Goal: Information Seeking & Learning: Learn about a topic

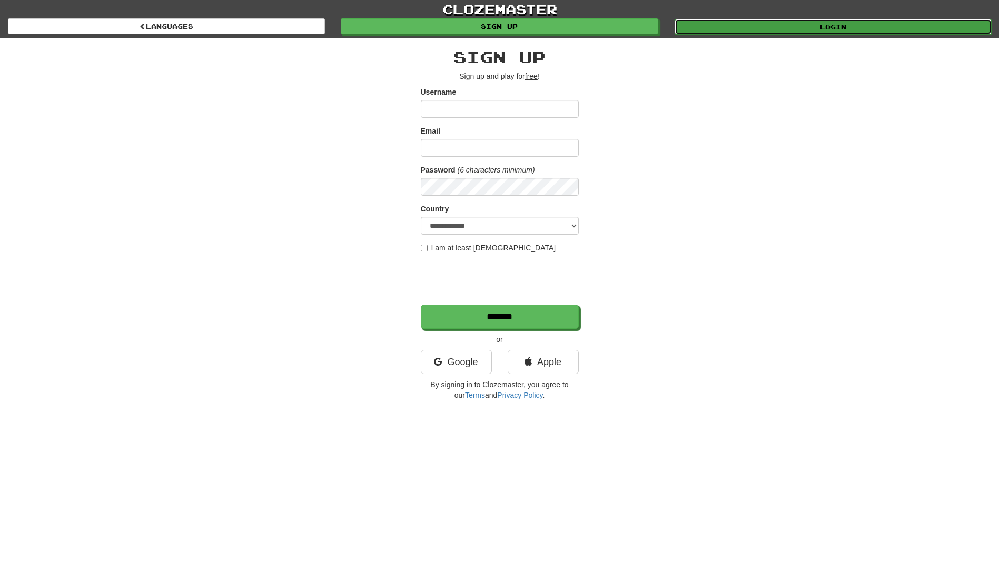
click at [839, 24] on link "Login" at bounding box center [832, 27] width 317 height 16
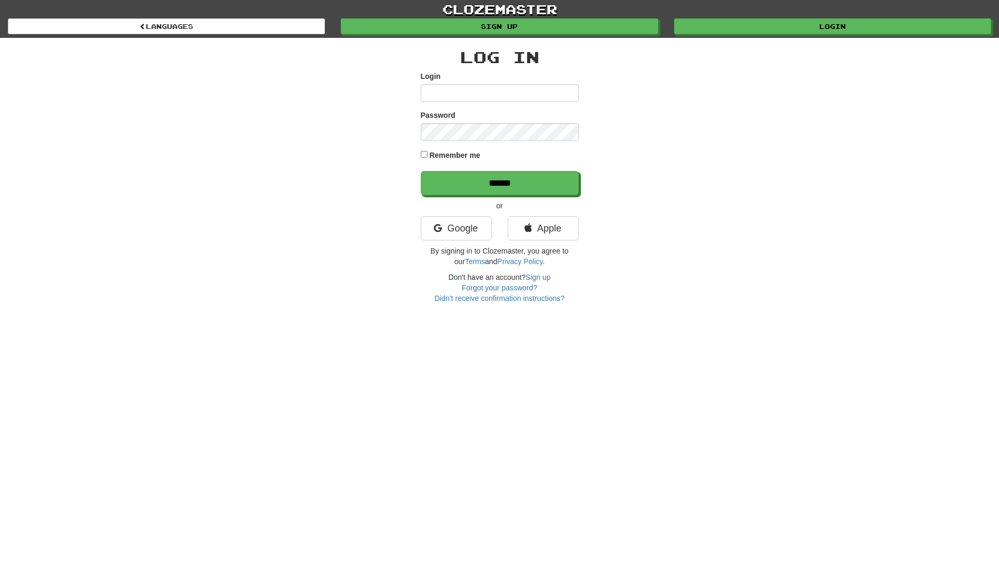
type input "**********"
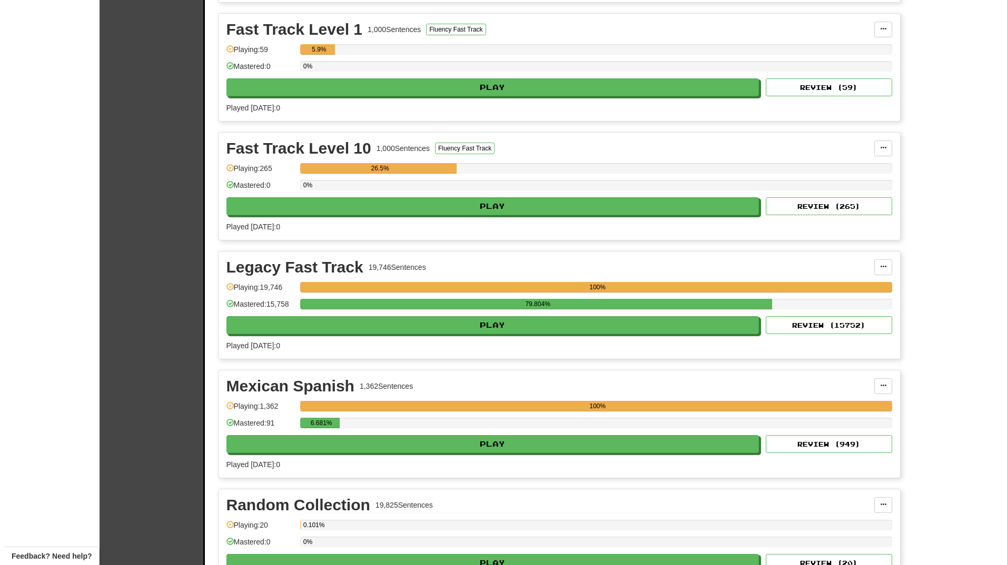
scroll to position [369, 0]
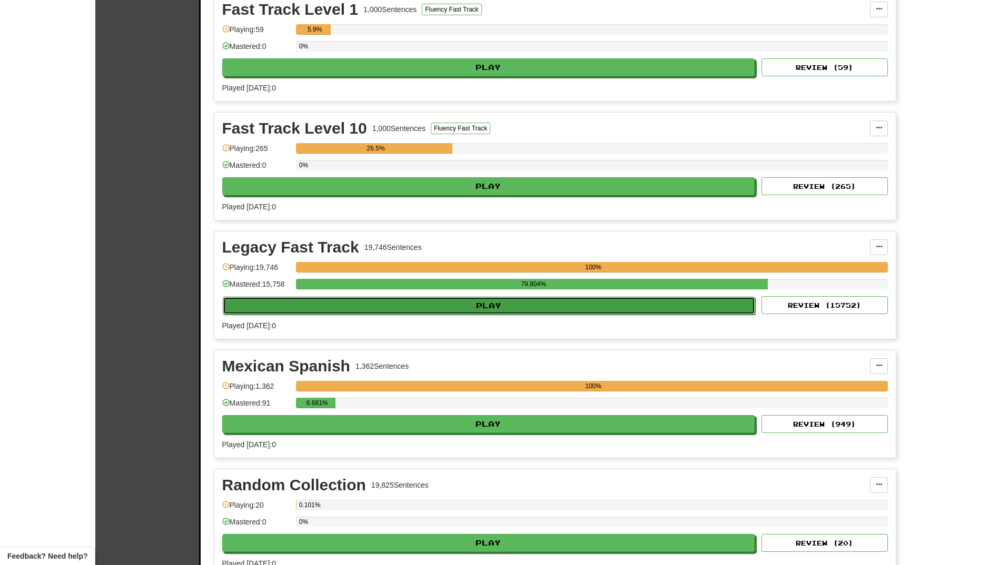
click at [387, 304] on button "Play" at bounding box center [489, 306] width 533 height 18
select select "**"
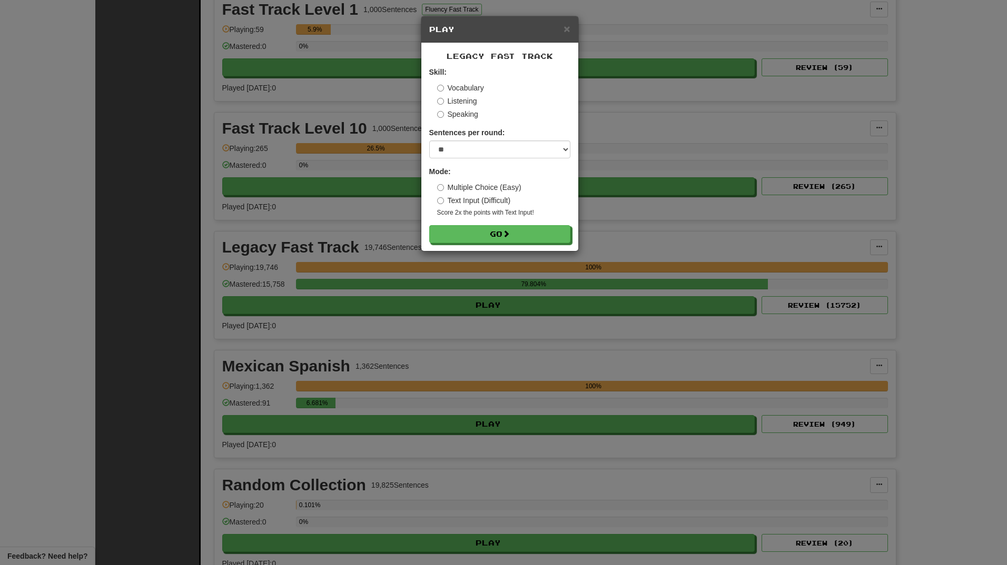
click at [453, 115] on label "Speaking" at bounding box center [457, 114] width 41 height 11
click at [491, 233] on button "Go" at bounding box center [500, 235] width 141 height 18
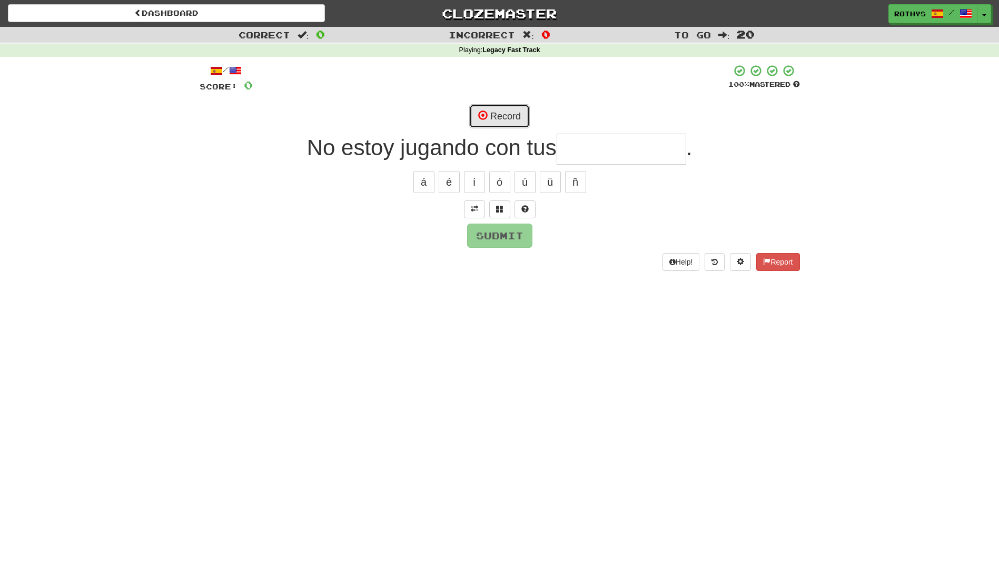
click at [516, 115] on button "Record" at bounding box center [499, 116] width 61 height 24
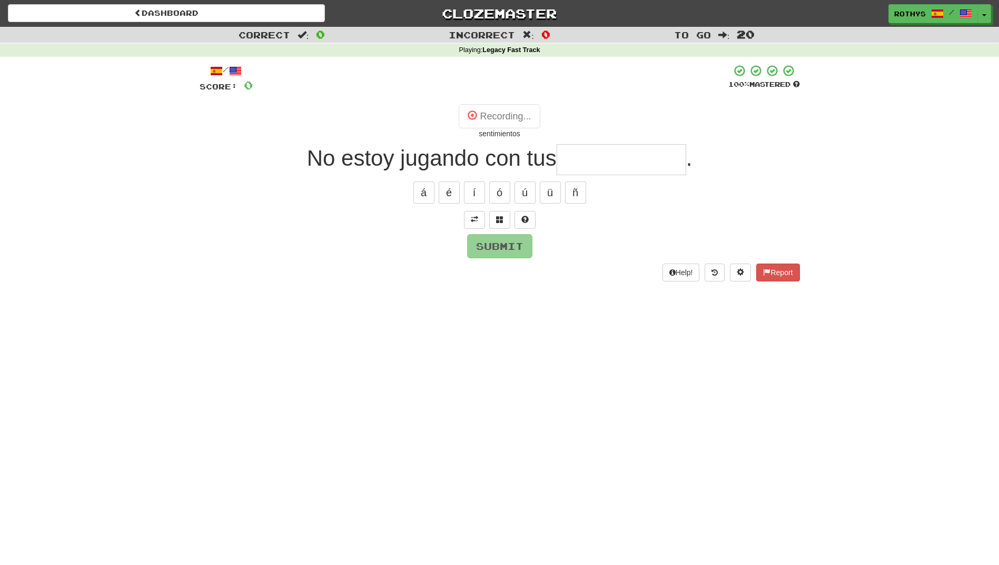
type input "**********"
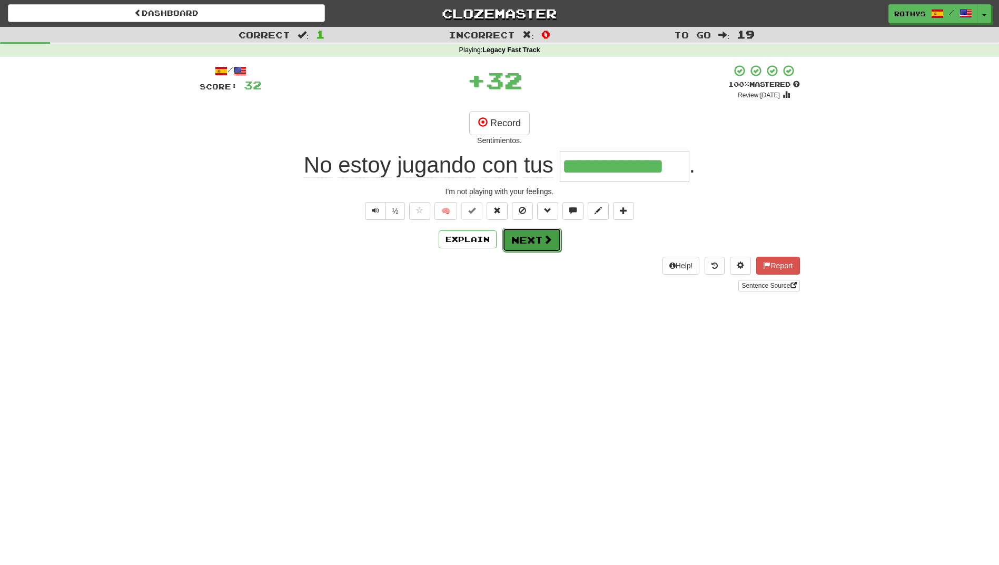
click at [520, 240] on button "Next" at bounding box center [531, 240] width 59 height 24
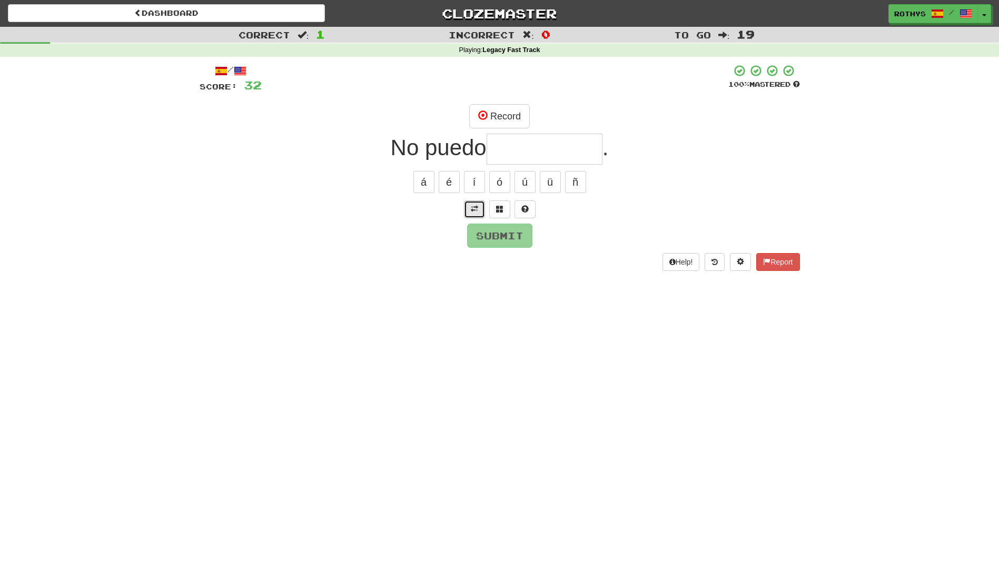
click at [468, 209] on button at bounding box center [474, 210] width 21 height 18
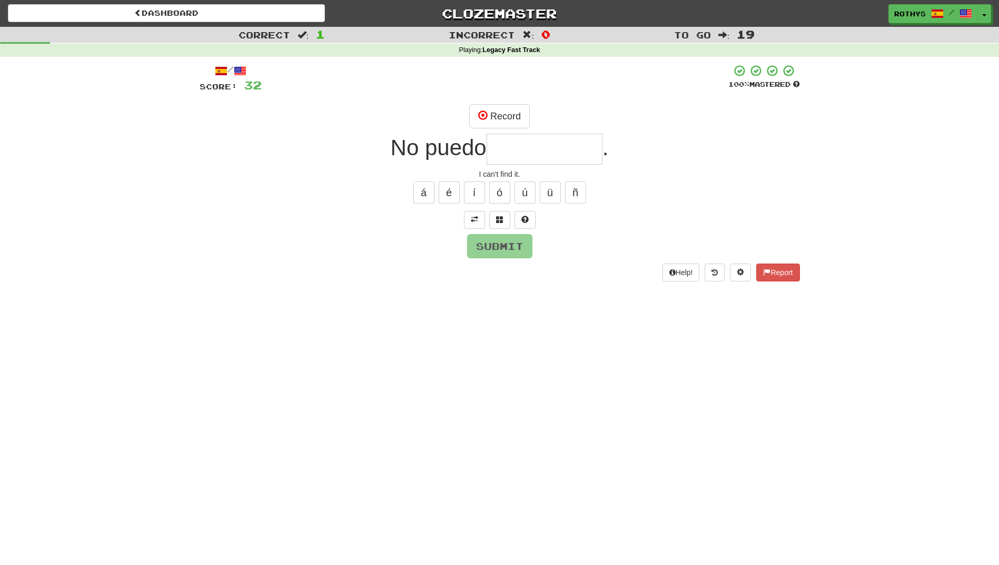
drag, startPoint x: 532, startPoint y: 151, endPoint x: 615, endPoint y: 137, distance: 84.3
click at [534, 151] on input "text" at bounding box center [545, 149] width 116 height 31
click at [502, 118] on button "Record" at bounding box center [499, 116] width 61 height 24
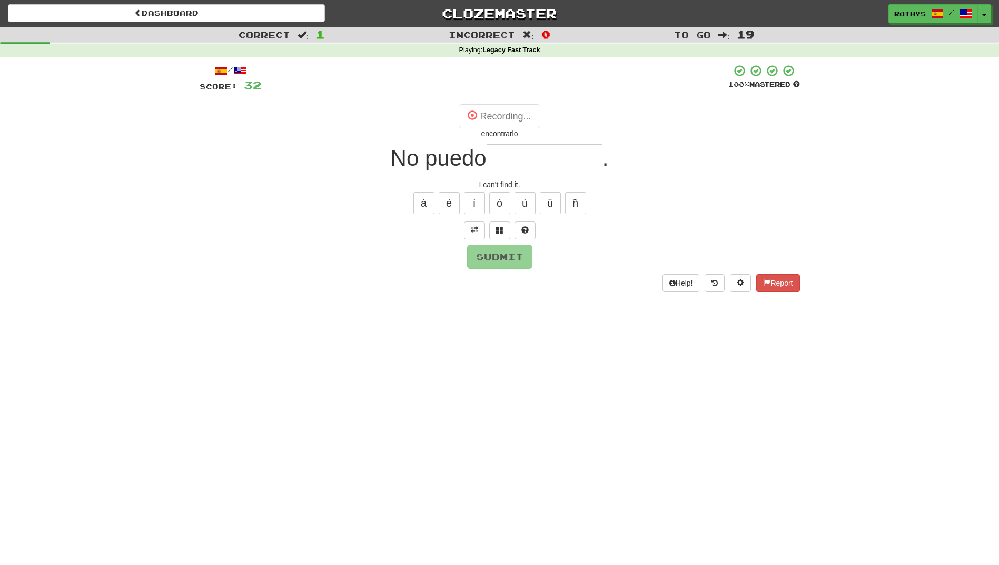
type input "**********"
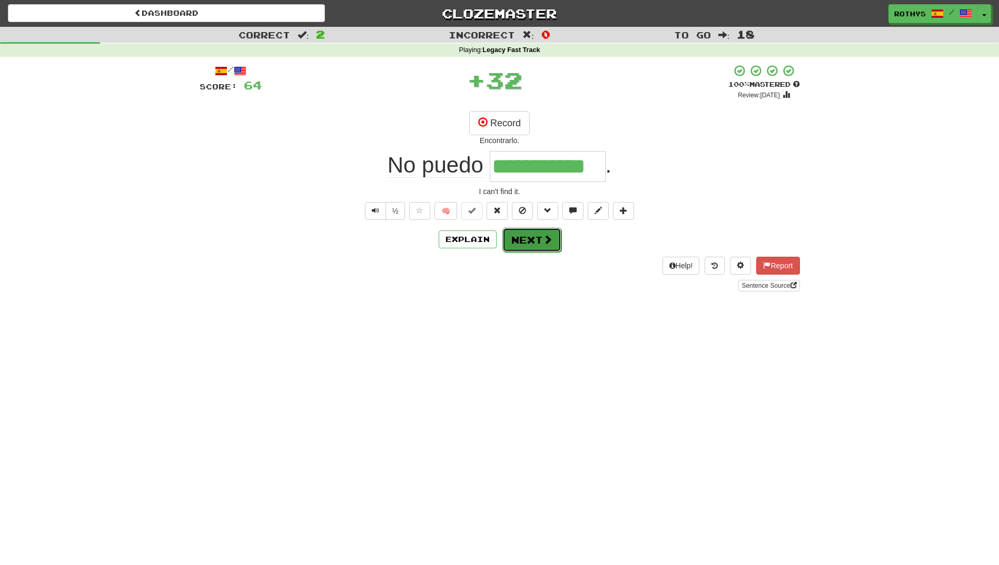
click at [526, 246] on button "Next" at bounding box center [531, 240] width 59 height 24
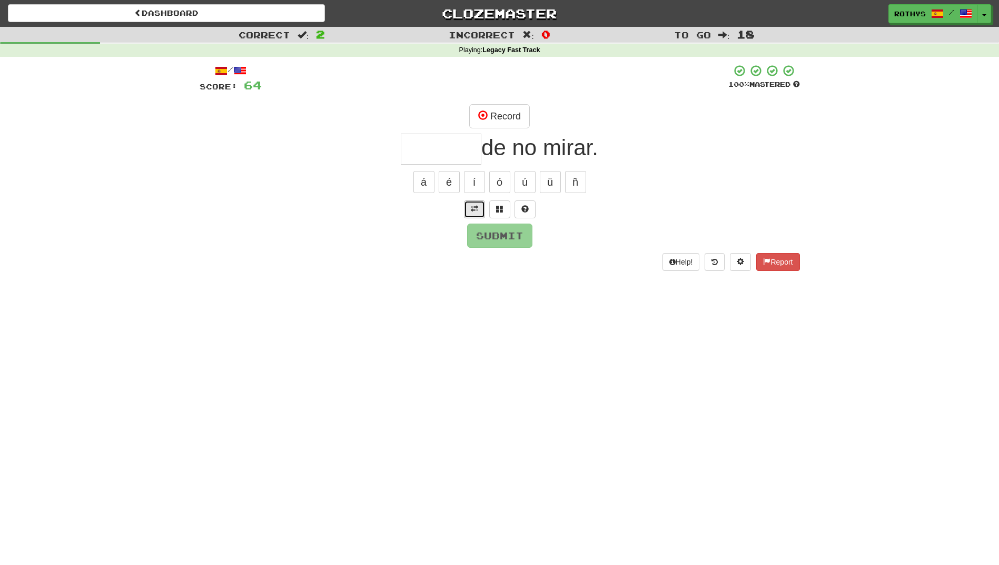
click at [469, 210] on button at bounding box center [474, 210] width 21 height 18
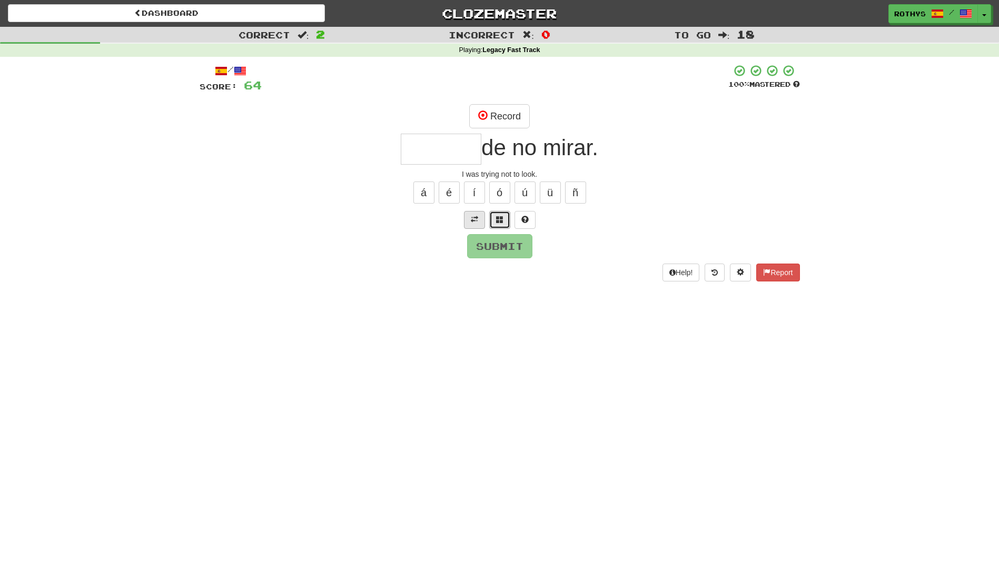
click at [498, 221] on span at bounding box center [499, 219] width 7 height 7
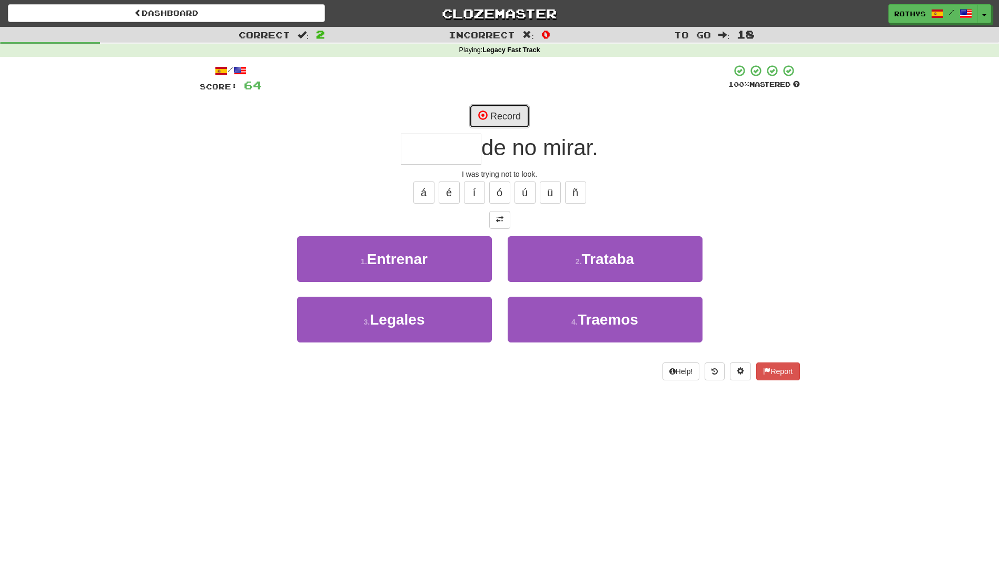
click at [505, 110] on button "Record" at bounding box center [499, 116] width 61 height 24
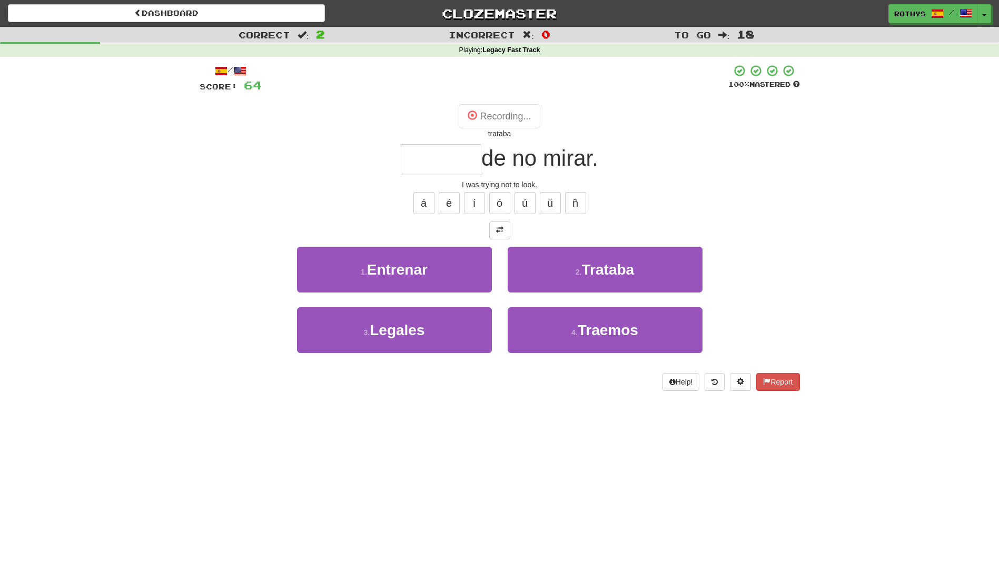
type input "*******"
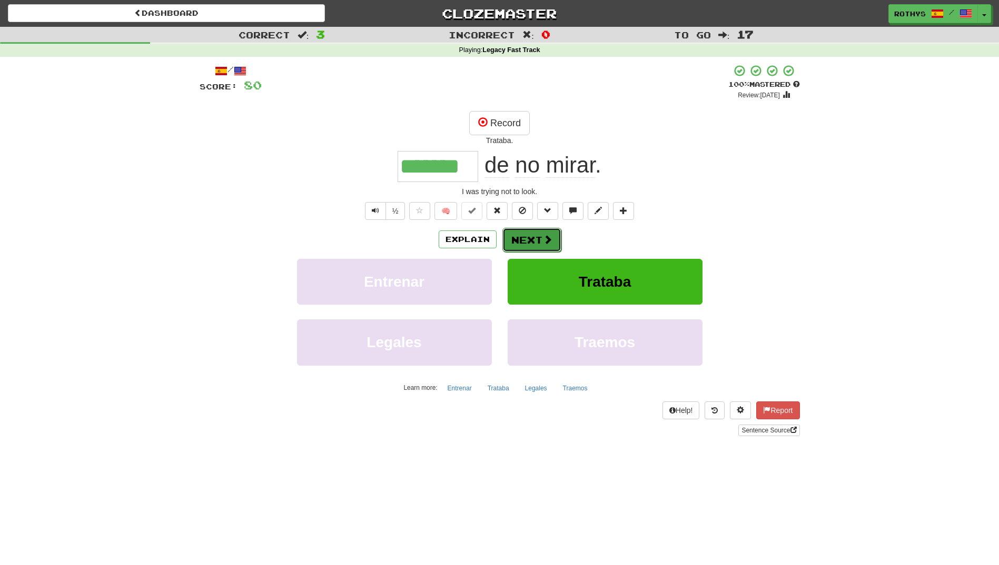
click at [537, 236] on button "Next" at bounding box center [531, 240] width 59 height 24
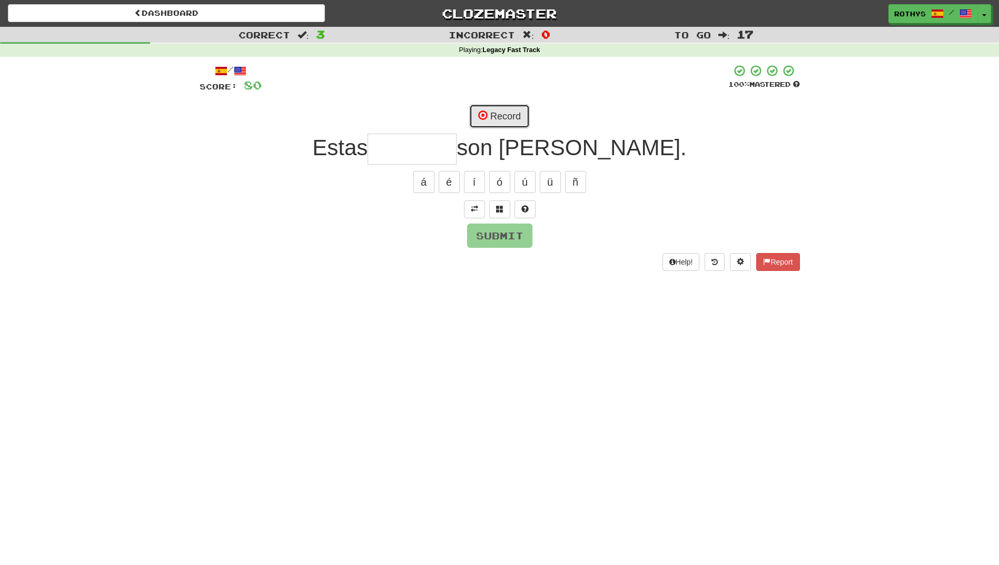
click at [505, 121] on button "Record" at bounding box center [499, 116] width 61 height 24
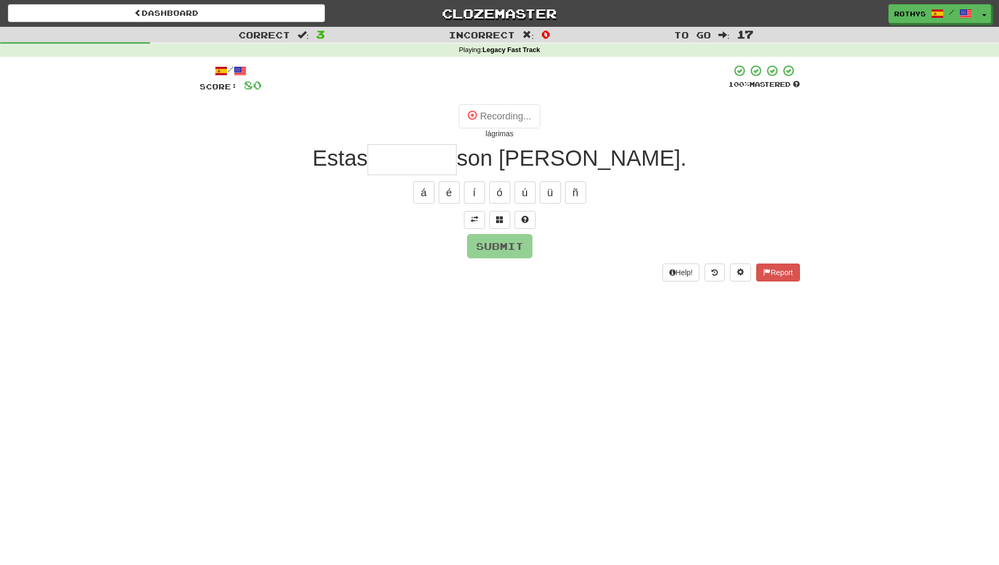
type input "********"
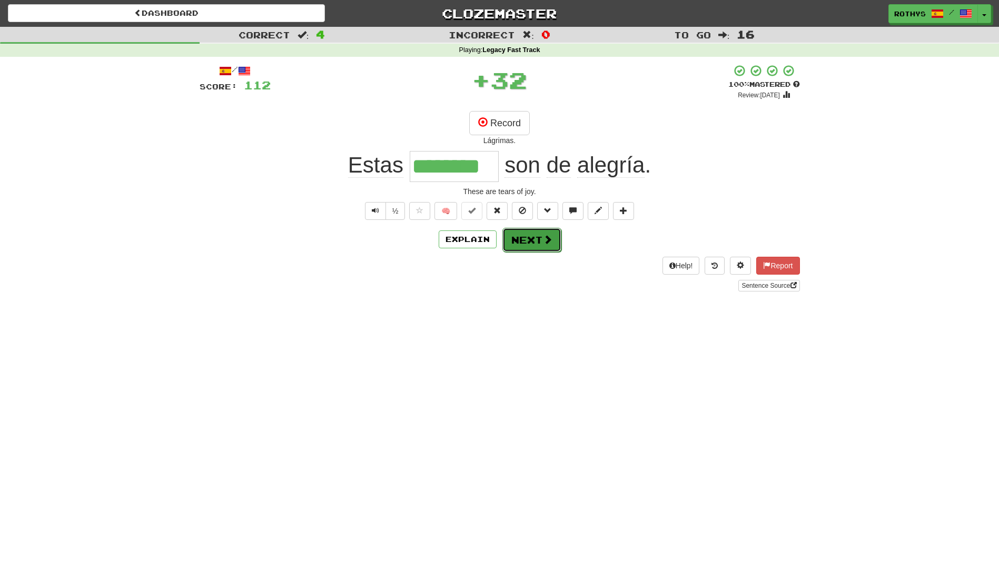
click at [513, 242] on button "Next" at bounding box center [531, 240] width 59 height 24
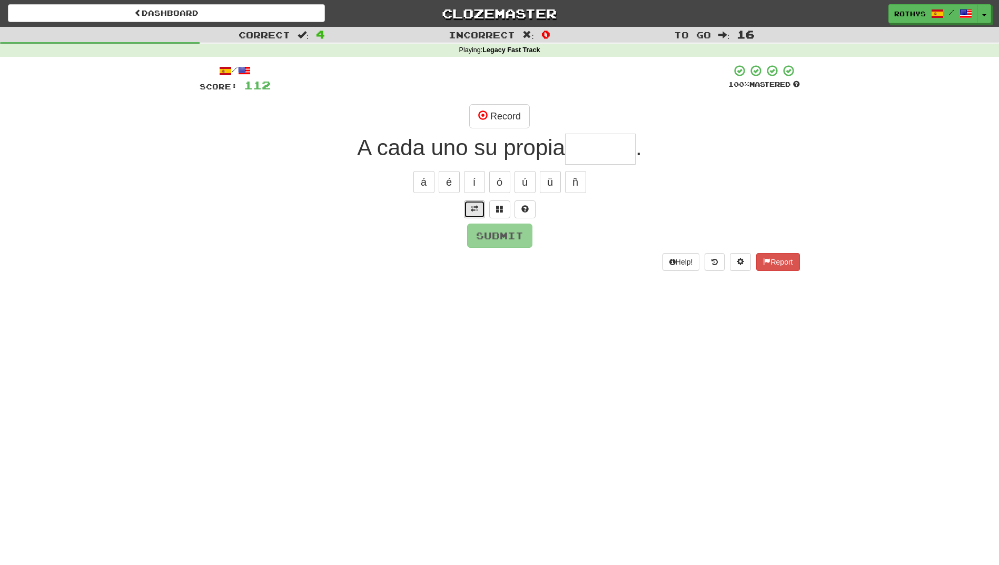
click at [476, 210] on span at bounding box center [474, 208] width 7 height 7
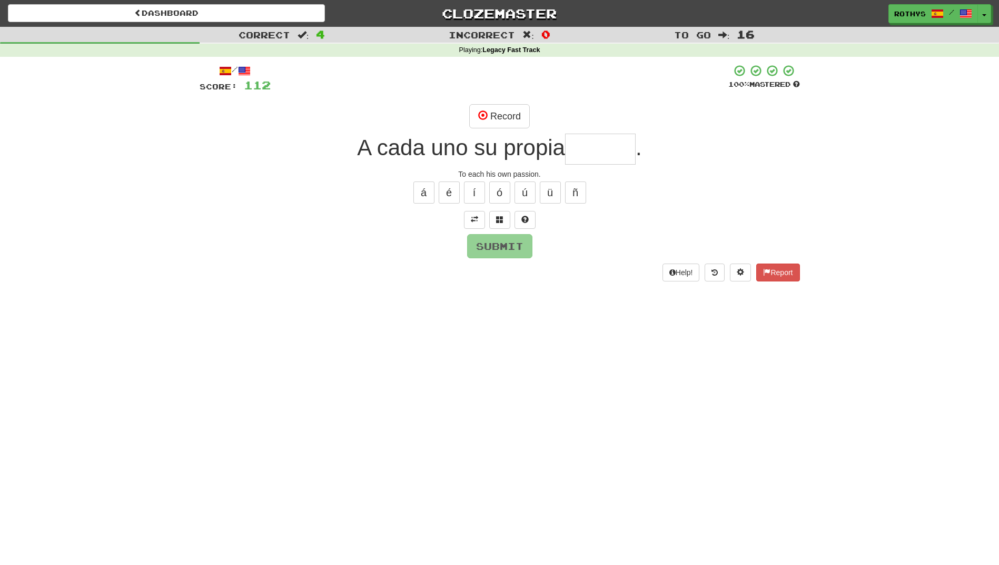
click at [597, 151] on input "text" at bounding box center [600, 149] width 71 height 31
click at [507, 120] on button "Record" at bounding box center [499, 116] width 61 height 24
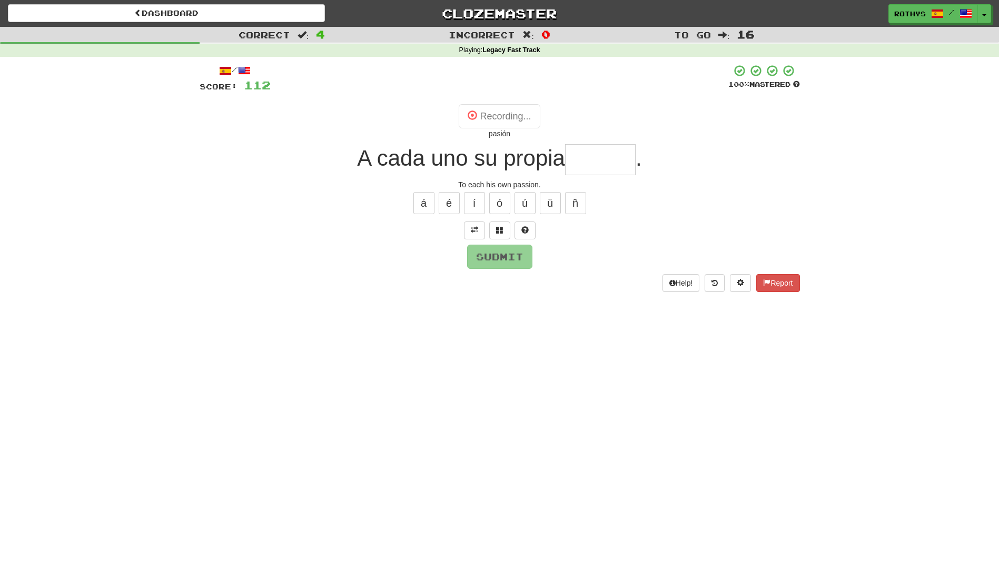
type input "******"
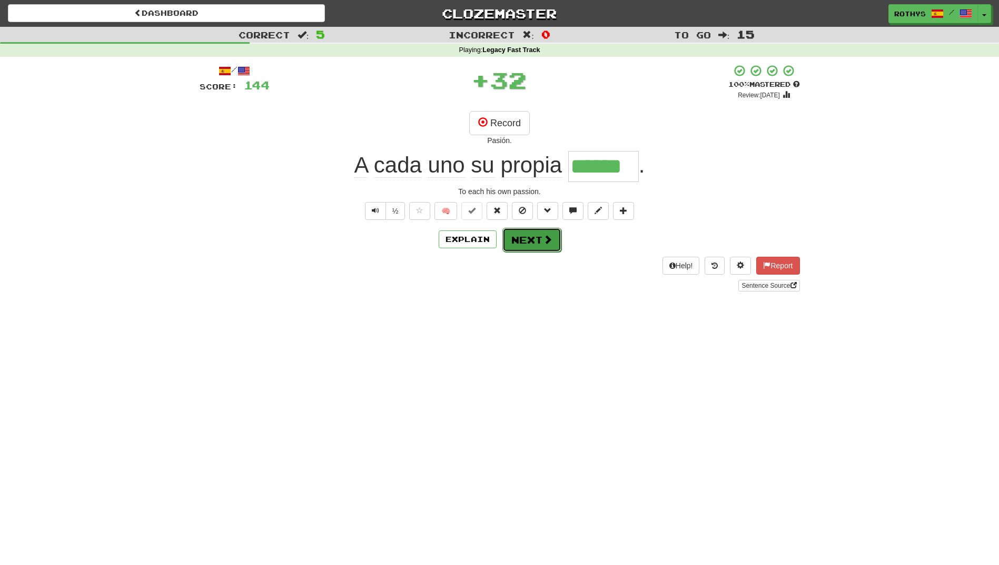
click at [509, 245] on button "Next" at bounding box center [531, 240] width 59 height 24
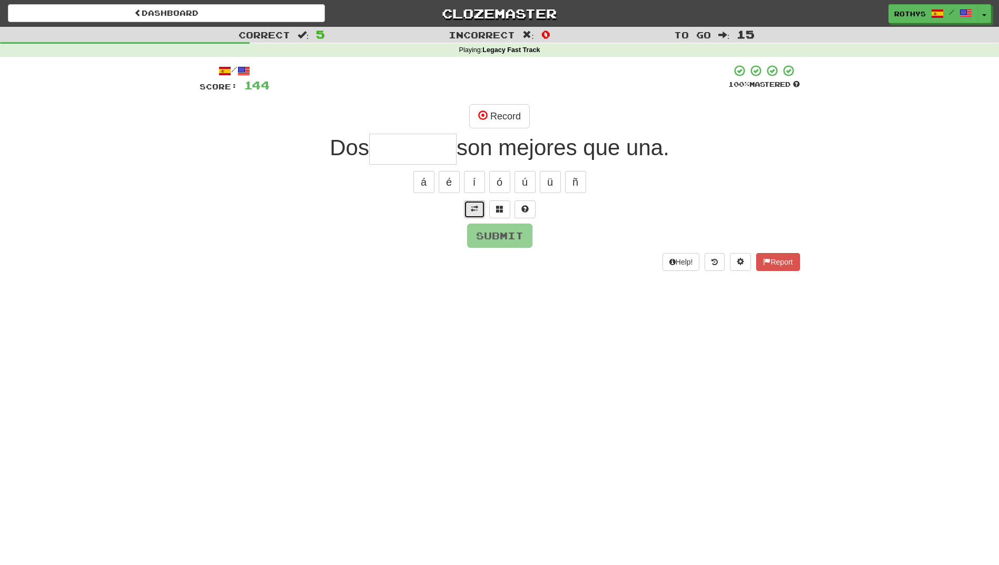
click at [472, 212] on span at bounding box center [474, 208] width 7 height 7
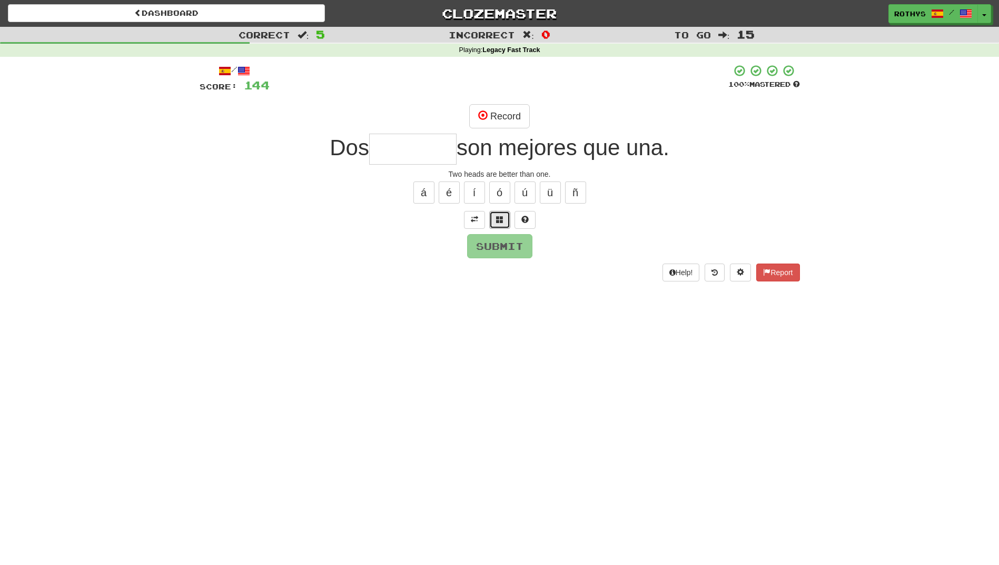
drag, startPoint x: 495, startPoint y: 219, endPoint x: 519, endPoint y: 220, distance: 23.2
click at [496, 220] on span at bounding box center [499, 219] width 7 height 7
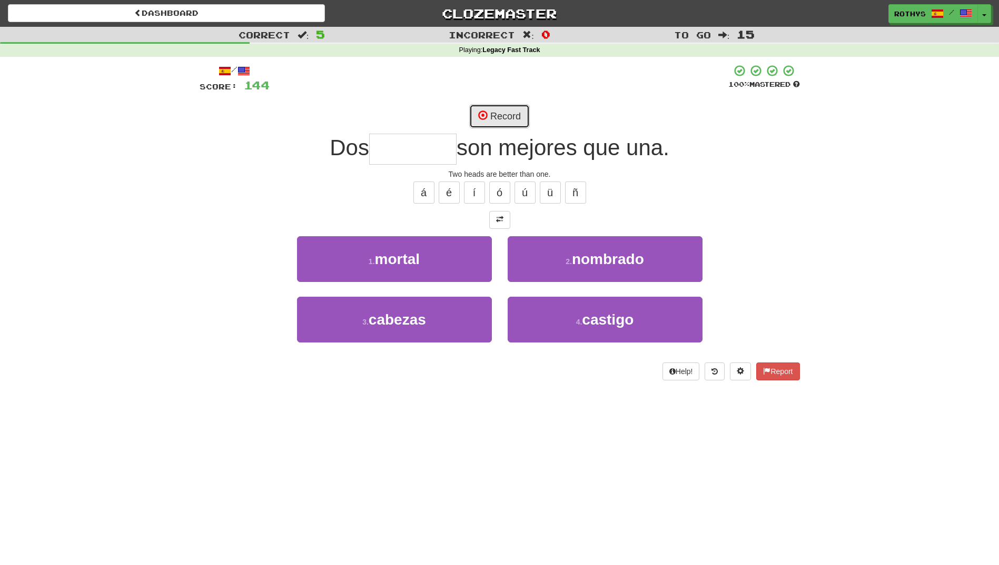
click at [511, 121] on button "Record" at bounding box center [499, 116] width 61 height 24
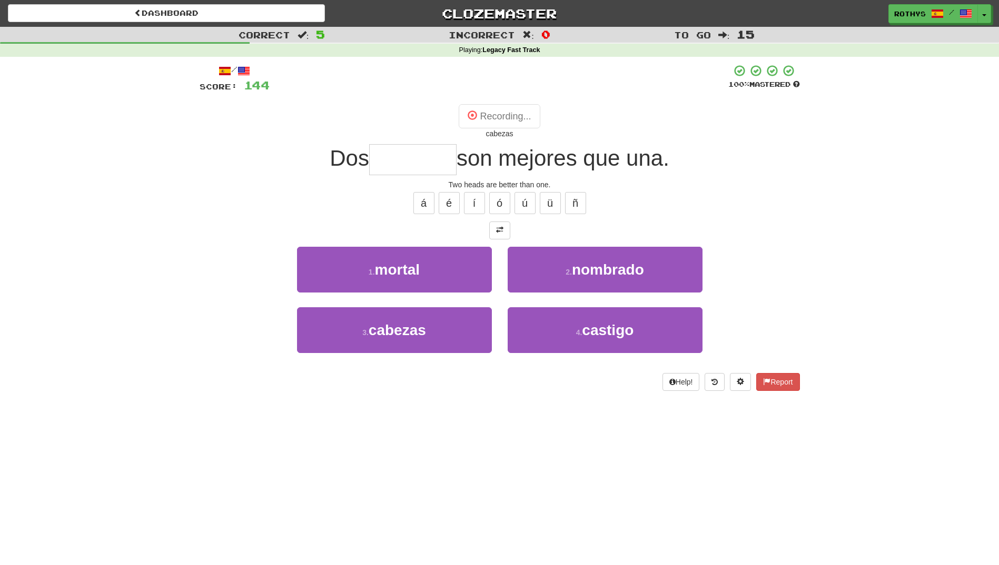
type input "*******"
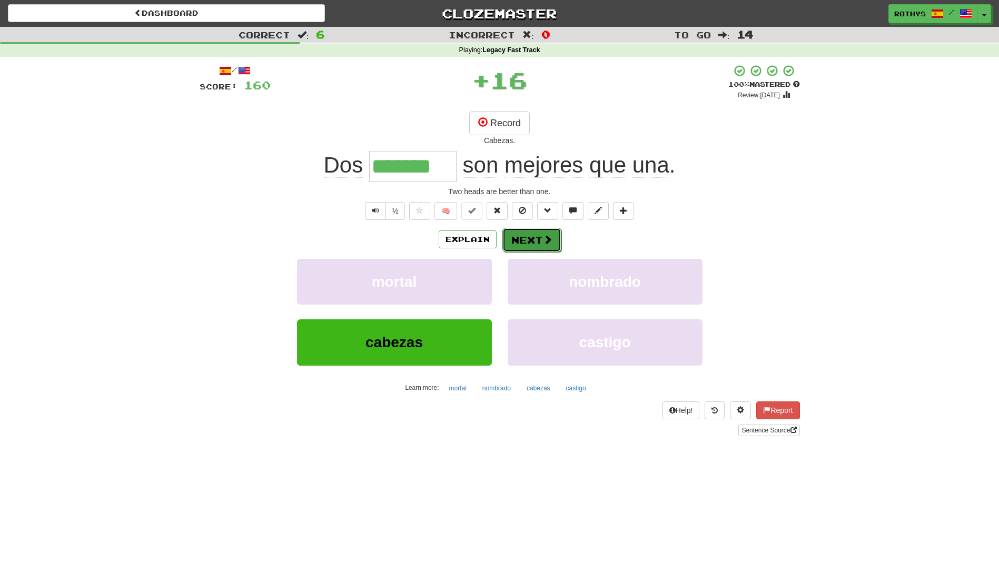
click at [547, 235] on span at bounding box center [547, 239] width 9 height 9
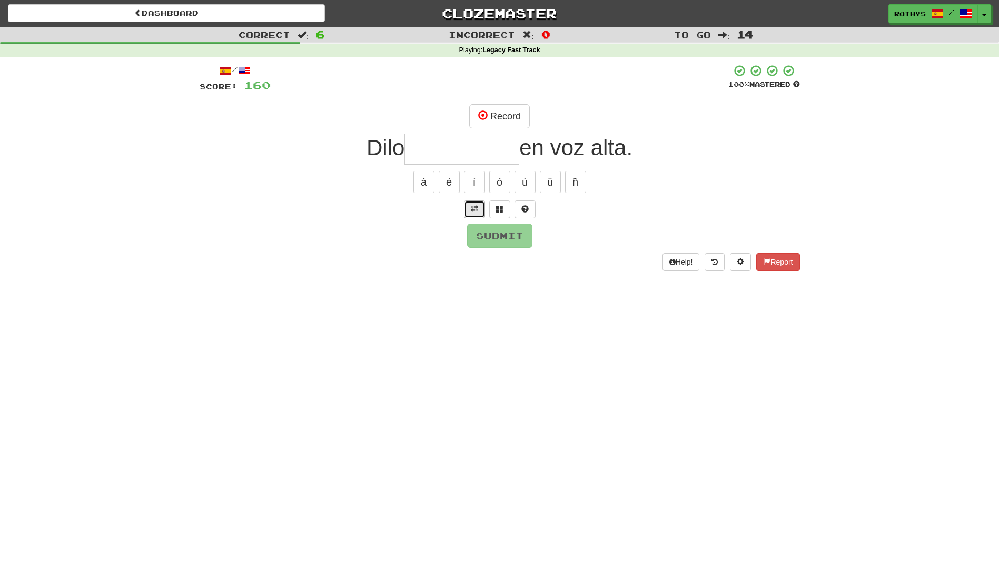
click at [468, 207] on button at bounding box center [474, 210] width 21 height 18
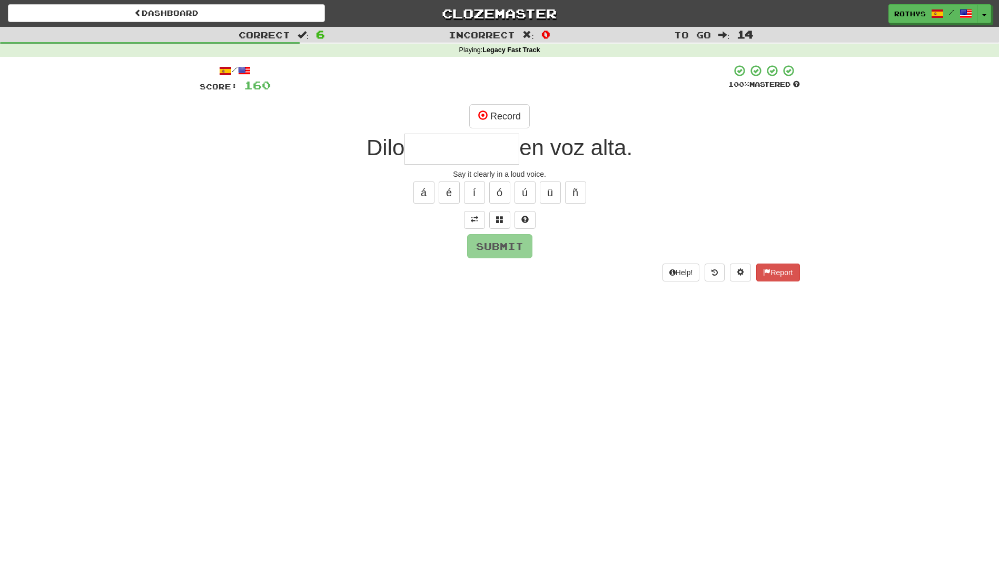
drag, startPoint x: 489, startPoint y: 155, endPoint x: 605, endPoint y: 192, distance: 122.1
click at [491, 157] on input "text" at bounding box center [461, 149] width 115 height 31
click at [486, 112] on span at bounding box center [482, 115] width 9 height 9
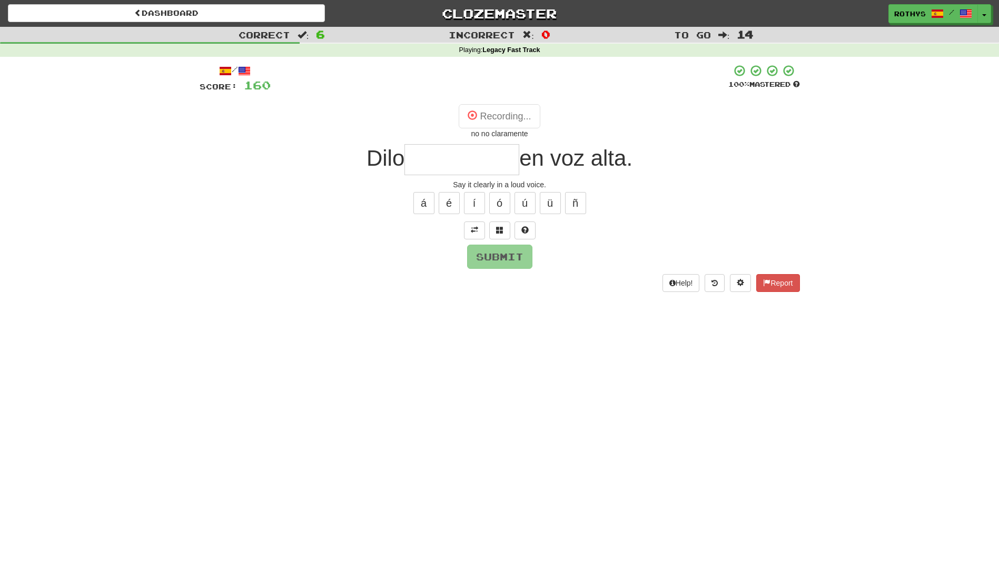
type input "**********"
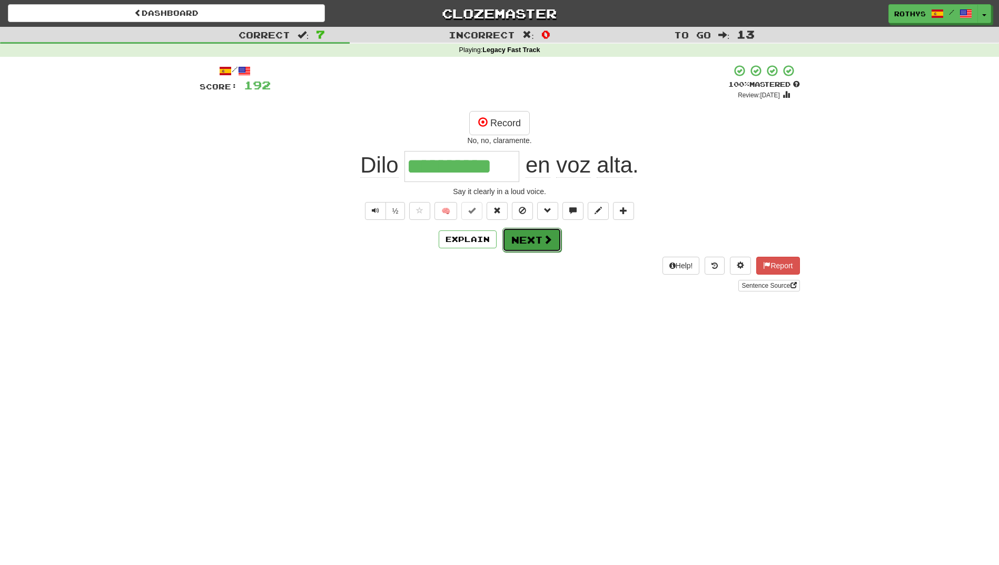
click at [537, 241] on button "Next" at bounding box center [531, 240] width 59 height 24
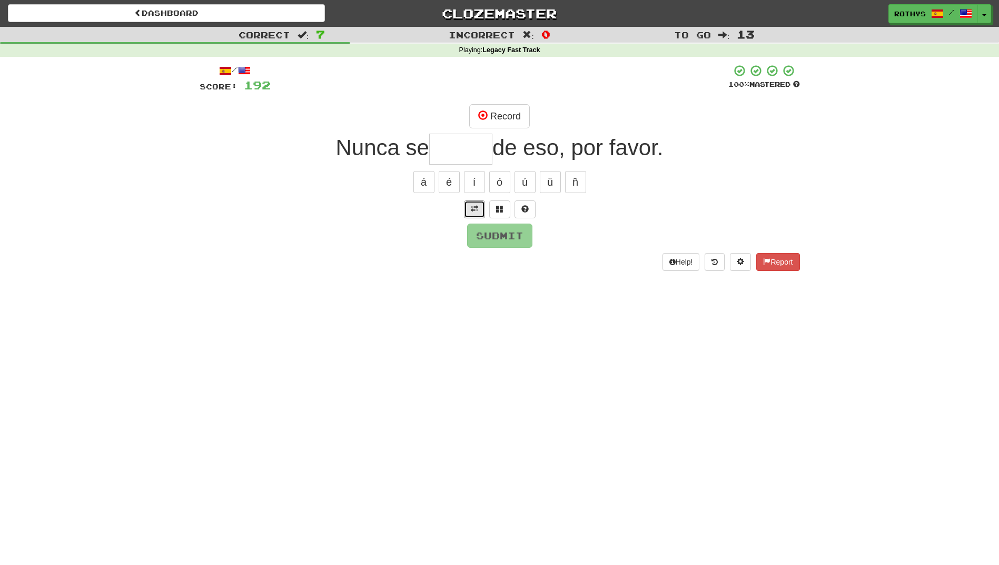
click at [475, 207] on span at bounding box center [474, 208] width 7 height 7
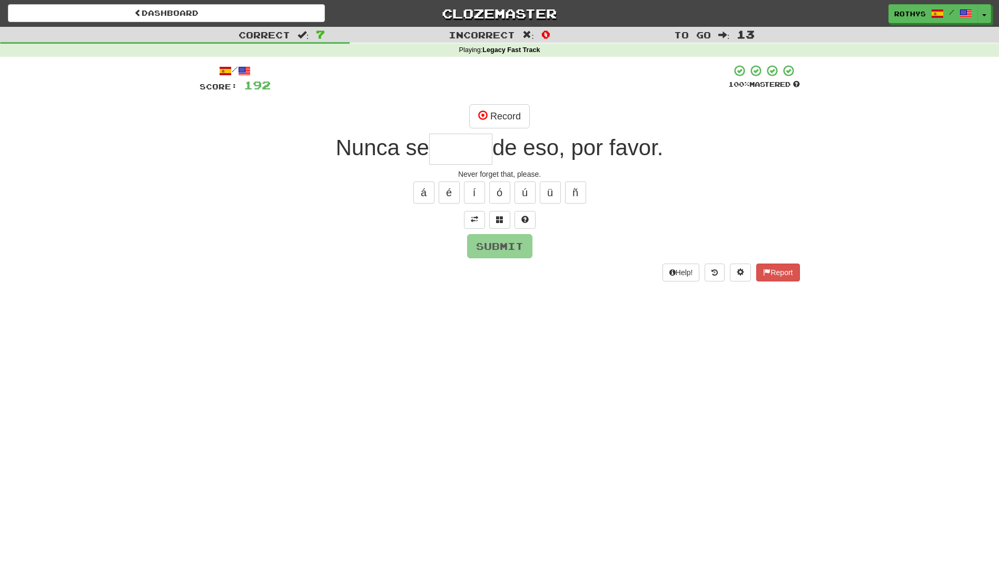
drag, startPoint x: 478, startPoint y: 150, endPoint x: 563, endPoint y: 136, distance: 86.0
click at [483, 151] on input "text" at bounding box center [460, 149] width 63 height 31
click at [499, 115] on button "Record" at bounding box center [499, 116] width 61 height 24
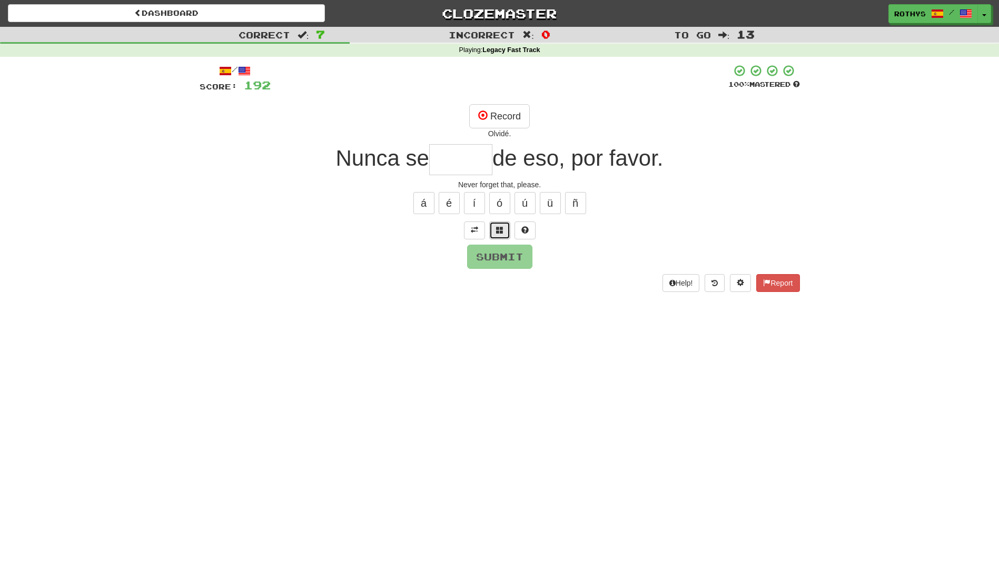
click at [504, 233] on button at bounding box center [499, 231] width 21 height 18
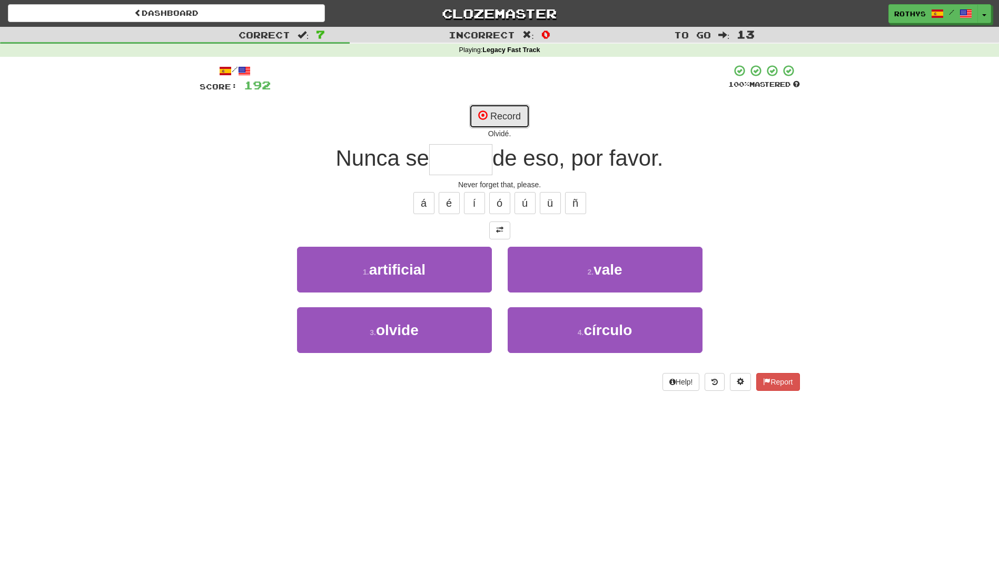
click at [499, 116] on button "Record" at bounding box center [499, 116] width 61 height 24
type input "******"
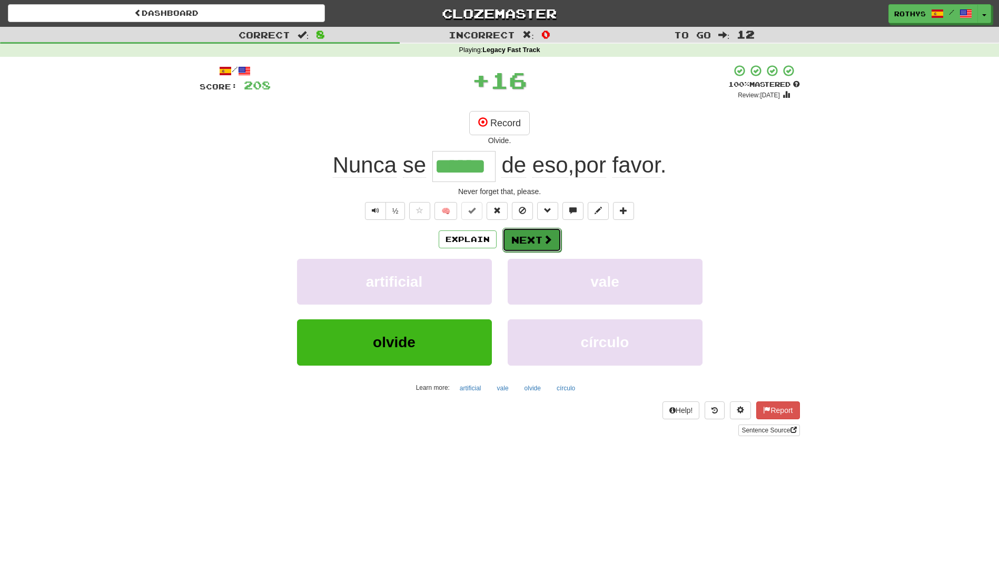
click at [533, 245] on button "Next" at bounding box center [531, 240] width 59 height 24
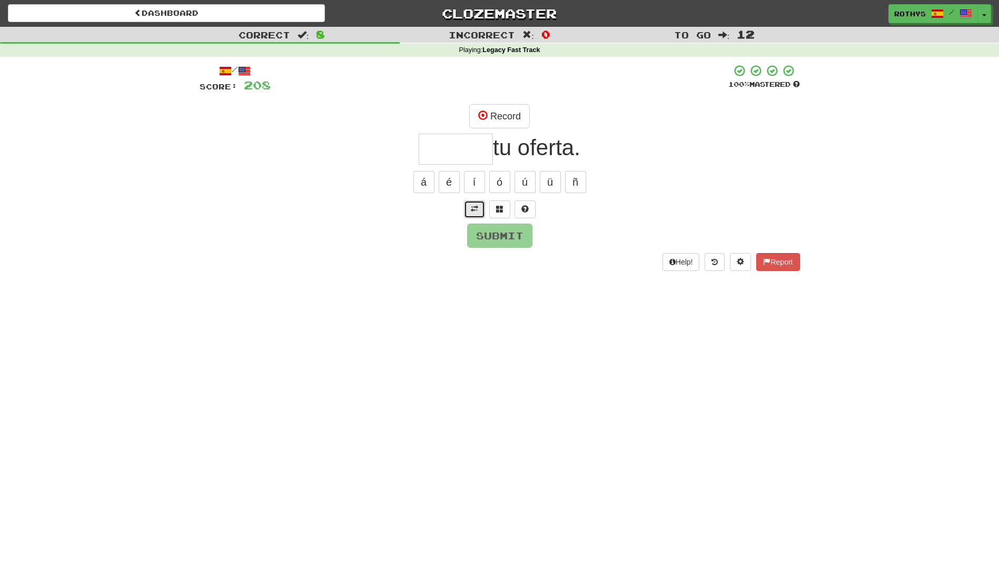
click at [474, 210] on span at bounding box center [474, 208] width 7 height 7
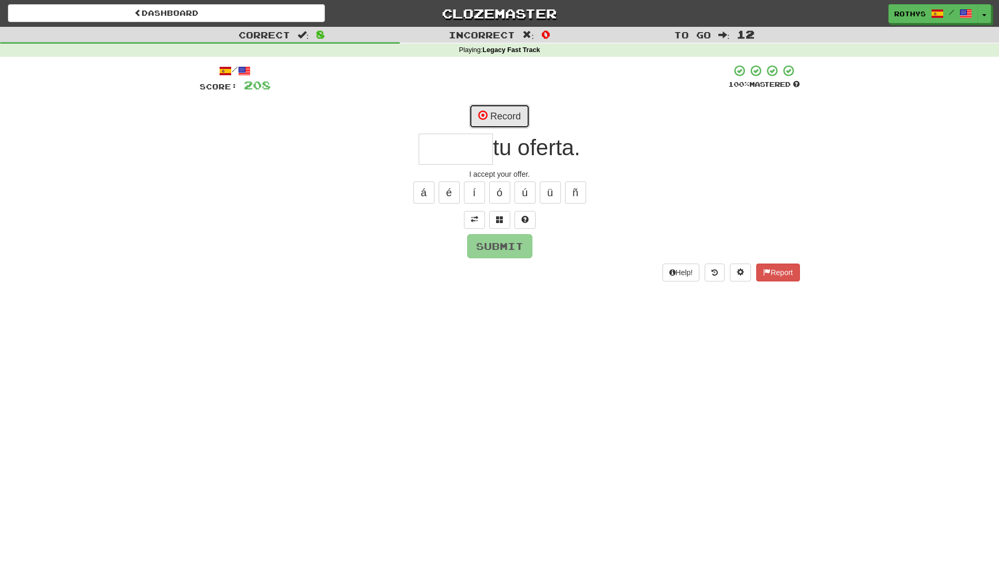
click at [507, 114] on button "Record" at bounding box center [499, 116] width 61 height 24
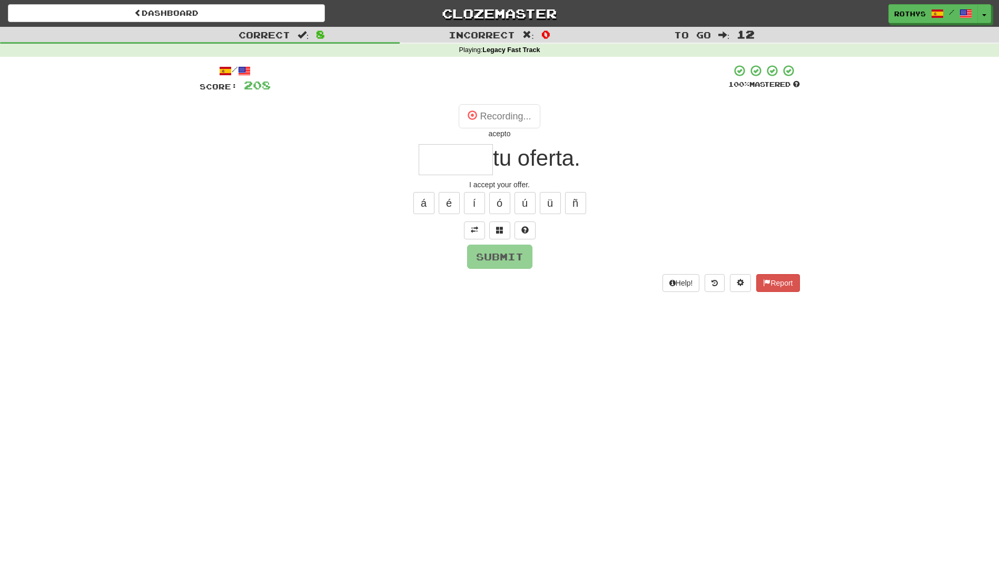
type input "******"
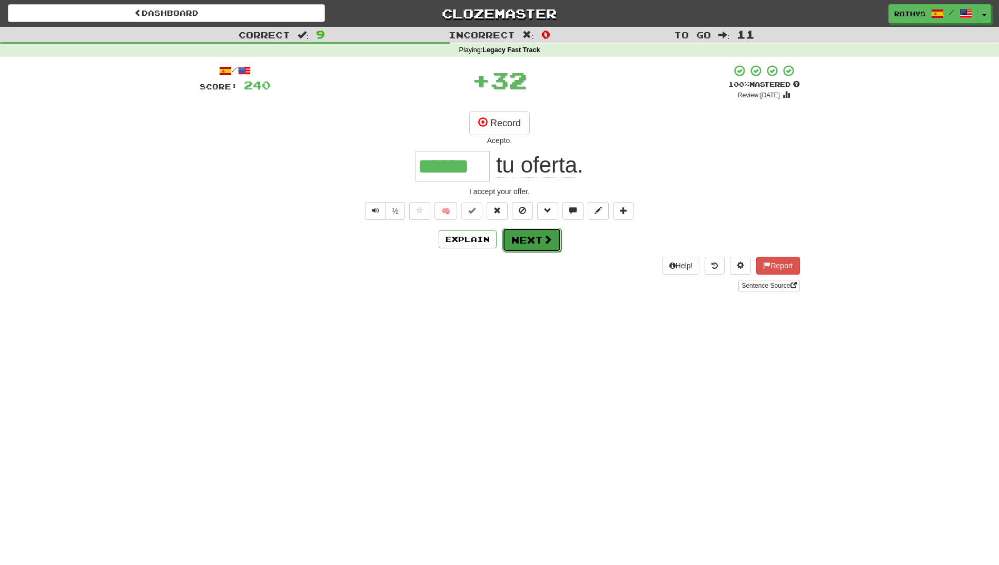
click at [524, 235] on button "Next" at bounding box center [531, 240] width 59 height 24
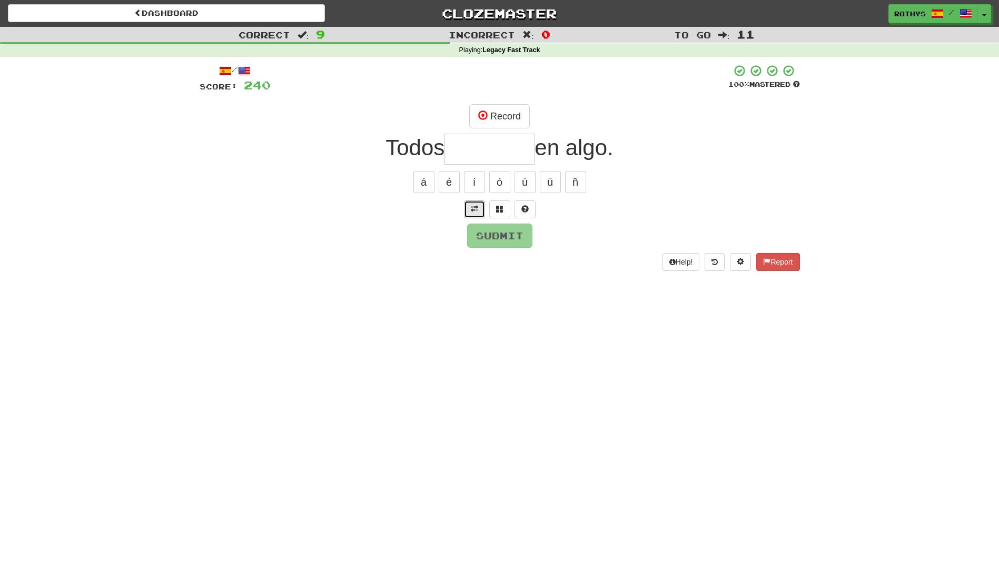
click at [476, 210] on span at bounding box center [474, 208] width 7 height 7
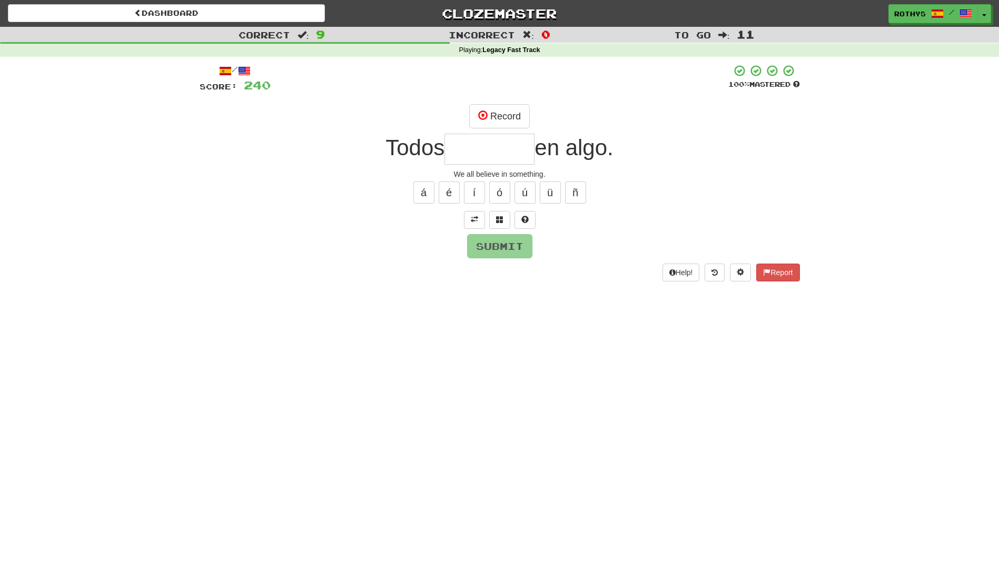
drag, startPoint x: 497, startPoint y: 148, endPoint x: 711, endPoint y: 177, distance: 216.8
click at [497, 148] on input "text" at bounding box center [489, 149] width 90 height 31
click at [500, 112] on button "Record" at bounding box center [499, 116] width 61 height 24
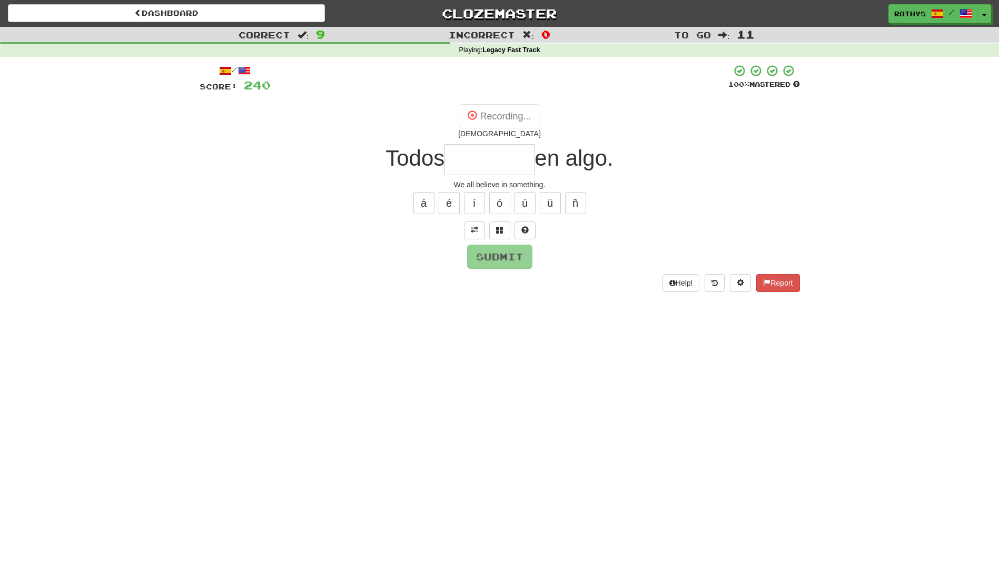
type input "*******"
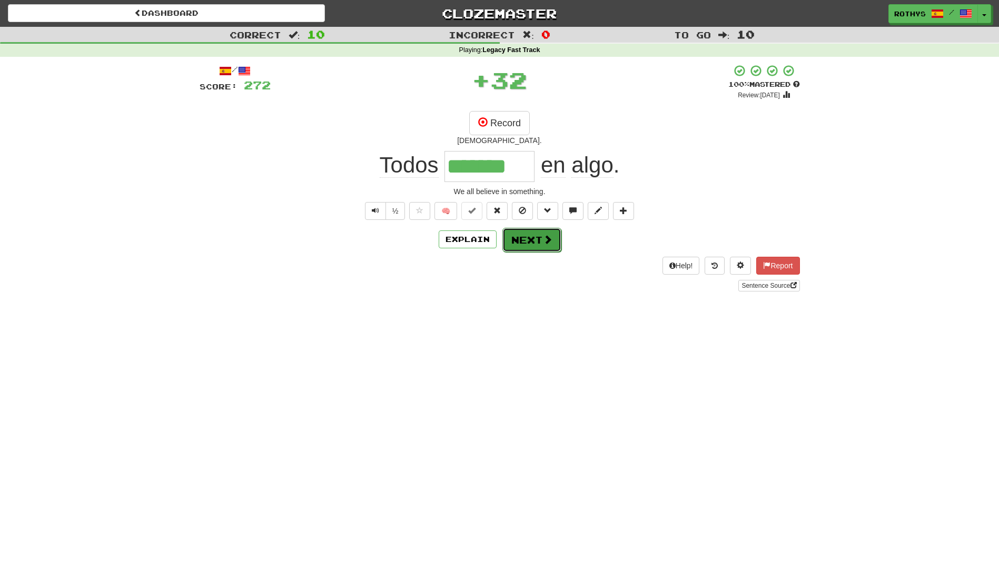
click at [537, 235] on button "Next" at bounding box center [531, 240] width 59 height 24
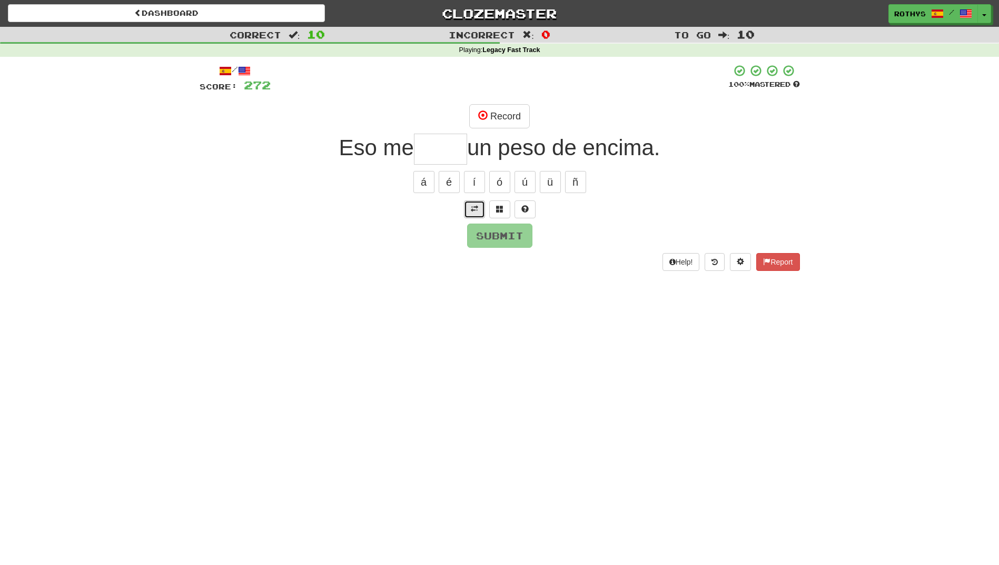
click at [473, 207] on span at bounding box center [474, 208] width 7 height 7
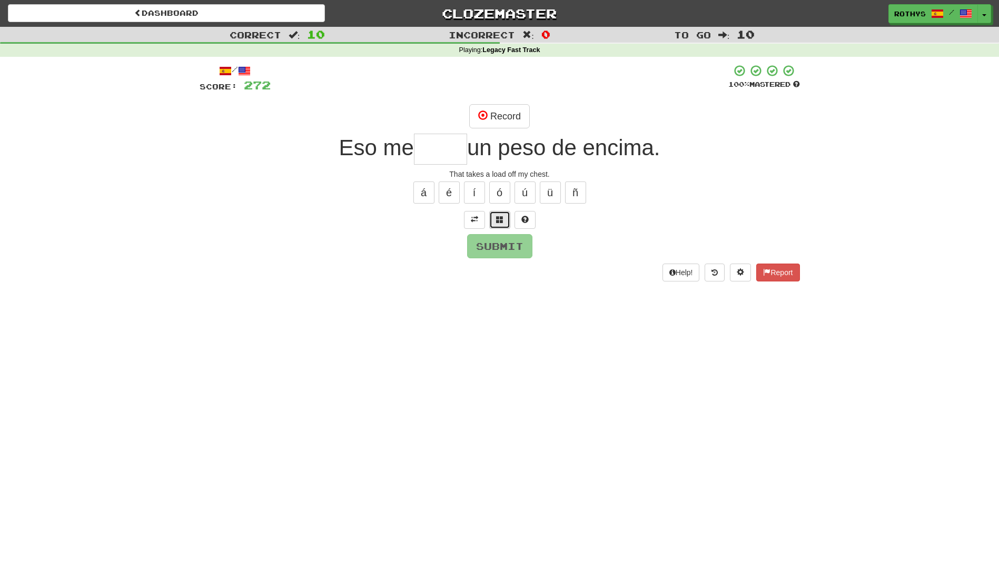
click at [498, 221] on span at bounding box center [499, 219] width 7 height 7
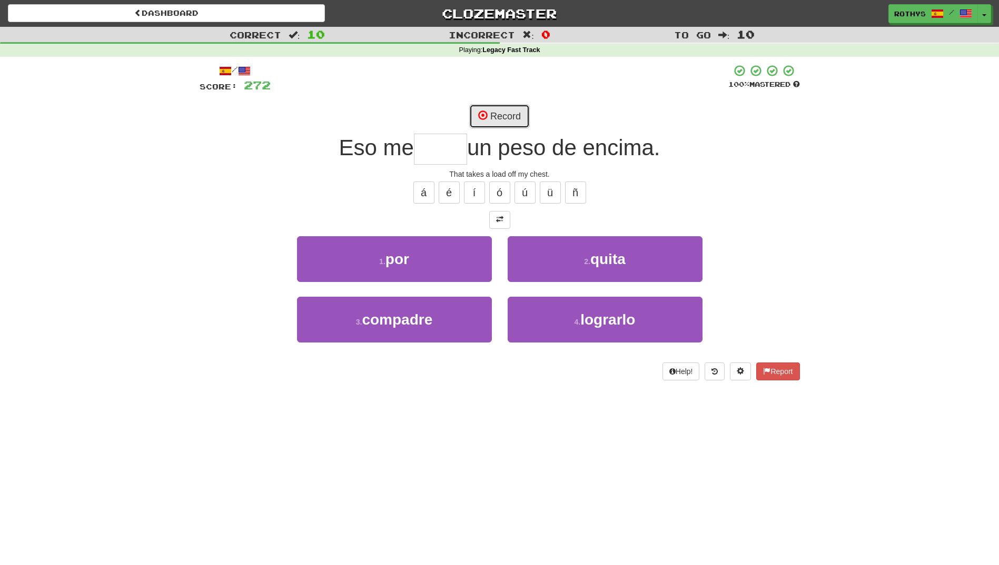
click at [511, 115] on button "Record" at bounding box center [499, 116] width 61 height 24
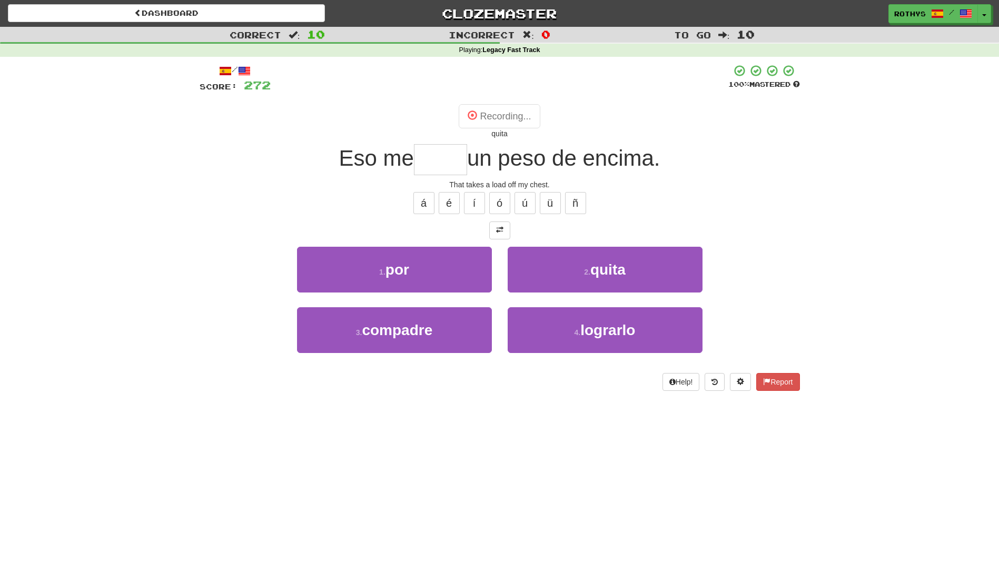
type input "*****"
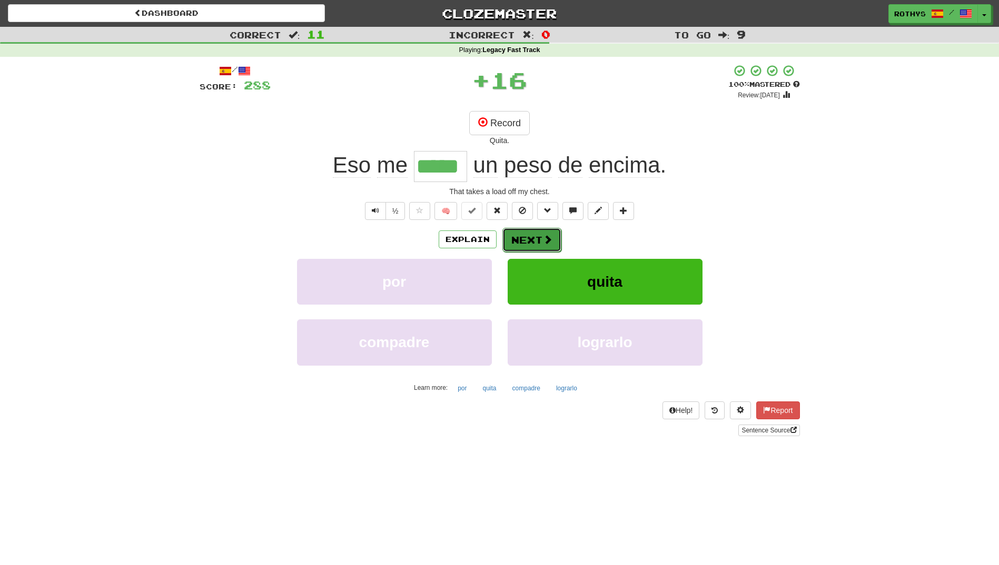
click at [530, 237] on button "Next" at bounding box center [531, 240] width 59 height 24
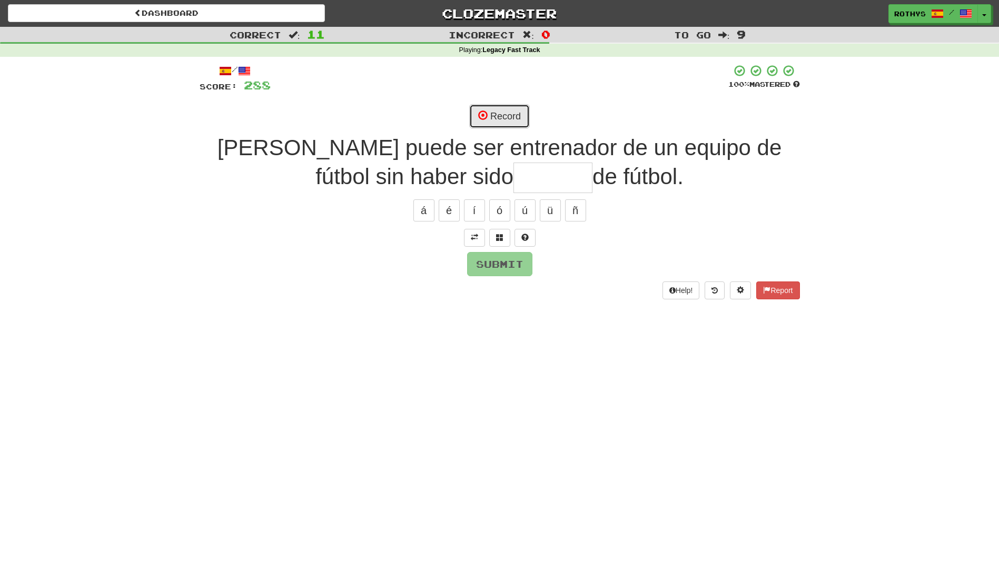
click at [508, 123] on button "Record" at bounding box center [499, 116] width 61 height 24
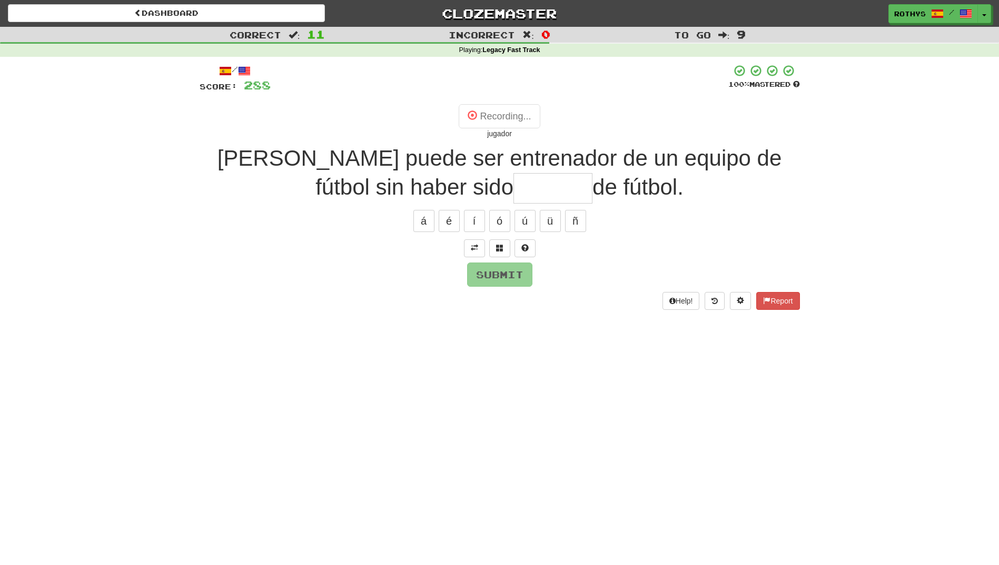
type input "*******"
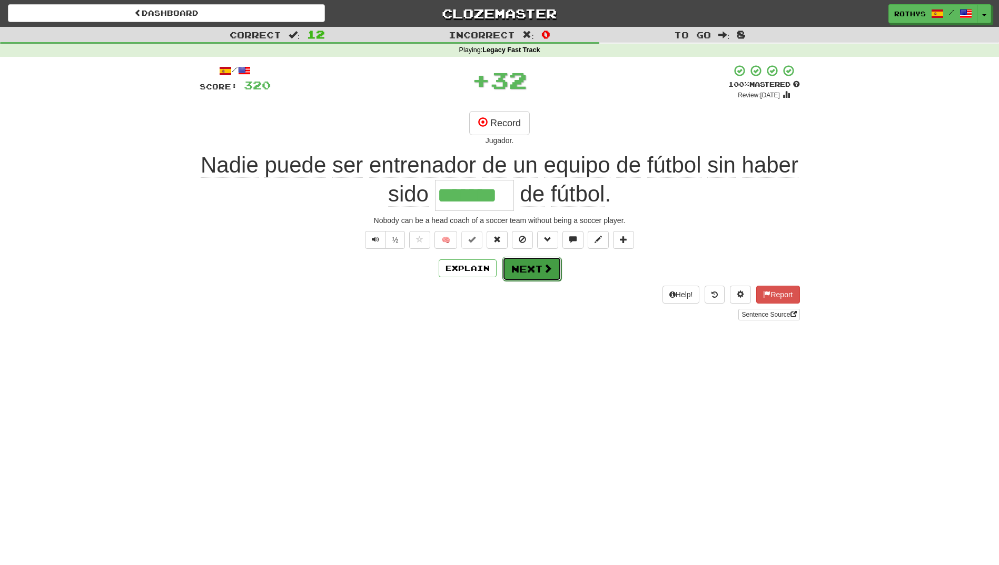
click at [535, 266] on button "Next" at bounding box center [531, 269] width 59 height 24
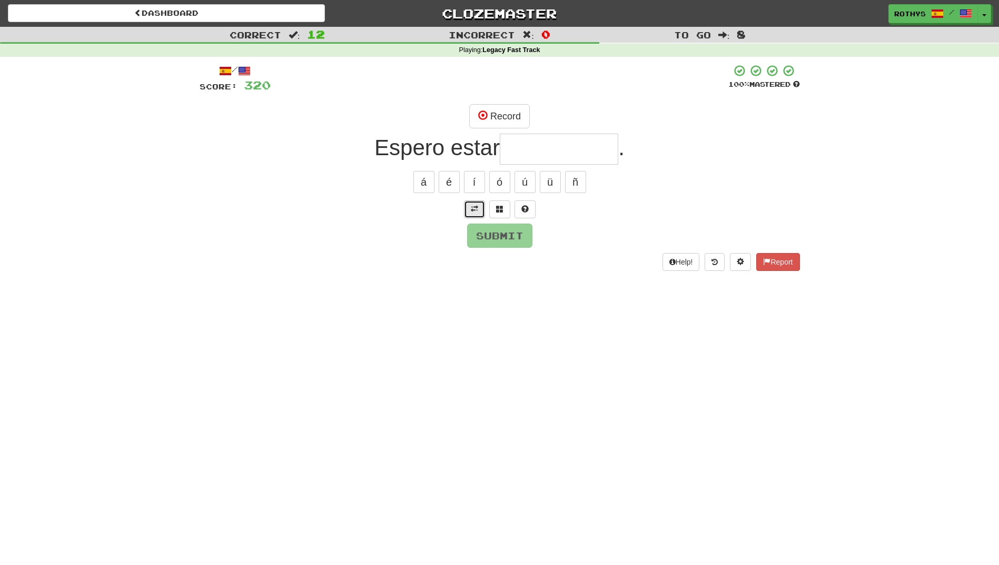
click at [465, 214] on button at bounding box center [474, 210] width 21 height 18
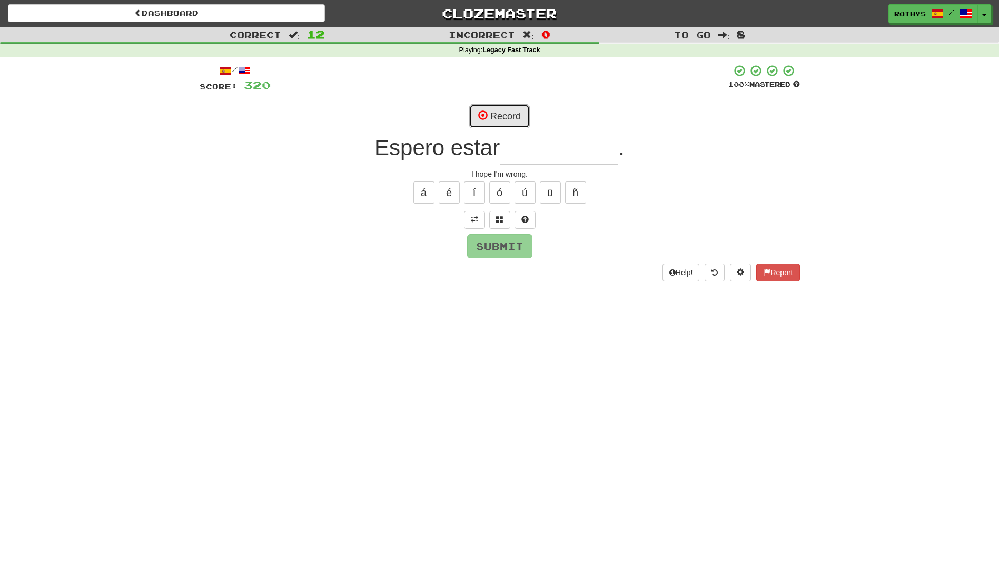
click at [490, 115] on button "Record" at bounding box center [499, 116] width 61 height 24
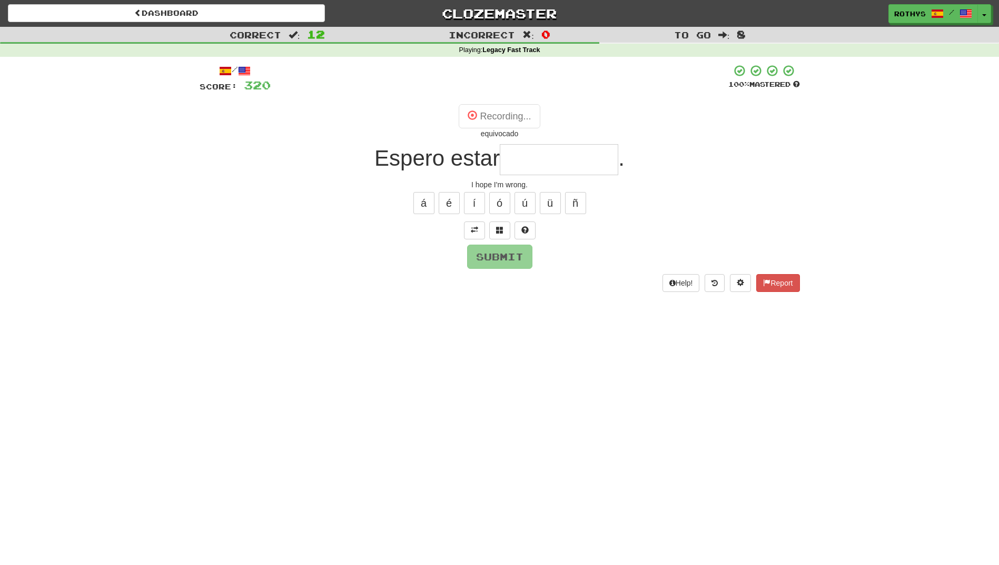
type input "**********"
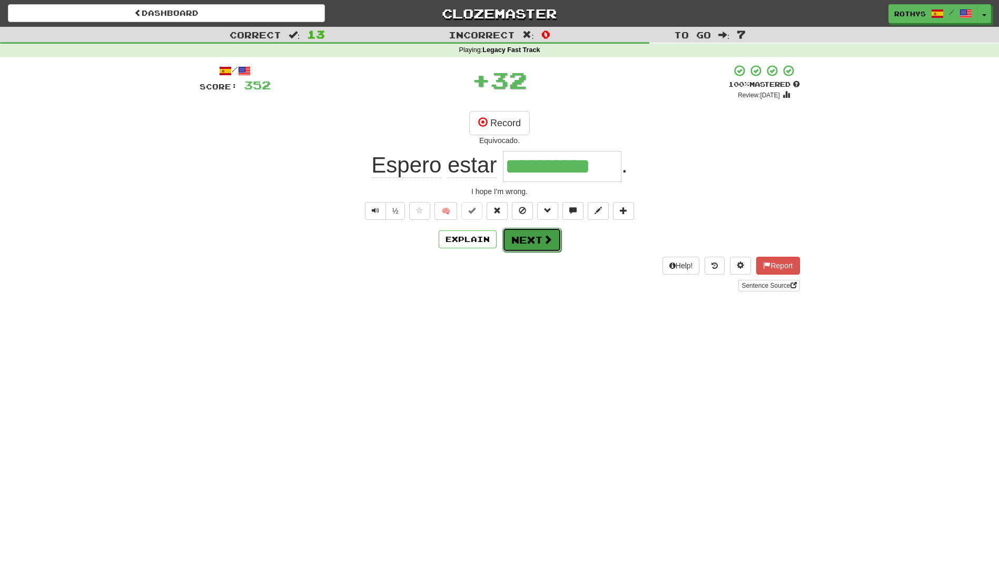
click at [524, 238] on button "Next" at bounding box center [531, 240] width 59 height 24
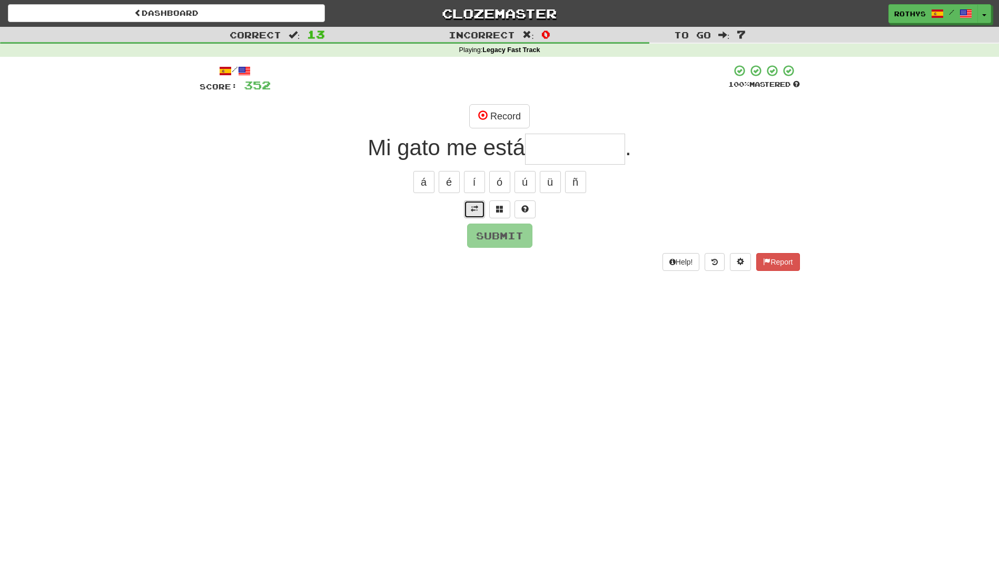
click at [473, 209] on span at bounding box center [474, 208] width 7 height 7
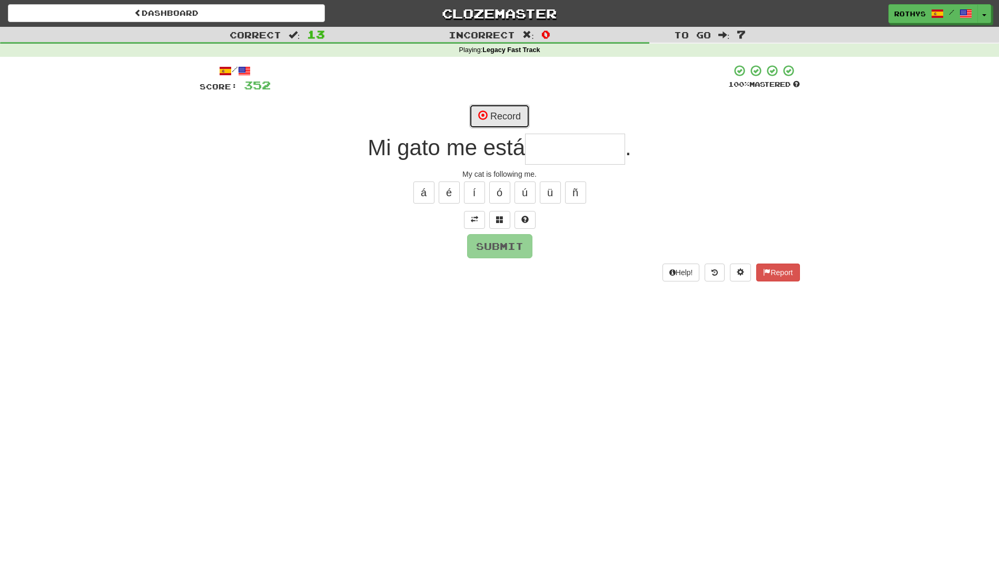
click at [507, 118] on button "Record" at bounding box center [499, 116] width 61 height 24
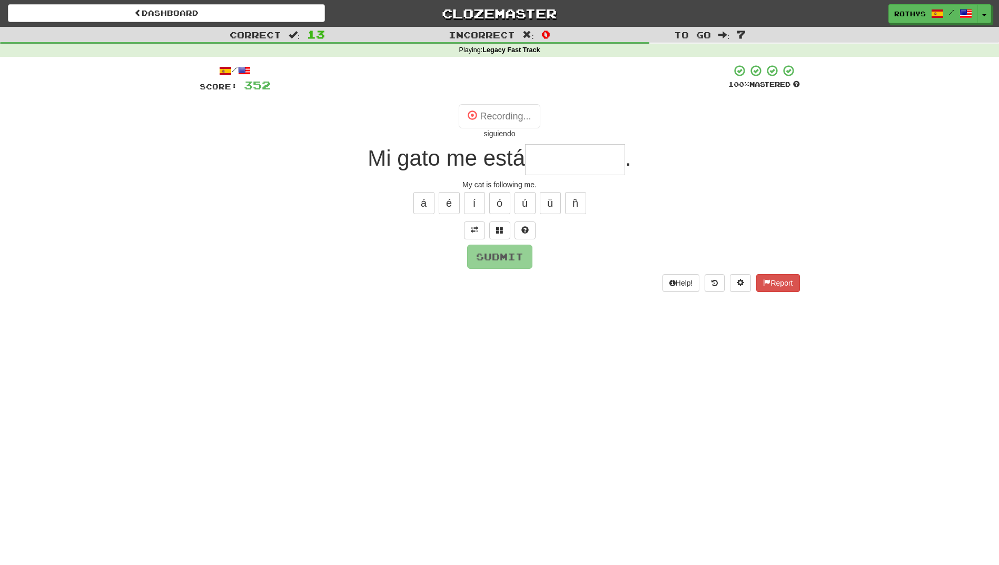
type input "*********"
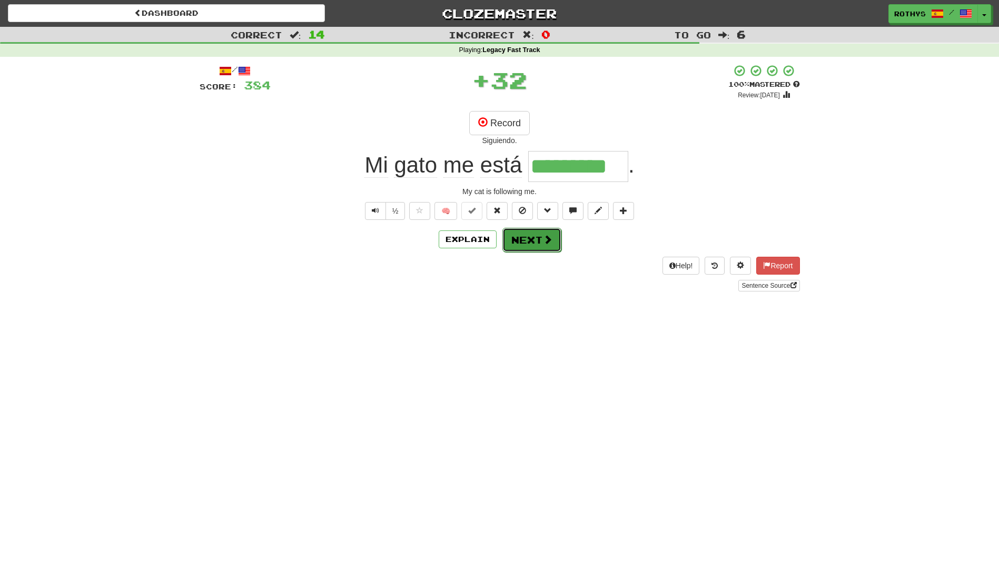
click at [545, 236] on span at bounding box center [547, 239] width 9 height 9
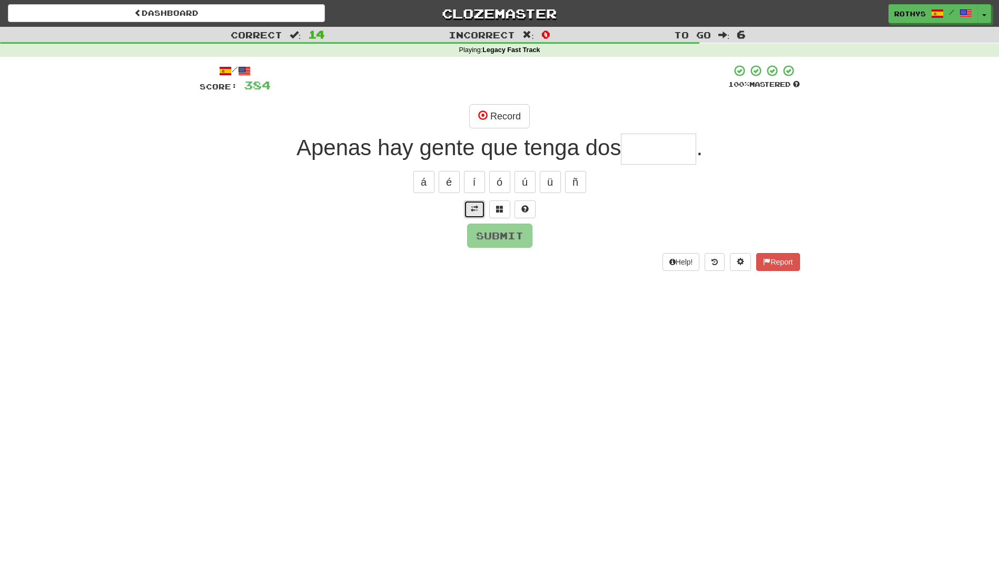
click at [470, 203] on button at bounding box center [474, 210] width 21 height 18
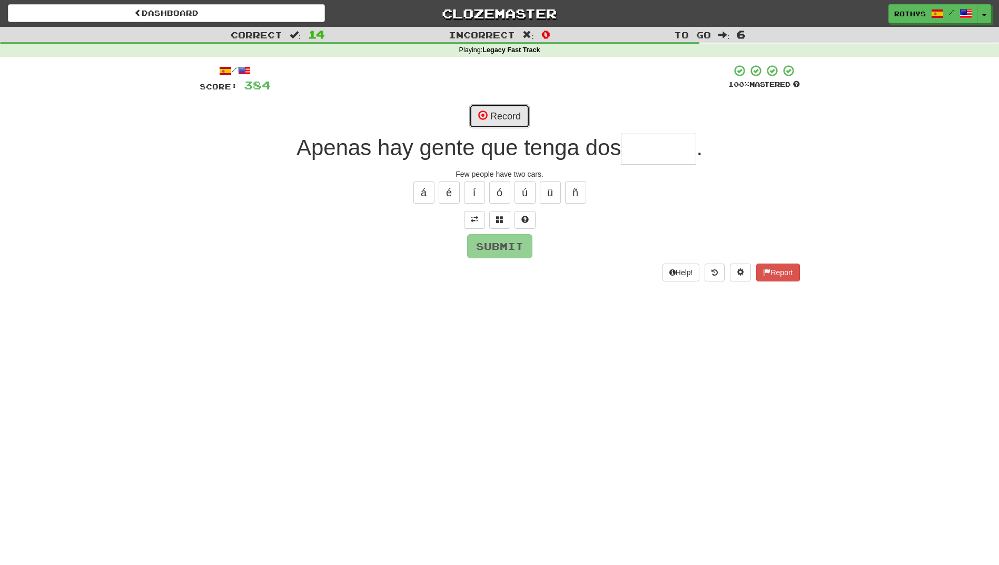
click at [499, 111] on button "Record" at bounding box center [499, 116] width 61 height 24
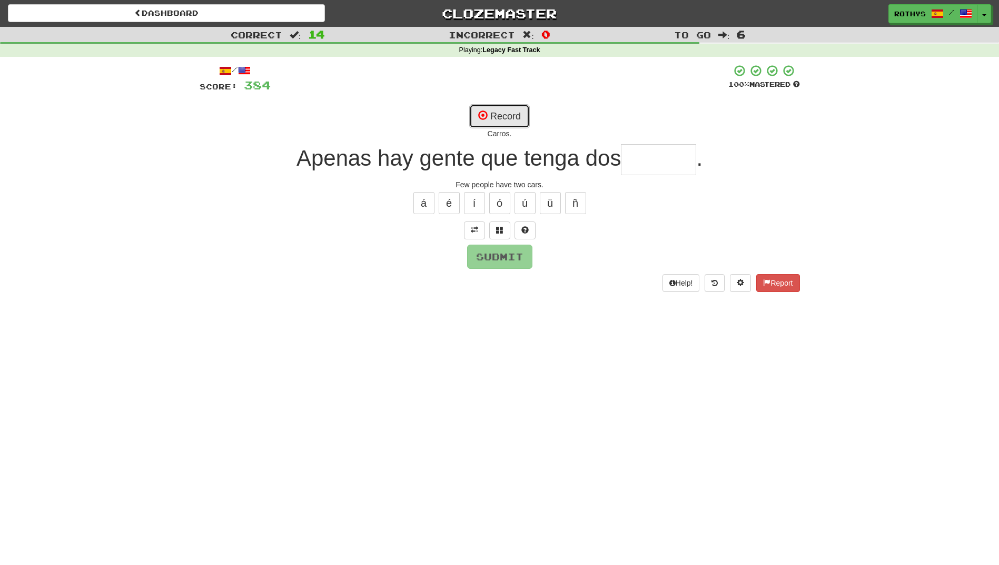
click at [500, 118] on button "Record" at bounding box center [499, 116] width 61 height 24
type input "******"
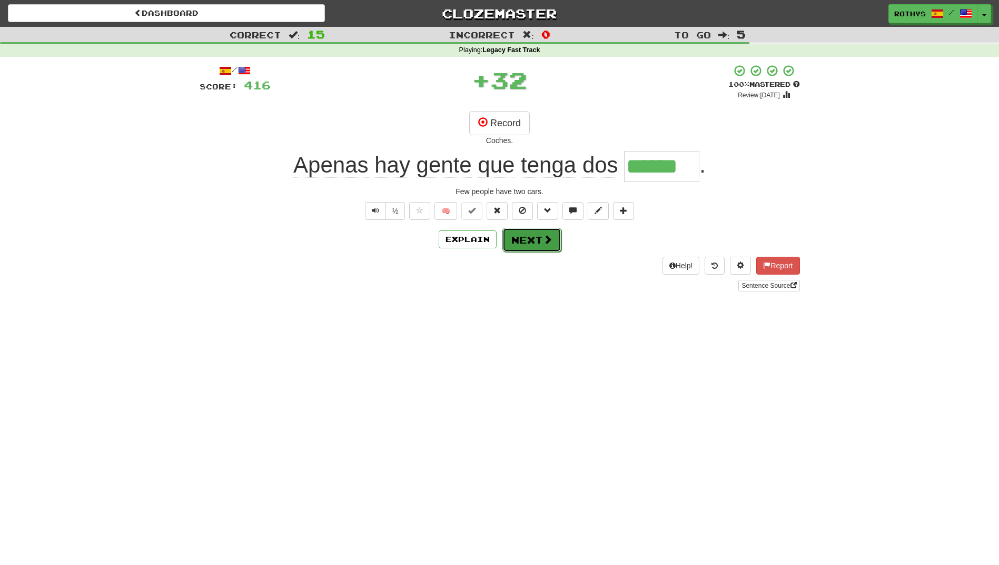
click at [525, 237] on button "Next" at bounding box center [531, 240] width 59 height 24
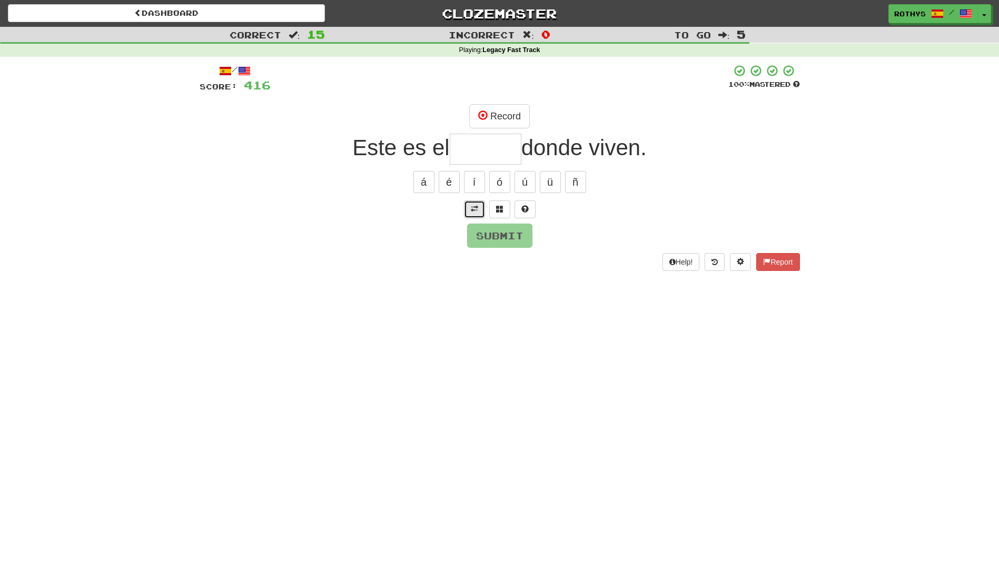
click at [472, 206] on span at bounding box center [474, 208] width 7 height 7
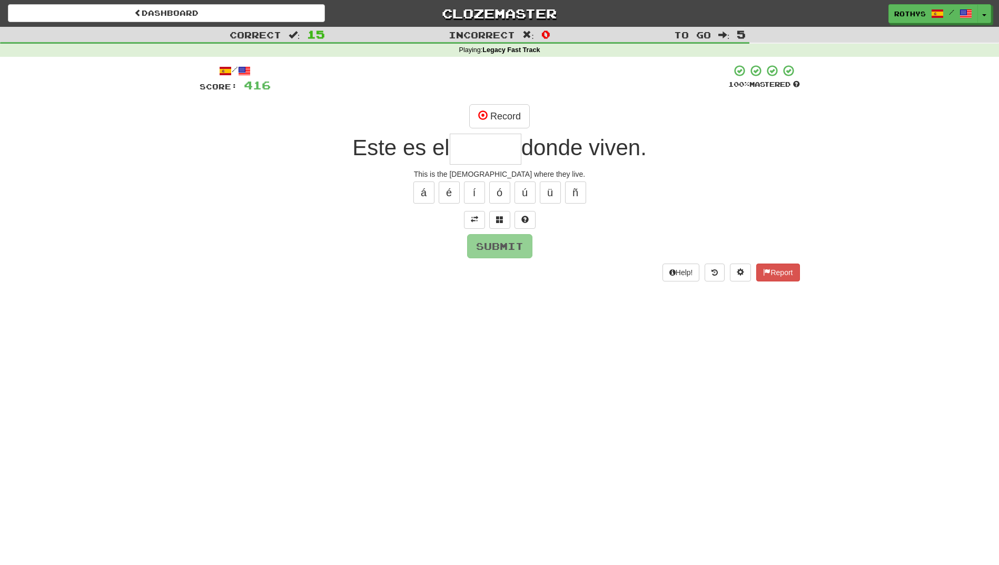
click at [488, 145] on input "text" at bounding box center [486, 149] width 72 height 31
click at [526, 112] on button "Record" at bounding box center [499, 116] width 61 height 24
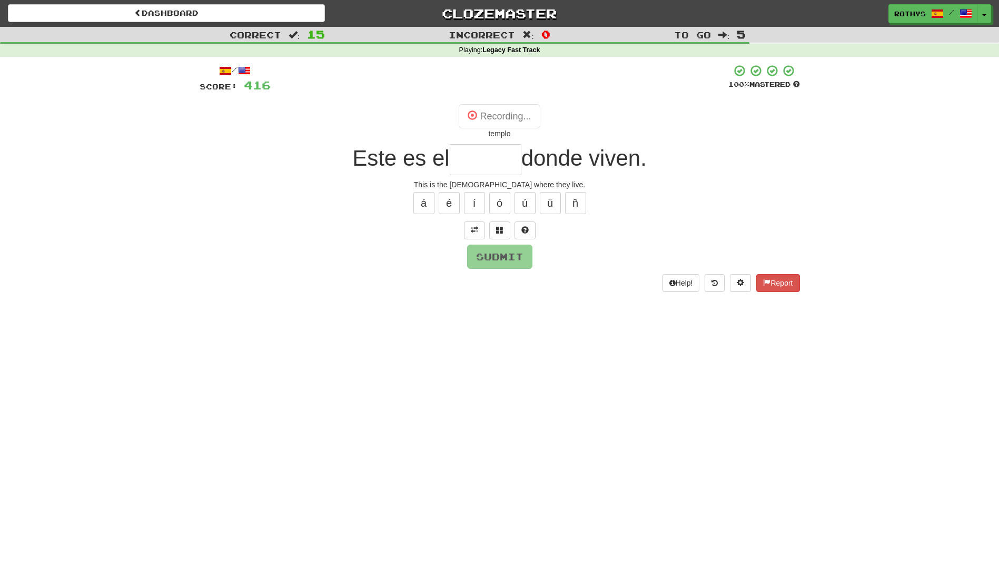
type input "******"
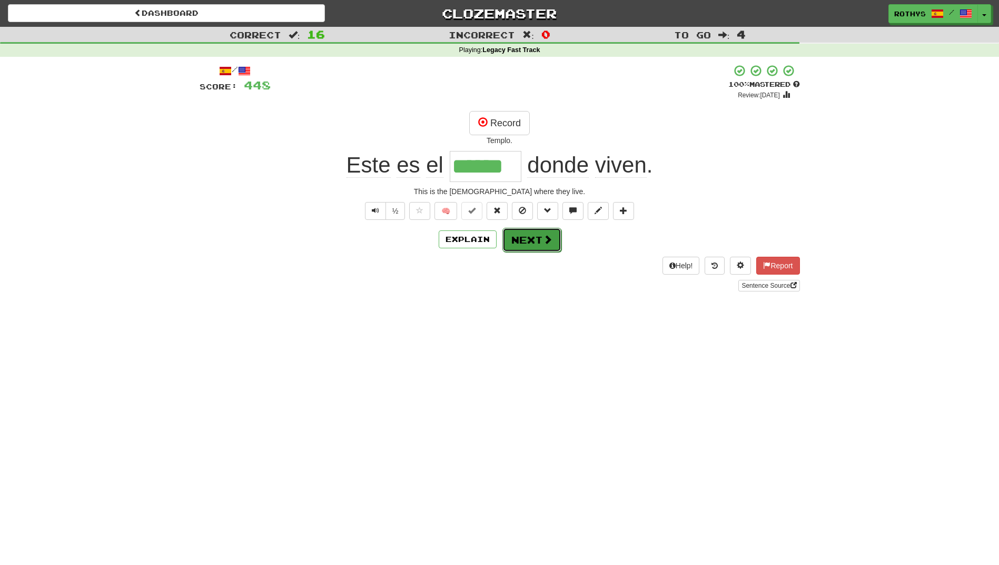
click at [520, 243] on button "Next" at bounding box center [531, 240] width 59 height 24
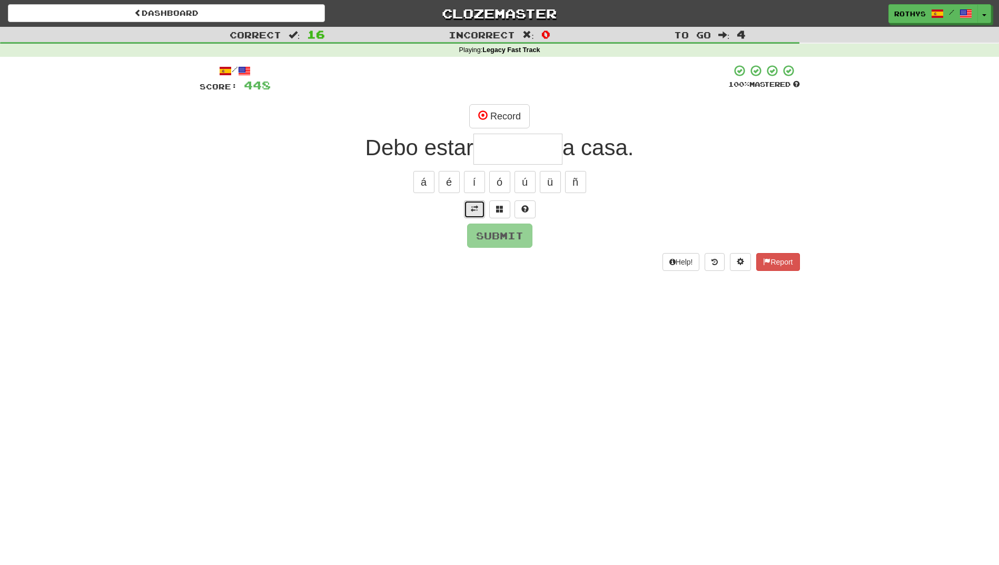
click at [475, 204] on button at bounding box center [474, 210] width 21 height 18
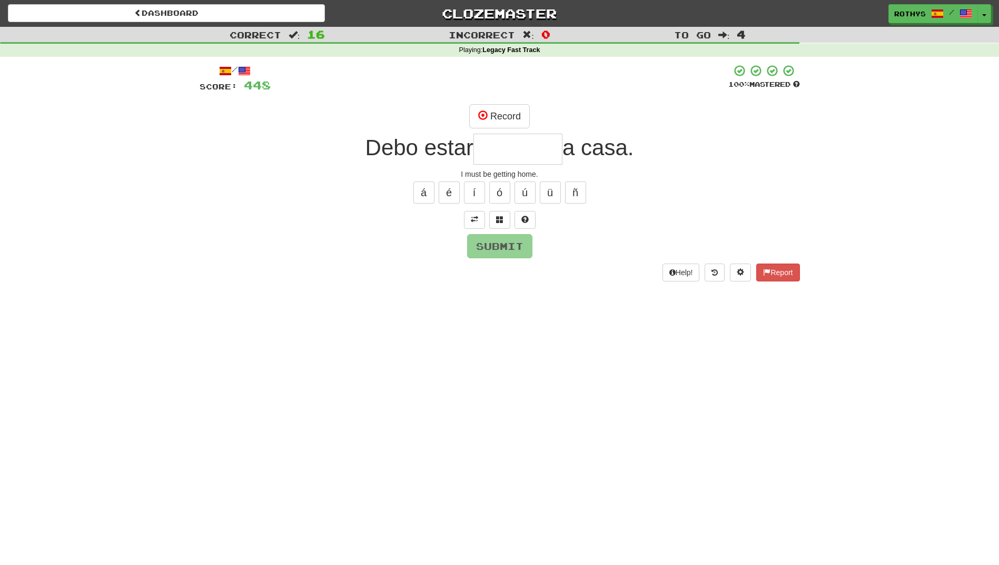
click at [529, 127] on div "Record" at bounding box center [500, 116] width 600 height 24
click at [516, 139] on input "text" at bounding box center [517, 149] width 89 height 31
click at [501, 217] on span at bounding box center [499, 219] width 7 height 7
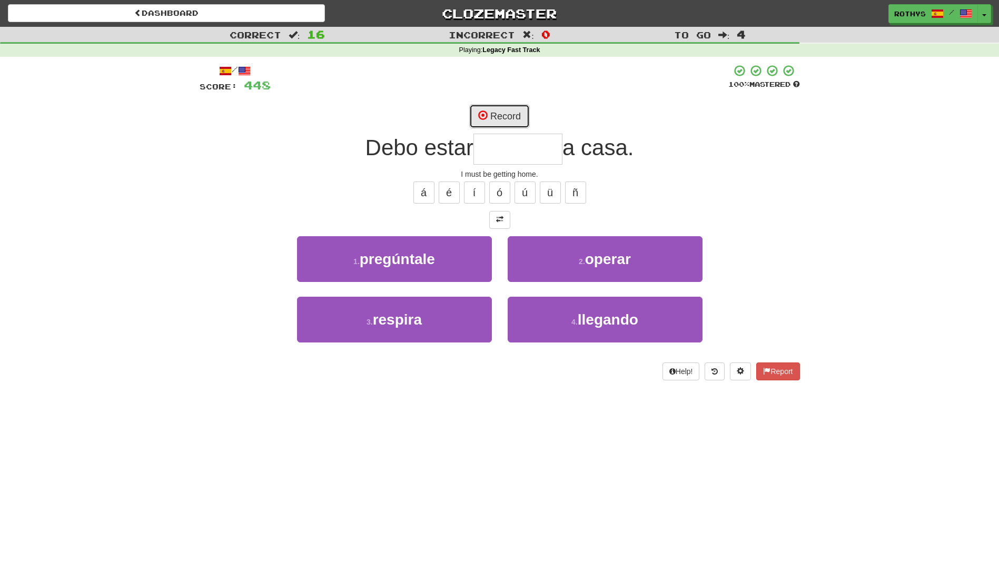
click at [503, 113] on button "Record" at bounding box center [499, 116] width 61 height 24
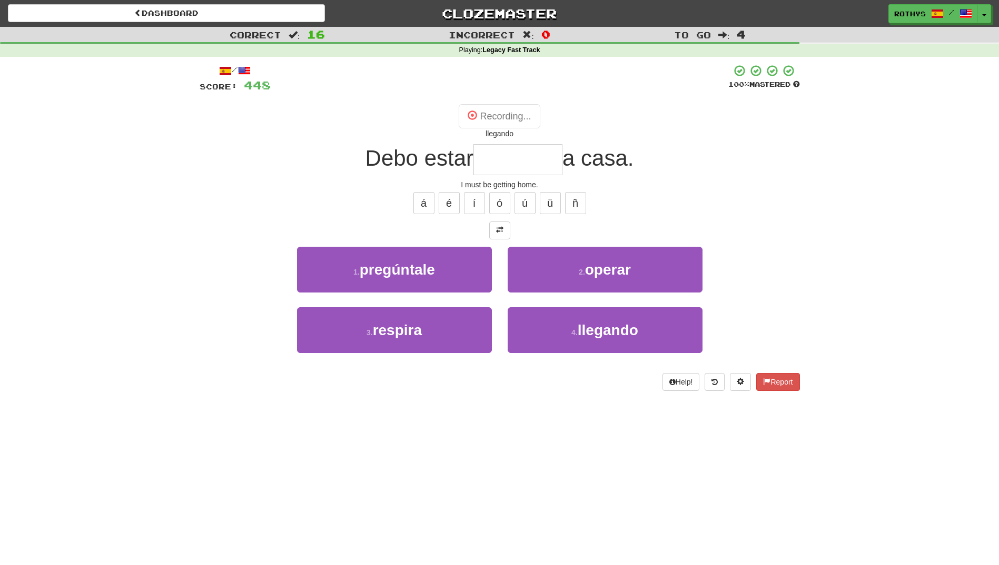
type input "********"
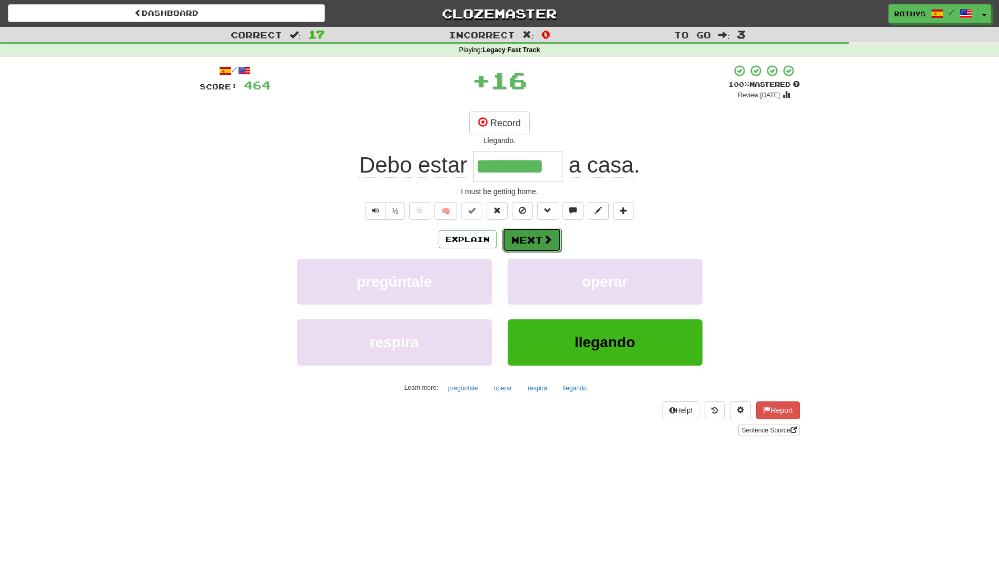
click at [551, 232] on button "Next" at bounding box center [531, 240] width 59 height 24
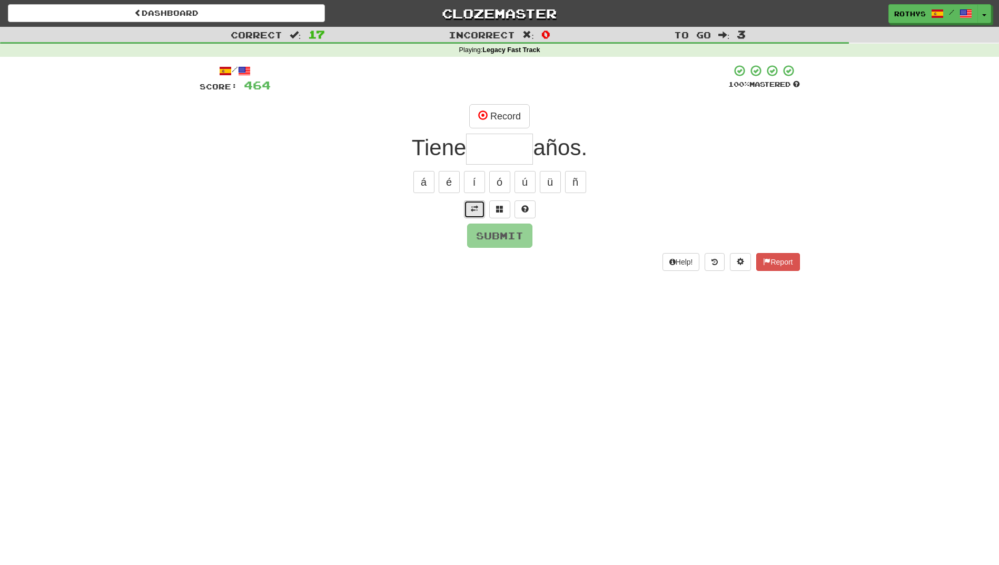
click at [473, 206] on span at bounding box center [474, 208] width 7 height 7
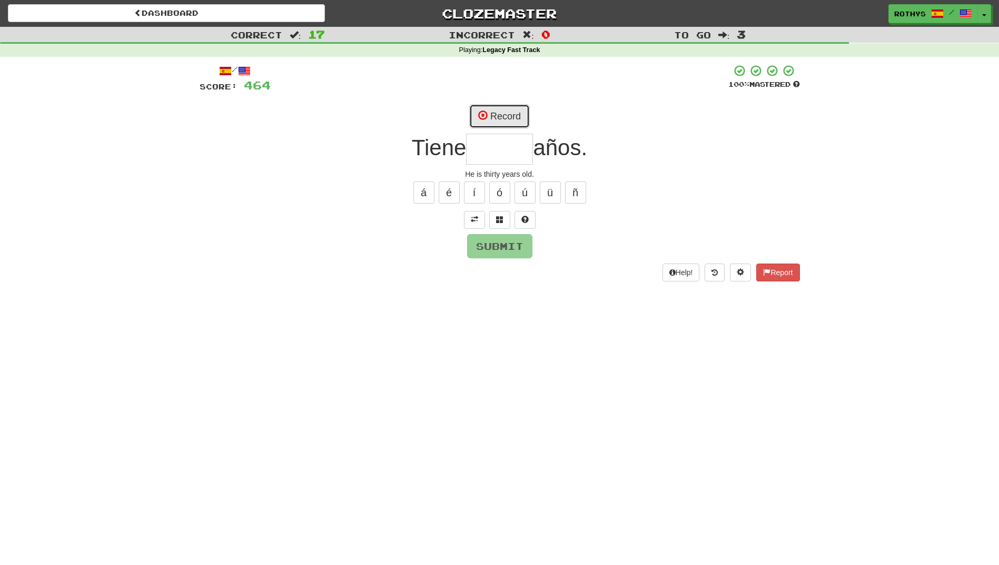
click at [502, 113] on button "Record" at bounding box center [499, 116] width 61 height 24
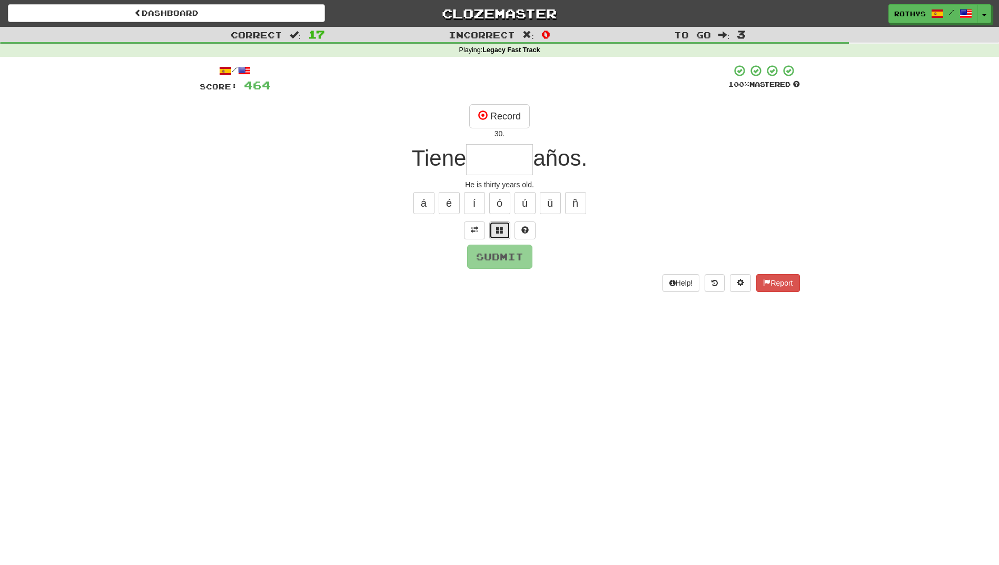
click at [499, 230] on span at bounding box center [499, 229] width 7 height 7
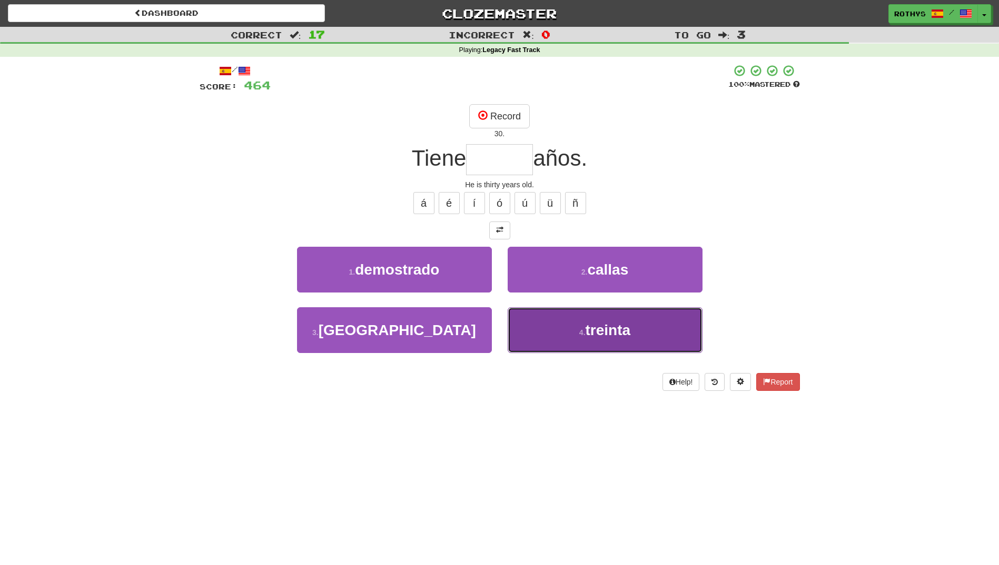
click at [561, 339] on button "4 . treinta" at bounding box center [605, 330] width 195 height 46
type input "*******"
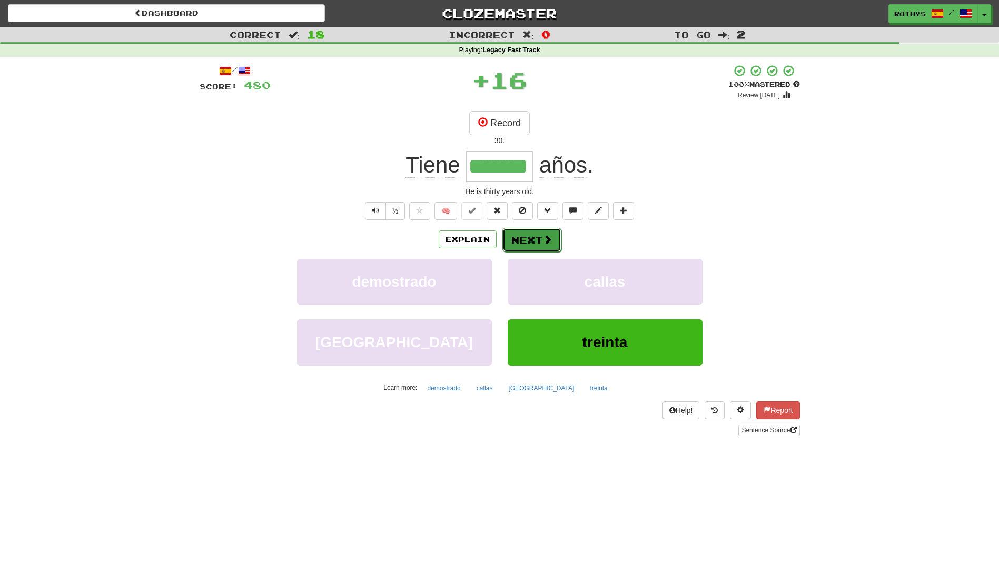
click at [533, 240] on button "Next" at bounding box center [531, 240] width 59 height 24
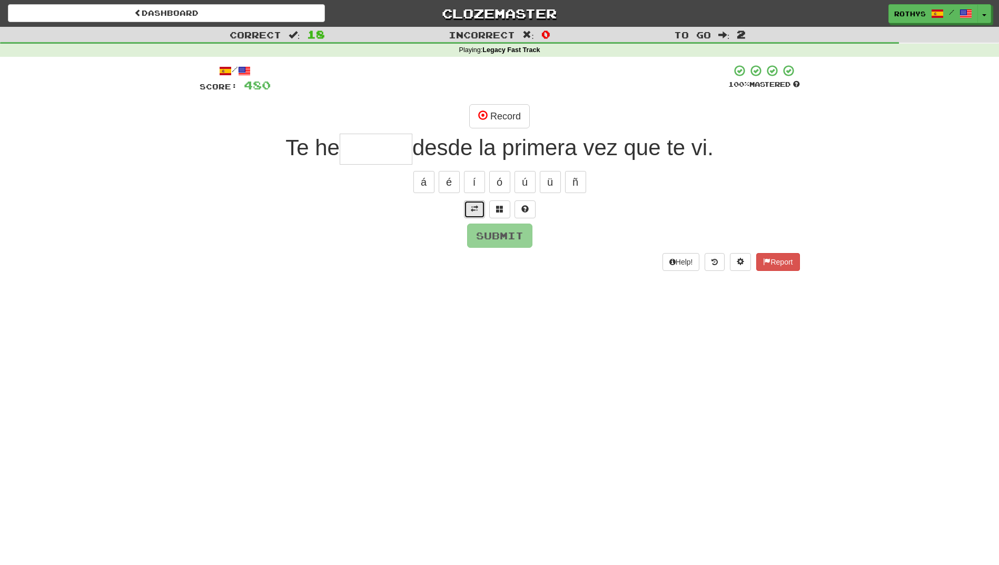
click at [477, 209] on span at bounding box center [474, 208] width 7 height 7
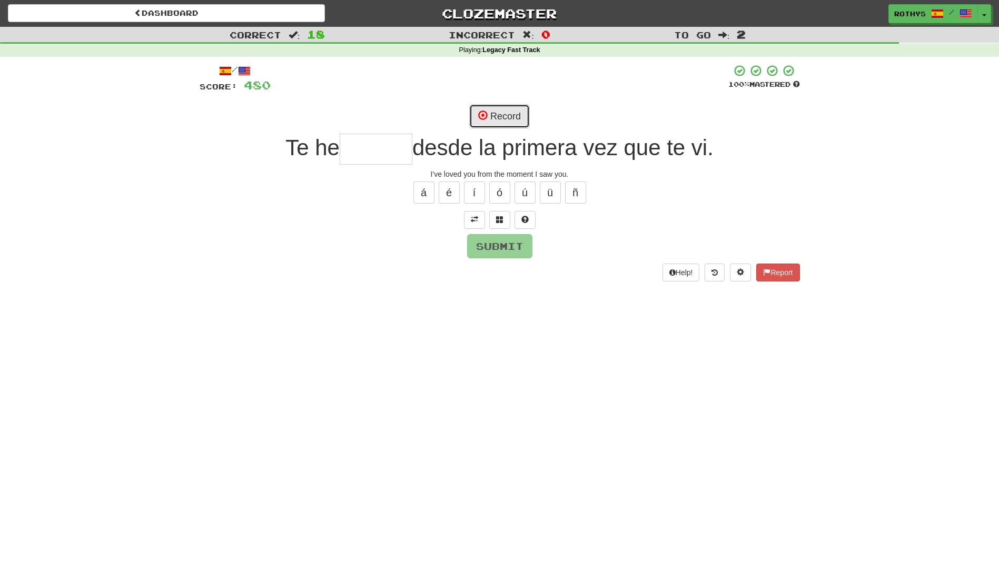
click at [507, 123] on button "Record" at bounding box center [499, 116] width 61 height 24
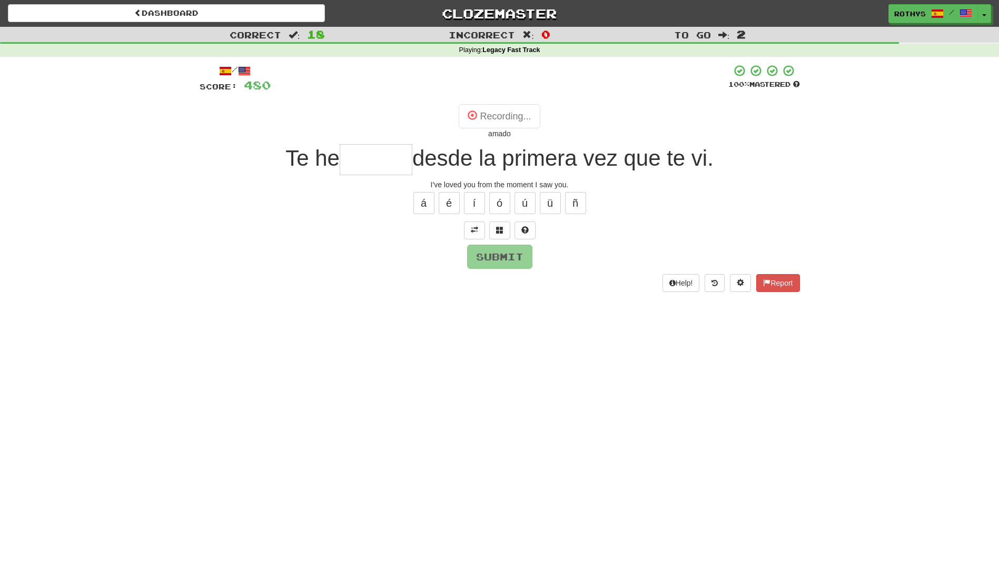
type input "*****"
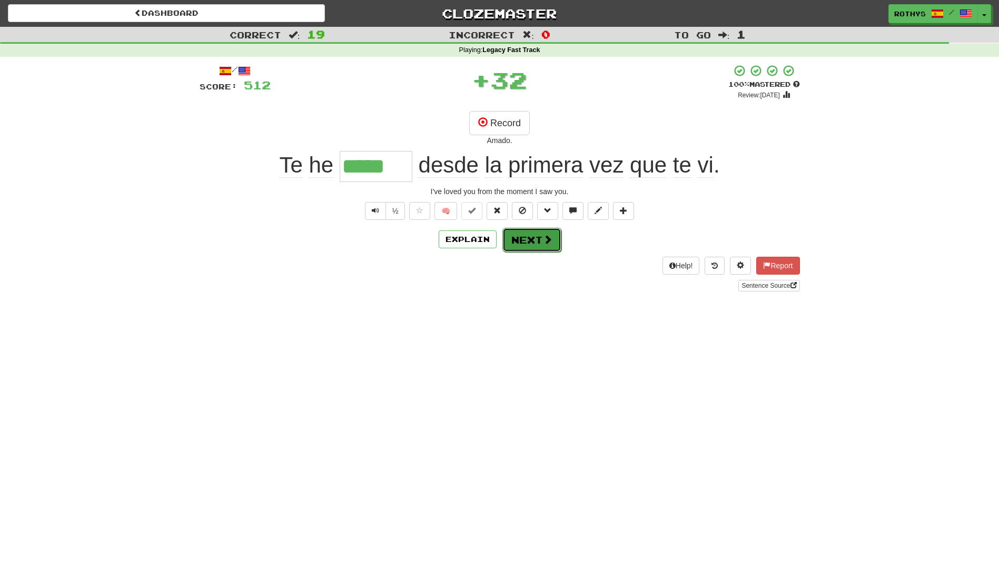
click at [509, 242] on button "Next" at bounding box center [531, 240] width 59 height 24
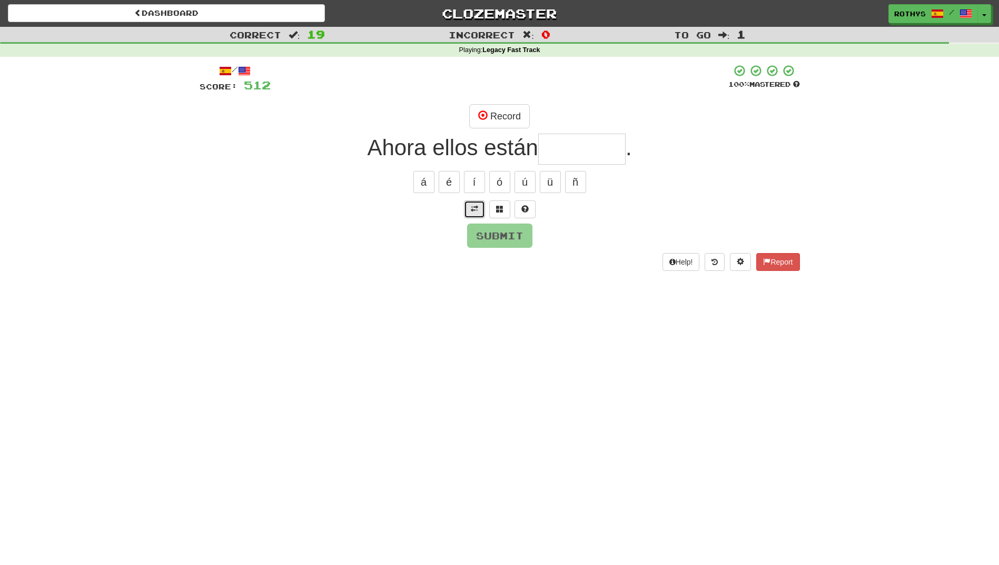
click at [477, 209] on span at bounding box center [474, 208] width 7 height 7
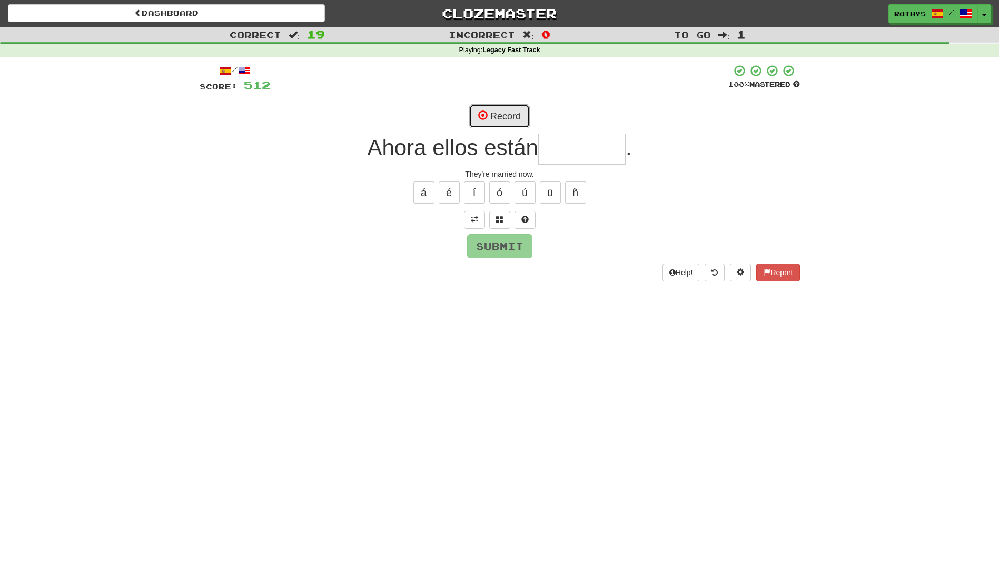
click at [507, 116] on button "Record" at bounding box center [499, 116] width 61 height 24
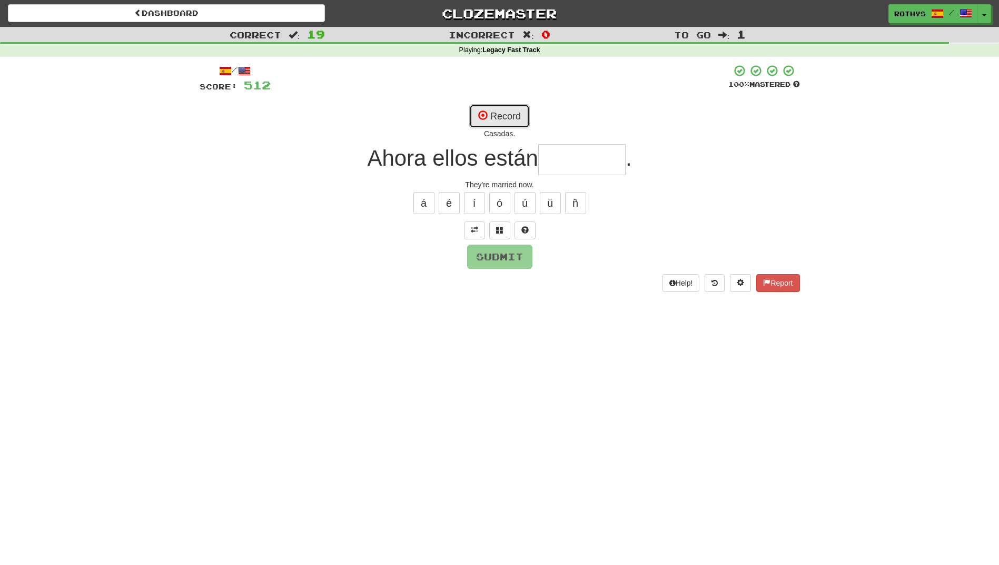
click at [507, 116] on button "Record" at bounding box center [499, 116] width 61 height 24
type input "*******"
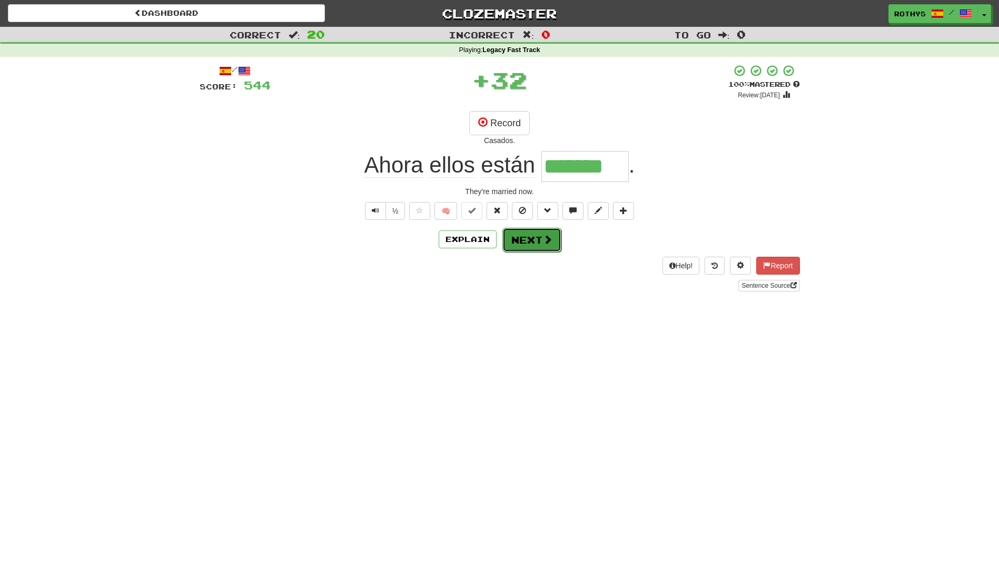
click at [524, 243] on button "Next" at bounding box center [531, 240] width 59 height 24
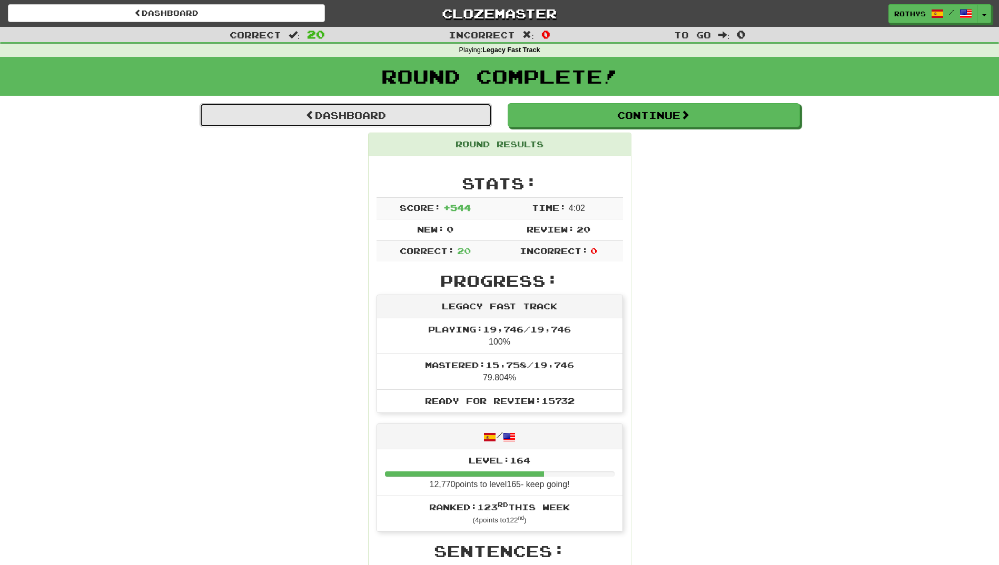
click at [306, 111] on span at bounding box center [309, 114] width 9 height 9
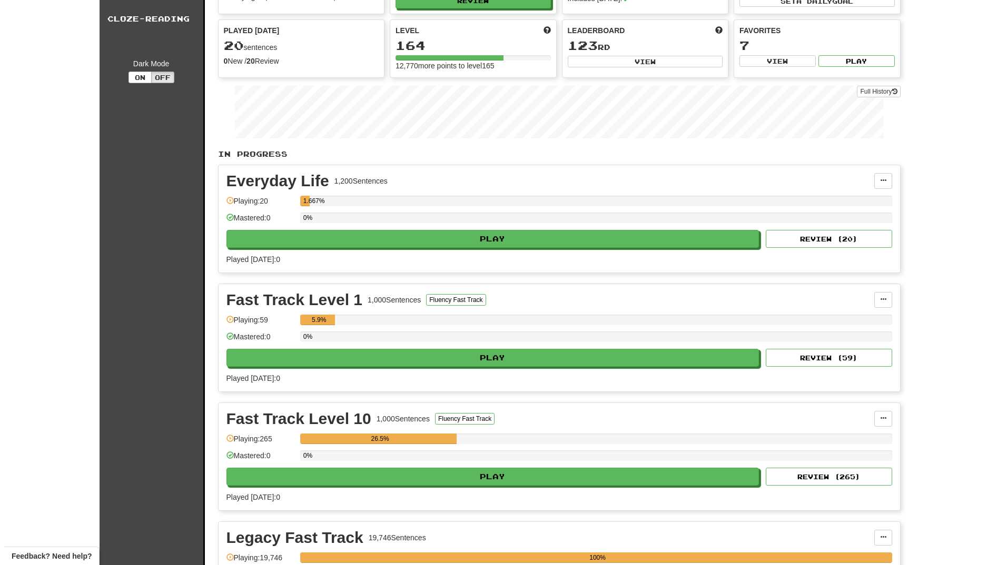
scroll to position [316, 0]
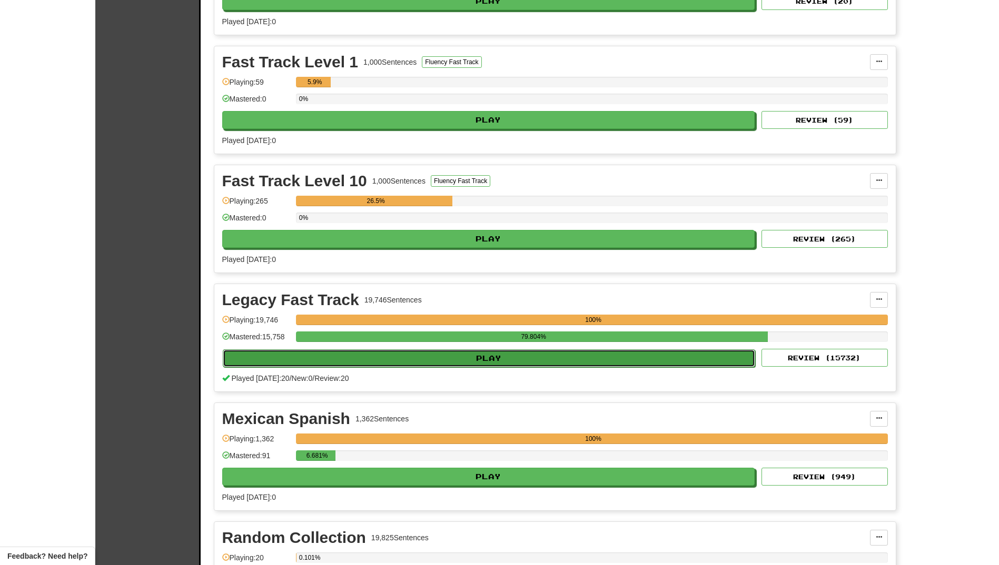
click at [483, 356] on button "Play" at bounding box center [489, 359] width 533 height 18
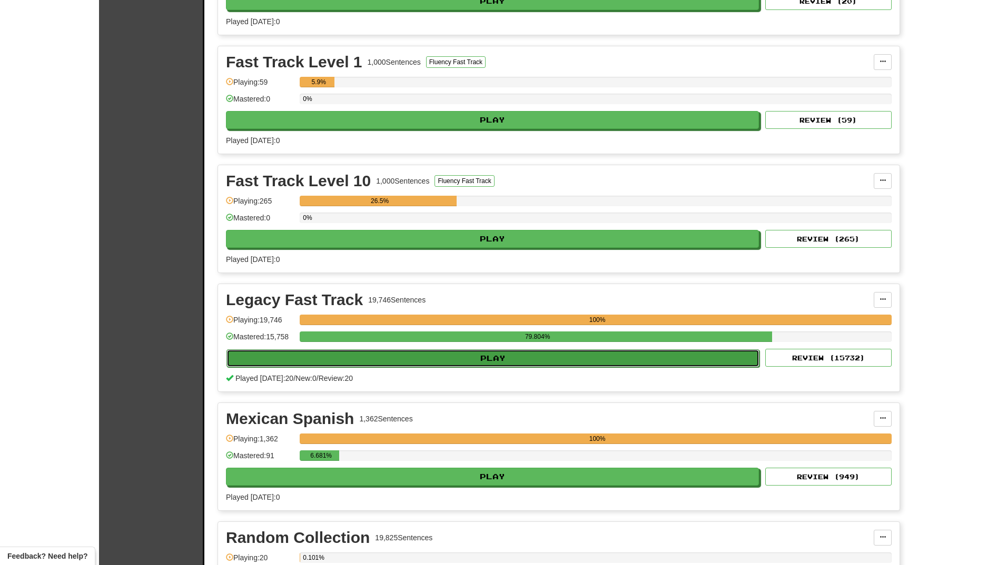
select select "**"
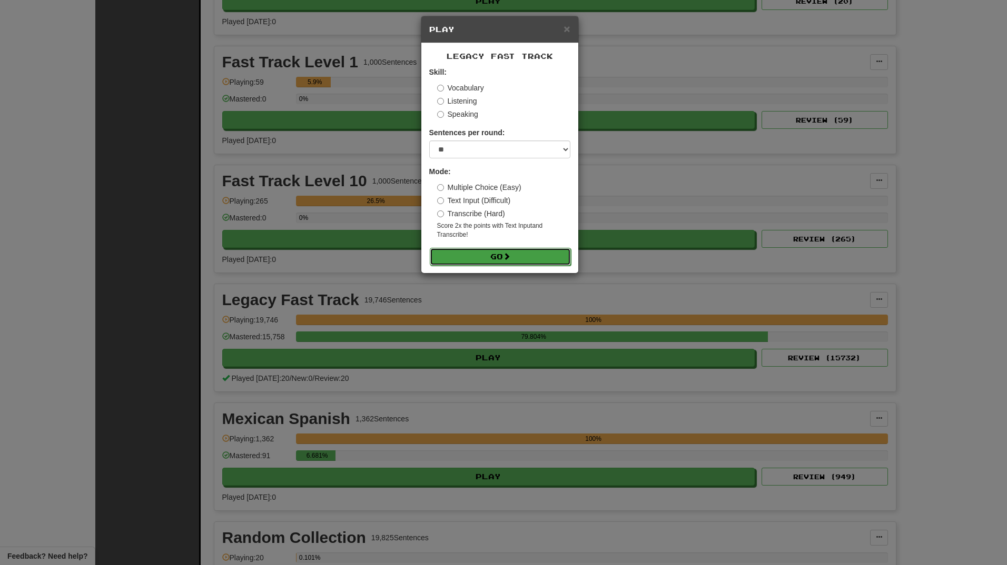
click at [487, 256] on button "Go" at bounding box center [500, 257] width 141 height 18
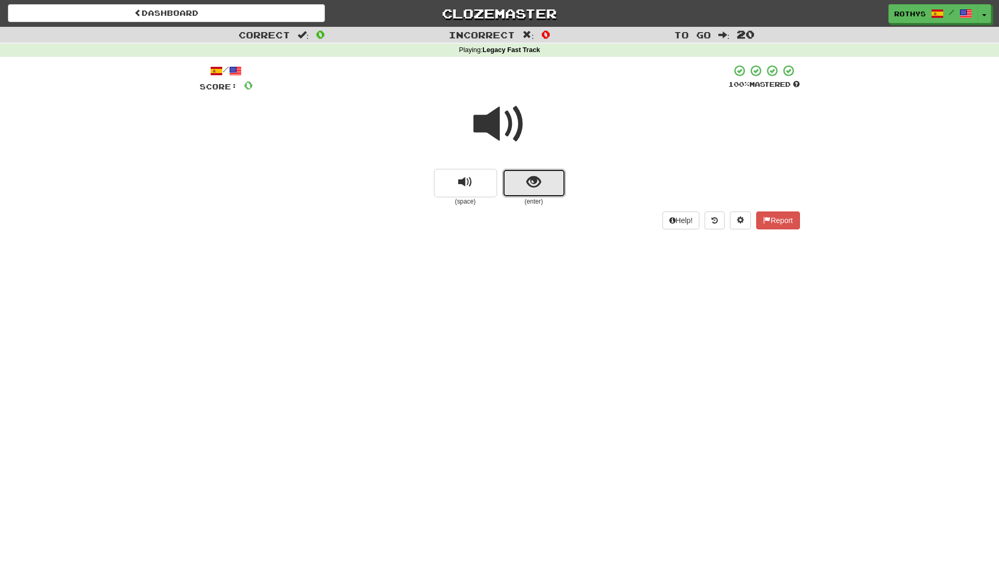
click at [552, 183] on button "show sentence" at bounding box center [533, 183] width 63 height 28
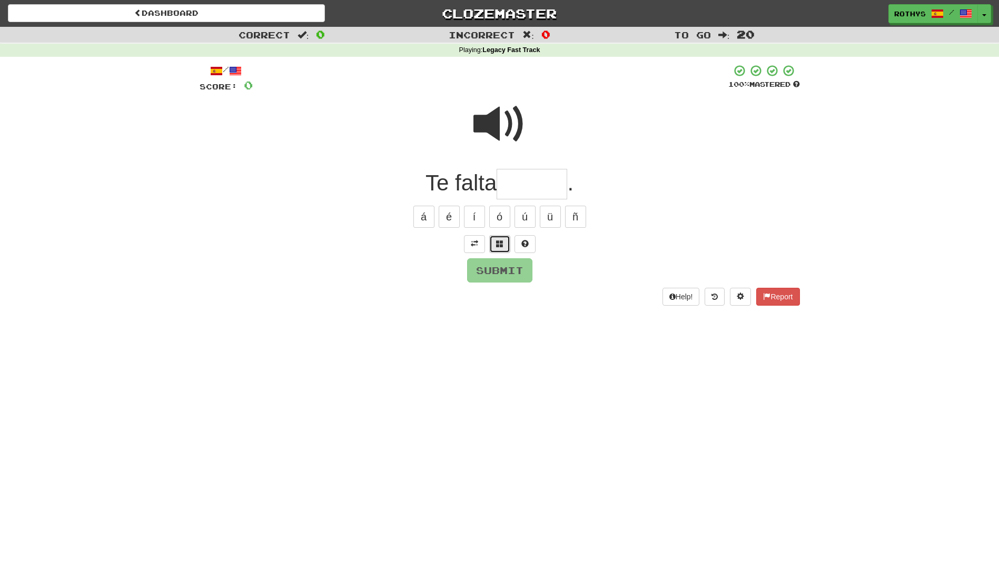
click at [491, 246] on button at bounding box center [499, 244] width 21 height 18
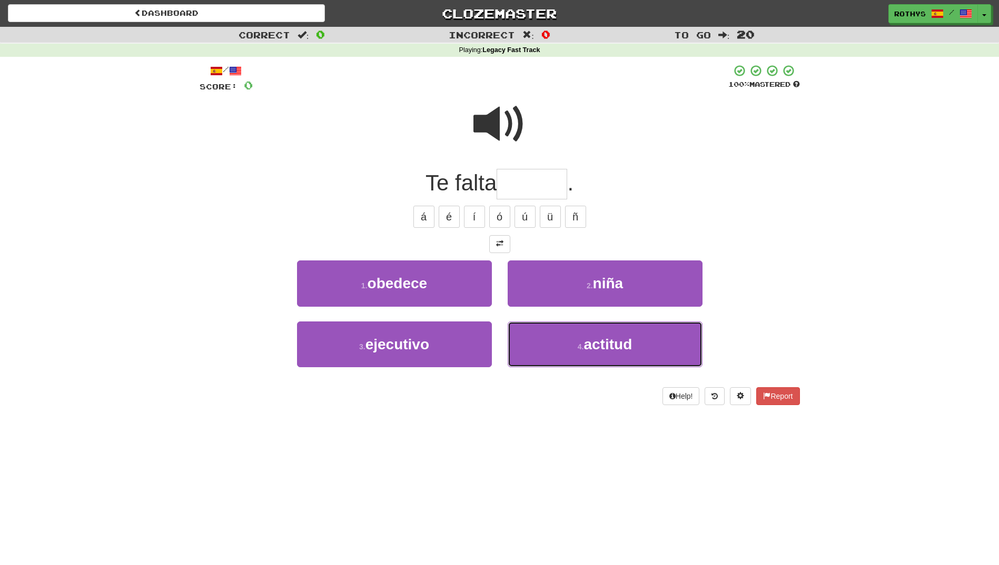
click at [599, 342] on span "actitud" at bounding box center [607, 344] width 48 height 16
type input "*******"
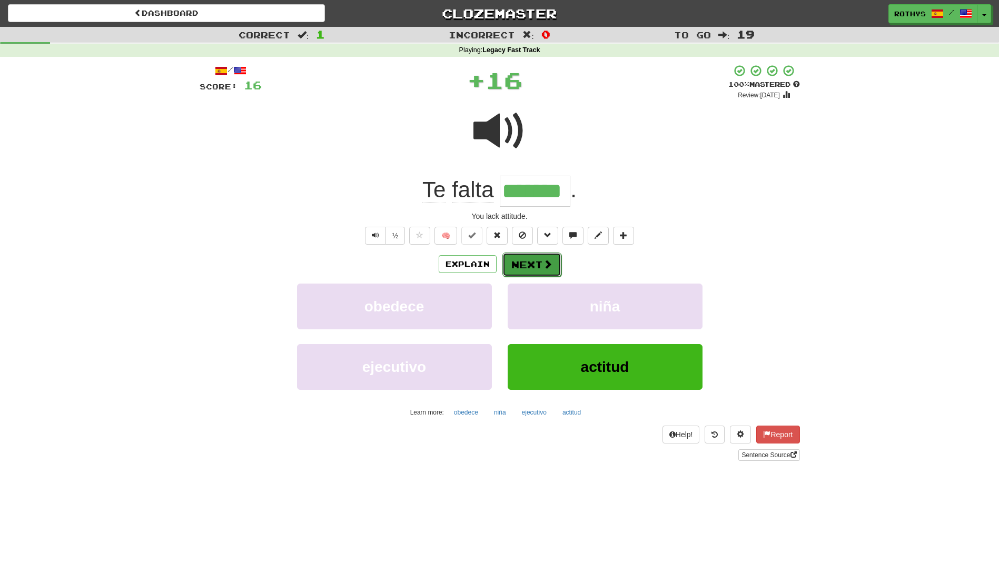
click at [535, 262] on button "Next" at bounding box center [531, 265] width 59 height 24
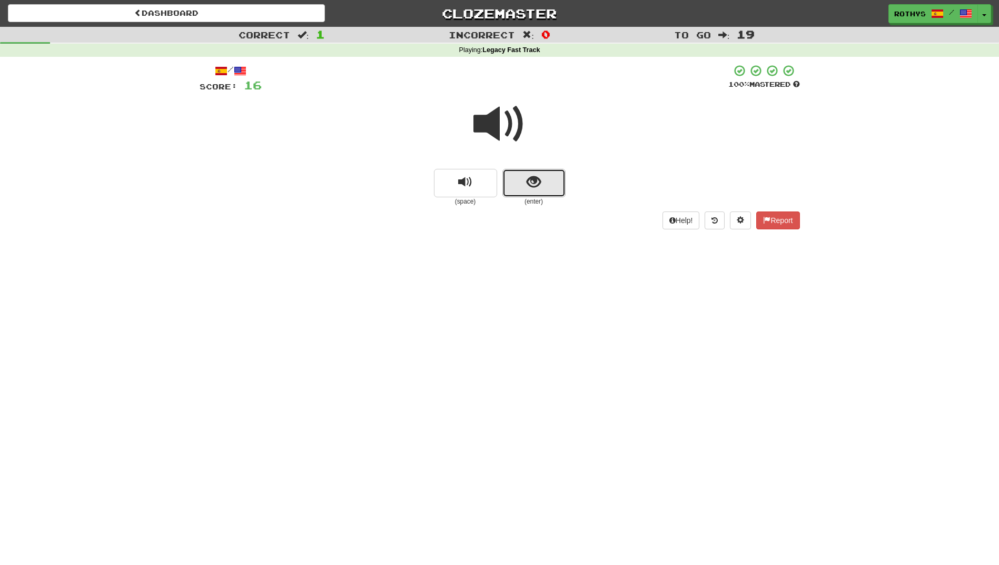
click at [521, 192] on button "show sentence" at bounding box center [533, 183] width 63 height 28
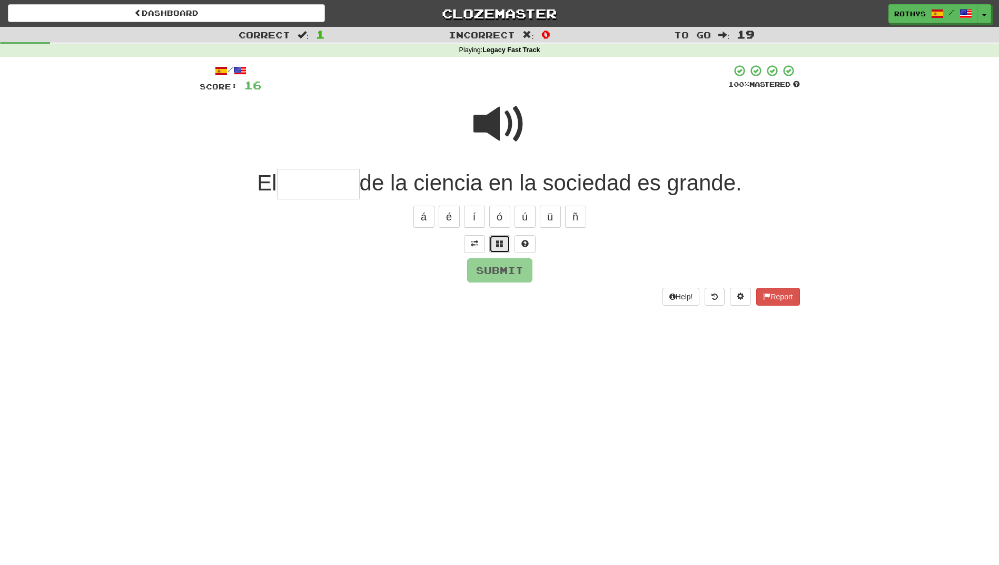
click at [499, 243] on span at bounding box center [499, 243] width 7 height 7
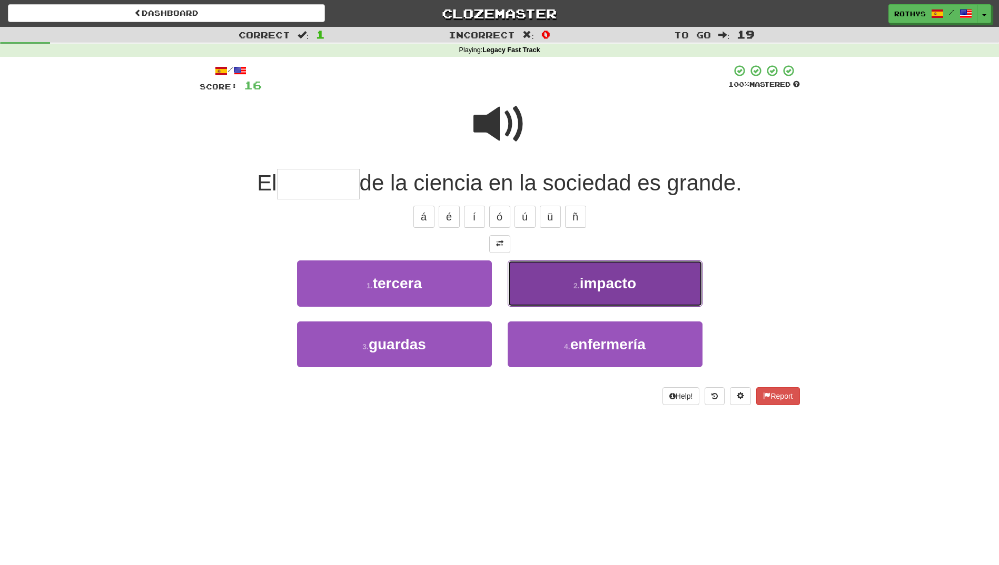
click at [608, 282] on span "impacto" at bounding box center [608, 283] width 56 height 16
type input "*******"
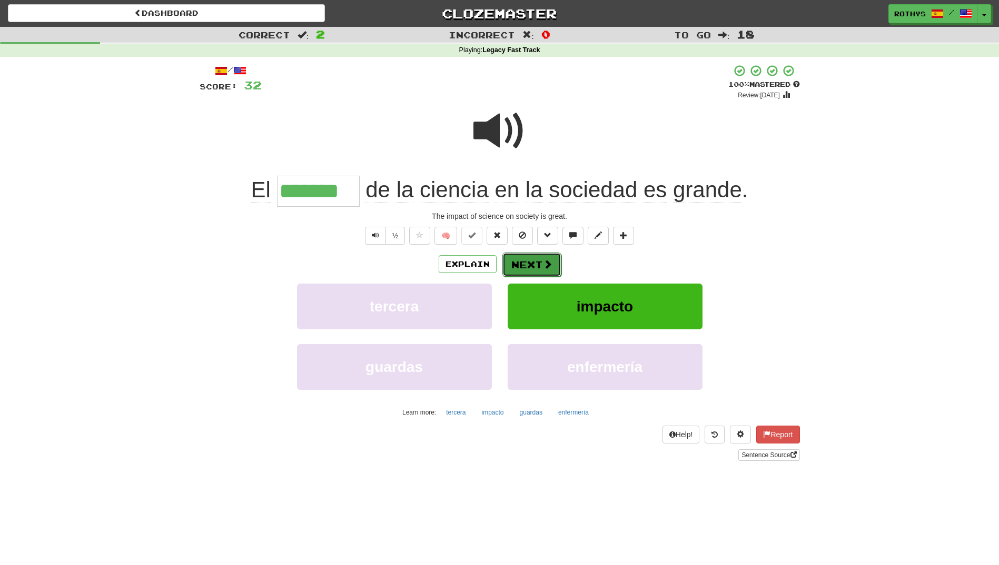
click at [518, 262] on button "Next" at bounding box center [531, 265] width 59 height 24
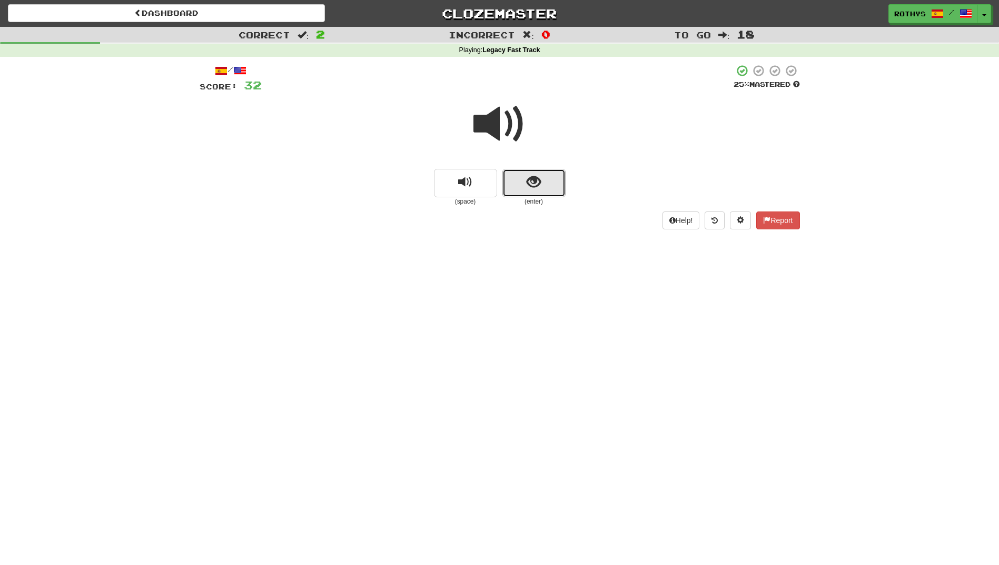
click at [529, 178] on span "show sentence" at bounding box center [534, 182] width 14 height 14
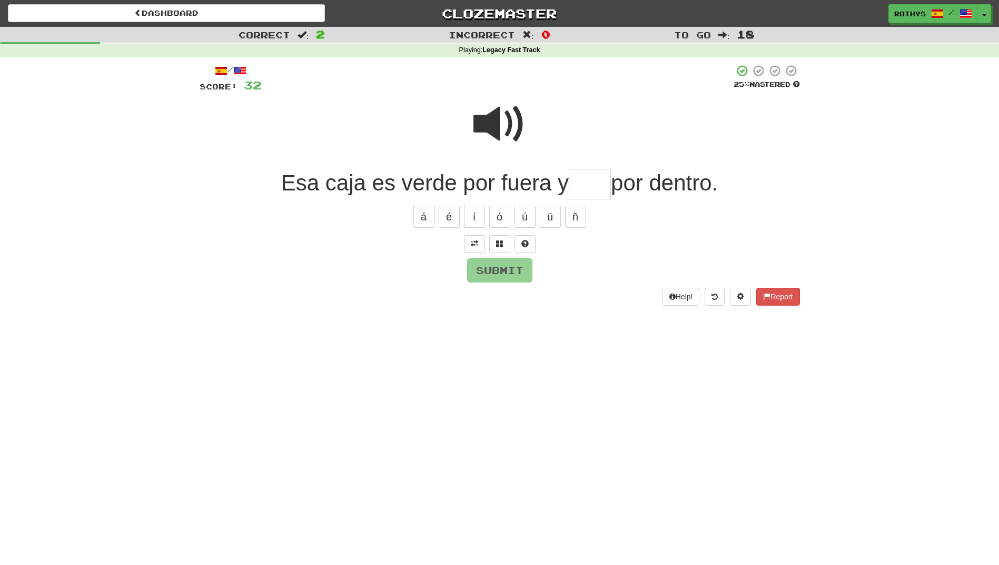
click at [595, 180] on input "text" at bounding box center [590, 184] width 42 height 31
click at [501, 242] on span at bounding box center [499, 243] width 7 height 7
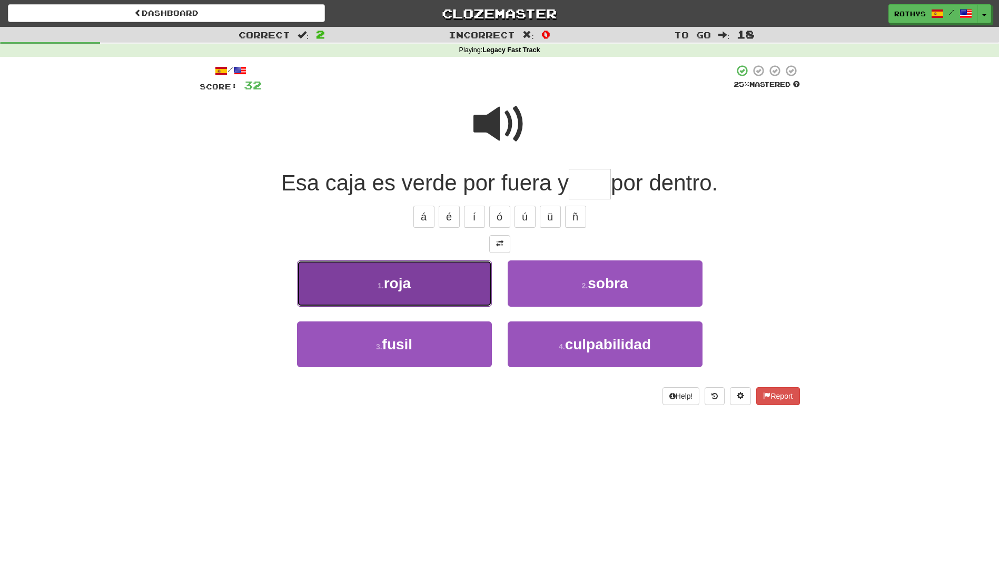
click at [406, 293] on button "1 . roja" at bounding box center [394, 284] width 195 height 46
type input "****"
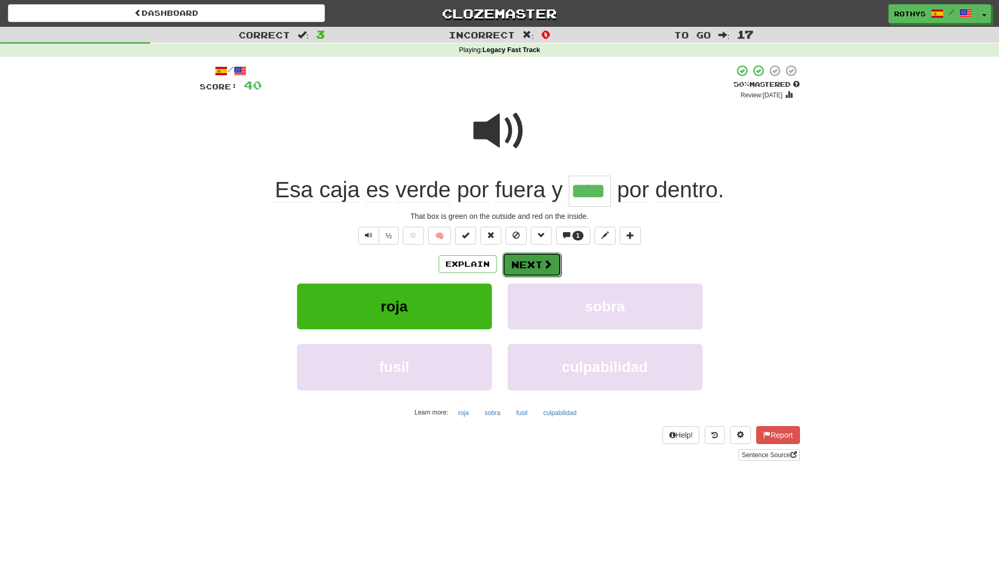
click at [535, 259] on button "Next" at bounding box center [531, 265] width 59 height 24
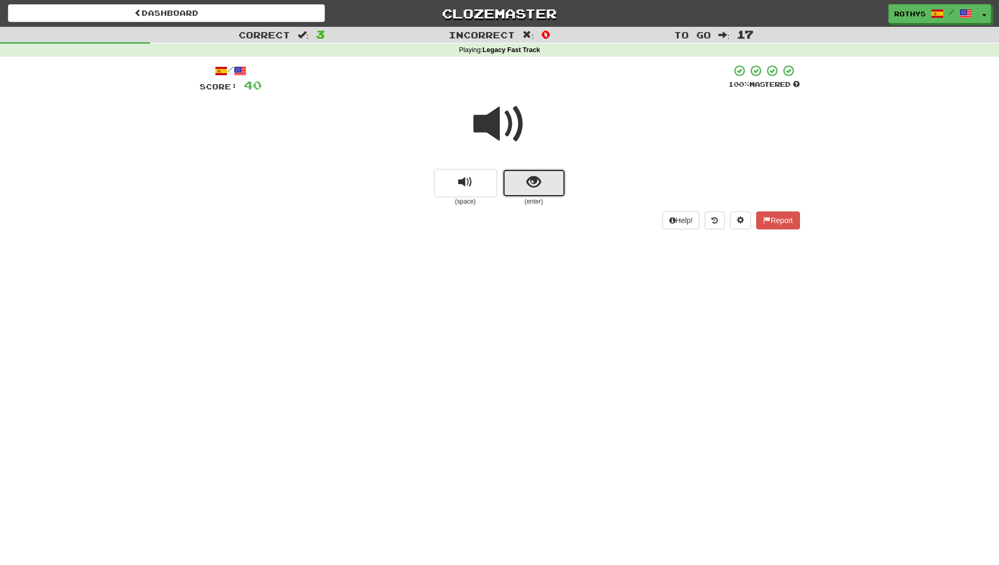
click at [531, 189] on span "show sentence" at bounding box center [534, 182] width 14 height 14
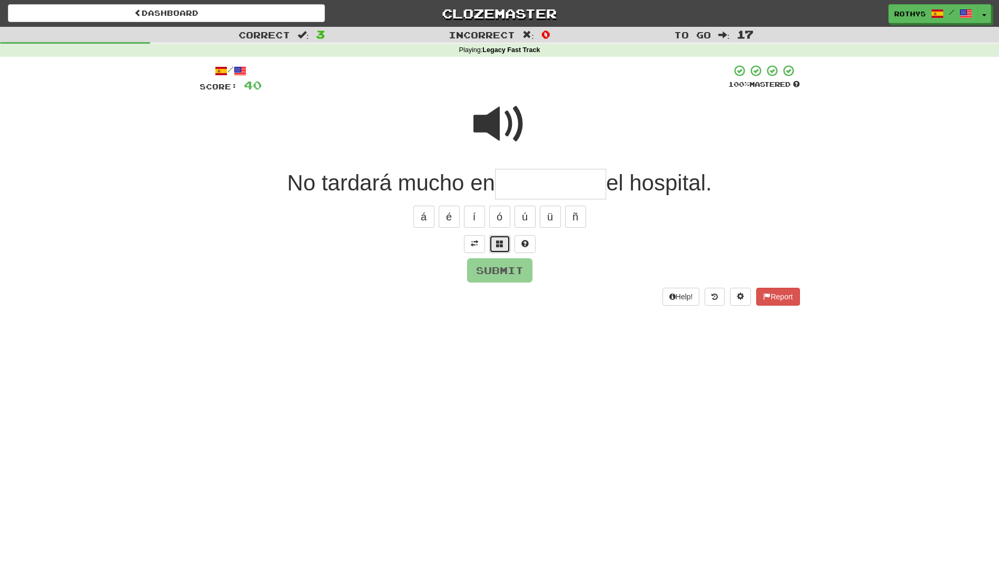
click at [494, 247] on button at bounding box center [499, 244] width 21 height 18
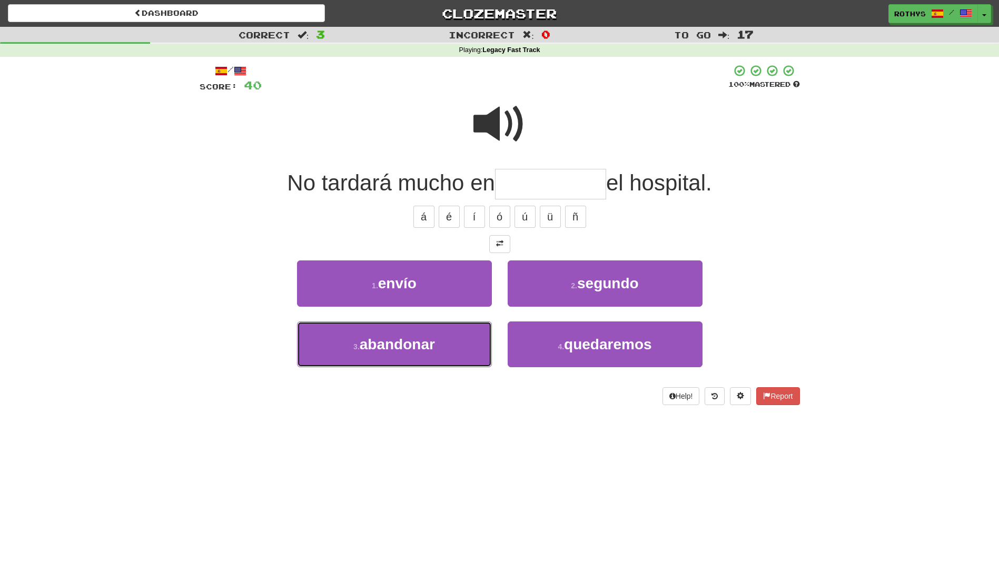
drag, startPoint x: 446, startPoint y: 334, endPoint x: 456, endPoint y: 330, distance: 11.3
click at [446, 334] on button "3 . abandonar" at bounding box center [394, 345] width 195 height 46
type input "*********"
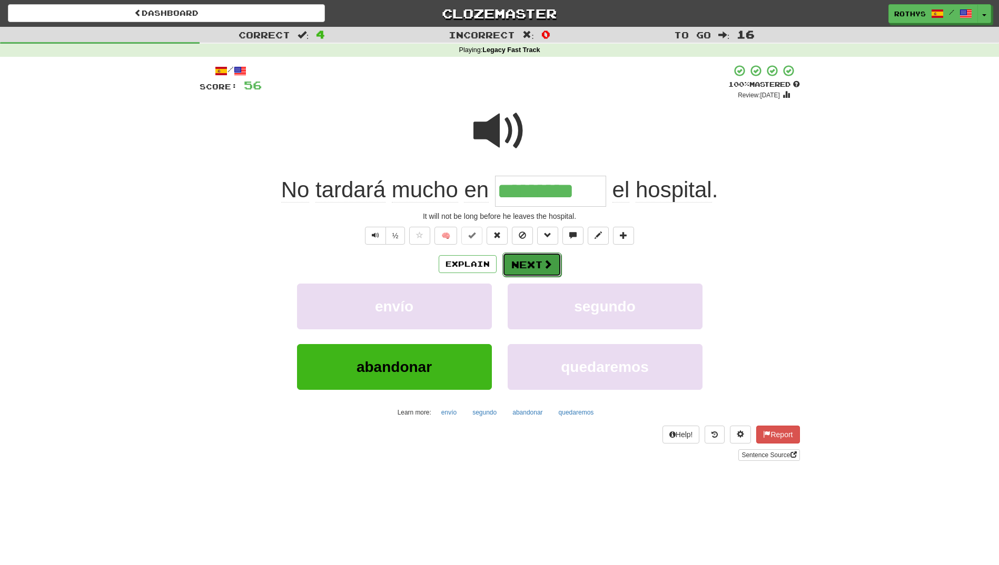
click at [527, 264] on button "Next" at bounding box center [531, 265] width 59 height 24
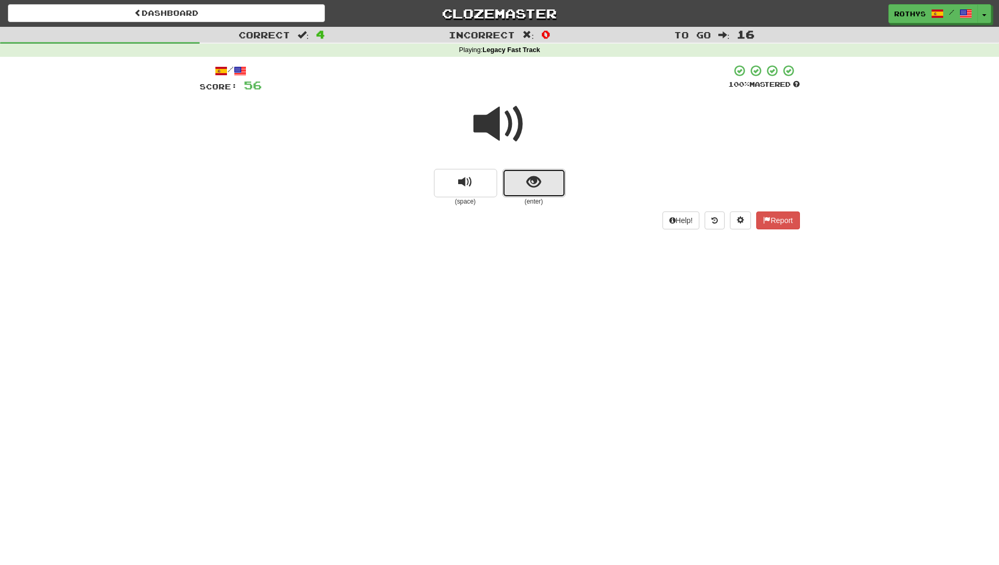
click at [527, 175] on span "show sentence" at bounding box center [534, 182] width 14 height 14
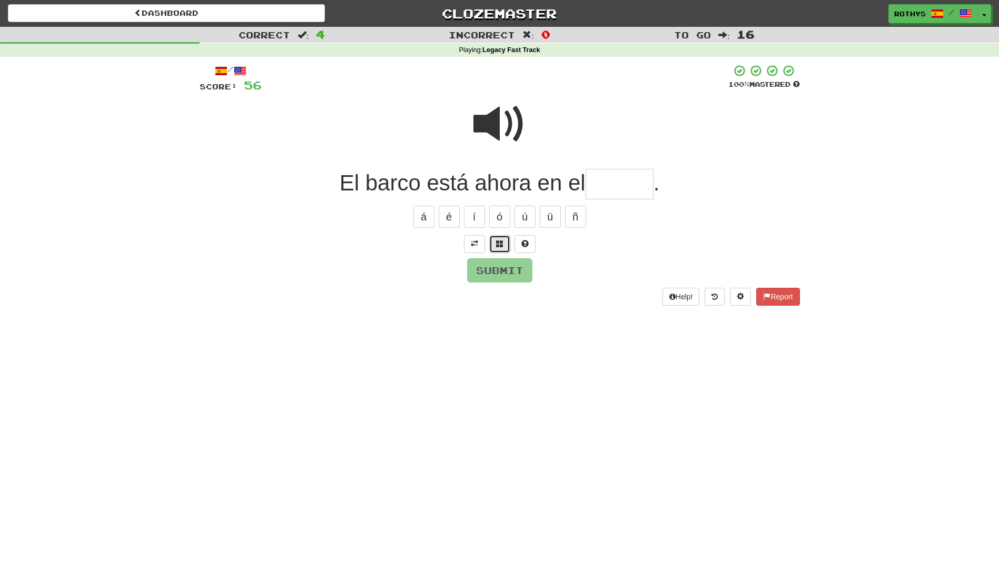
click at [500, 245] on span at bounding box center [499, 243] width 7 height 7
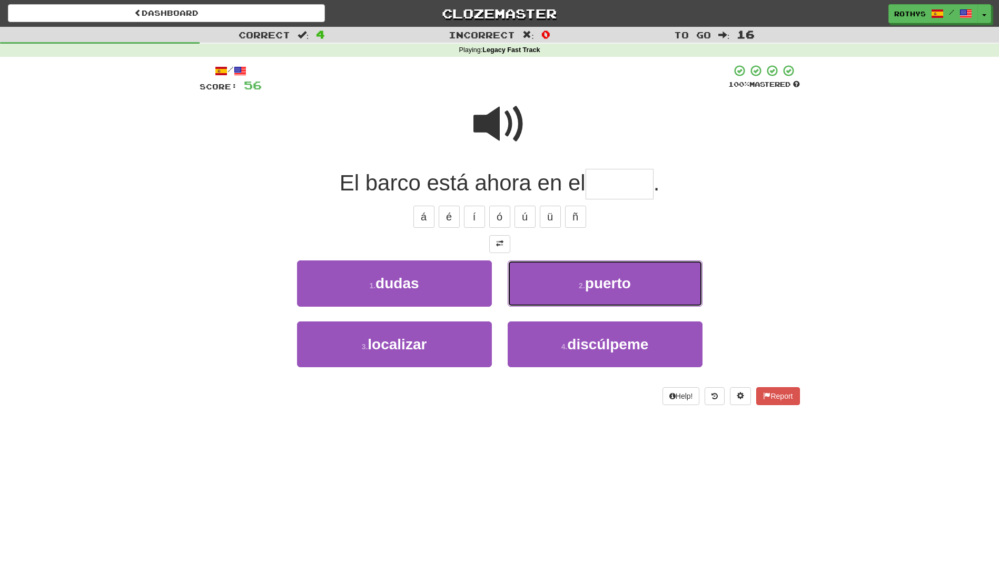
drag, startPoint x: 592, startPoint y: 287, endPoint x: 593, endPoint y: 281, distance: 7.0
click at [590, 284] on span "puerto" at bounding box center [608, 283] width 46 height 16
type input "******"
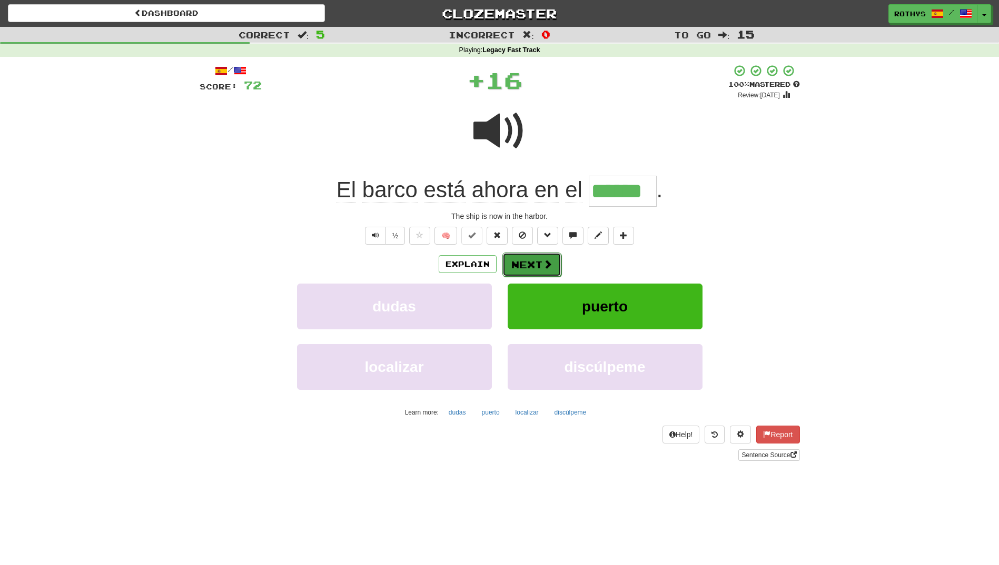
click at [534, 268] on button "Next" at bounding box center [531, 265] width 59 height 24
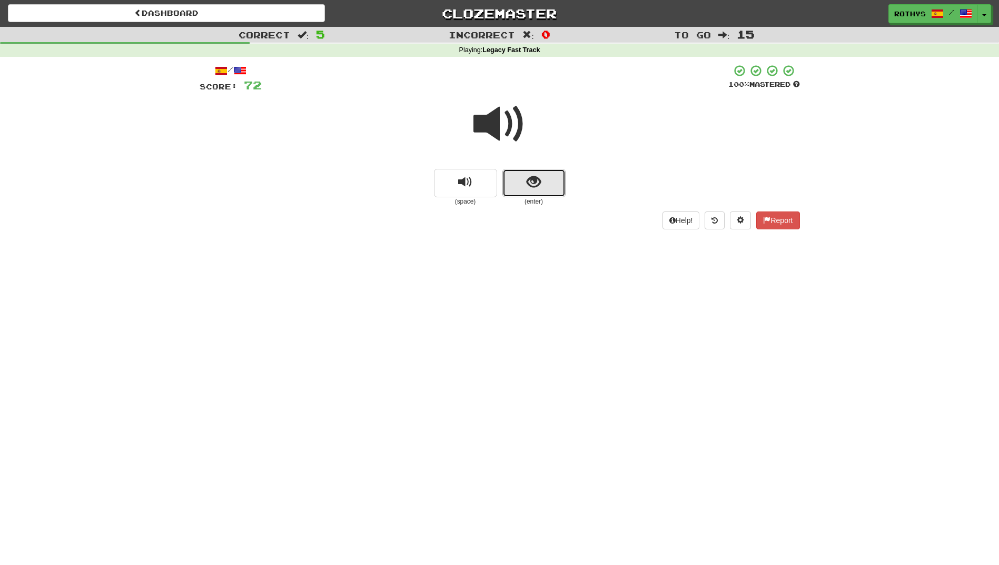
click at [534, 182] on span "show sentence" at bounding box center [534, 182] width 14 height 14
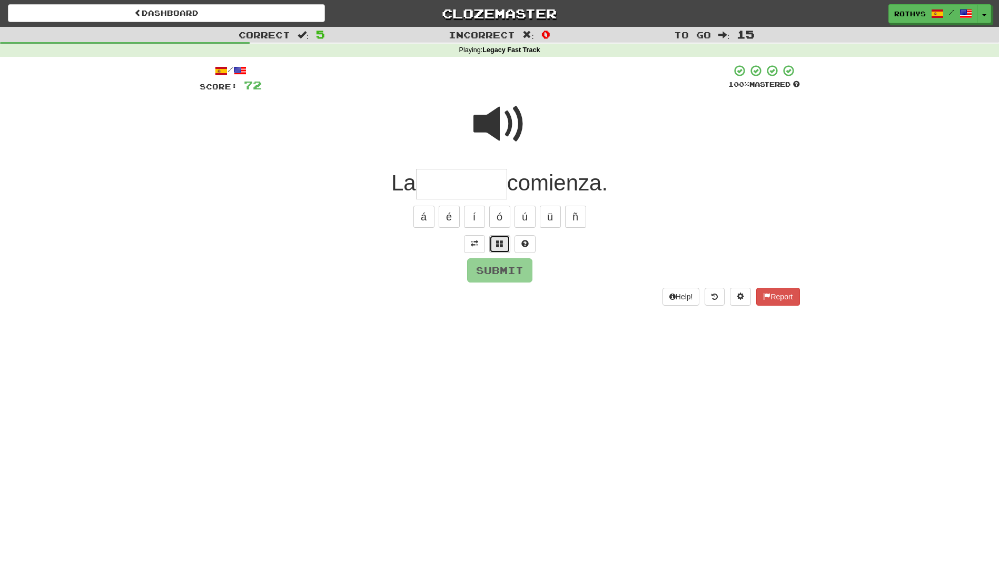
click at [501, 240] on span at bounding box center [499, 243] width 7 height 7
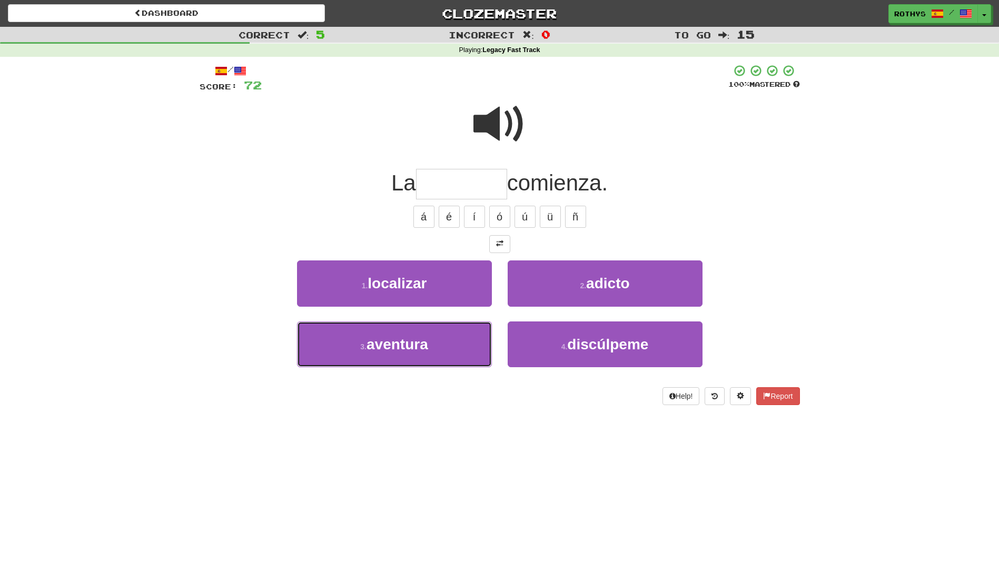
drag, startPoint x: 402, startPoint y: 357, endPoint x: 468, endPoint y: 343, distance: 67.3
click at [428, 351] on button "3 . aventura" at bounding box center [394, 345] width 195 height 46
type input "********"
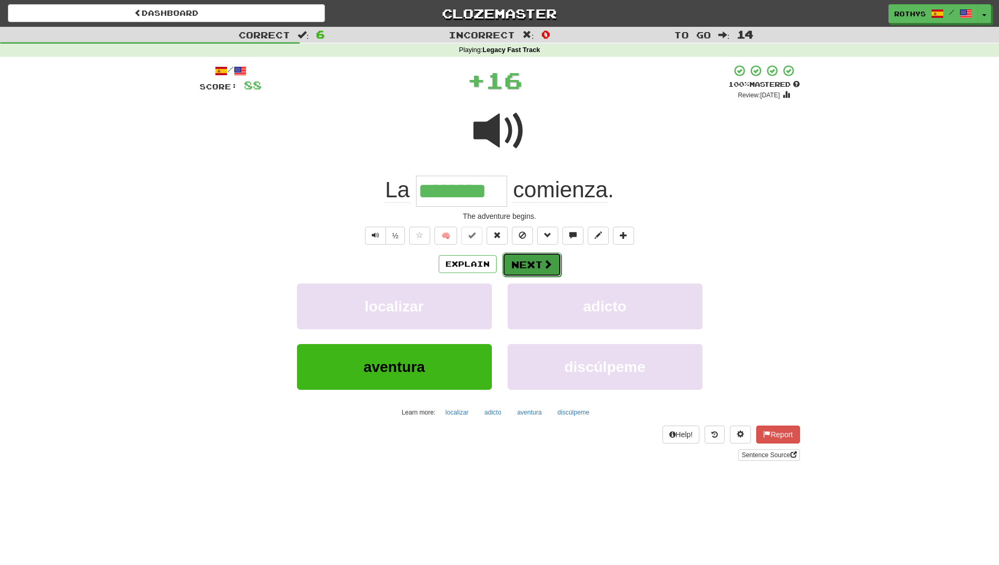
click at [546, 257] on button "Next" at bounding box center [531, 265] width 59 height 24
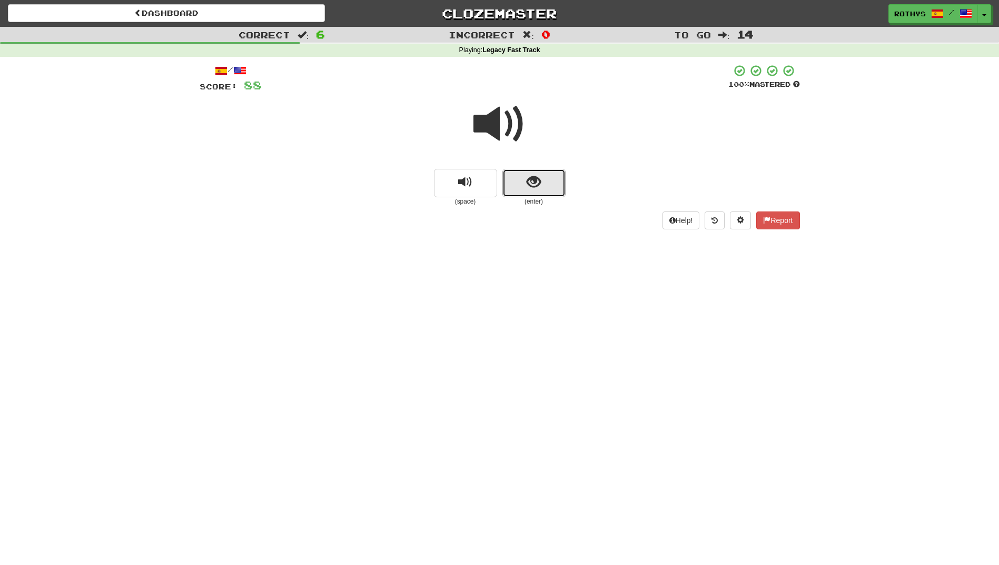
click at [535, 182] on span "show sentence" at bounding box center [534, 182] width 14 height 14
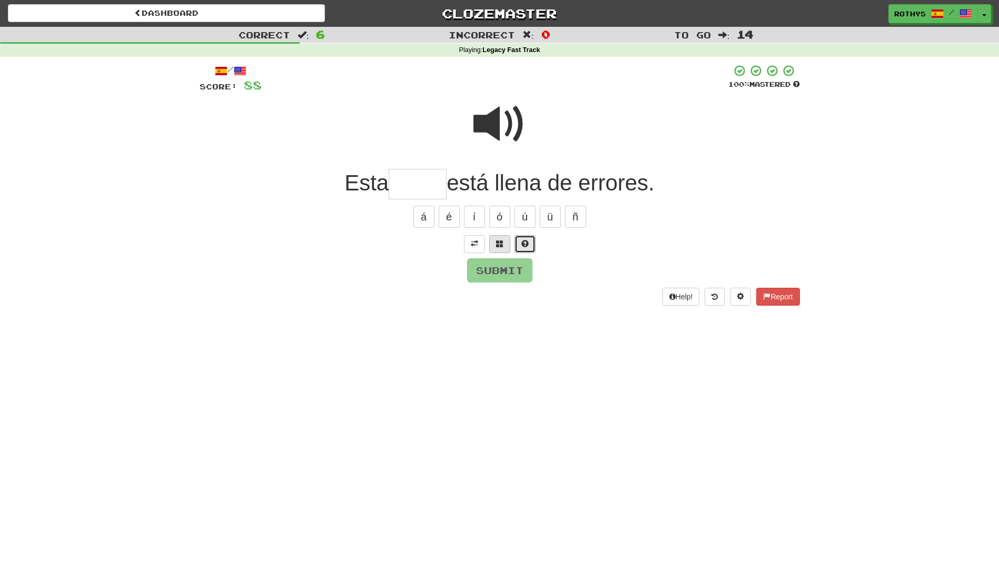
drag, startPoint x: 514, startPoint y: 238, endPoint x: 501, endPoint y: 242, distance: 13.8
click at [502, 242] on div at bounding box center [500, 244] width 600 height 18
click at [500, 242] on span at bounding box center [499, 243] width 7 height 7
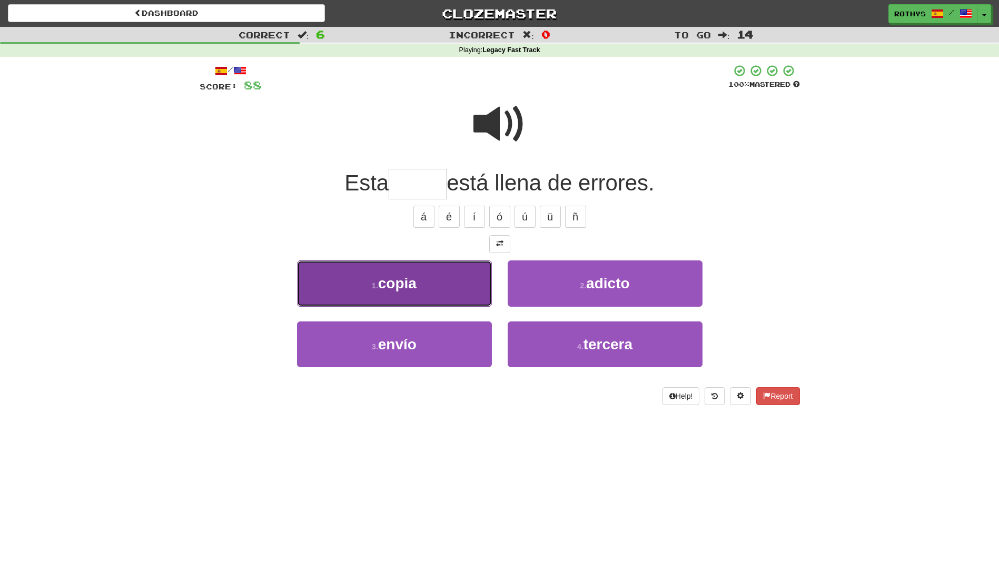
click at [382, 295] on button "1 . copia" at bounding box center [394, 284] width 195 height 46
type input "*****"
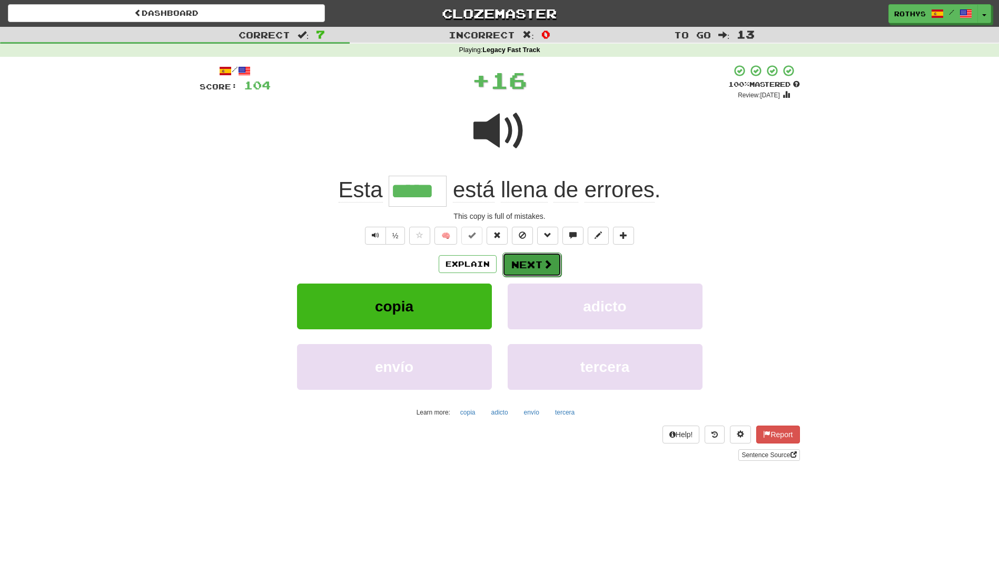
click at [544, 256] on button "Next" at bounding box center [531, 265] width 59 height 24
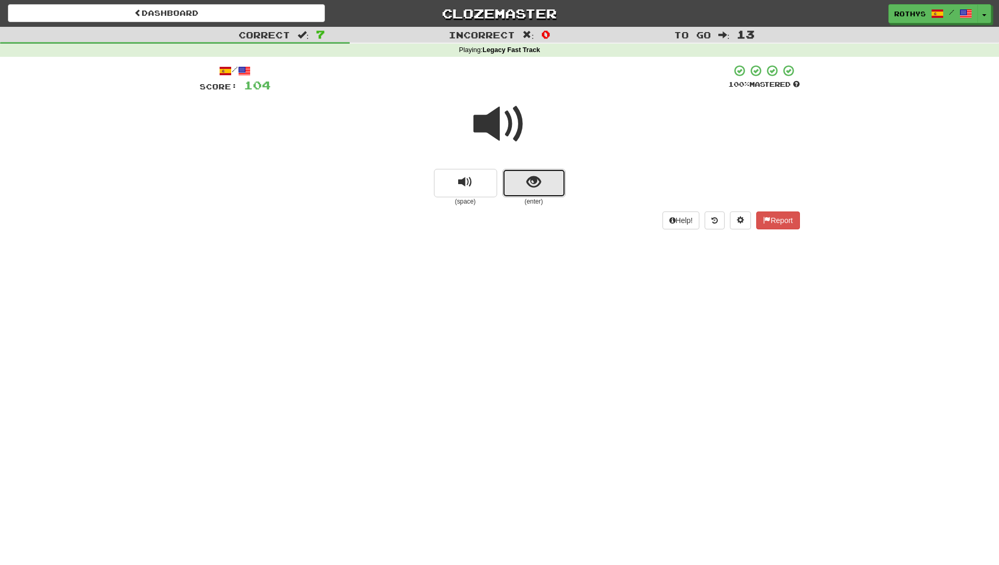
click at [535, 182] on span "show sentence" at bounding box center [534, 182] width 14 height 14
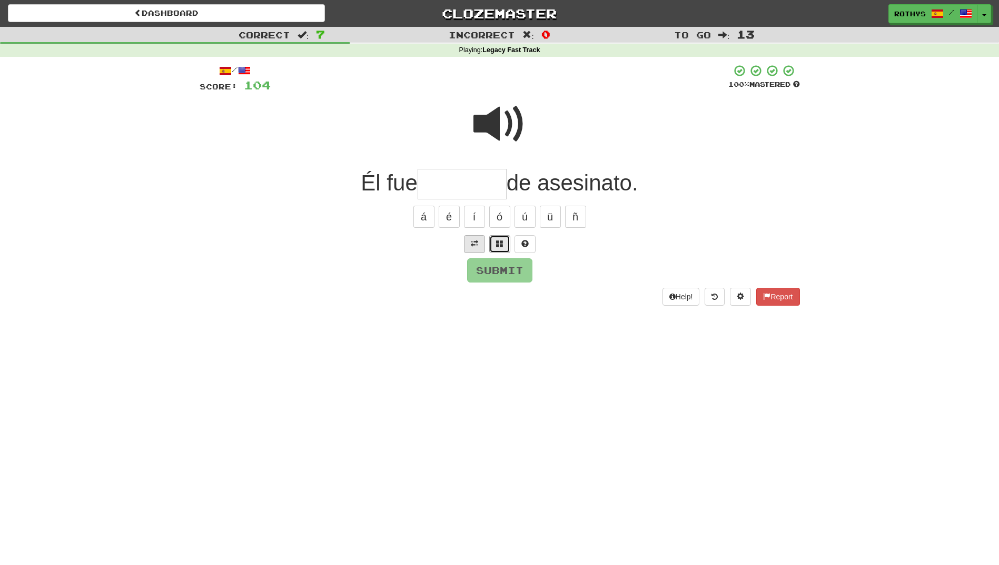
click at [498, 242] on span at bounding box center [499, 243] width 7 height 7
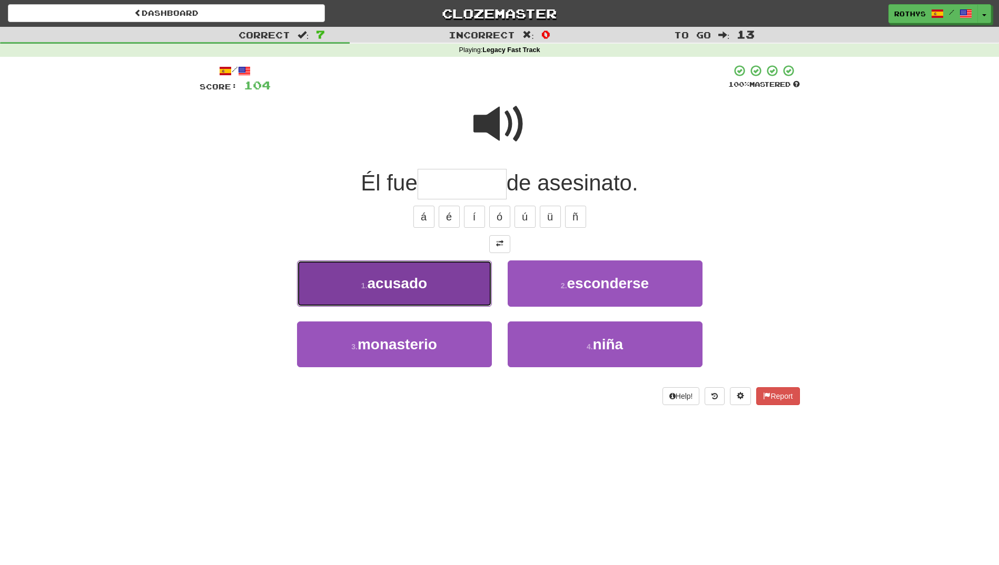
click at [420, 285] on span "acusado" at bounding box center [398, 283] width 60 height 16
type input "*******"
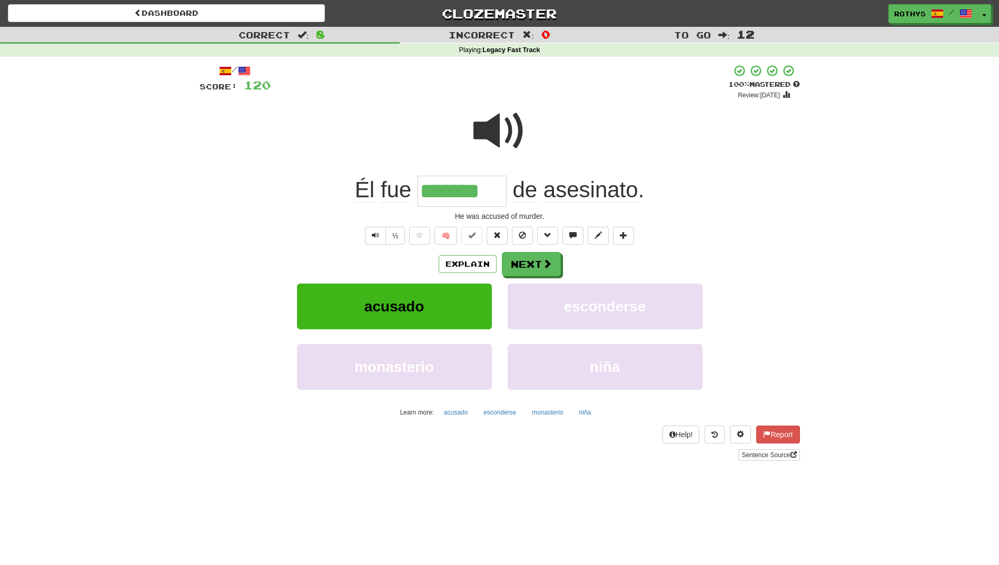
click at [523, 130] on span at bounding box center [499, 131] width 53 height 53
click at [548, 266] on span at bounding box center [547, 264] width 9 height 9
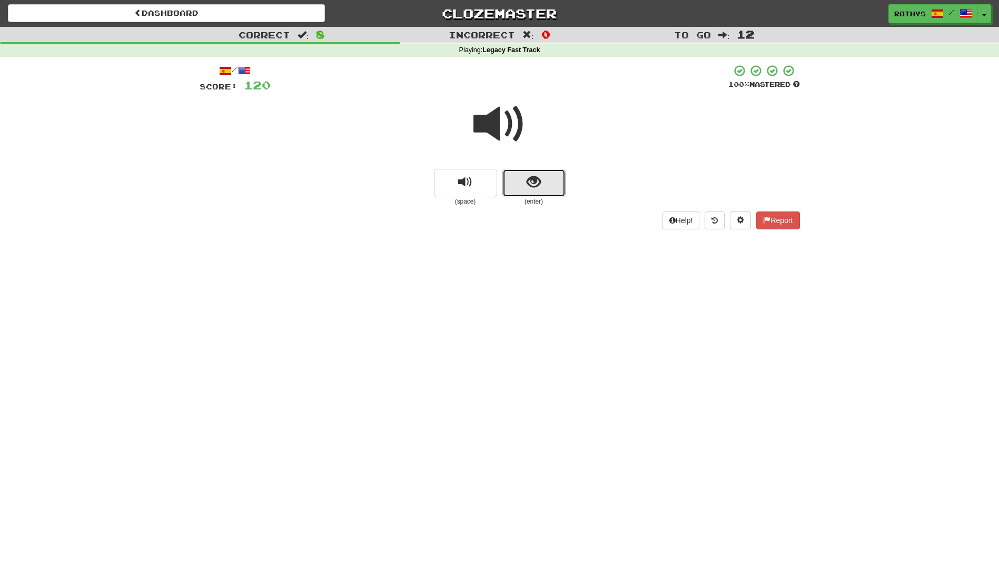
click at [525, 191] on button "show sentence" at bounding box center [533, 183] width 63 height 28
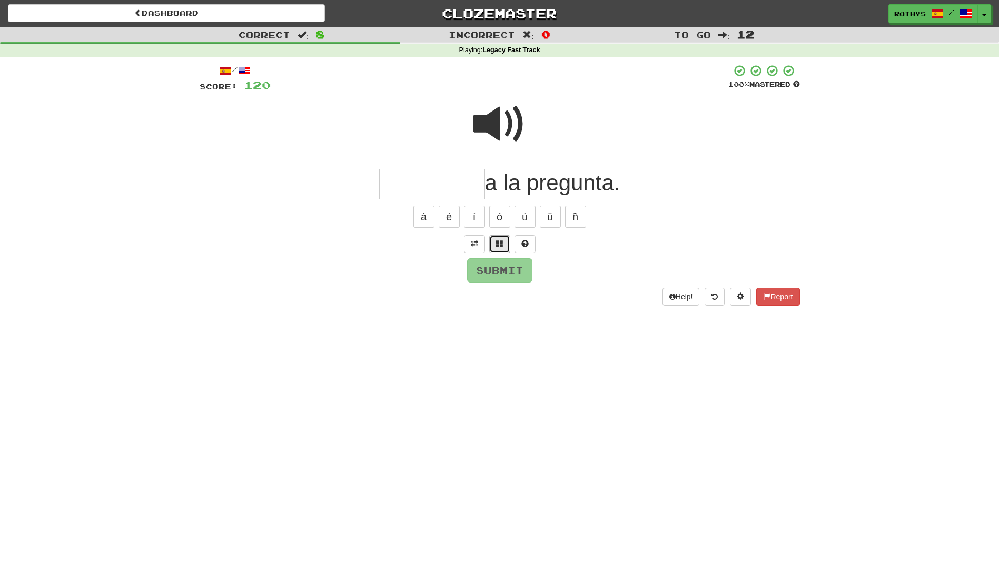
click at [500, 243] on span at bounding box center [499, 243] width 7 height 7
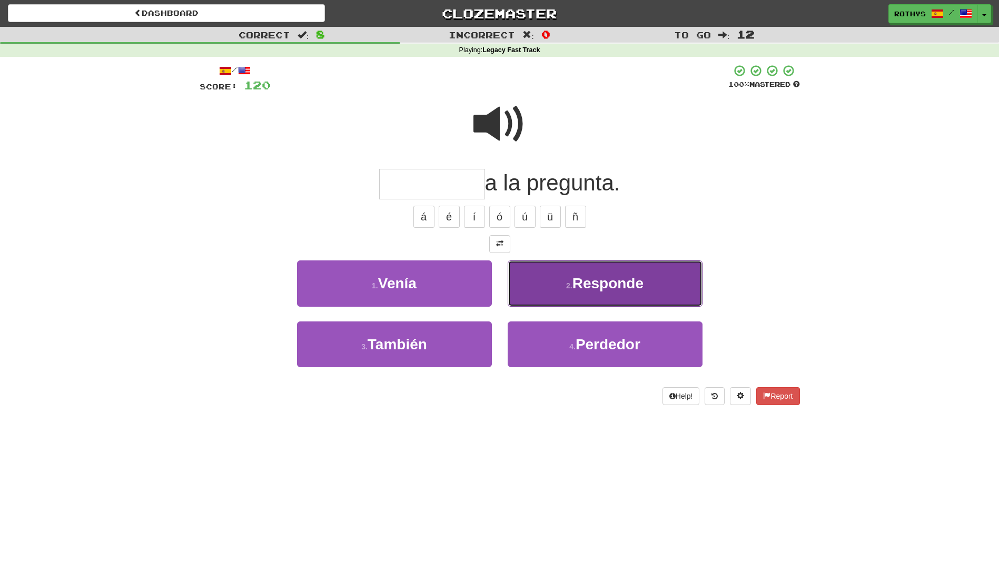
click at [594, 287] on span "Responde" at bounding box center [607, 283] width 71 height 16
type input "********"
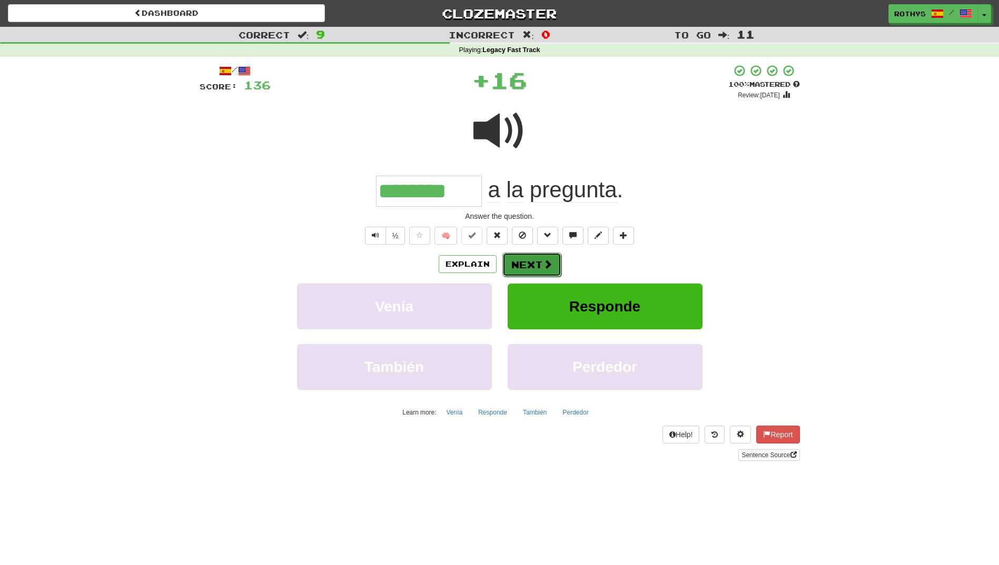
click at [543, 267] on span at bounding box center [547, 264] width 9 height 9
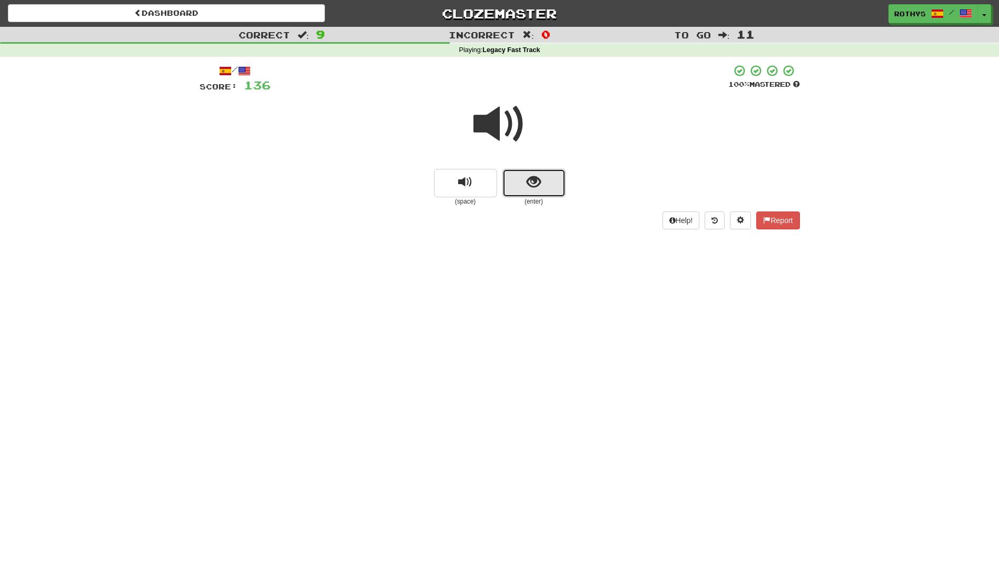
click at [516, 183] on button "show sentence" at bounding box center [533, 183] width 63 height 28
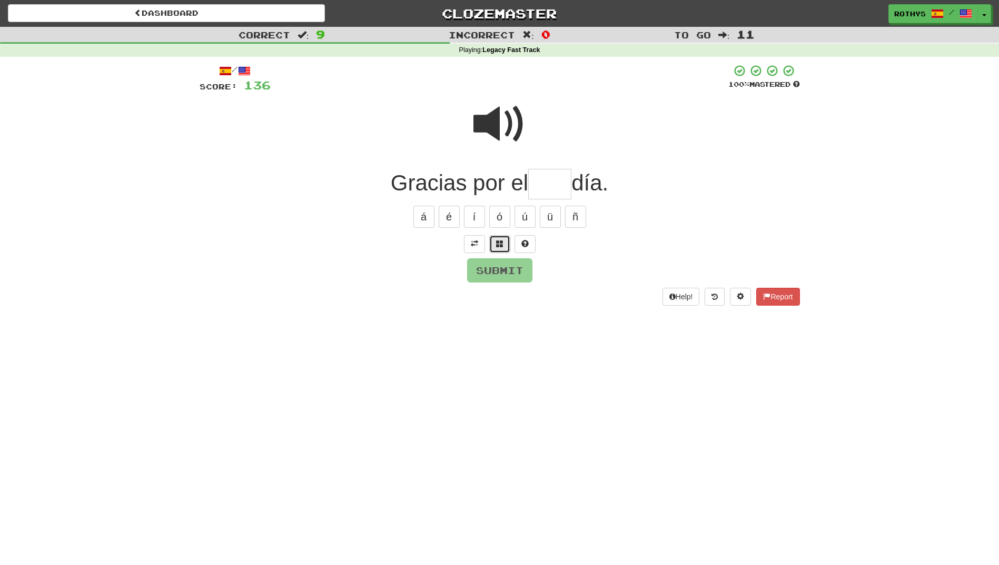
click at [503, 243] on button at bounding box center [499, 244] width 21 height 18
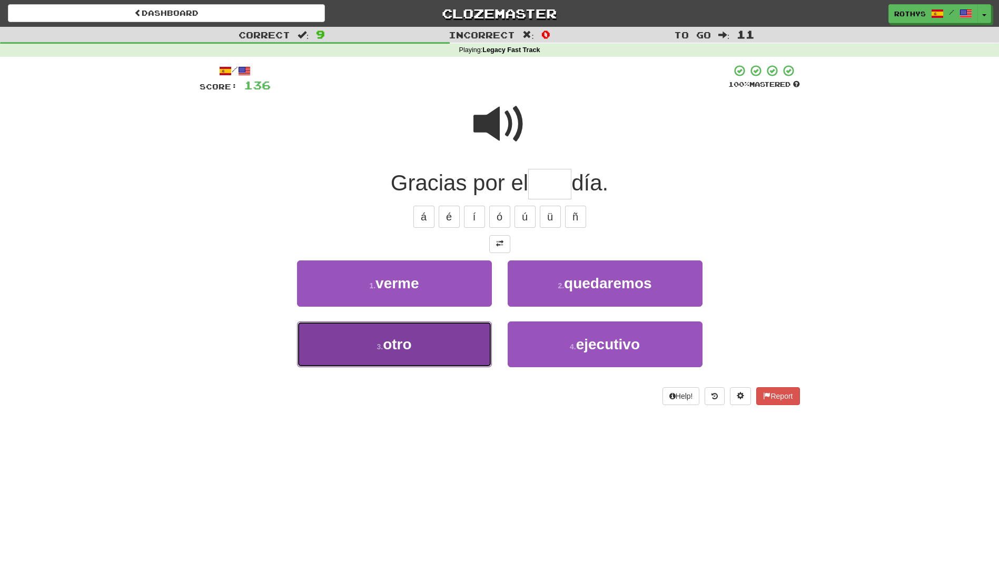
click at [421, 342] on button "3 . otro" at bounding box center [394, 345] width 195 height 46
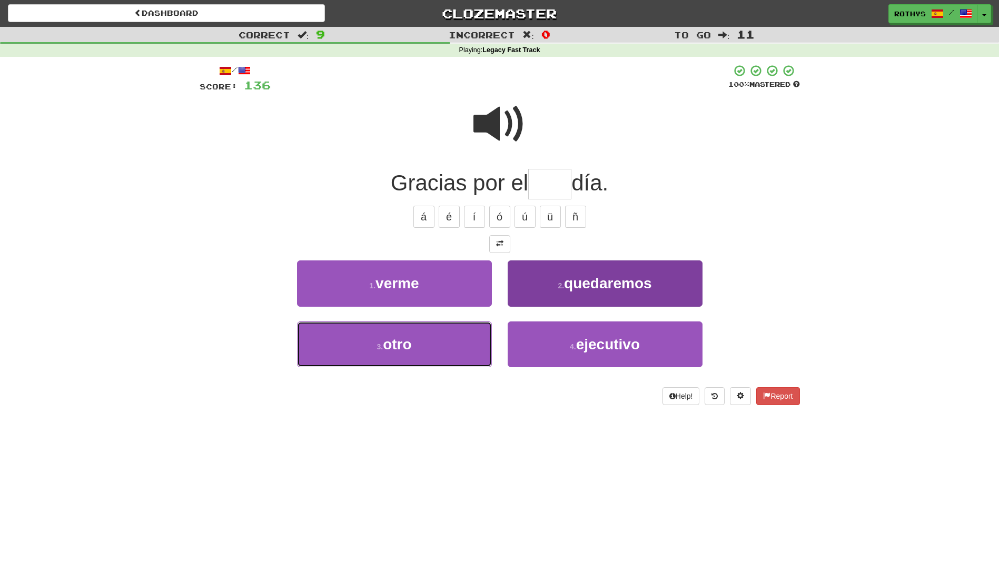
type input "****"
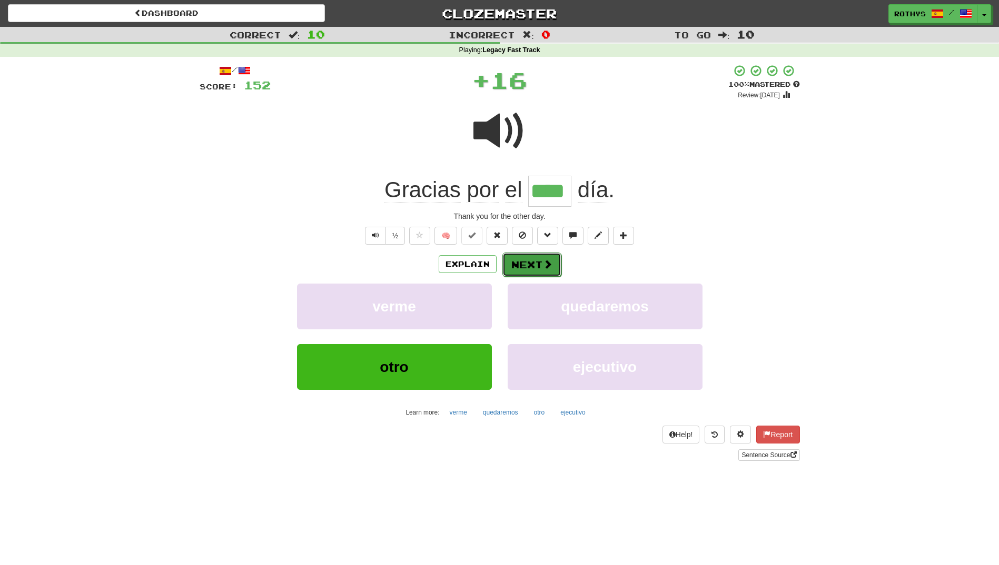
click at [528, 267] on button "Next" at bounding box center [531, 265] width 59 height 24
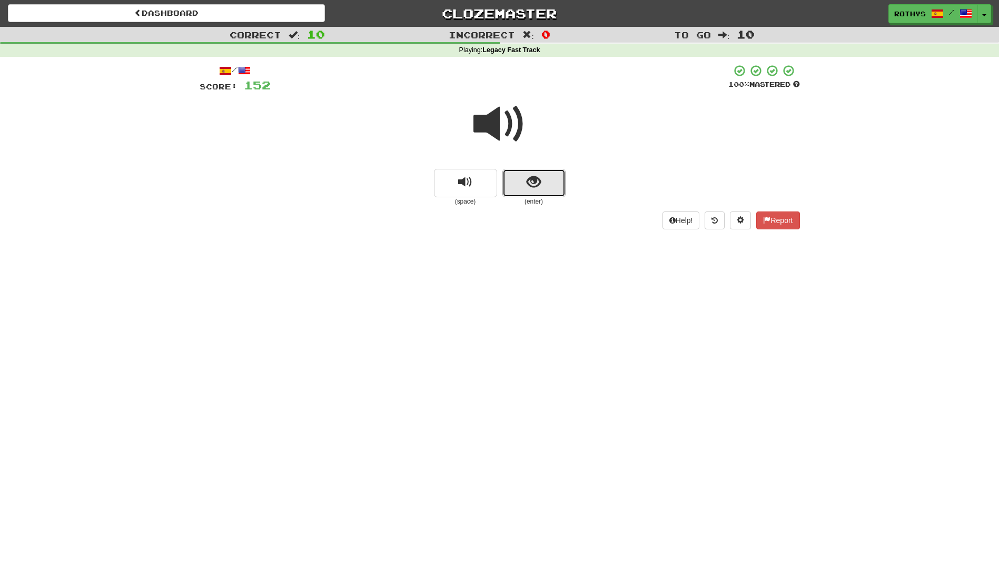
click at [535, 185] on span "show sentence" at bounding box center [534, 182] width 14 height 14
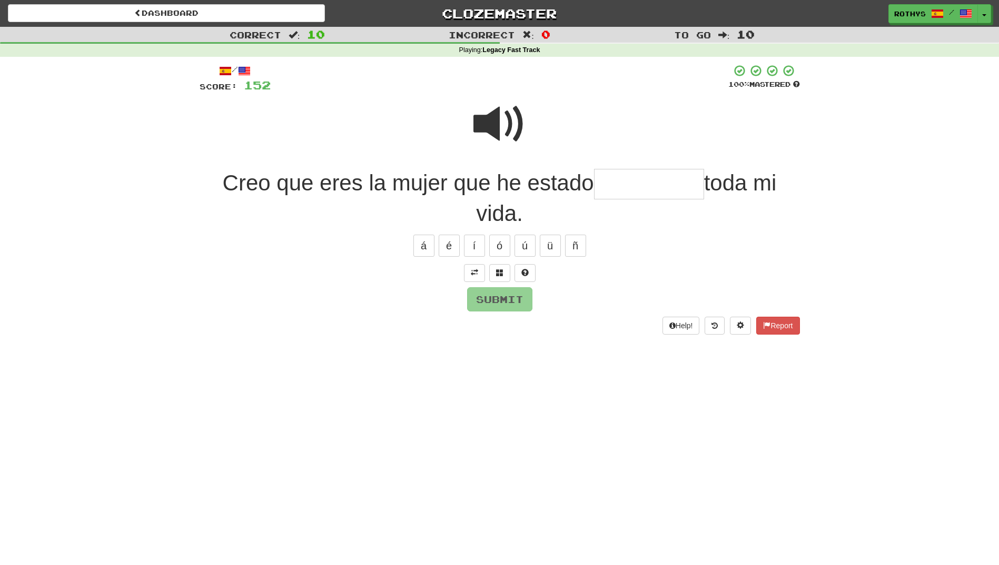
click at [655, 178] on input "text" at bounding box center [649, 184] width 110 height 31
click at [505, 271] on button at bounding box center [499, 273] width 21 height 18
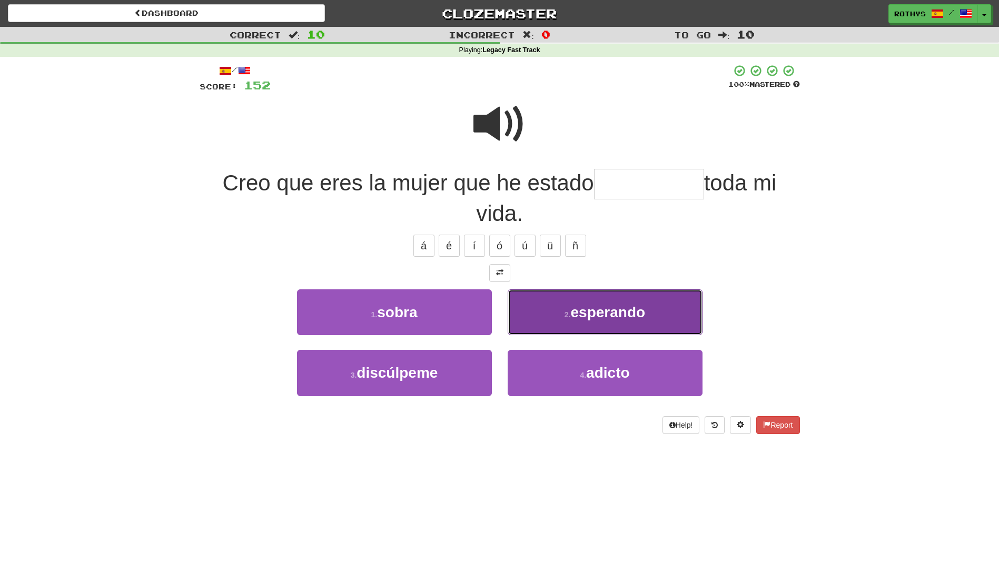
click at [595, 323] on button "2 . esperando" at bounding box center [605, 313] width 195 height 46
type input "*********"
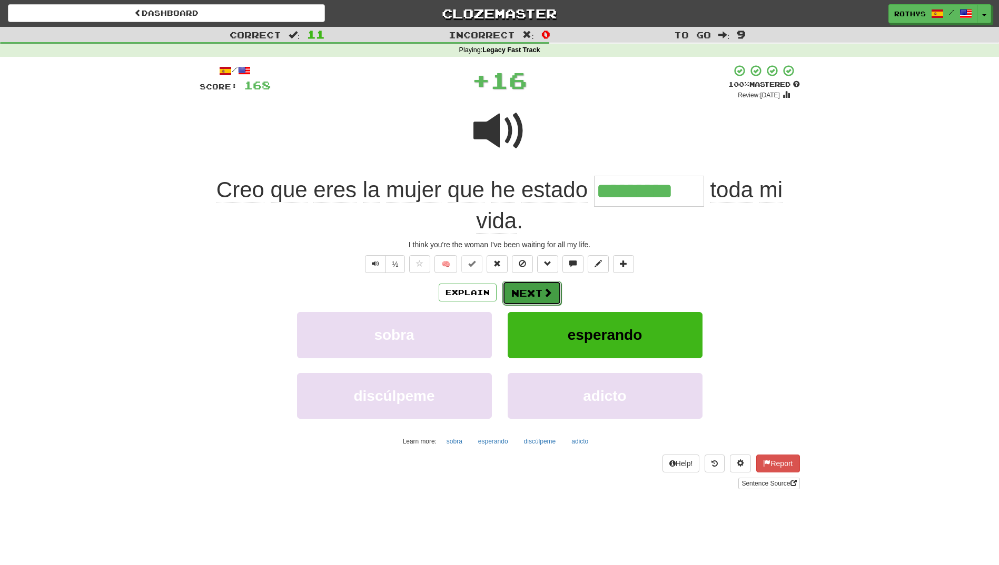
click at [532, 291] on button "Next" at bounding box center [531, 293] width 59 height 24
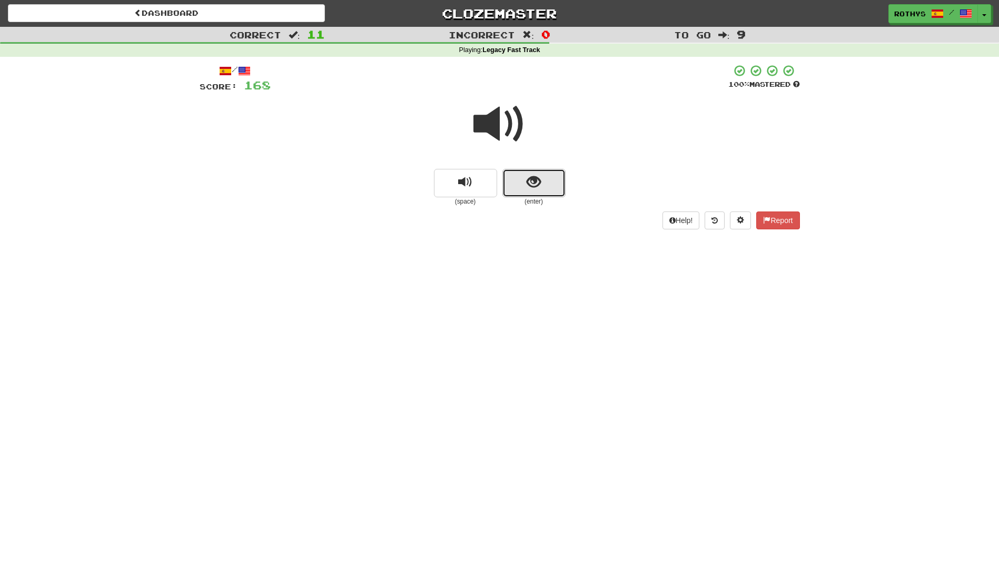
click at [560, 182] on button "show sentence" at bounding box center [533, 183] width 63 height 28
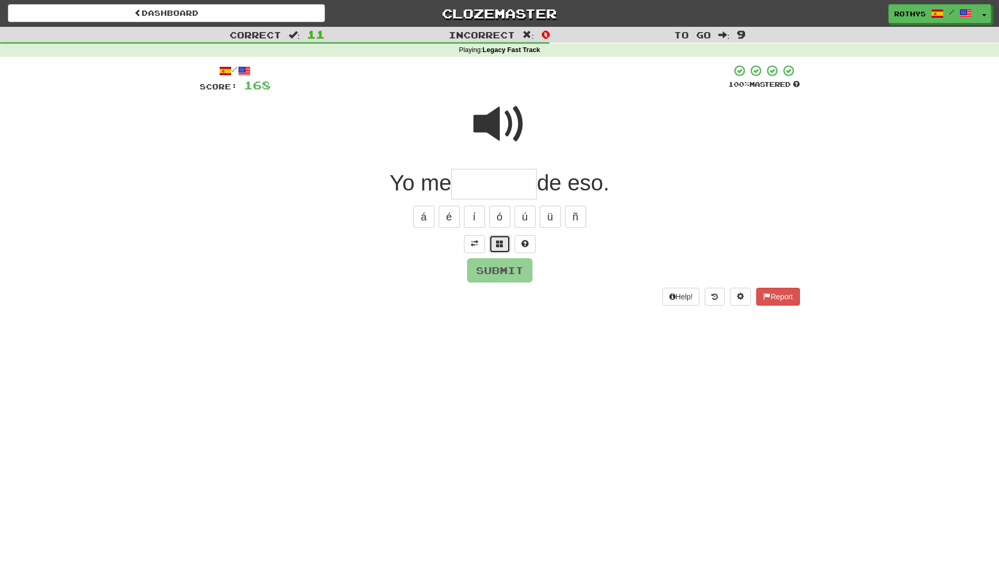
click at [499, 244] on span at bounding box center [499, 243] width 7 height 7
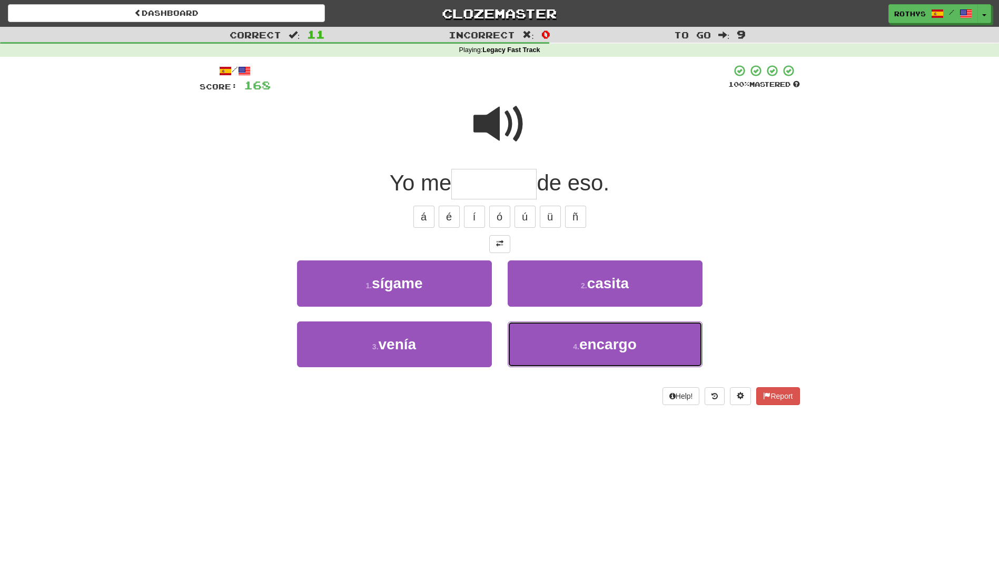
drag, startPoint x: 569, startPoint y: 345, endPoint x: 588, endPoint y: 330, distance: 24.3
click at [570, 342] on button "4 . encargo" at bounding box center [605, 345] width 195 height 46
type input "*******"
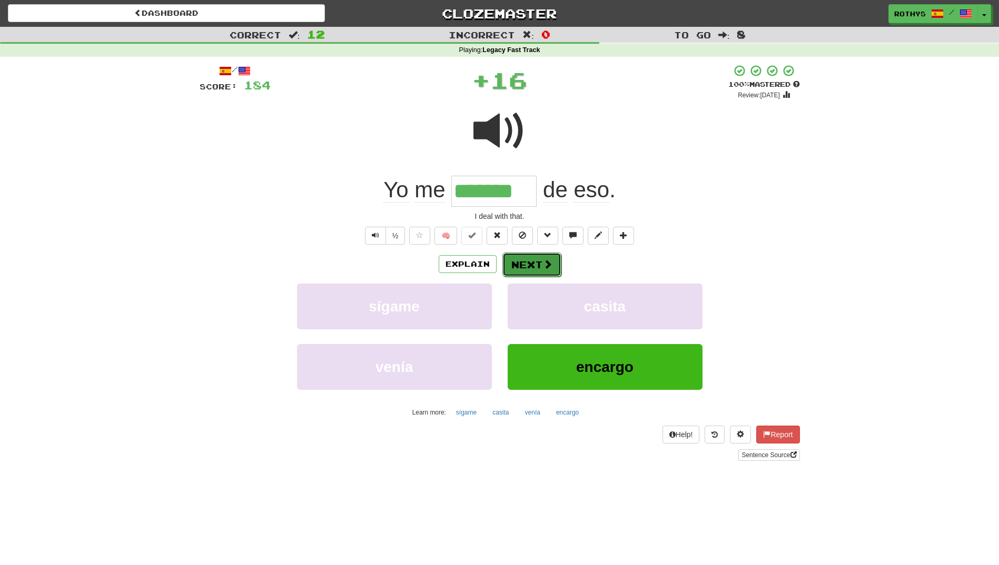
drag, startPoint x: 541, startPoint y: 254, endPoint x: 538, endPoint y: 261, distance: 7.1
click at [538, 261] on button "Next" at bounding box center [531, 265] width 59 height 24
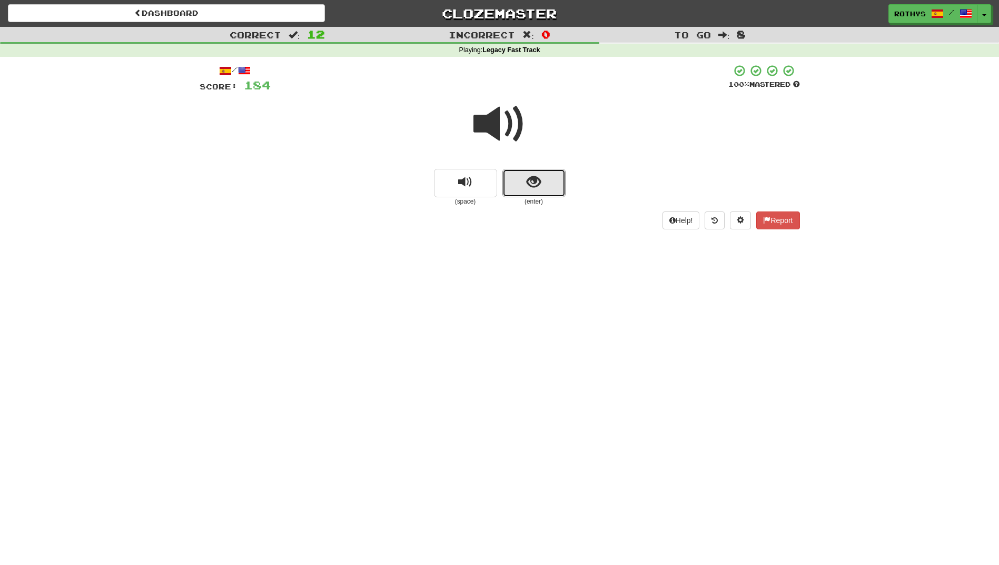
click at [523, 176] on button "show sentence" at bounding box center [533, 183] width 63 height 28
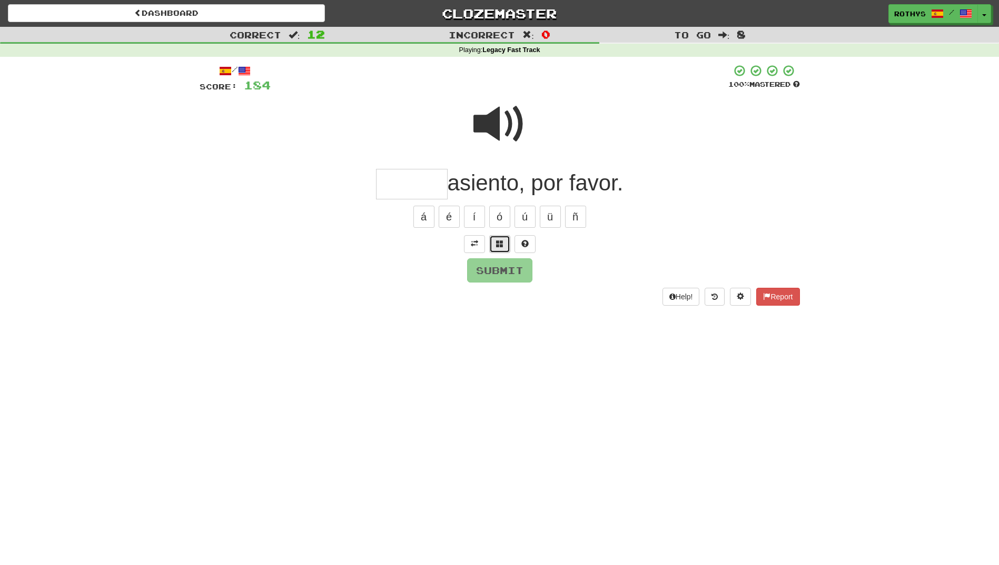
click at [498, 240] on button at bounding box center [499, 244] width 21 height 18
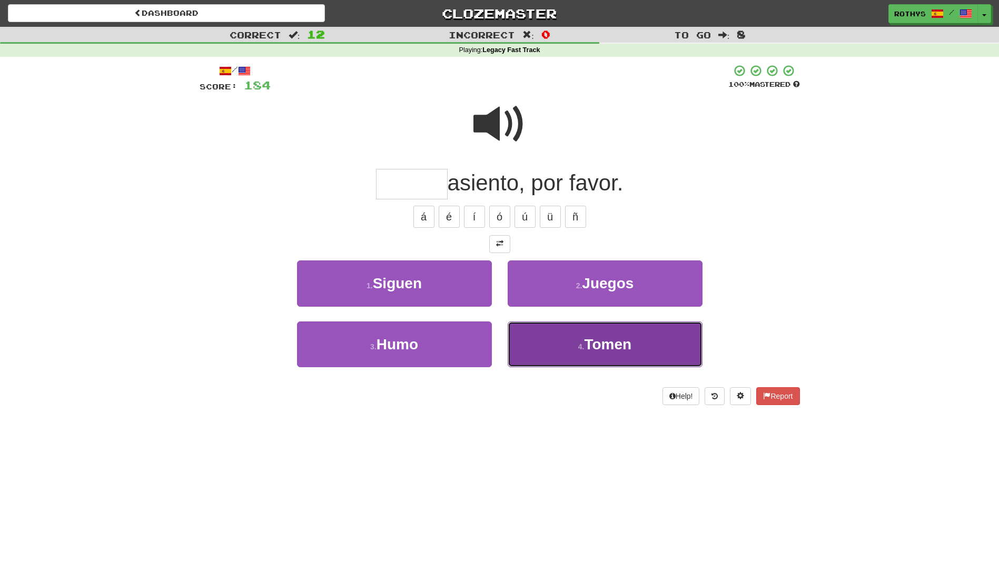
click at [563, 346] on button "4 . Tomen" at bounding box center [605, 345] width 195 height 46
type input "*****"
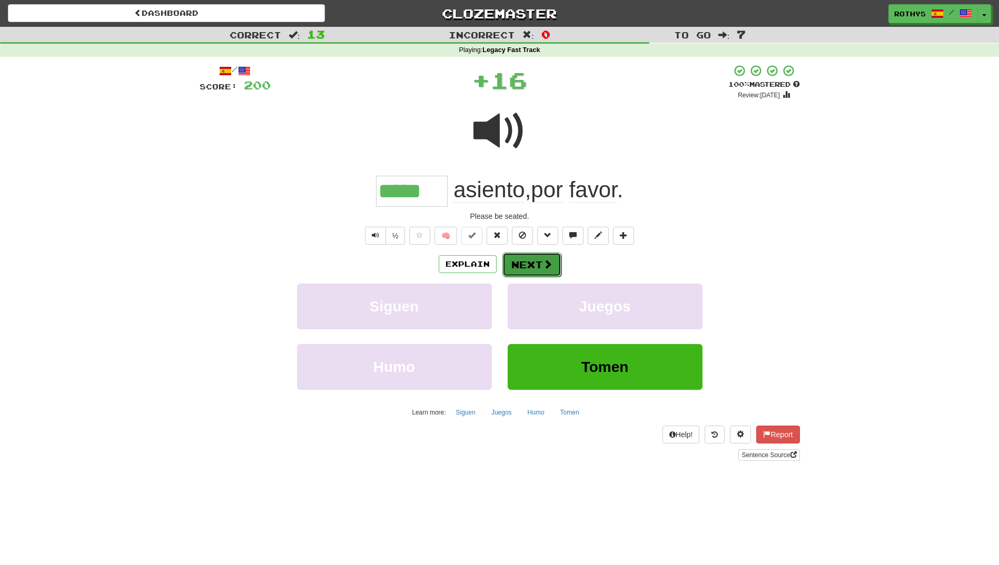
click at [543, 263] on span at bounding box center [547, 264] width 9 height 9
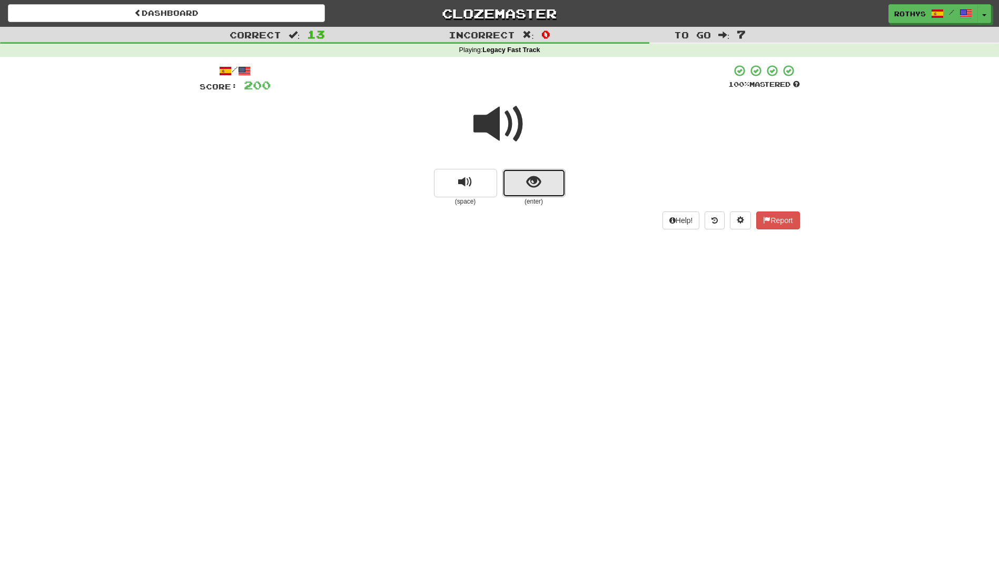
click at [553, 185] on button "show sentence" at bounding box center [533, 183] width 63 height 28
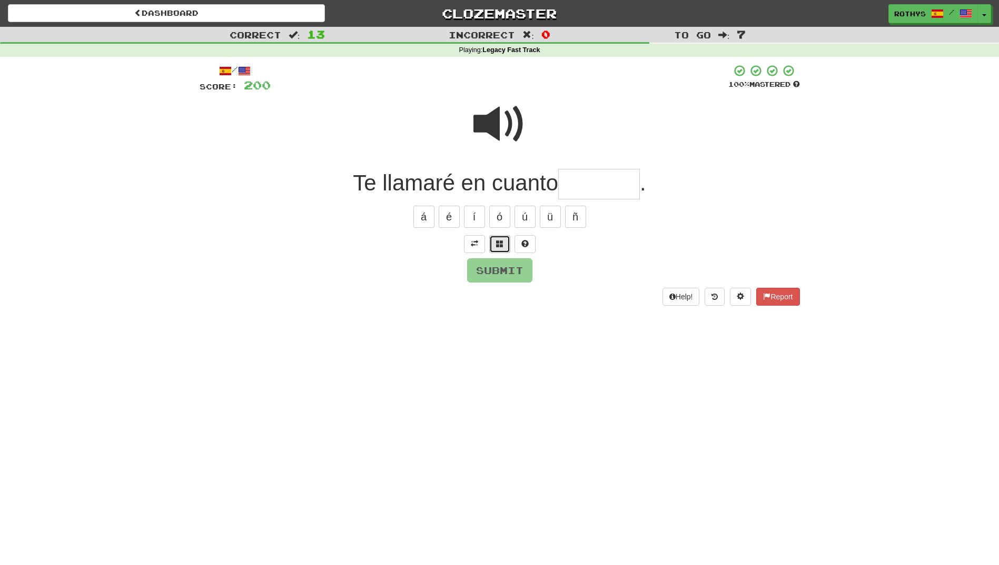
click at [505, 242] on button at bounding box center [499, 244] width 21 height 18
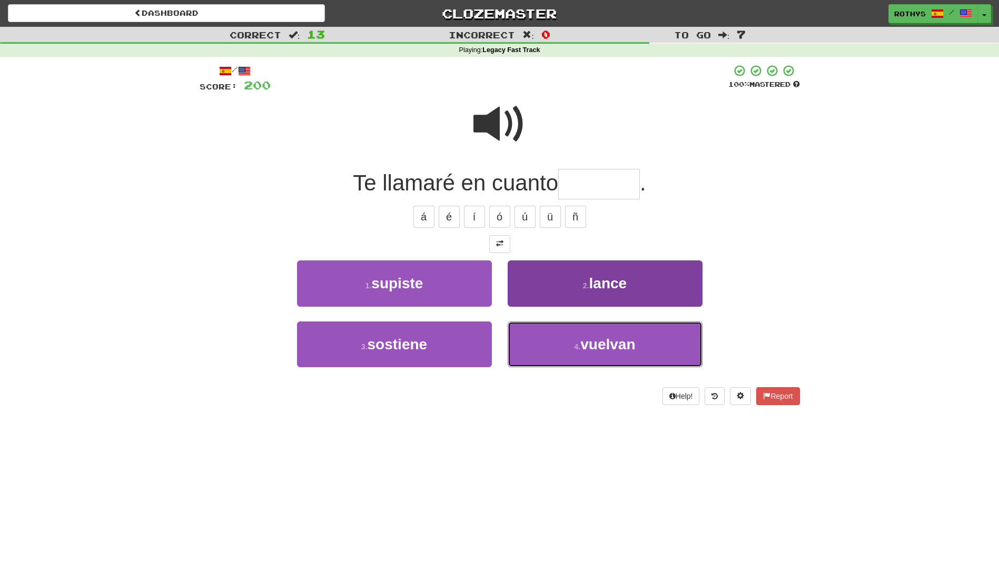
drag, startPoint x: 584, startPoint y: 346, endPoint x: 650, endPoint y: 329, distance: 67.6
click at [592, 345] on span "vuelvan" at bounding box center [607, 344] width 55 height 16
type input "*******"
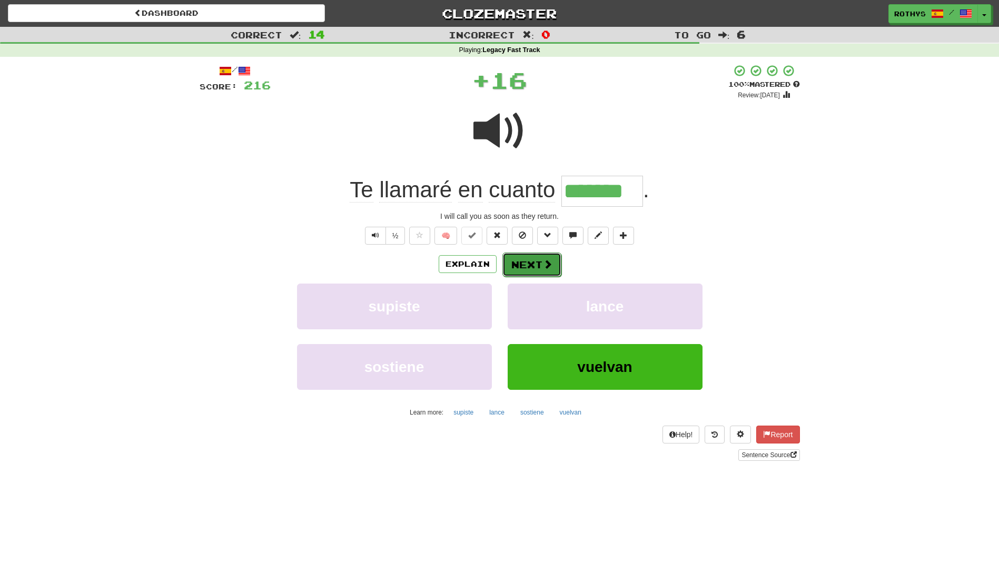
drag, startPoint x: 535, startPoint y: 258, endPoint x: 530, endPoint y: 262, distance: 6.4
click at [530, 262] on button "Next" at bounding box center [531, 265] width 59 height 24
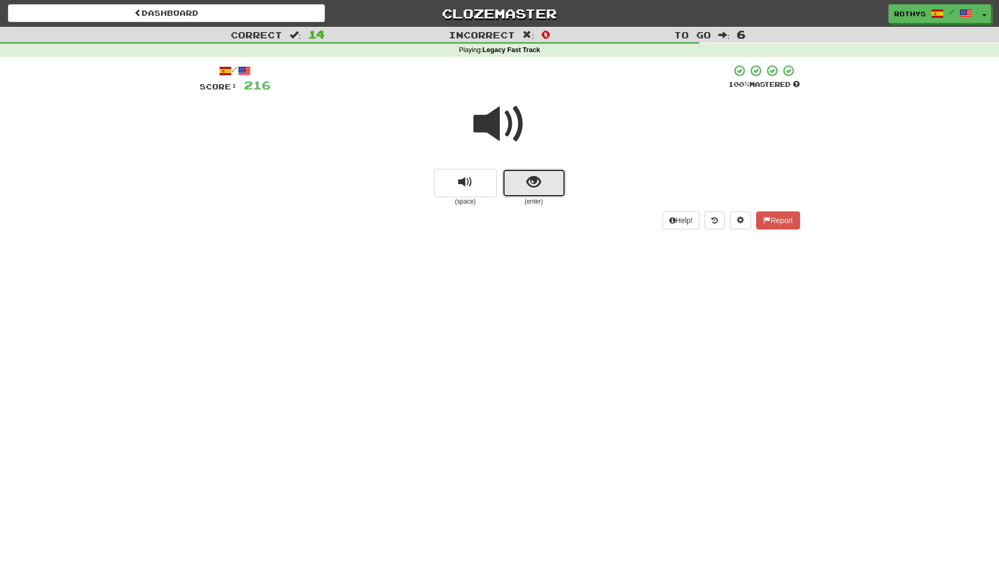
click at [542, 190] on button "show sentence" at bounding box center [533, 183] width 63 height 28
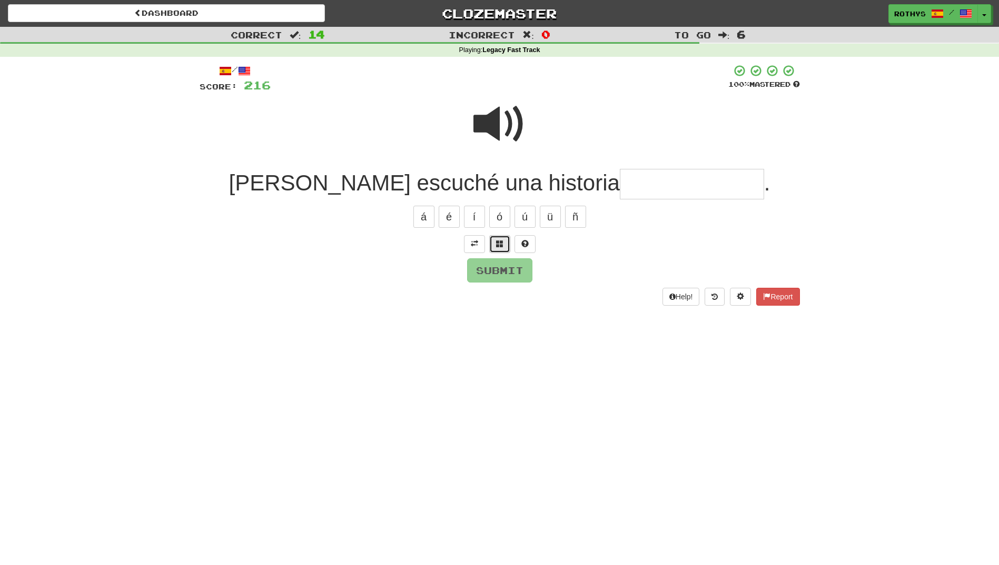
click at [498, 242] on span at bounding box center [499, 243] width 7 height 7
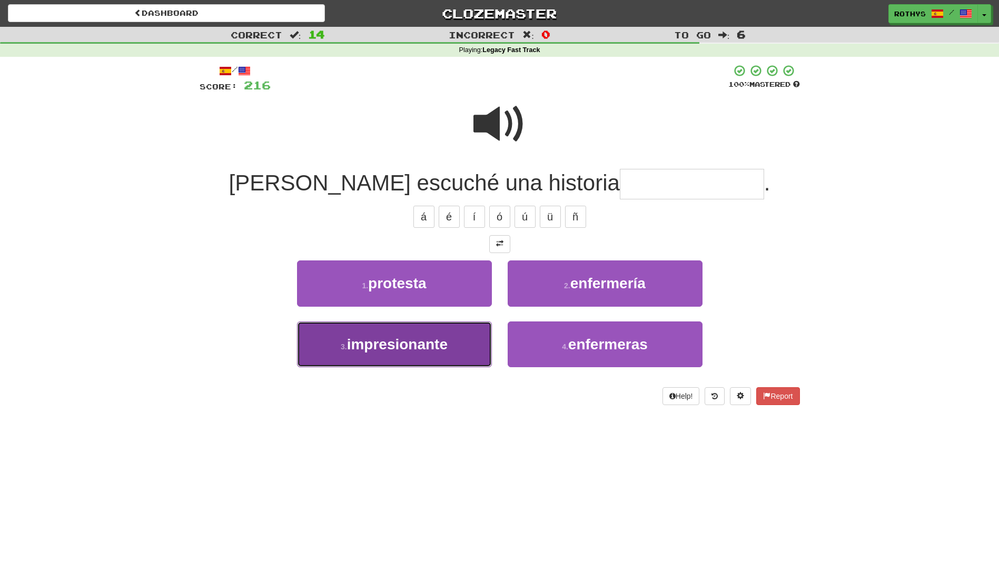
click at [428, 357] on button "3 . impresionante" at bounding box center [394, 345] width 195 height 46
type input "**********"
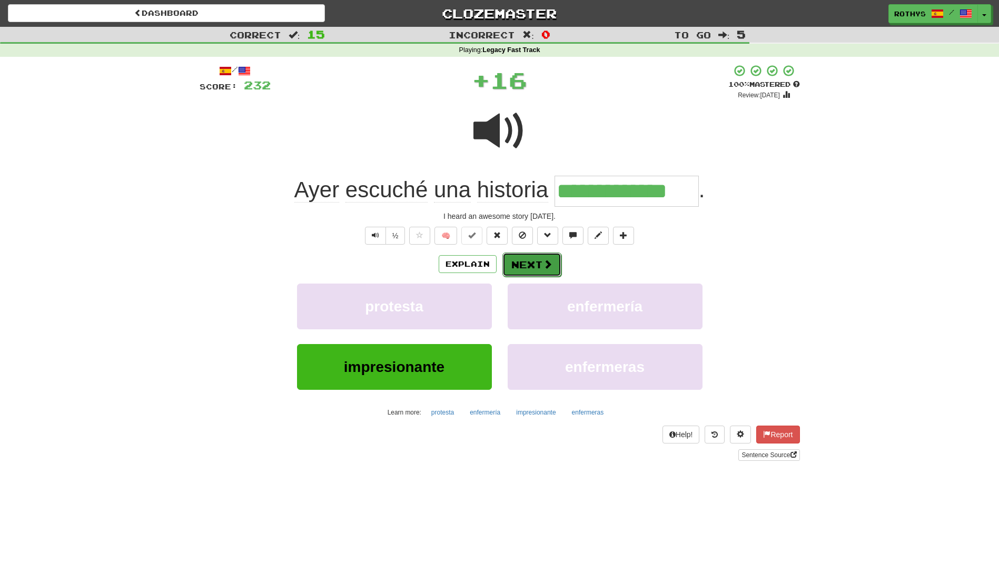
drag, startPoint x: 527, startPoint y: 265, endPoint x: 558, endPoint y: 262, distance: 30.7
click at [528, 264] on button "Next" at bounding box center [531, 264] width 59 height 24
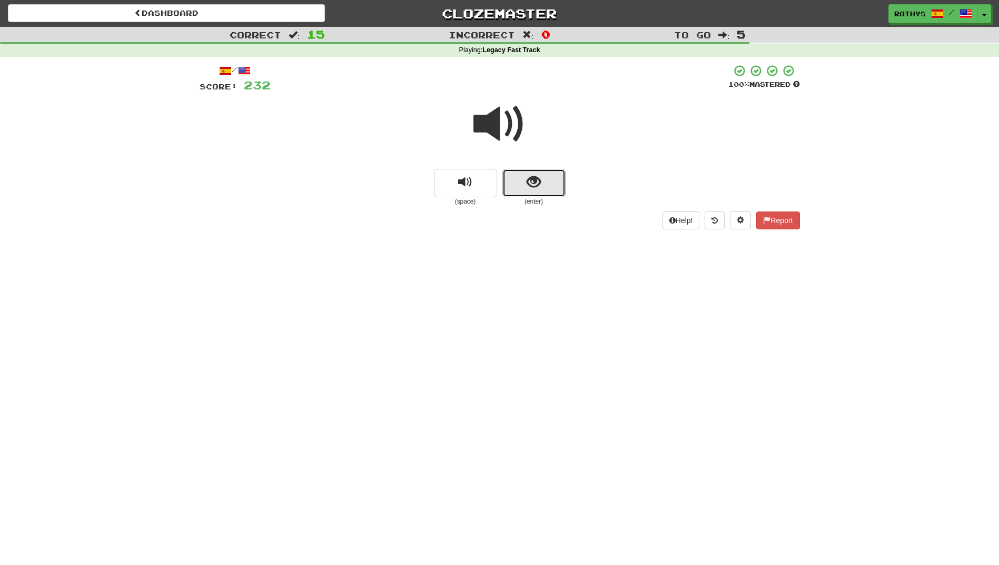
click at [539, 178] on span "show sentence" at bounding box center [534, 182] width 14 height 14
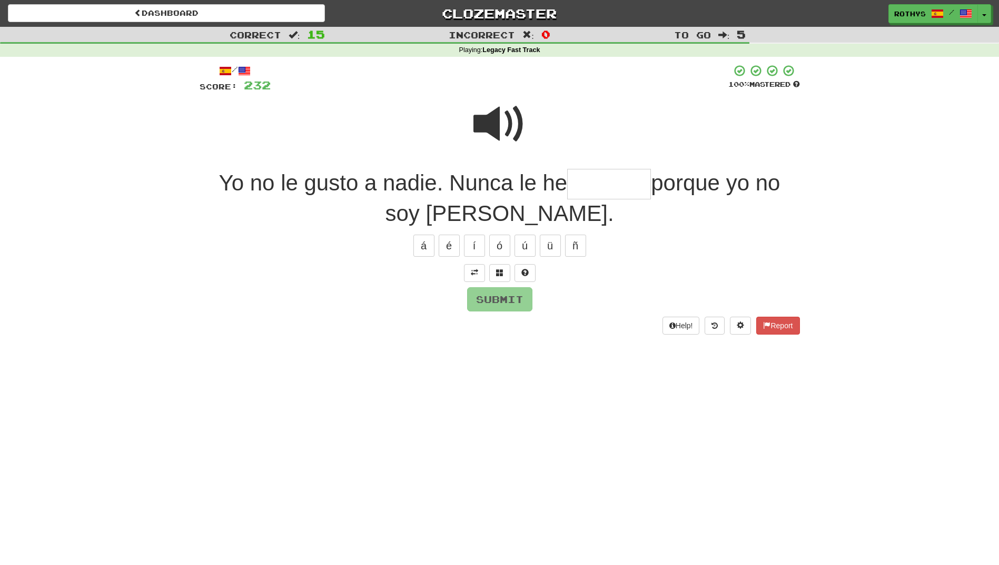
click at [595, 184] on input "text" at bounding box center [609, 184] width 84 height 31
click at [504, 269] on button at bounding box center [499, 273] width 21 height 18
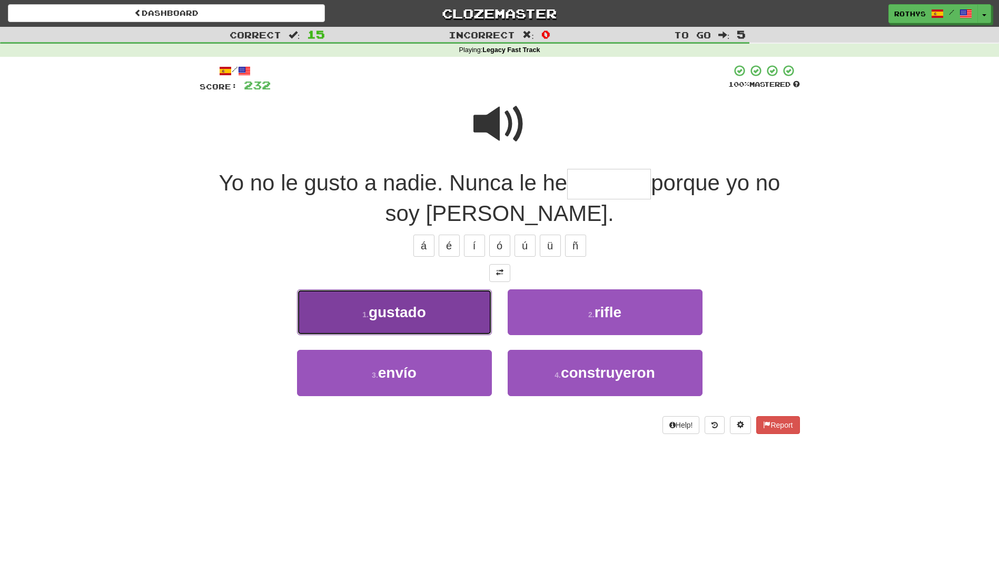
click at [461, 310] on button "1 . gustado" at bounding box center [394, 313] width 195 height 46
type input "*******"
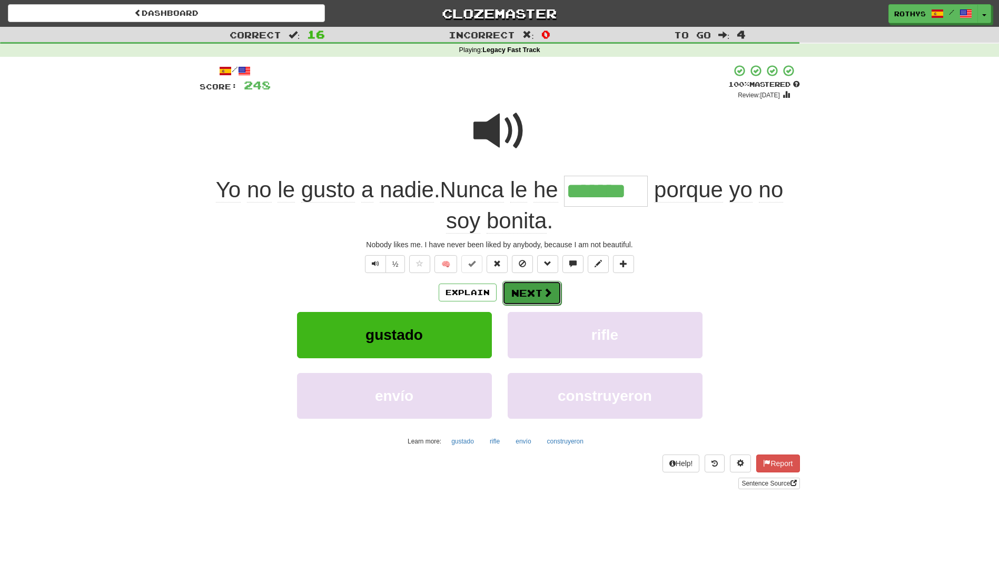
click at [517, 295] on button "Next" at bounding box center [531, 293] width 59 height 24
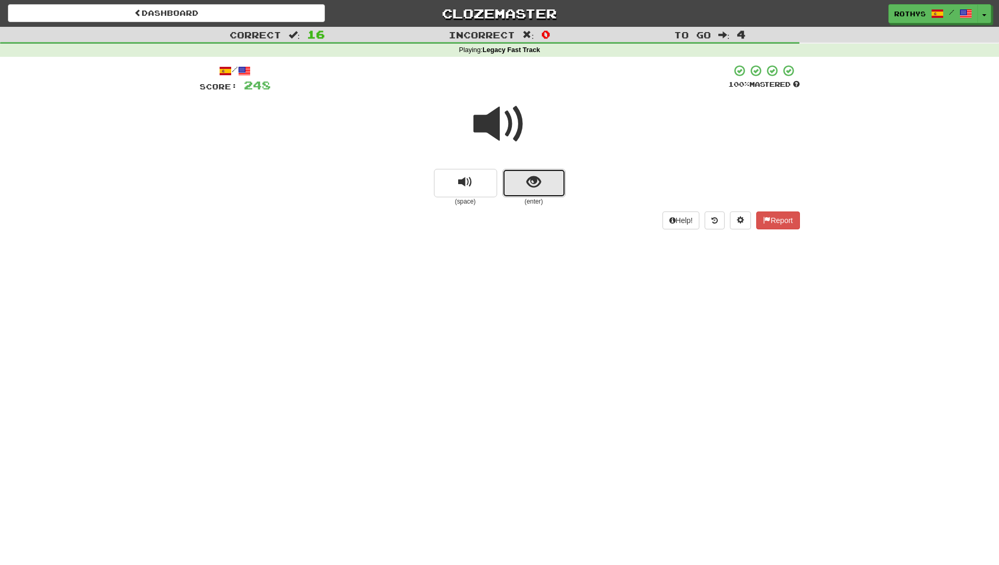
click at [536, 185] on span "show sentence" at bounding box center [534, 182] width 14 height 14
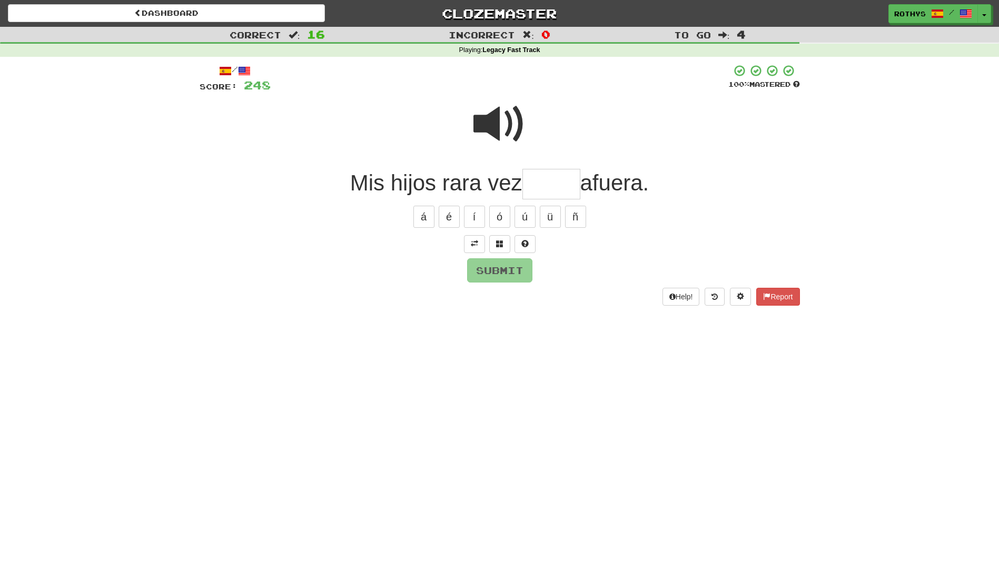
click at [538, 186] on input "text" at bounding box center [551, 184] width 58 height 31
drag, startPoint x: 502, startPoint y: 230, endPoint x: 498, endPoint y: 246, distance: 16.3
click at [500, 235] on div "/ Score: 248 100 % Mastered Mis hijos rara vez afuera. á é í ó ú ü ñ Submit Hel…" at bounding box center [500, 185] width 600 height 242
click at [497, 247] on span at bounding box center [499, 243] width 7 height 7
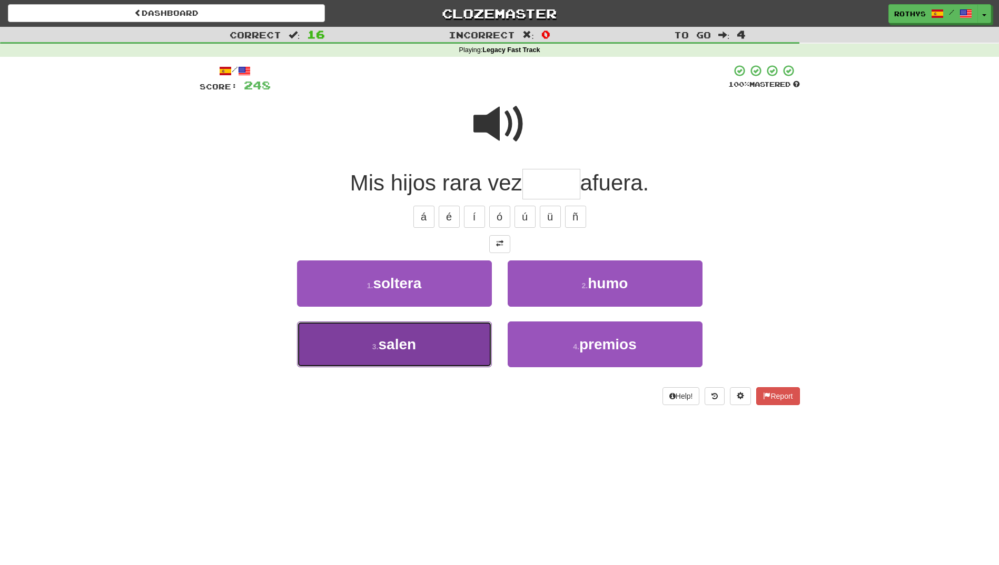
click at [453, 349] on button "3 . salen" at bounding box center [394, 345] width 195 height 46
type input "*****"
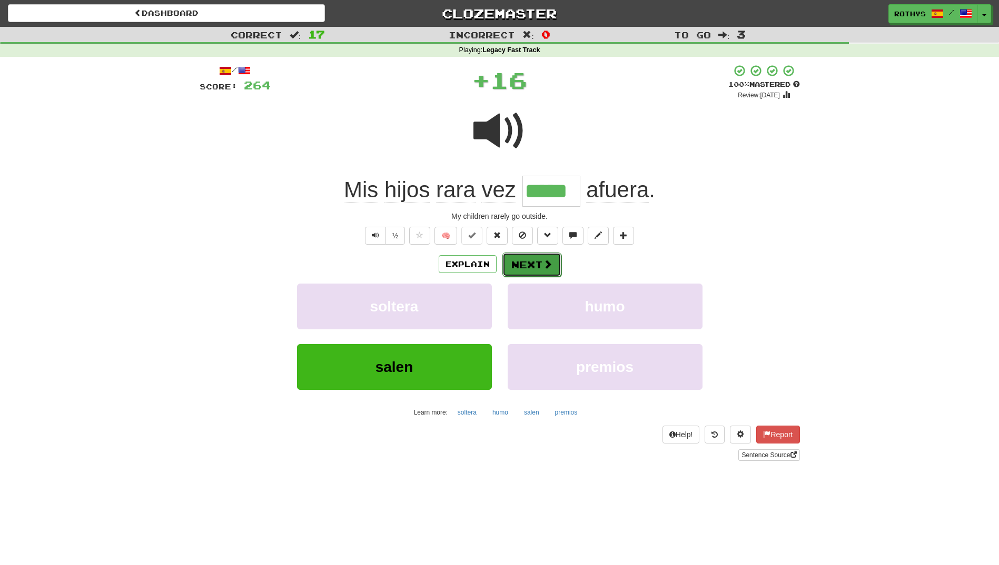
click at [534, 261] on button "Next" at bounding box center [531, 265] width 59 height 24
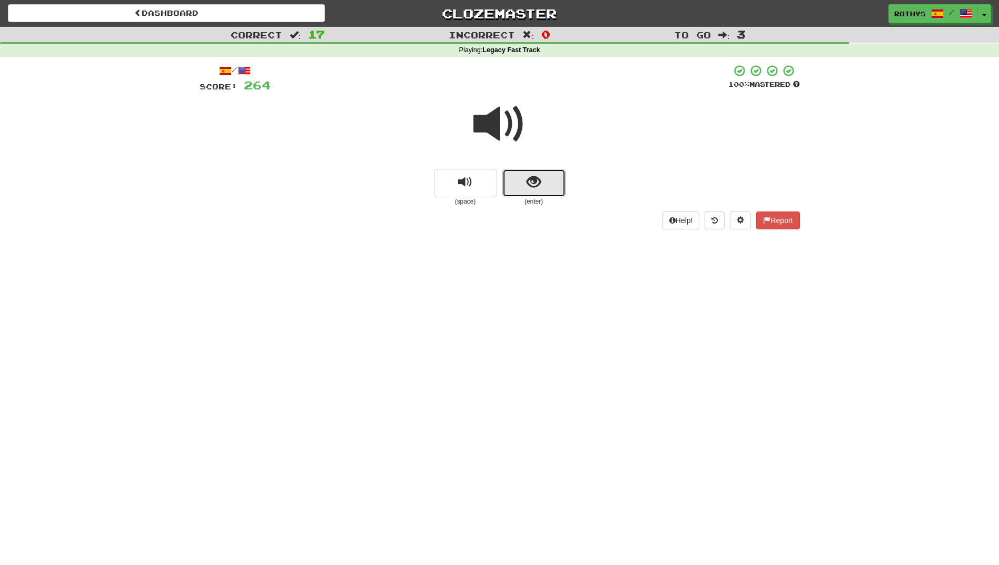
click at [537, 182] on span "show sentence" at bounding box center [534, 182] width 14 height 14
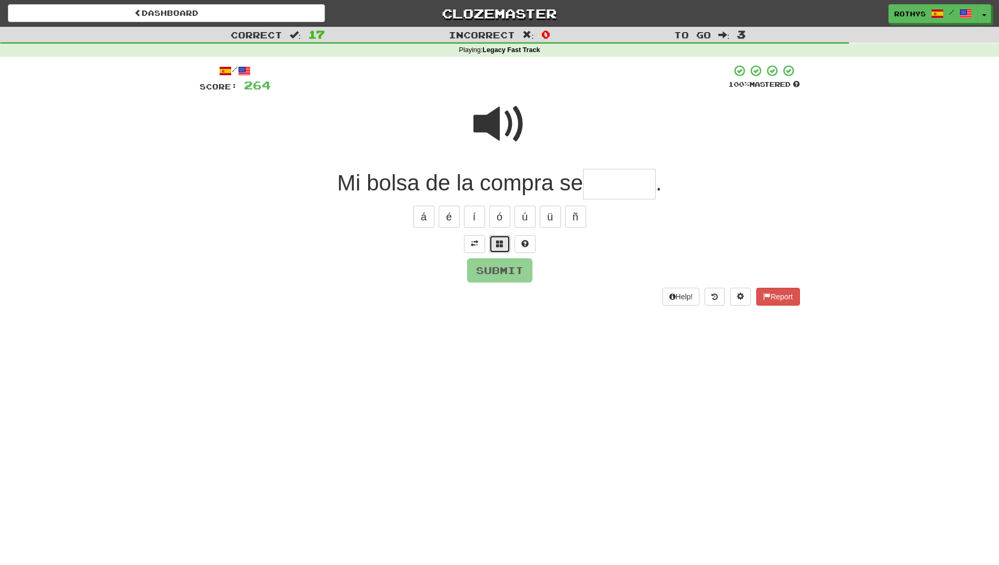
click at [504, 242] on button at bounding box center [499, 244] width 21 height 18
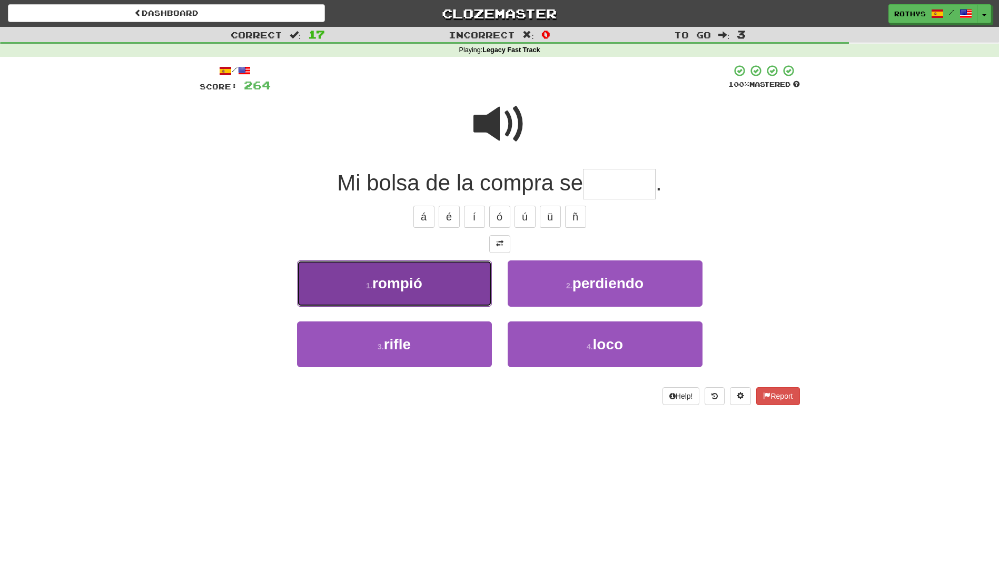
click at [407, 287] on span "rompió" at bounding box center [397, 283] width 50 height 16
type input "******"
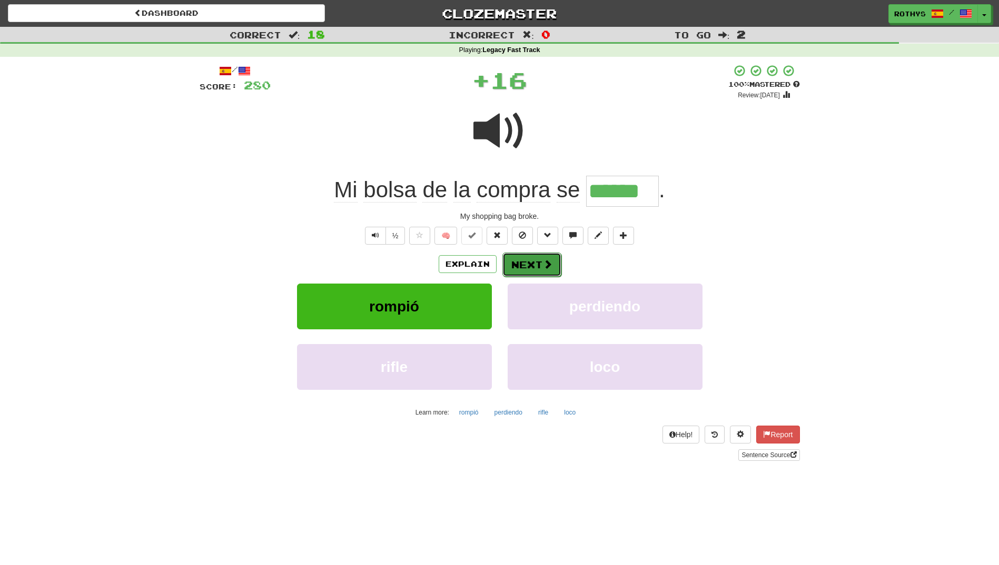
click at [524, 257] on button "Next" at bounding box center [531, 265] width 59 height 24
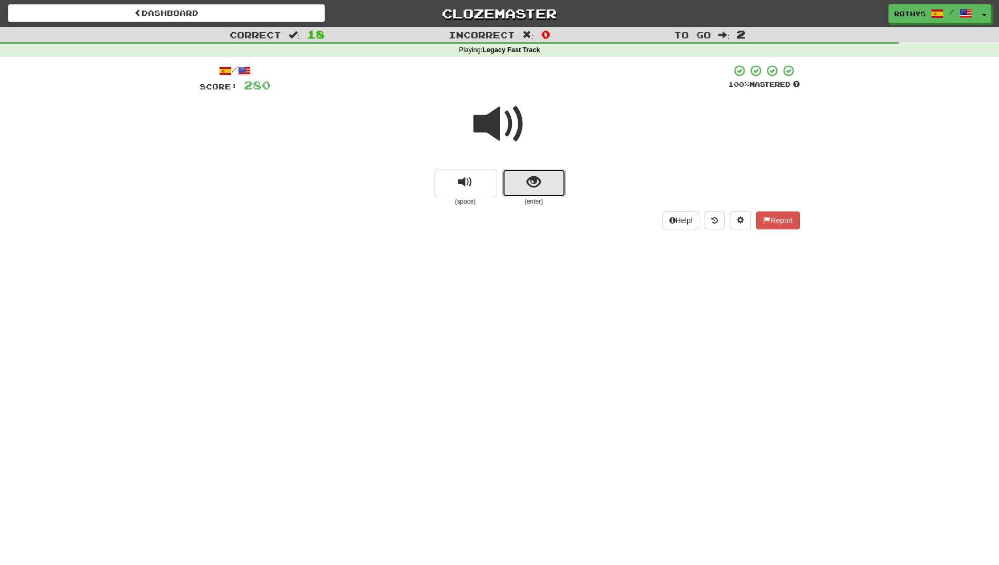
click at [553, 187] on button "show sentence" at bounding box center [533, 183] width 63 height 28
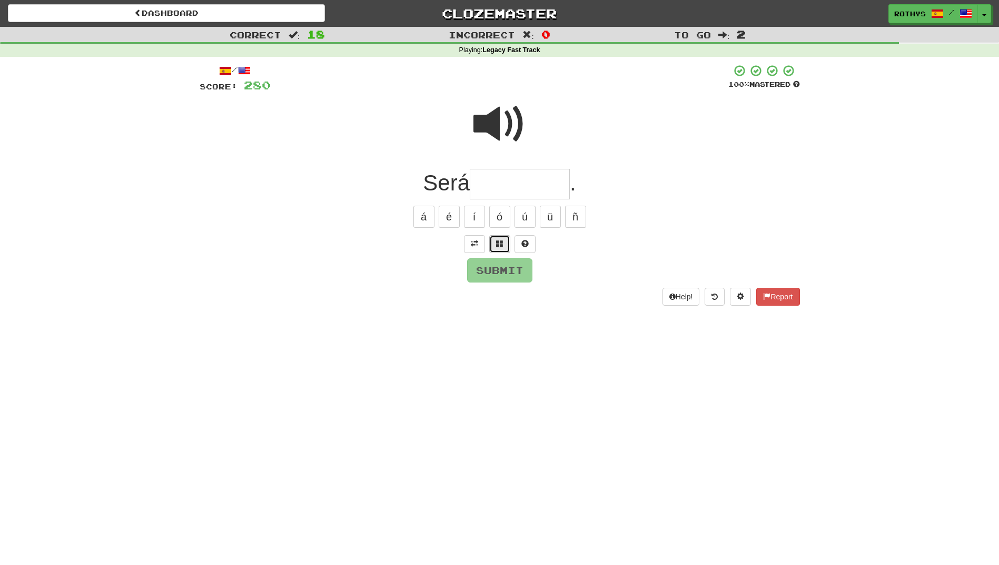
click at [495, 246] on button at bounding box center [499, 244] width 21 height 18
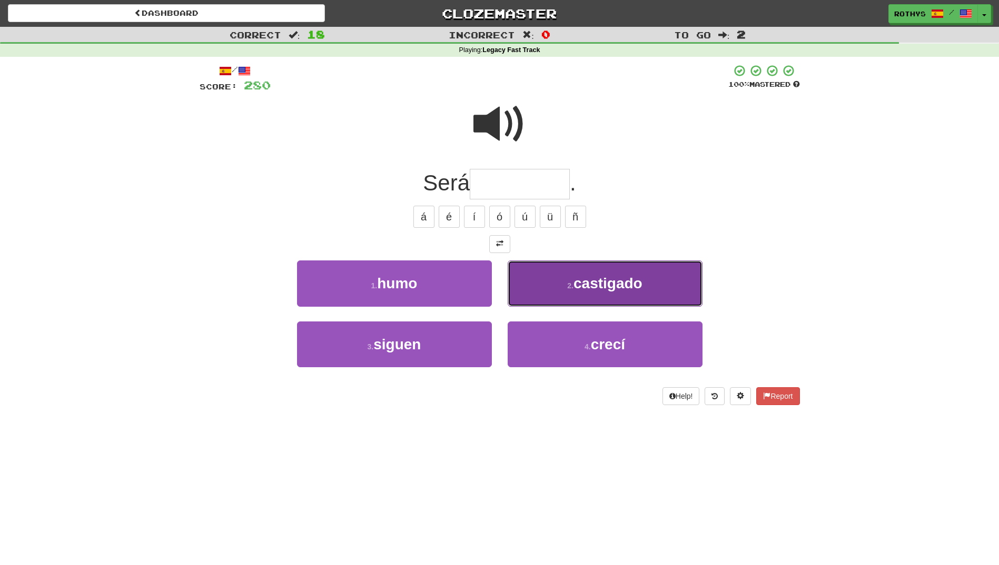
click at [575, 292] on button "2 . castigado" at bounding box center [605, 284] width 195 height 46
type input "*********"
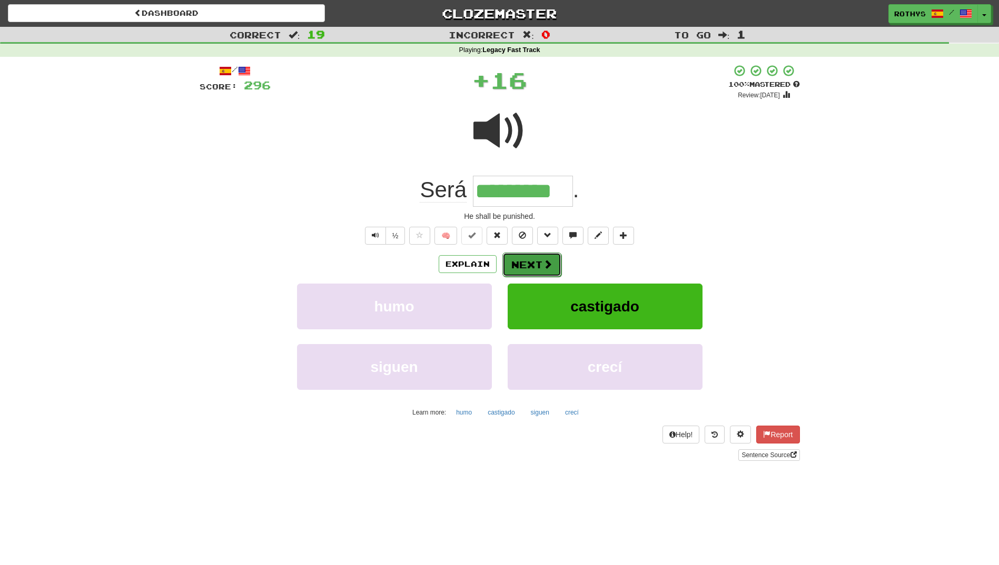
click at [528, 261] on button "Next" at bounding box center [531, 265] width 59 height 24
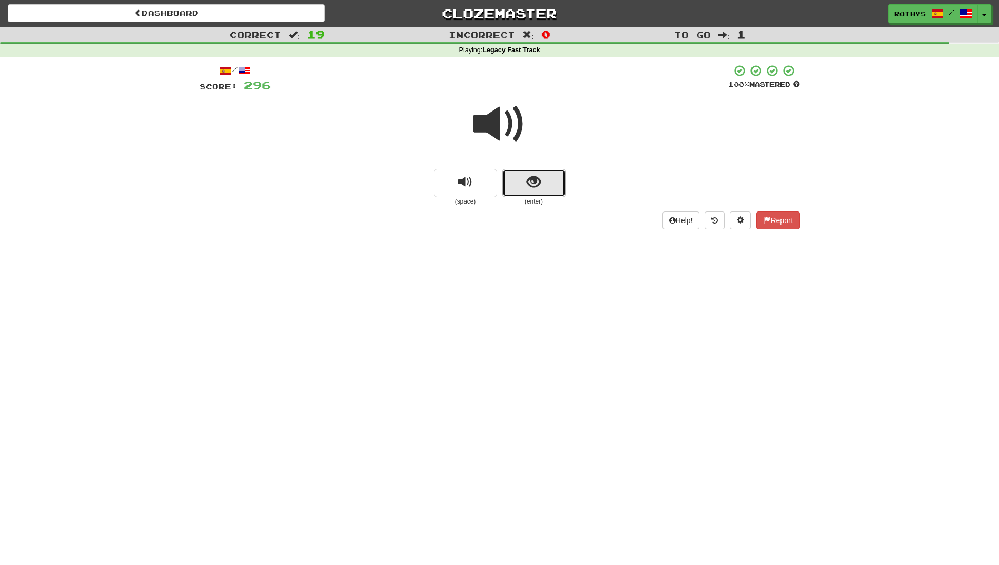
click at [540, 182] on span "show sentence" at bounding box center [534, 182] width 14 height 14
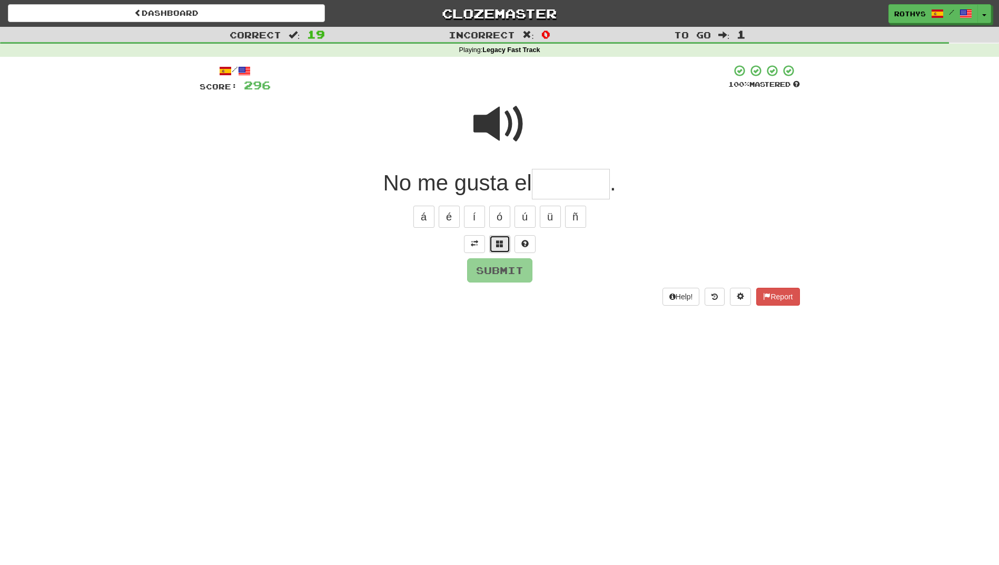
click at [498, 240] on span at bounding box center [499, 243] width 7 height 7
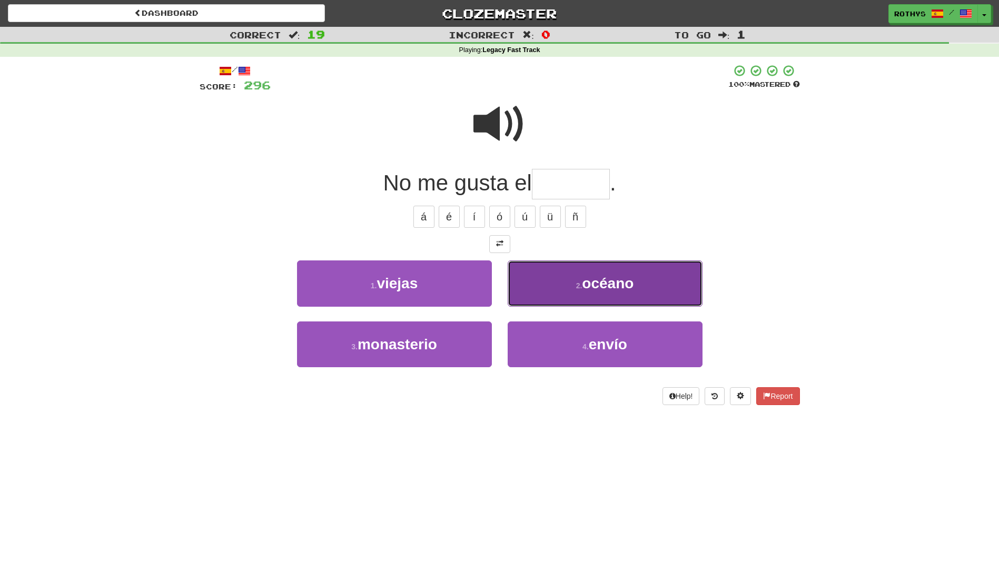
click at [576, 284] on small "2 ." at bounding box center [579, 286] width 6 height 8
type input "******"
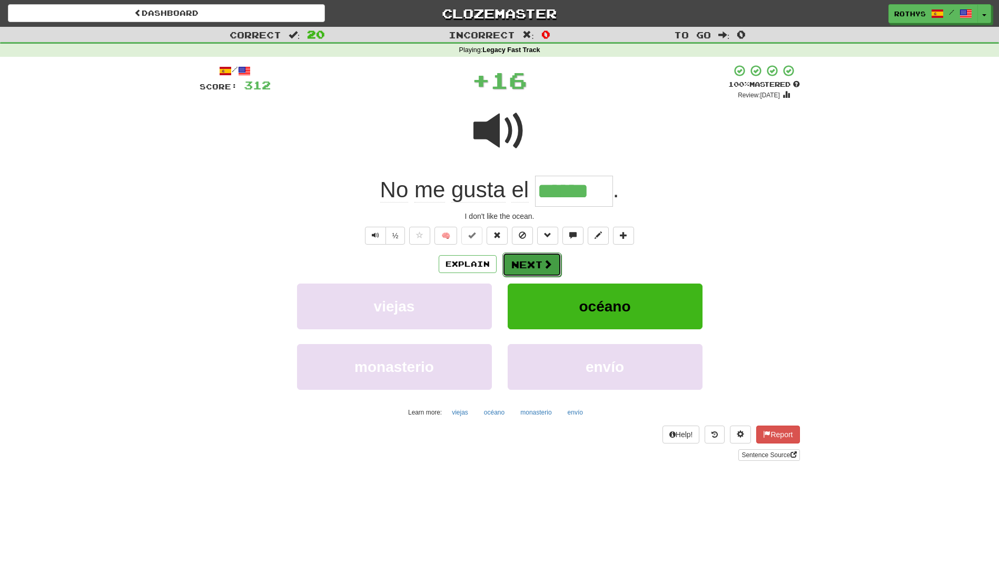
click at [529, 259] on button "Next" at bounding box center [531, 265] width 59 height 24
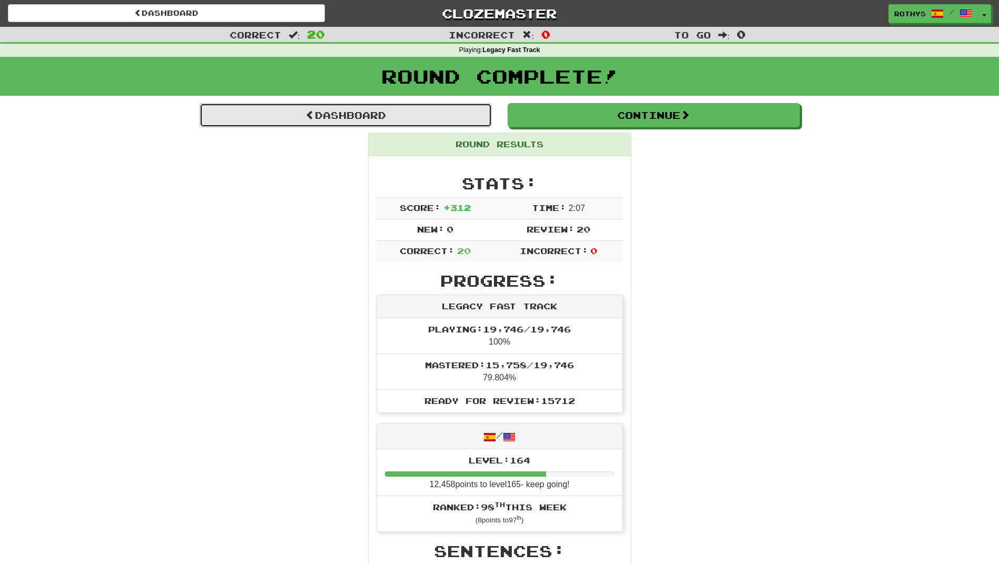
click at [403, 121] on link "Dashboard" at bounding box center [346, 115] width 292 height 24
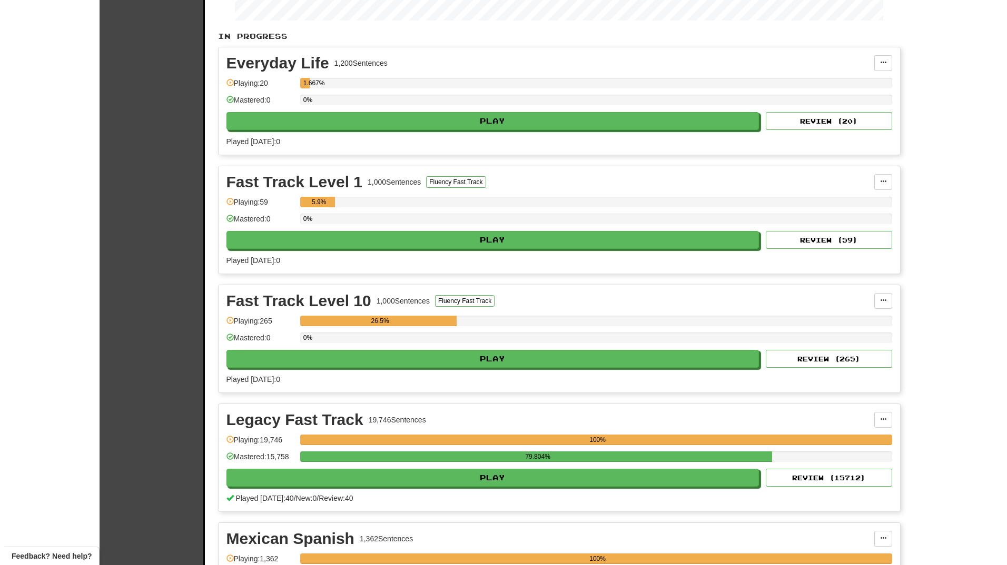
scroll to position [211, 0]
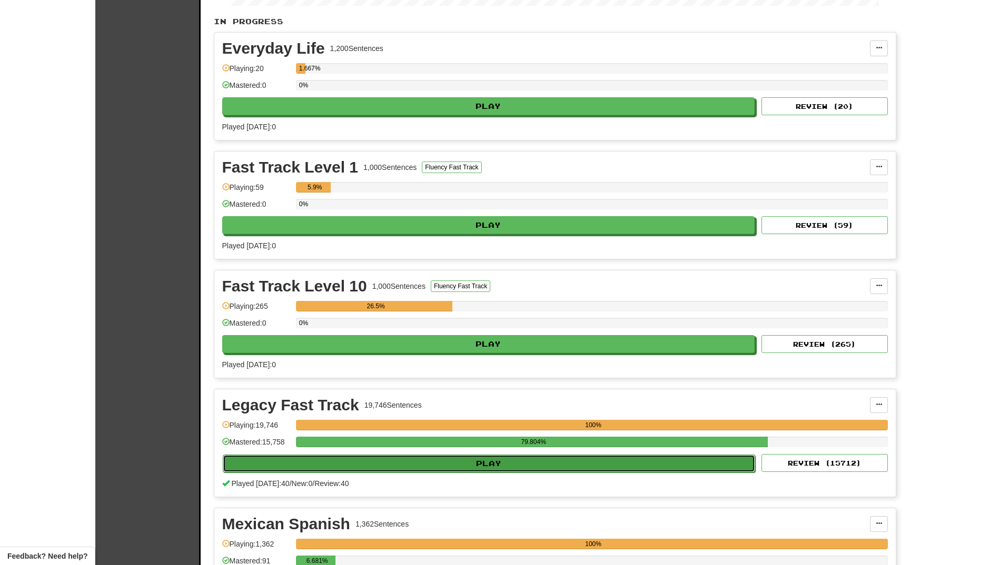
click at [401, 462] on button "Play" at bounding box center [489, 464] width 533 height 18
select select "**"
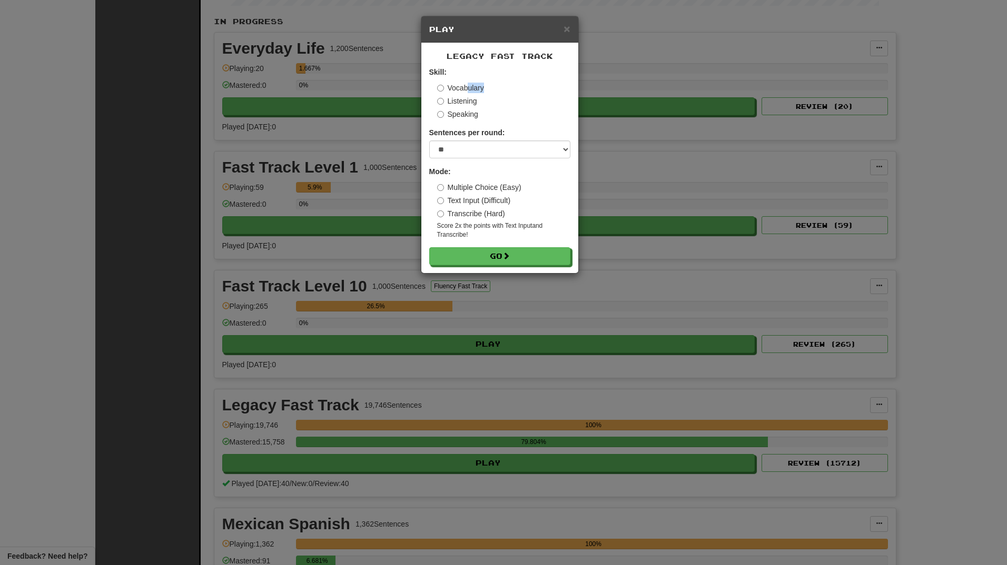
click at [466, 93] on div "Vocabulary Listening Speaking" at bounding box center [503, 101] width 133 height 37
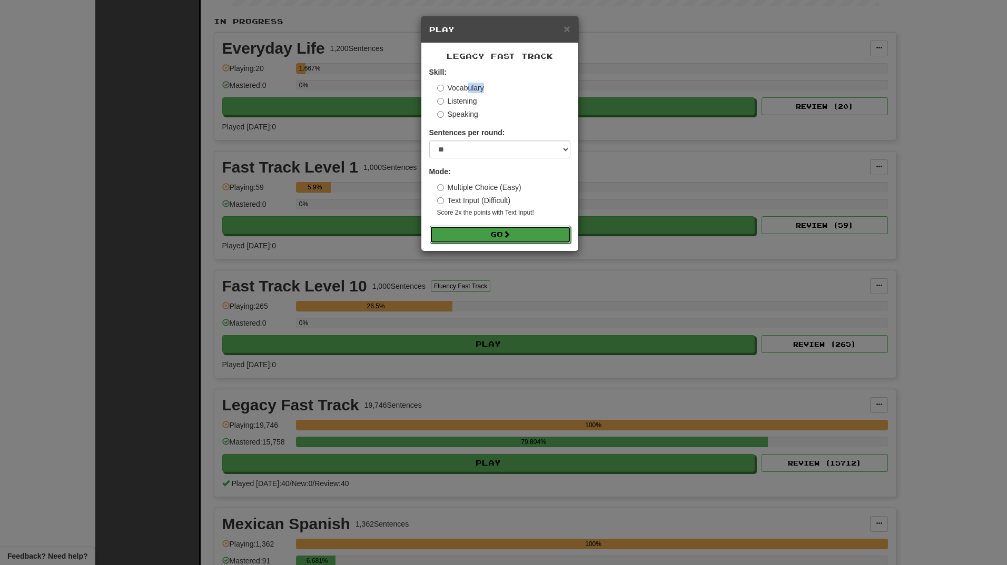
click at [484, 237] on button "Go" at bounding box center [500, 235] width 141 height 18
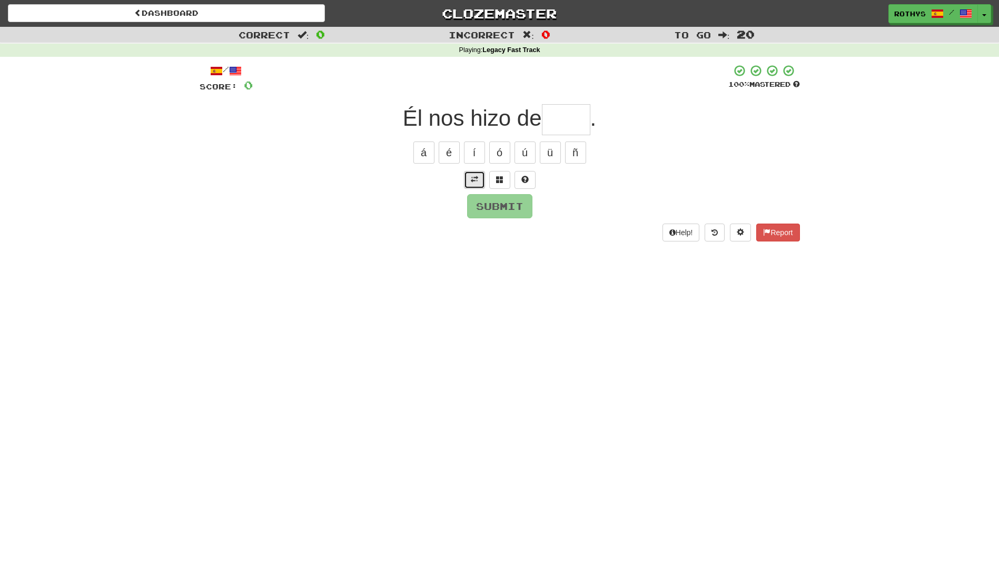
click at [475, 182] on span at bounding box center [474, 179] width 7 height 7
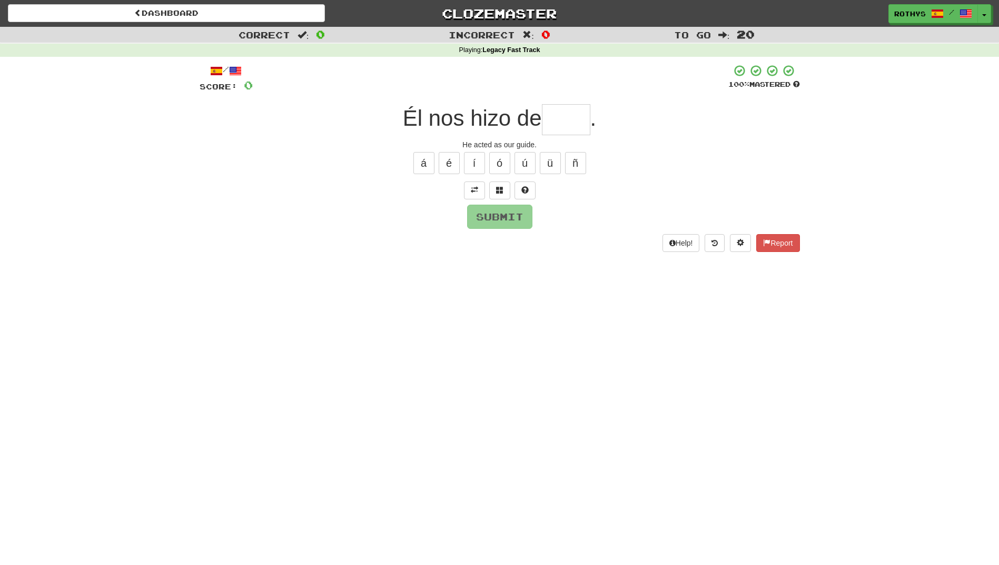
click at [565, 113] on input "text" at bounding box center [566, 119] width 48 height 31
click at [506, 186] on button at bounding box center [499, 191] width 21 height 18
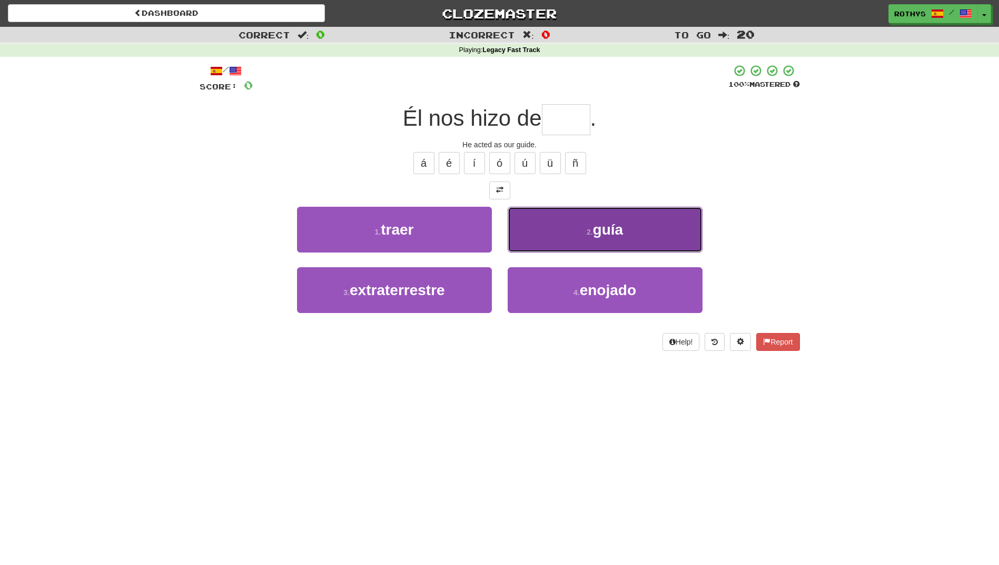
click at [597, 244] on button "2 . guía" at bounding box center [605, 230] width 195 height 46
type input "****"
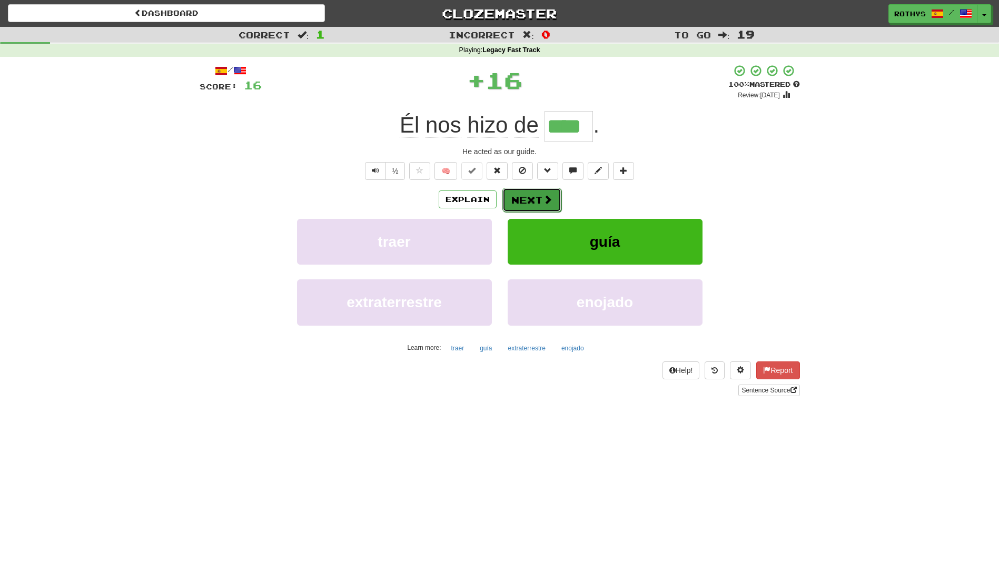
click at [543, 198] on span at bounding box center [547, 199] width 9 height 9
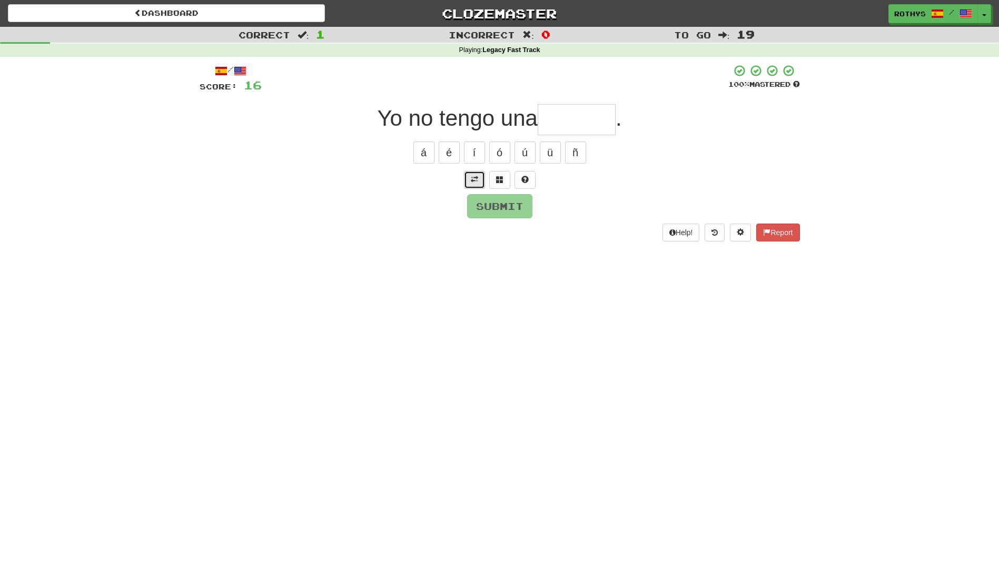
click at [476, 178] on span at bounding box center [474, 179] width 7 height 7
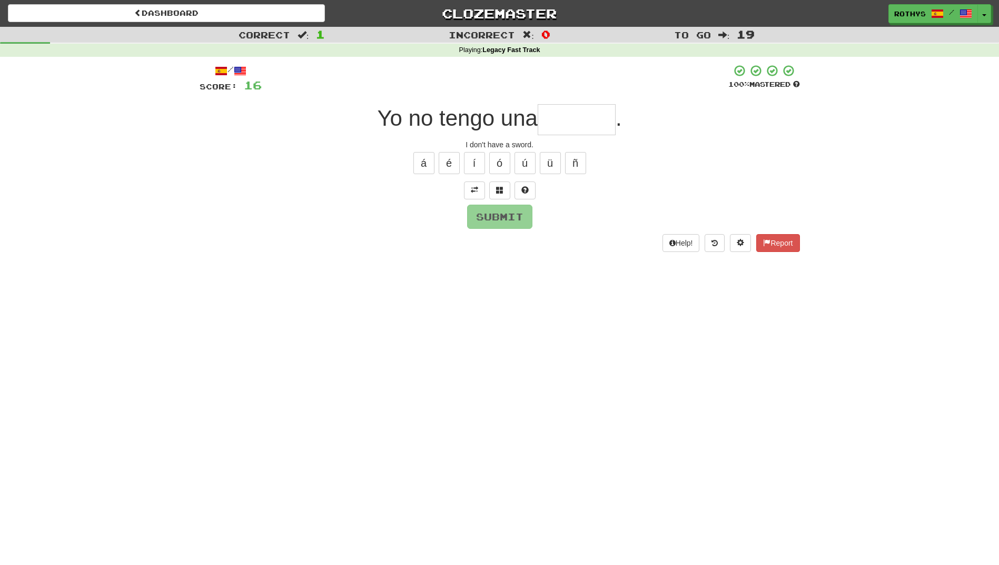
click at [575, 121] on input "text" at bounding box center [577, 119] width 78 height 31
click at [503, 190] on button at bounding box center [499, 191] width 21 height 18
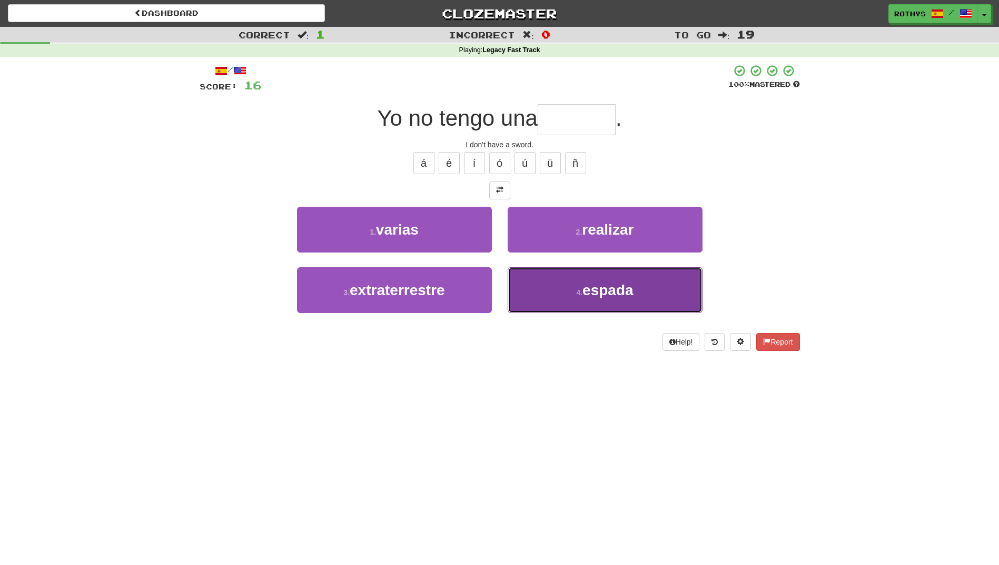
click at [557, 278] on button "4 . espada" at bounding box center [605, 290] width 195 height 46
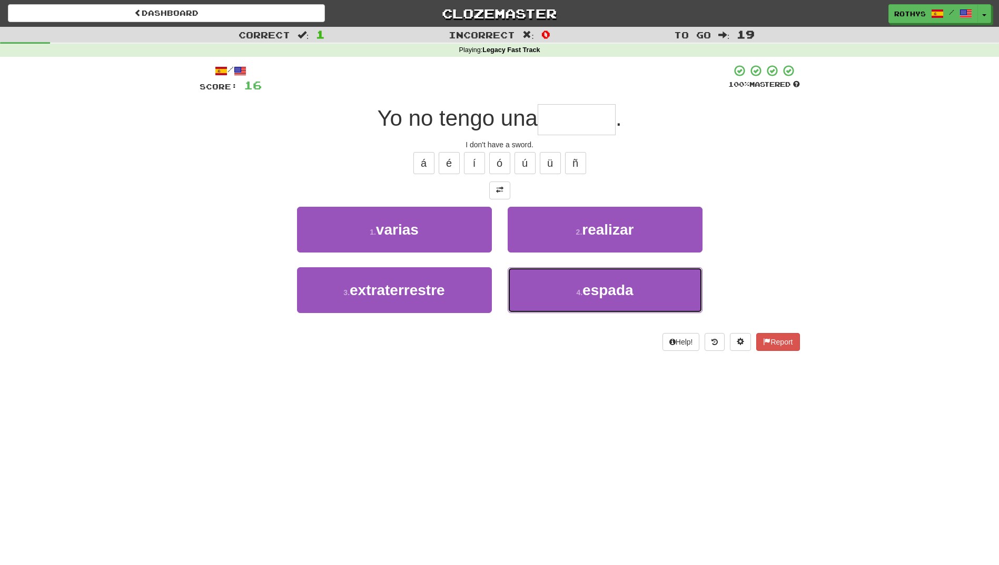
type input "******"
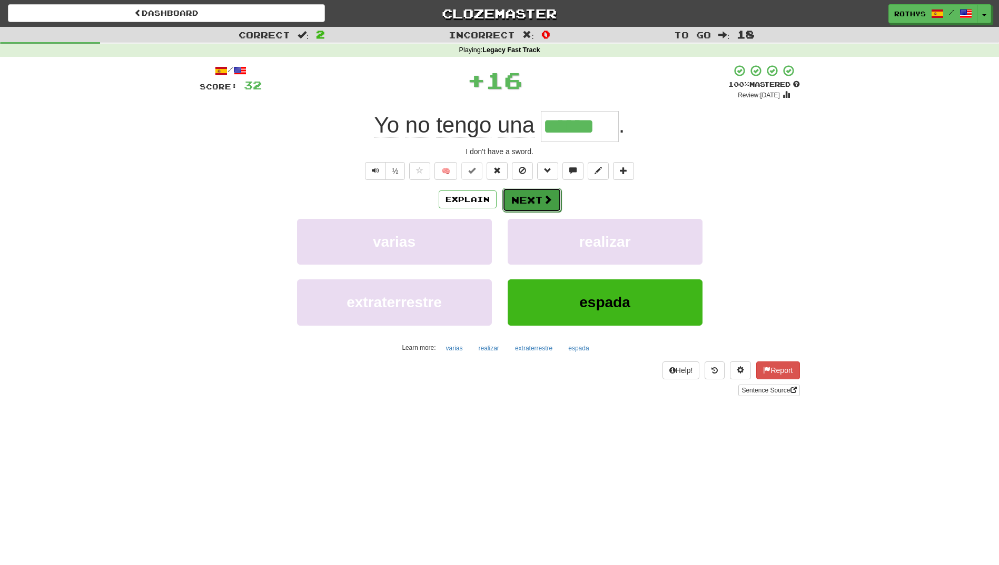
click at [519, 197] on button "Next" at bounding box center [531, 200] width 59 height 24
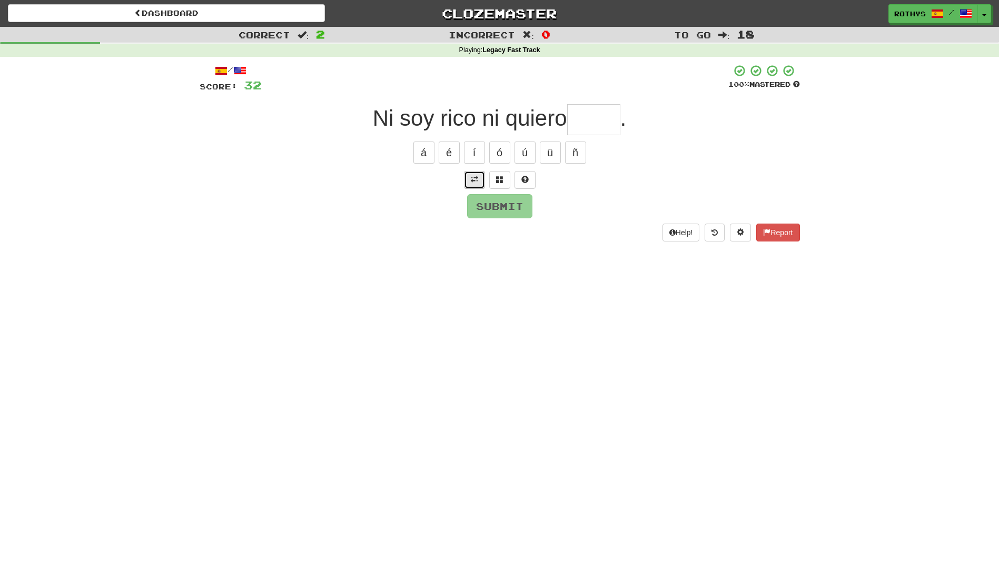
click at [473, 178] on span at bounding box center [474, 179] width 7 height 7
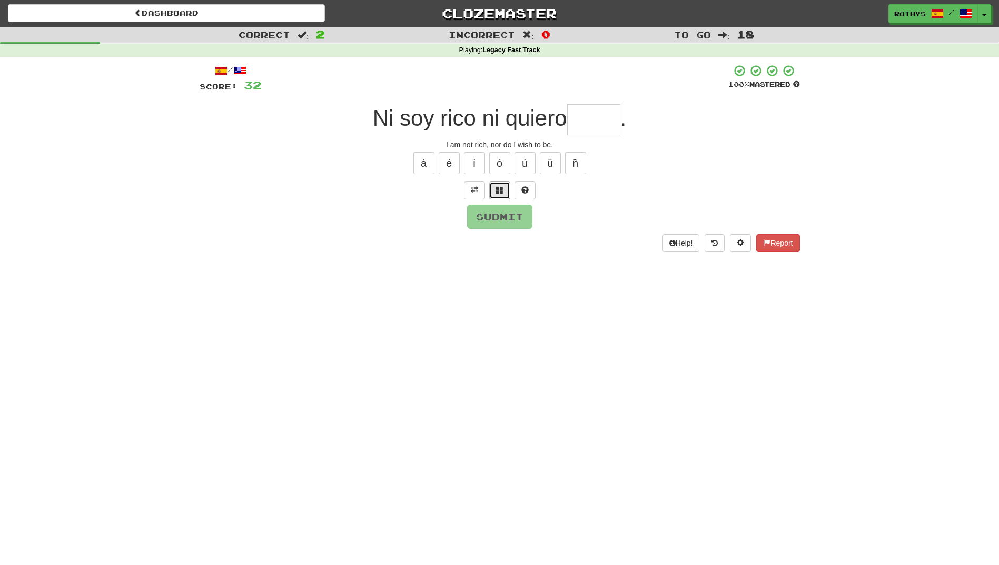
click at [490, 186] on button at bounding box center [499, 191] width 21 height 18
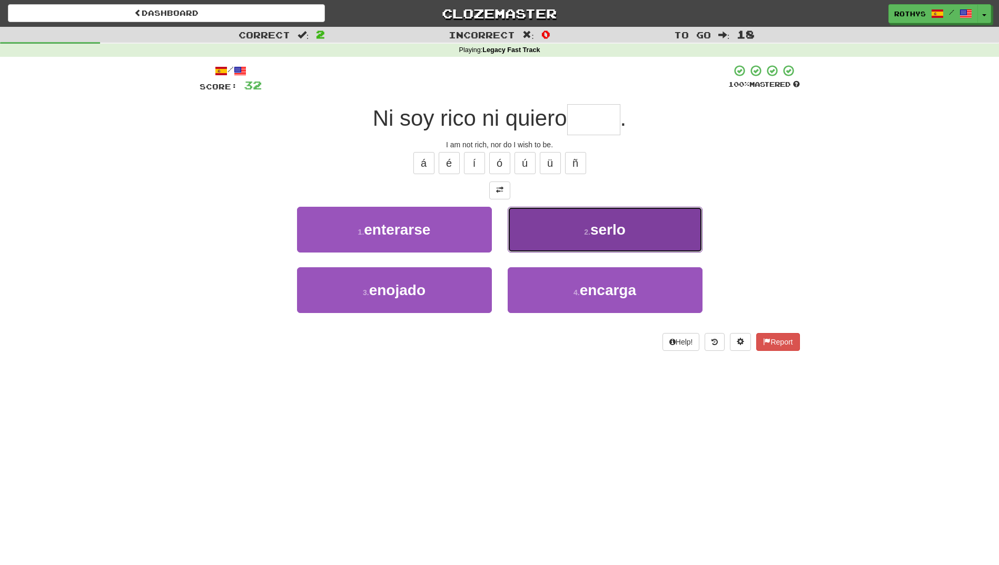
click at [609, 239] on button "2 . serlo" at bounding box center [605, 230] width 195 height 46
type input "*****"
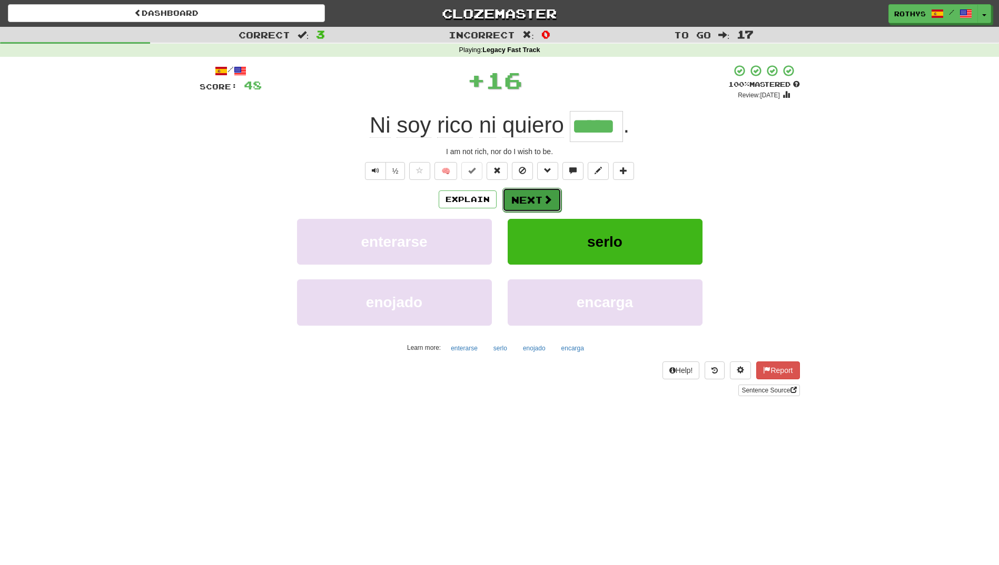
click at [528, 198] on button "Next" at bounding box center [531, 200] width 59 height 24
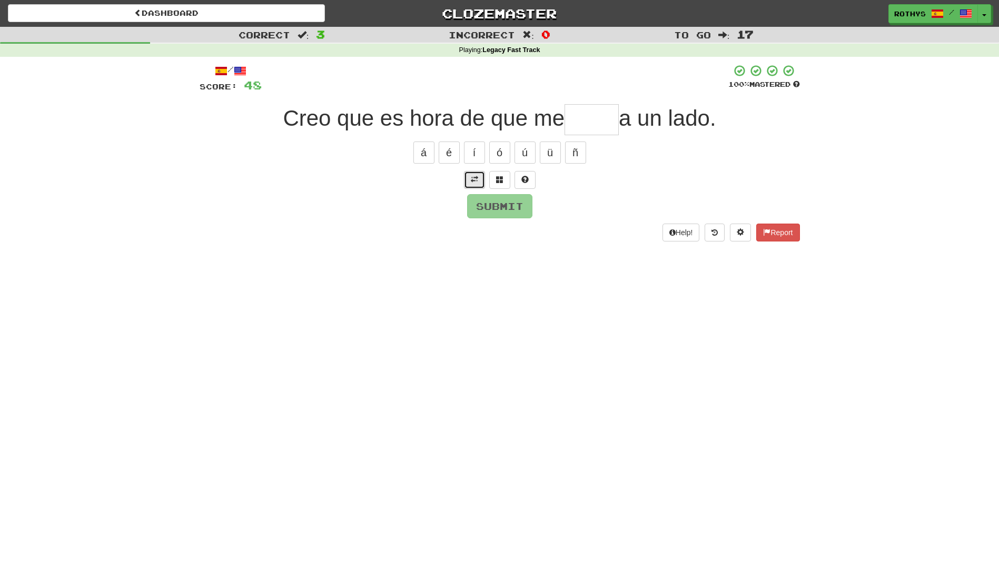
click at [472, 180] on span at bounding box center [474, 179] width 7 height 7
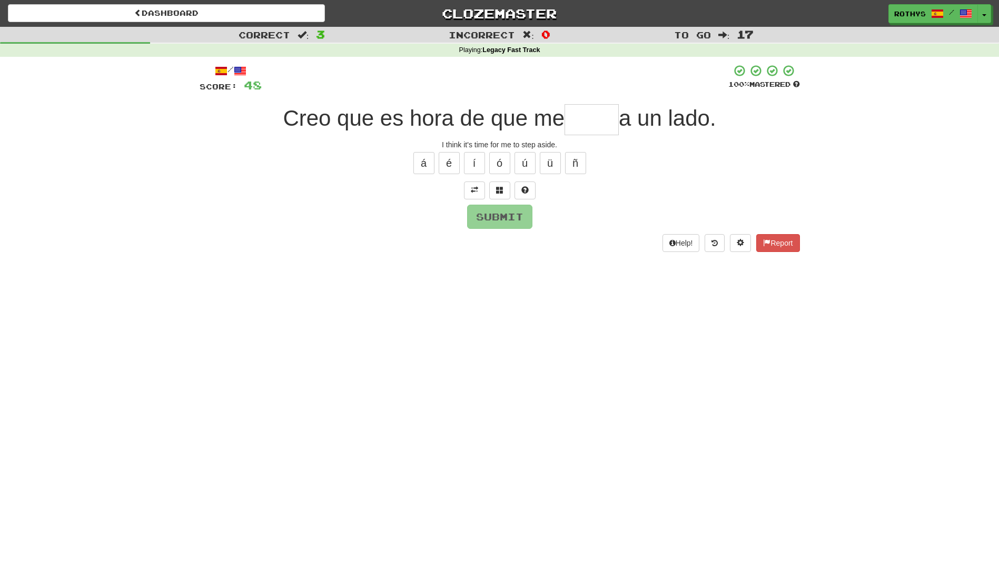
click at [600, 118] on input "text" at bounding box center [591, 119] width 54 height 31
click at [496, 191] on span at bounding box center [499, 189] width 7 height 7
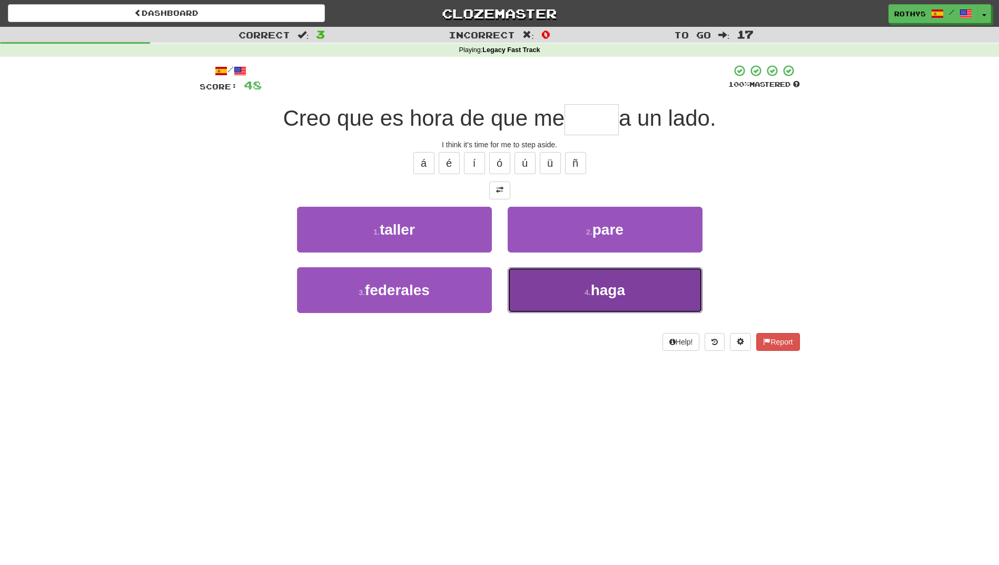
click at [589, 289] on small "4 ." at bounding box center [587, 293] width 6 height 8
type input "****"
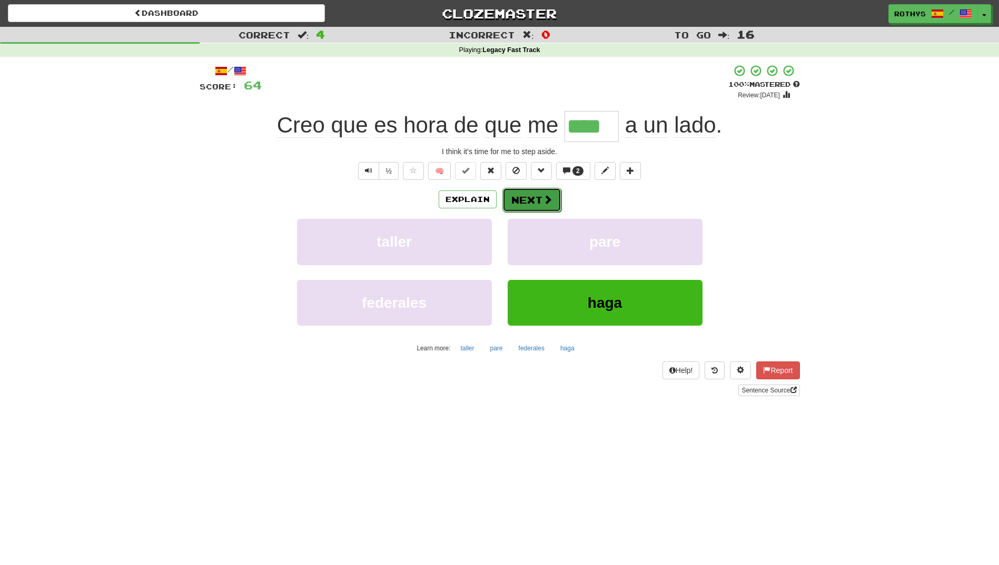
click at [521, 194] on button "Next" at bounding box center [531, 200] width 59 height 24
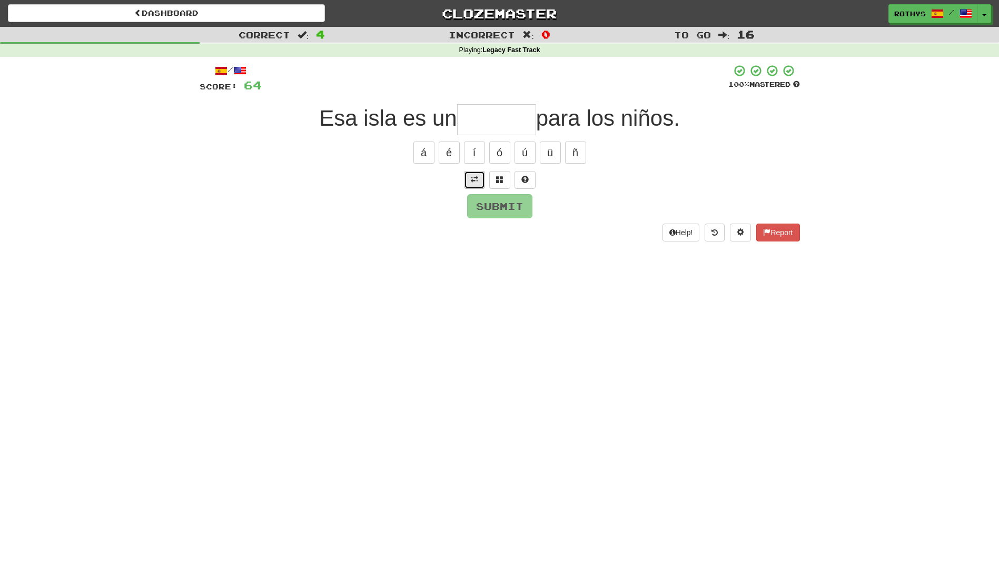
click at [472, 176] on span at bounding box center [474, 179] width 7 height 7
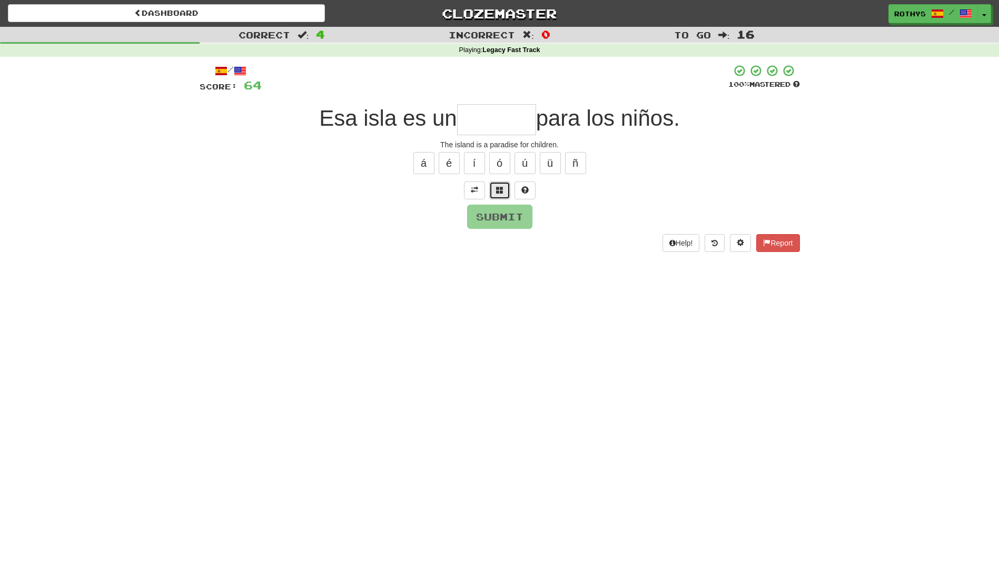
click at [500, 185] on button at bounding box center [499, 191] width 21 height 18
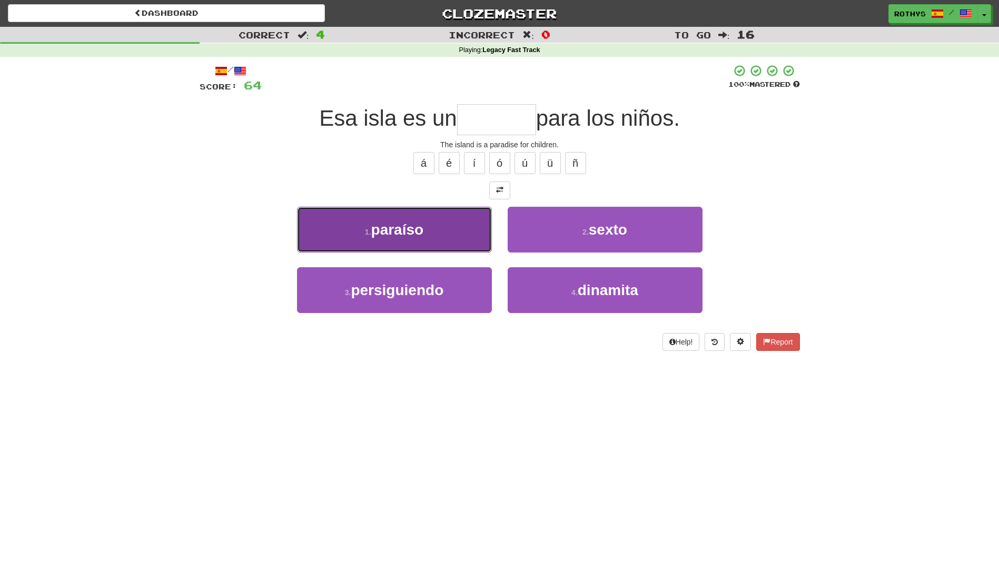
click at [466, 241] on button "1 . paraíso" at bounding box center [394, 230] width 195 height 46
type input "*******"
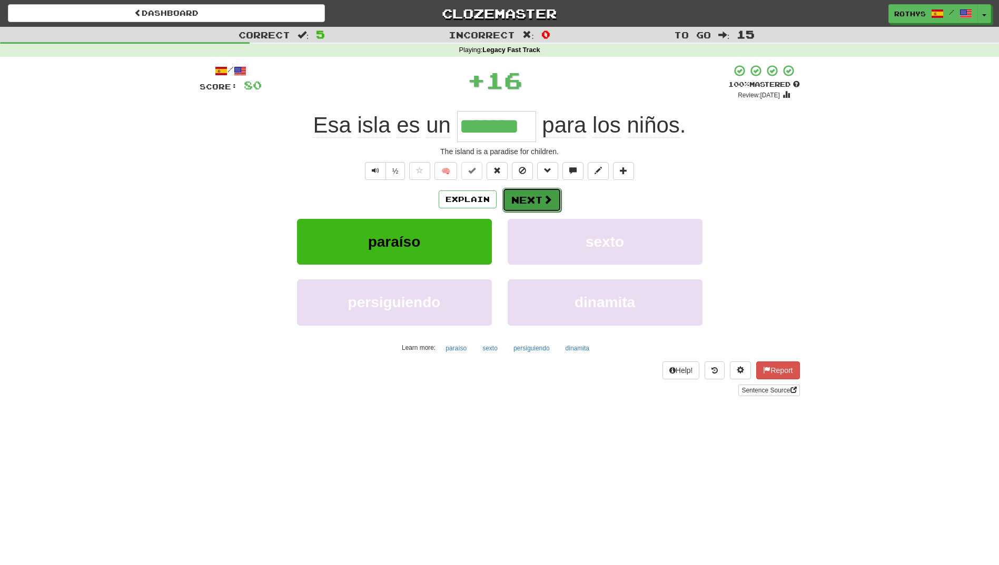
click at [523, 200] on button "Next" at bounding box center [531, 200] width 59 height 24
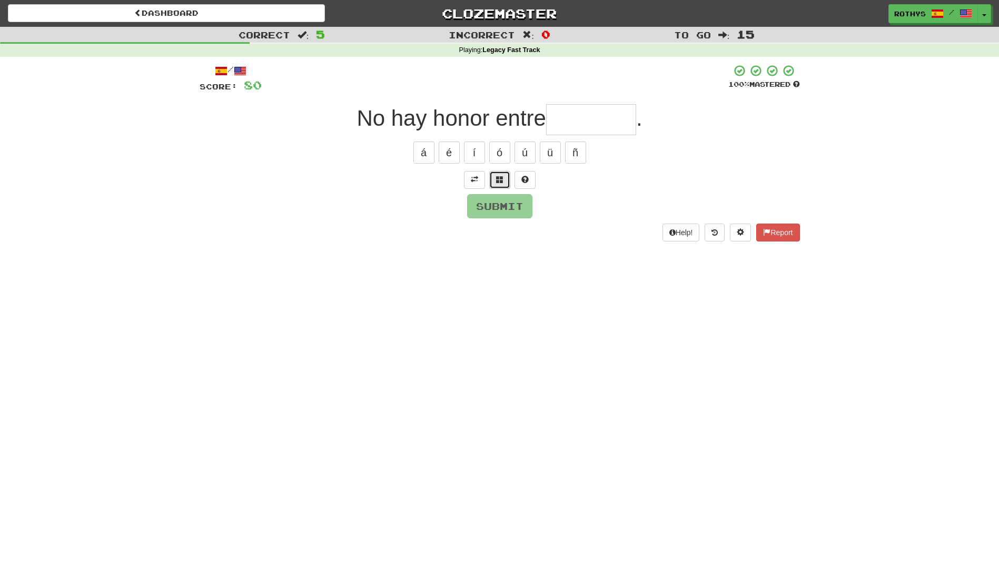
click at [503, 180] on span at bounding box center [499, 179] width 7 height 7
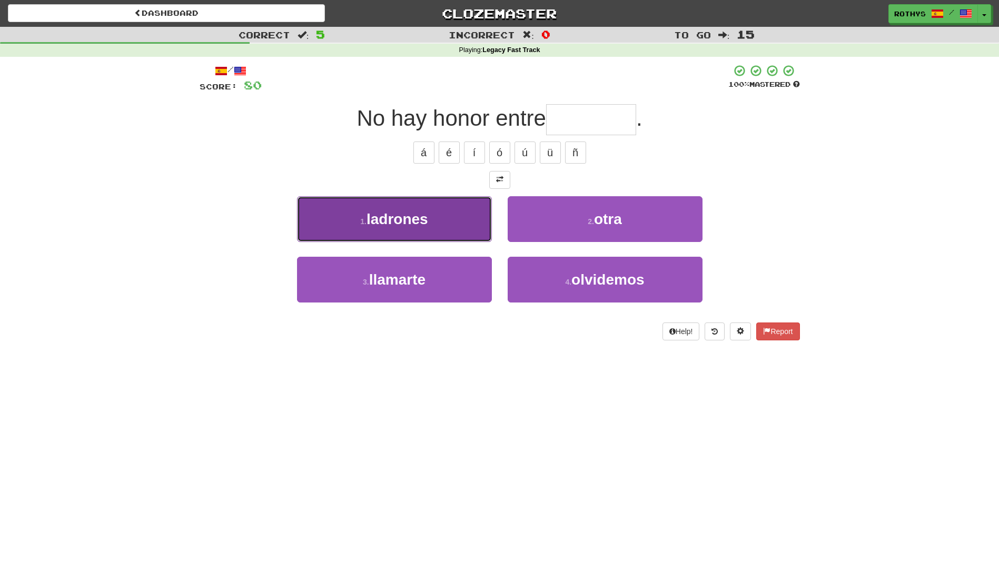
click at [452, 219] on button "1 . ladrones" at bounding box center [394, 219] width 195 height 46
type input "********"
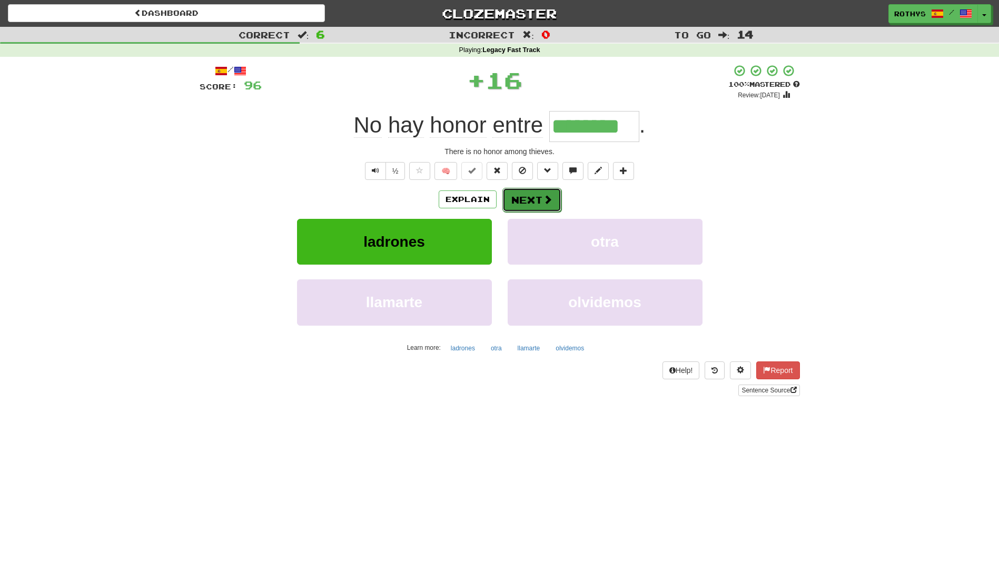
click at [517, 201] on button "Next" at bounding box center [531, 200] width 59 height 24
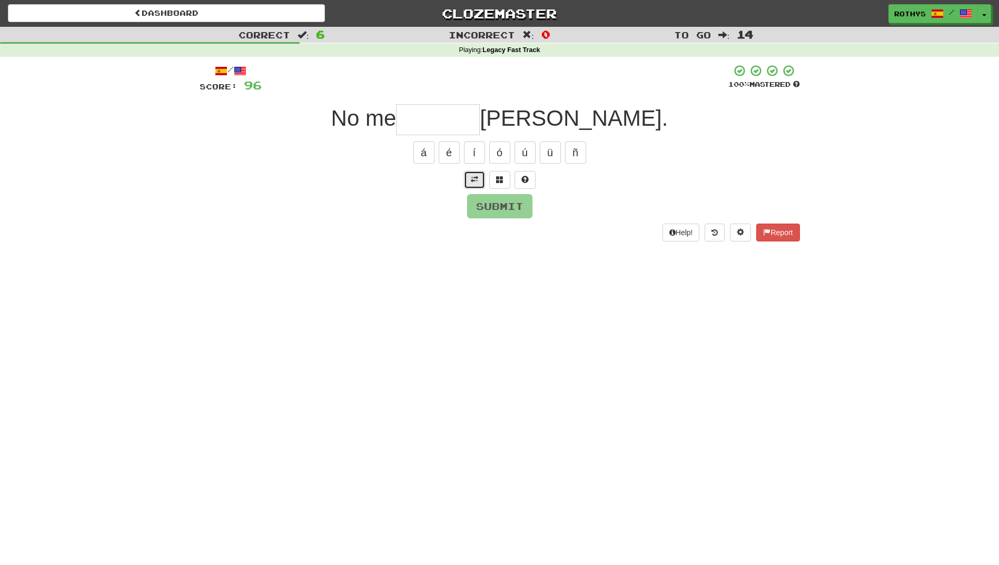
click at [475, 177] on span at bounding box center [474, 179] width 7 height 7
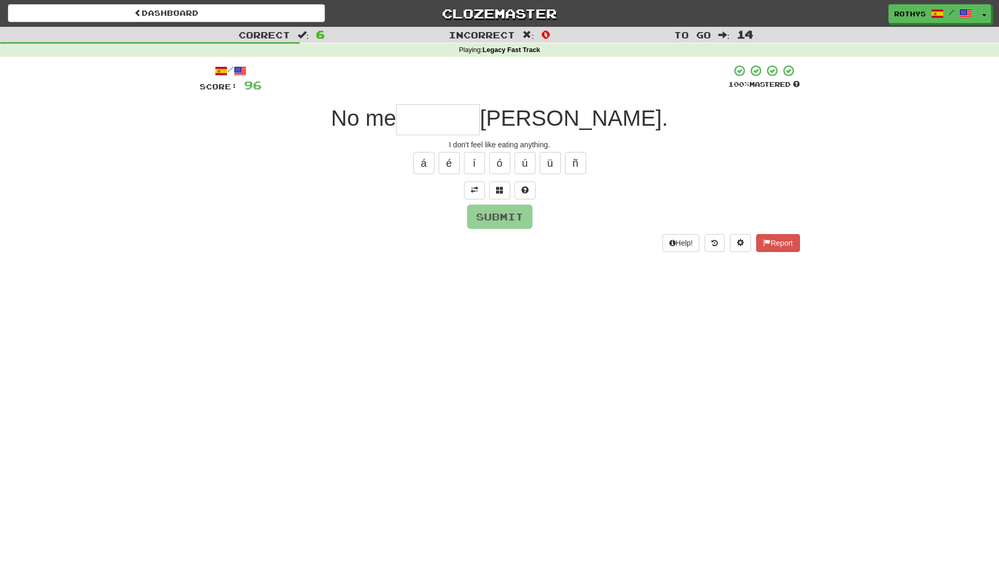
drag, startPoint x: 460, startPoint y: 118, endPoint x: 483, endPoint y: 144, distance: 34.7
click at [460, 120] on input "text" at bounding box center [438, 119] width 84 height 31
drag, startPoint x: 502, startPoint y: 187, endPoint x: 426, endPoint y: 256, distance: 102.1
click at [426, 256] on div "/ Score: 96 100 % Mastered No me comer nada. I don't feel like eating anything.…" at bounding box center [500, 162] width 600 height 210
drag, startPoint x: 503, startPoint y: 190, endPoint x: 424, endPoint y: 245, distance: 96.4
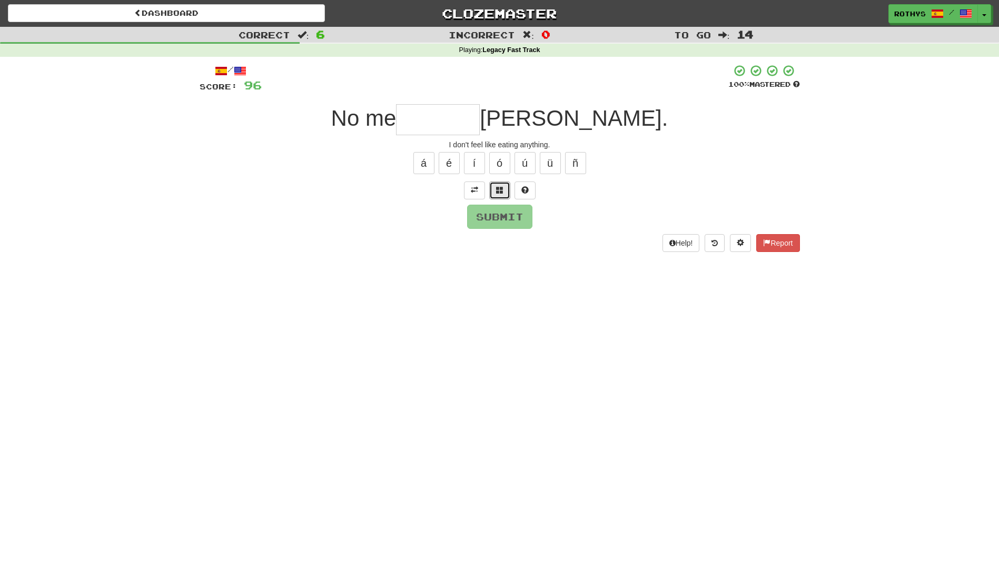
click at [424, 245] on div "/ Score: 96 100 % Mastered No me comer nada. I don't feel like eating anything.…" at bounding box center [500, 157] width 600 height 187
click at [499, 188] on span at bounding box center [499, 189] width 7 height 7
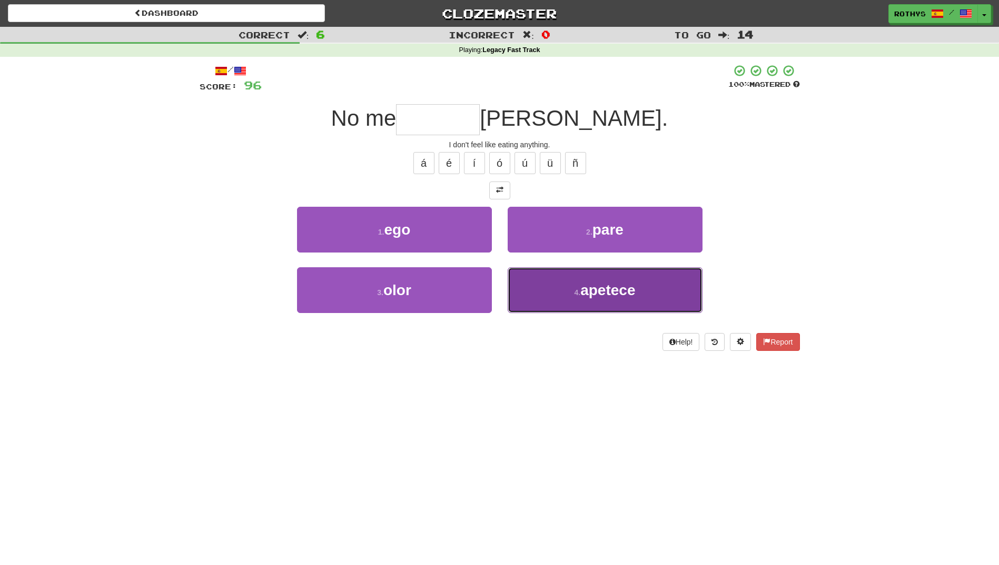
click at [606, 291] on span "apetece" at bounding box center [607, 290] width 55 height 16
type input "*******"
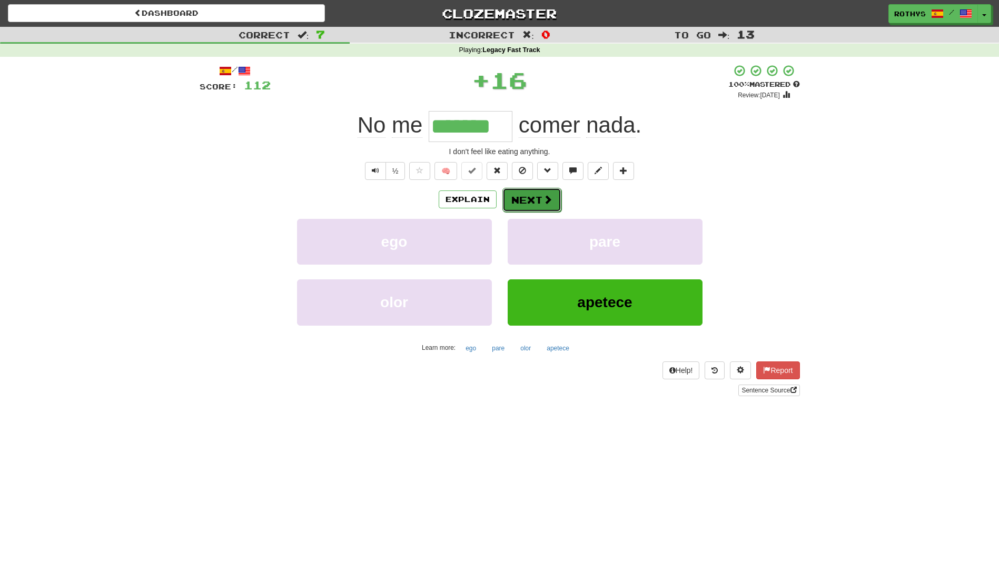
click at [538, 200] on button "Next" at bounding box center [531, 200] width 59 height 24
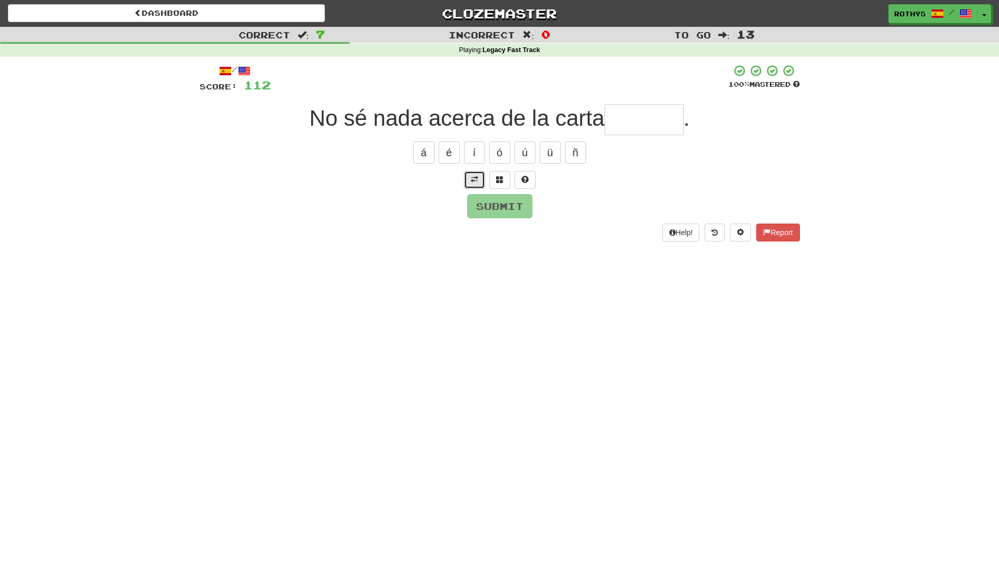
click at [473, 175] on button at bounding box center [474, 180] width 21 height 18
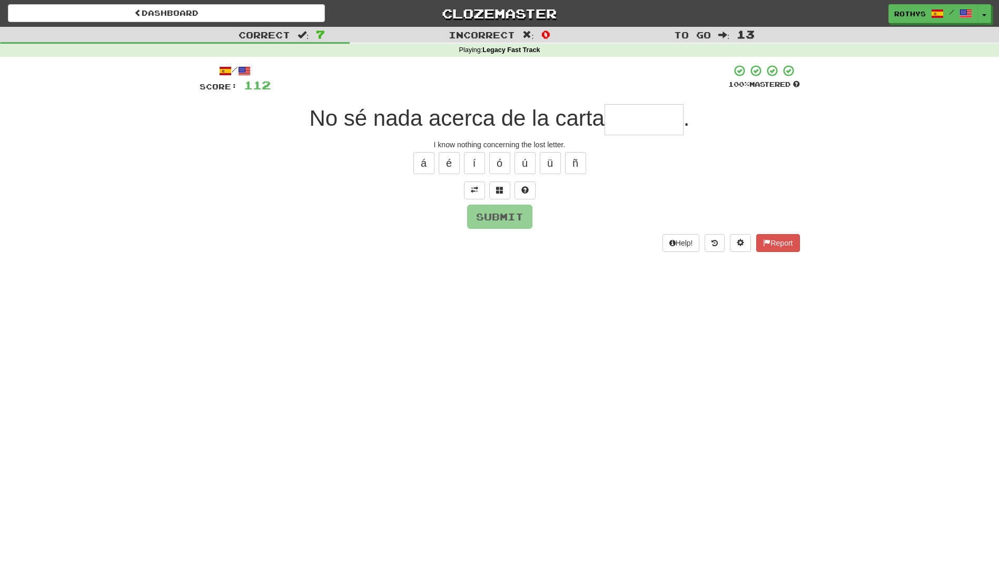
click at [623, 120] on input "text" at bounding box center [643, 119] width 79 height 31
click at [499, 193] on span at bounding box center [499, 189] width 7 height 7
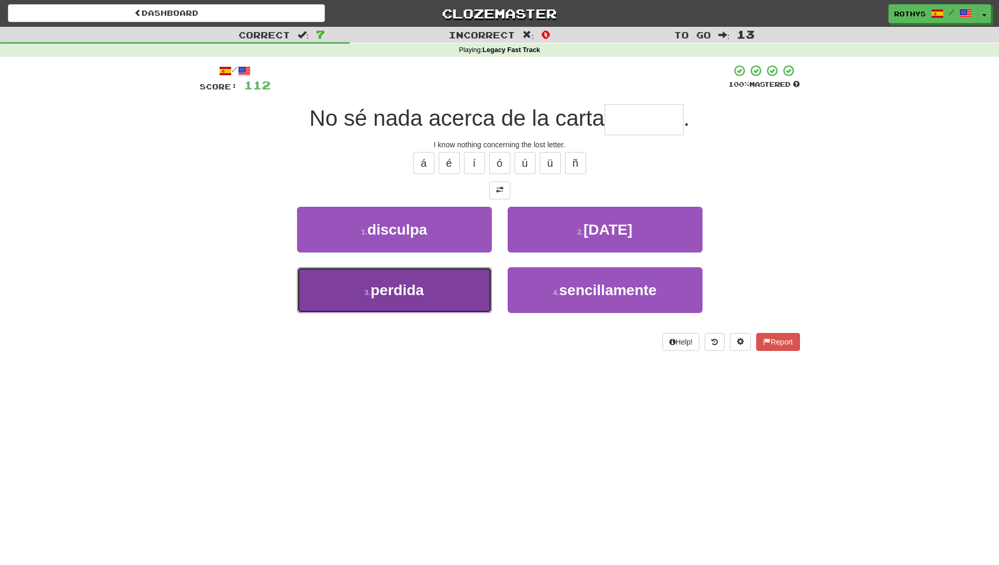
drag, startPoint x: 468, startPoint y: 270, endPoint x: 461, endPoint y: 282, distance: 13.9
click at [461, 281] on button "3 . perdida" at bounding box center [394, 290] width 195 height 46
type input "*******"
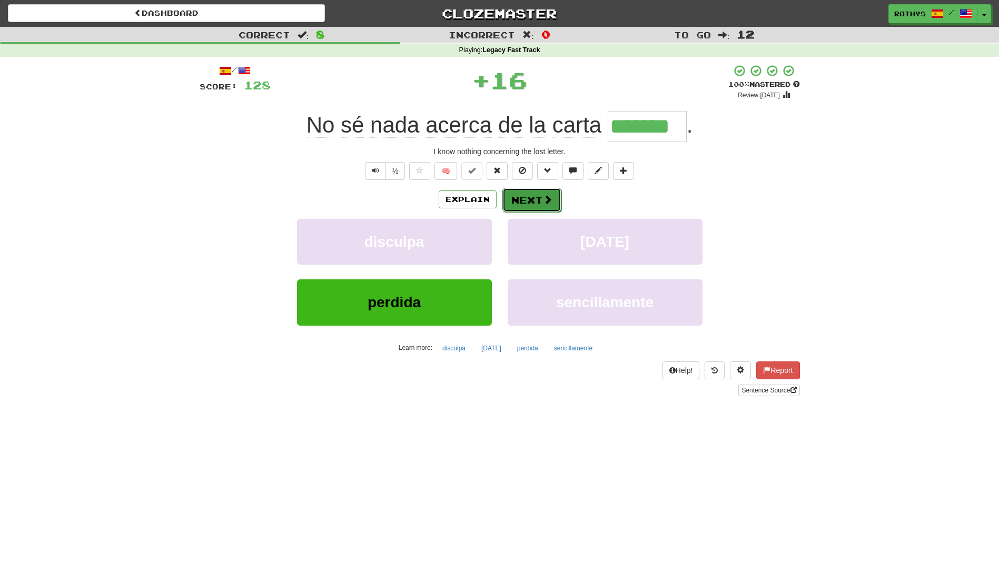
click at [538, 200] on button "Next" at bounding box center [531, 200] width 59 height 24
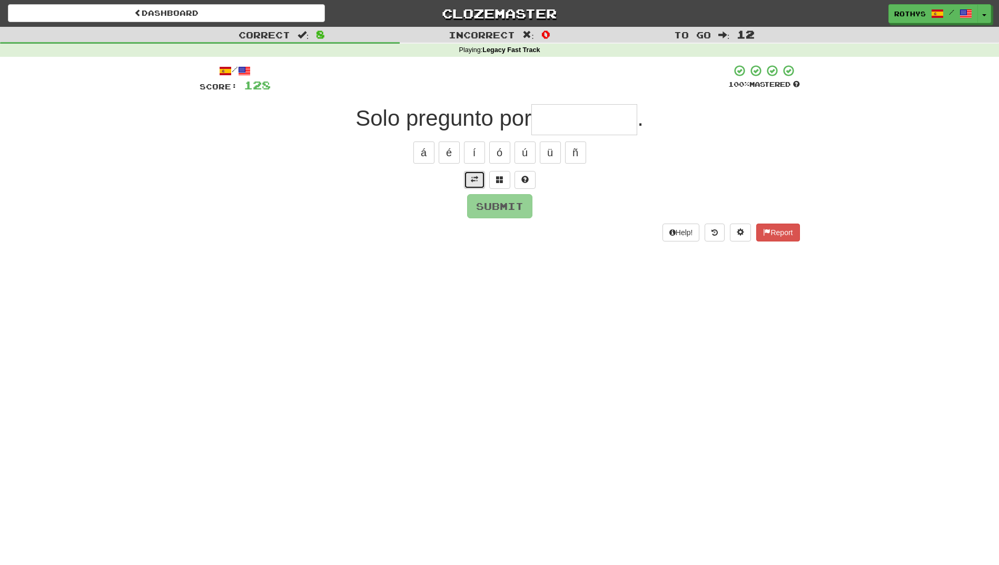
click at [480, 179] on button at bounding box center [474, 180] width 21 height 18
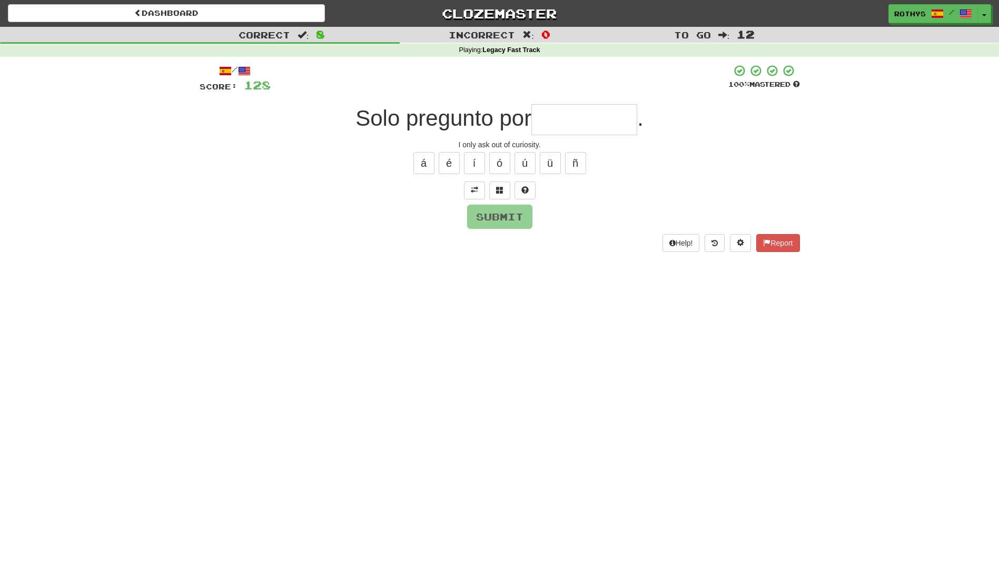
click at [568, 117] on input "text" at bounding box center [584, 119] width 106 height 31
click at [502, 186] on span at bounding box center [499, 189] width 7 height 7
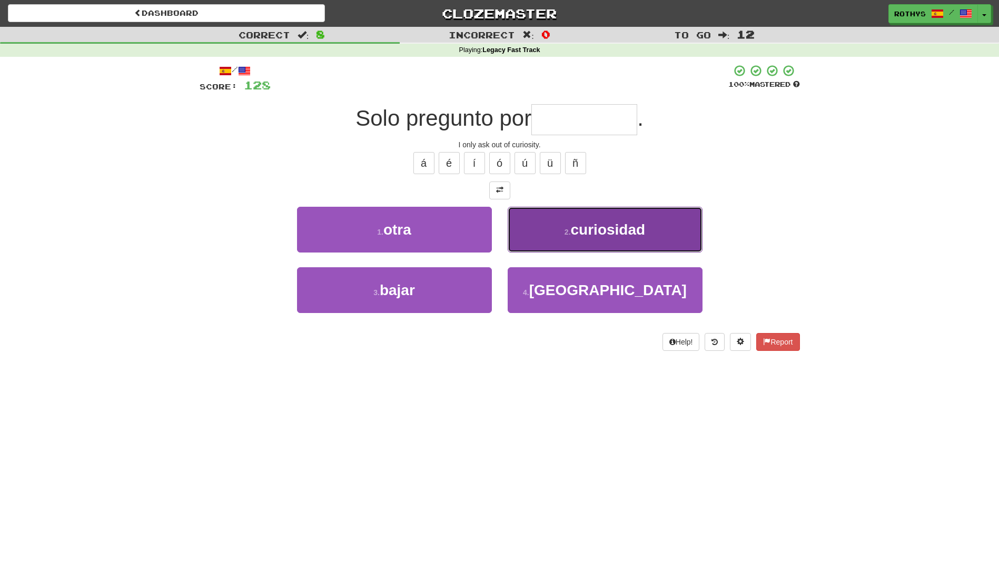
click at [589, 237] on span "curiosidad" at bounding box center [608, 230] width 75 height 16
type input "**********"
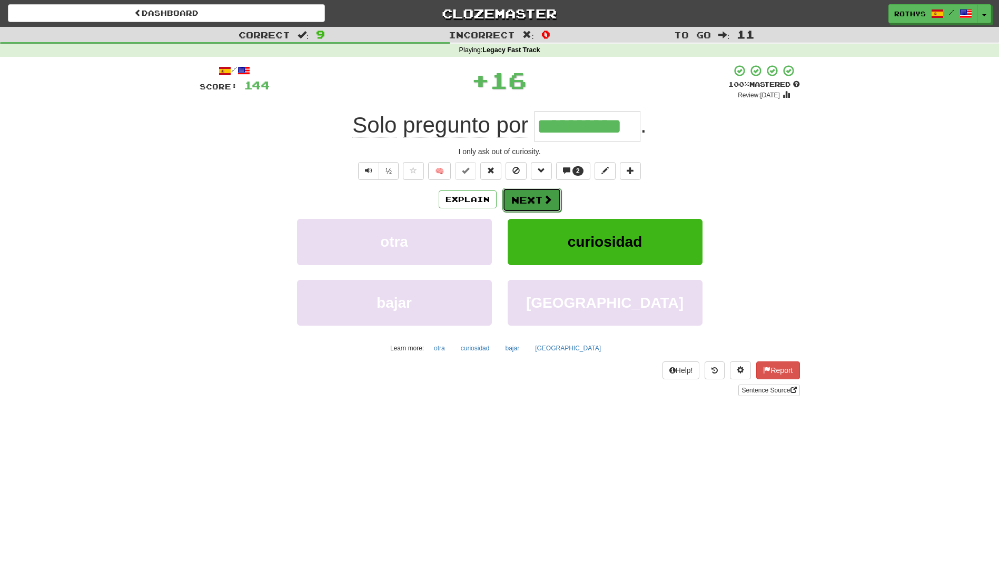
click at [537, 205] on button "Next" at bounding box center [531, 200] width 59 height 24
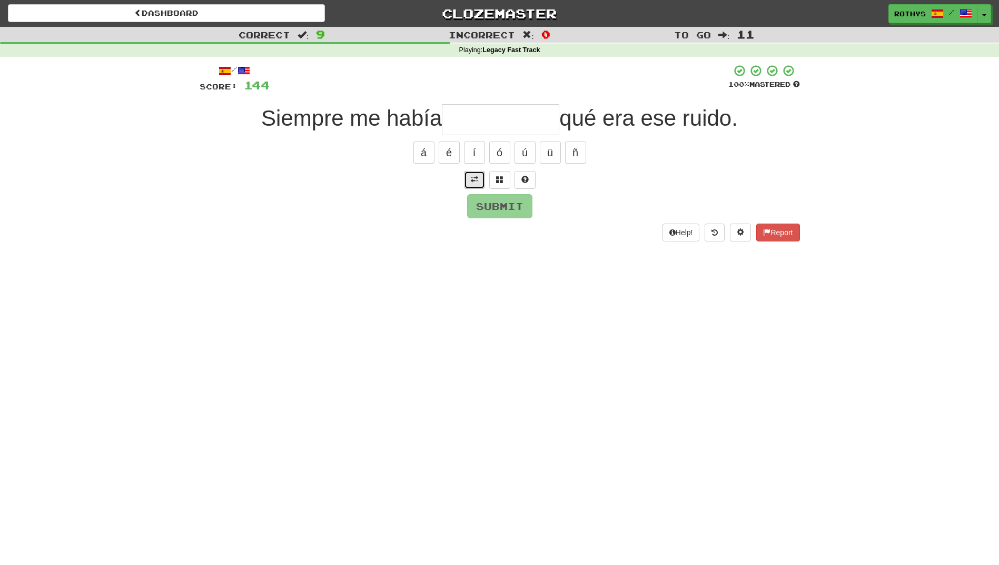
click at [473, 177] on span at bounding box center [474, 179] width 7 height 7
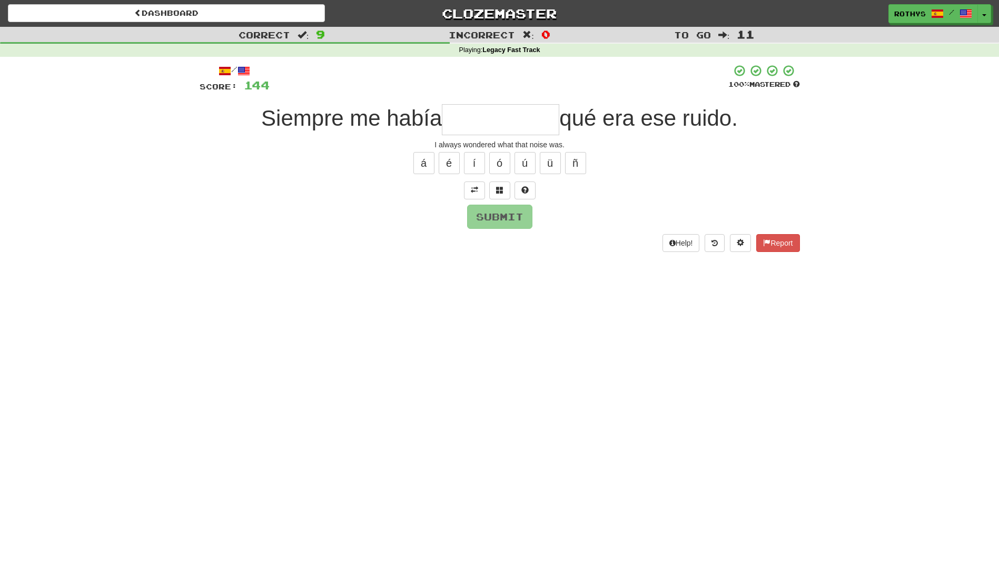
click at [485, 113] on input "text" at bounding box center [500, 119] width 117 height 31
click at [496, 193] on span at bounding box center [499, 189] width 7 height 7
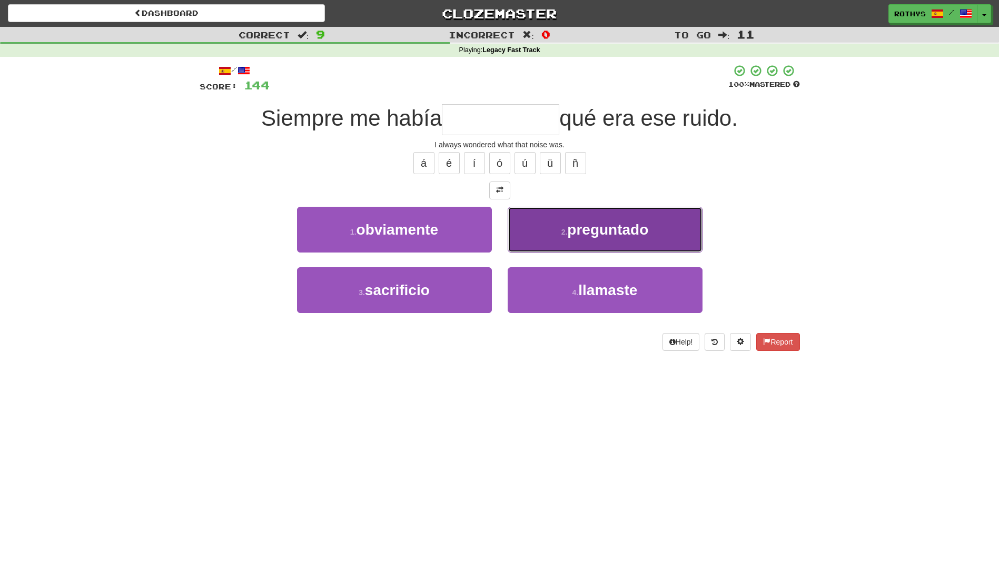
click at [658, 228] on button "2 . preguntado" at bounding box center [605, 230] width 195 height 46
type input "**********"
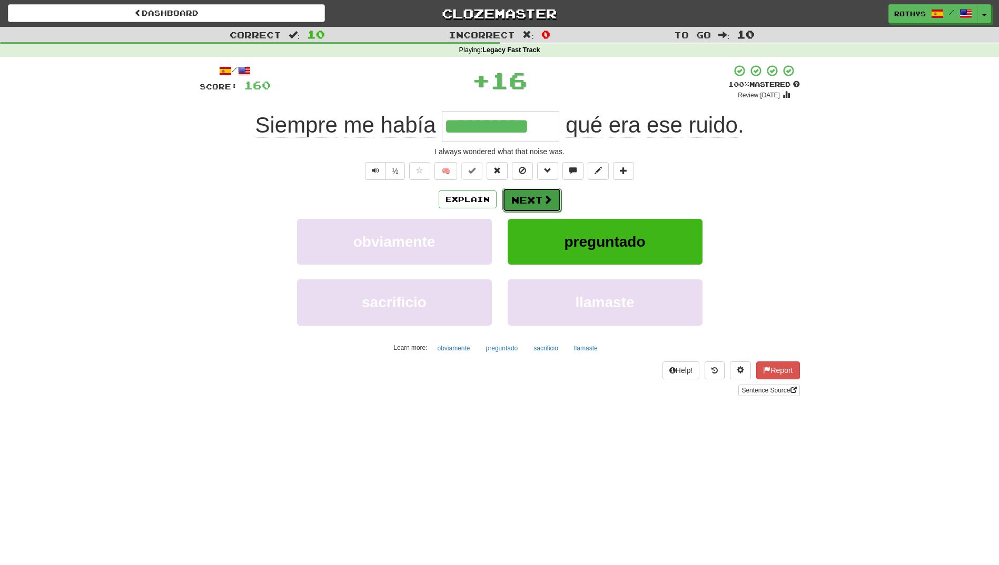
click at [521, 199] on button "Next" at bounding box center [531, 200] width 59 height 24
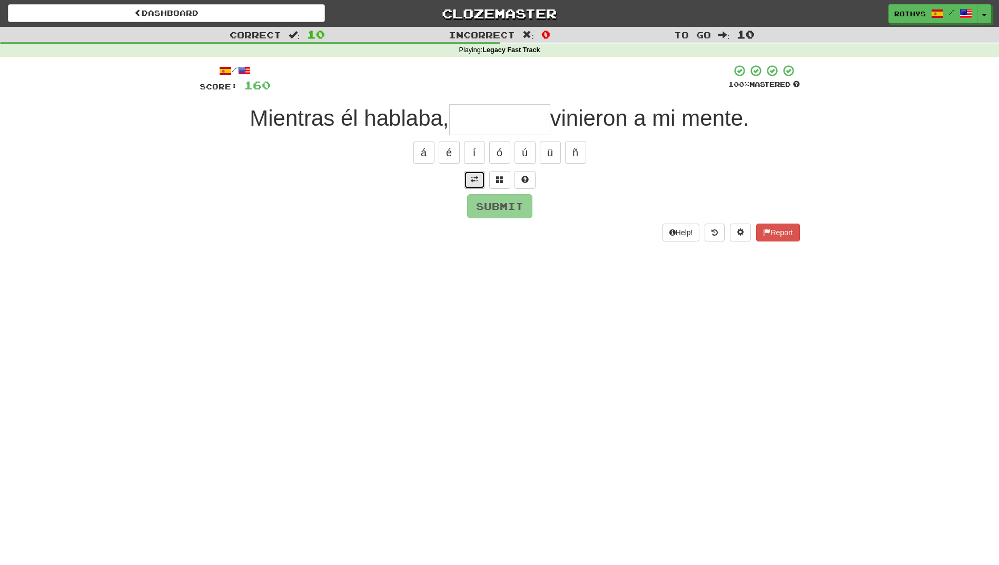
click at [475, 180] on span at bounding box center [474, 179] width 7 height 7
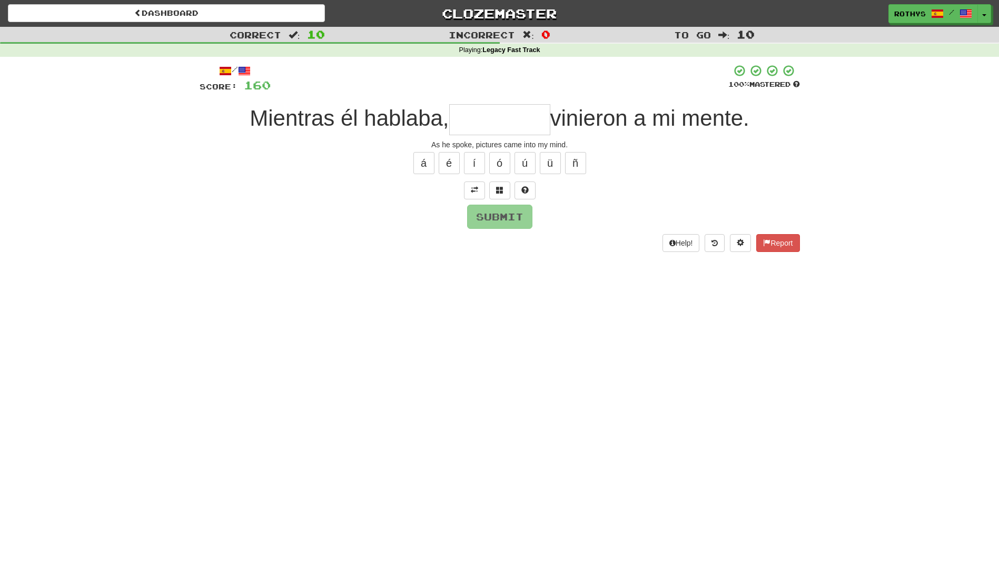
click at [486, 124] on input "text" at bounding box center [499, 119] width 101 height 31
click at [500, 189] on span at bounding box center [499, 189] width 7 height 7
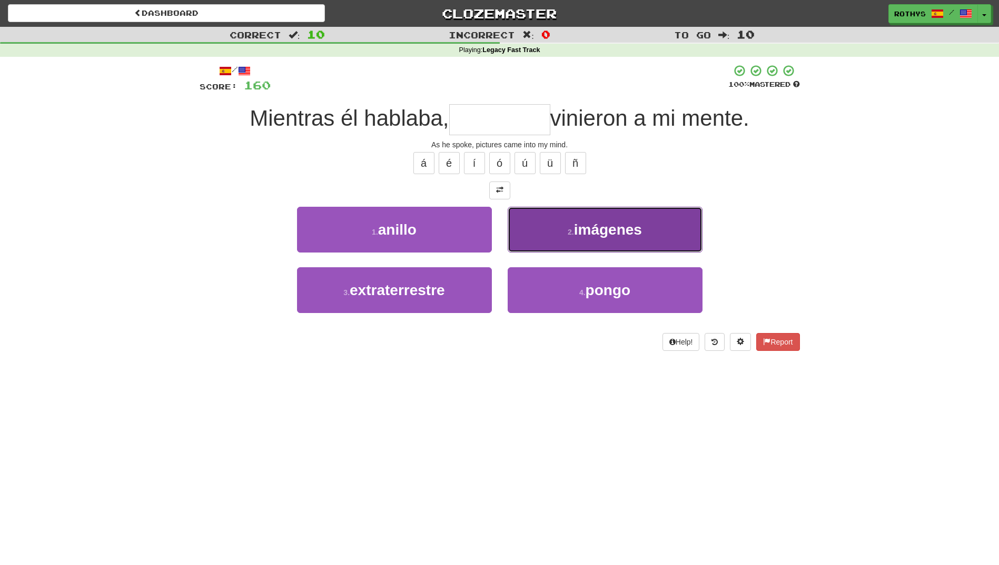
click at [598, 236] on span "imágenes" at bounding box center [608, 230] width 68 height 16
type input "********"
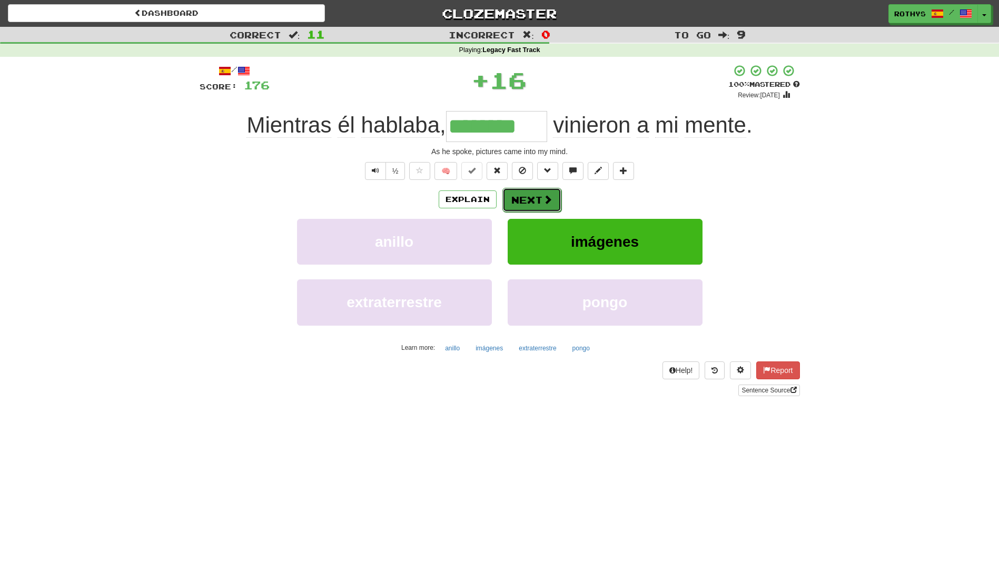
click at [528, 197] on button "Next" at bounding box center [531, 200] width 59 height 24
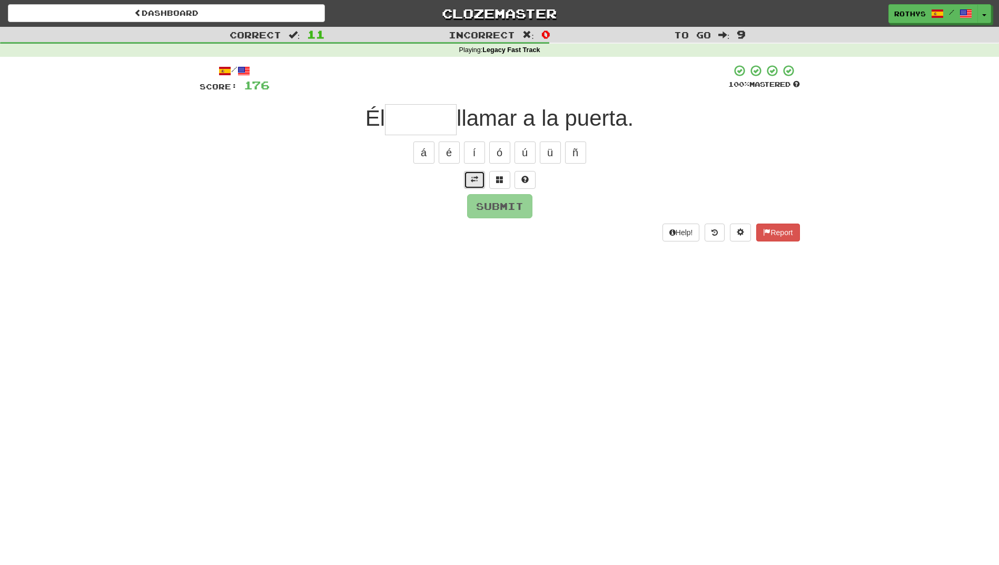
click at [474, 179] on span at bounding box center [474, 179] width 7 height 7
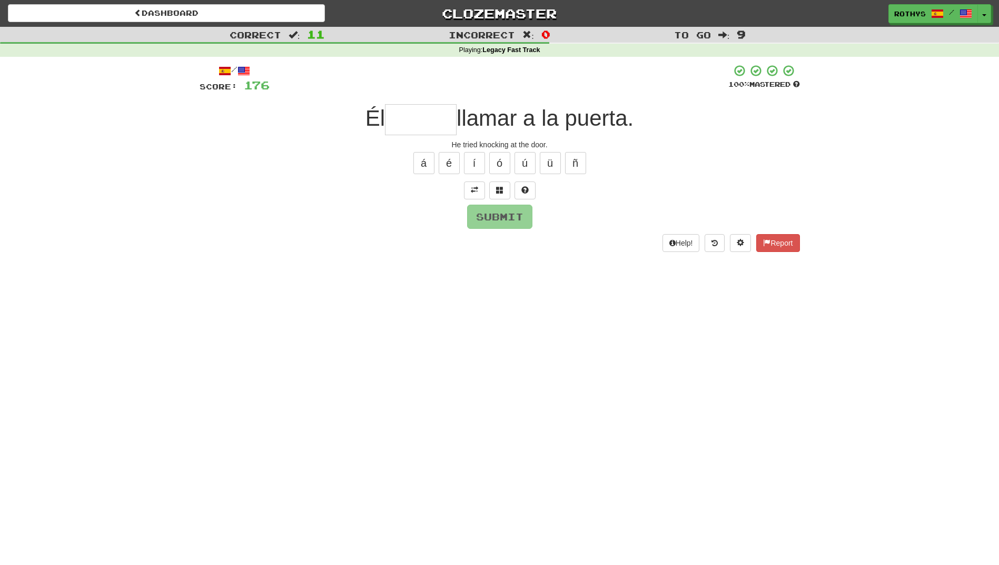
click at [435, 123] on input "text" at bounding box center [421, 119] width 72 height 31
click at [497, 188] on span at bounding box center [499, 189] width 7 height 7
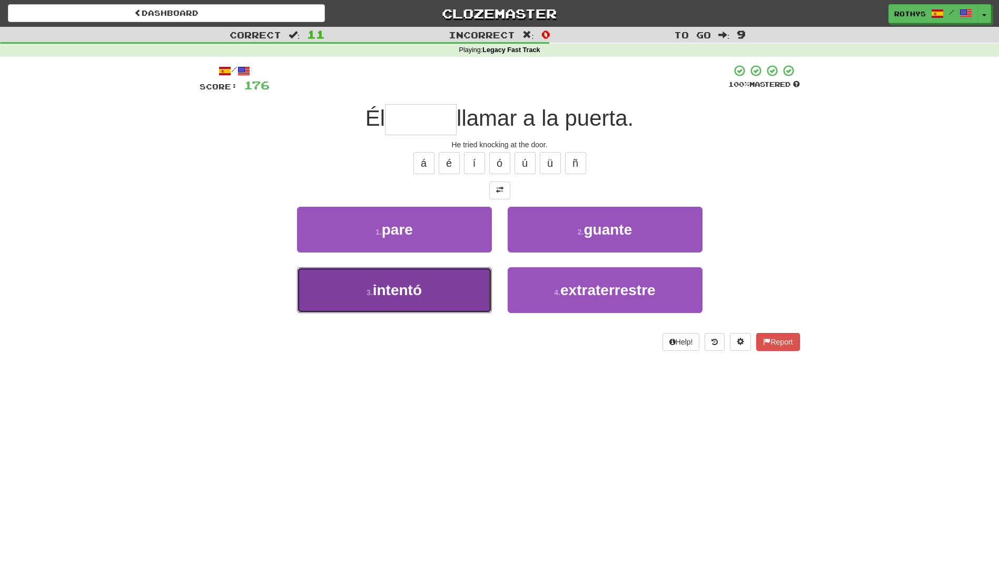
click at [422, 277] on button "3 . intentó" at bounding box center [394, 290] width 195 height 46
type input "*******"
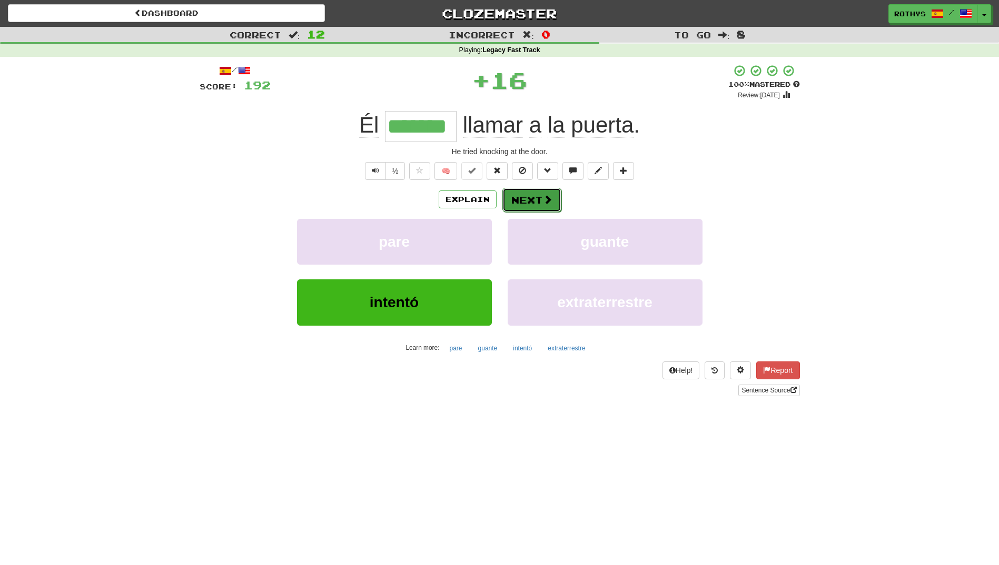
click at [515, 197] on button "Next" at bounding box center [531, 200] width 59 height 24
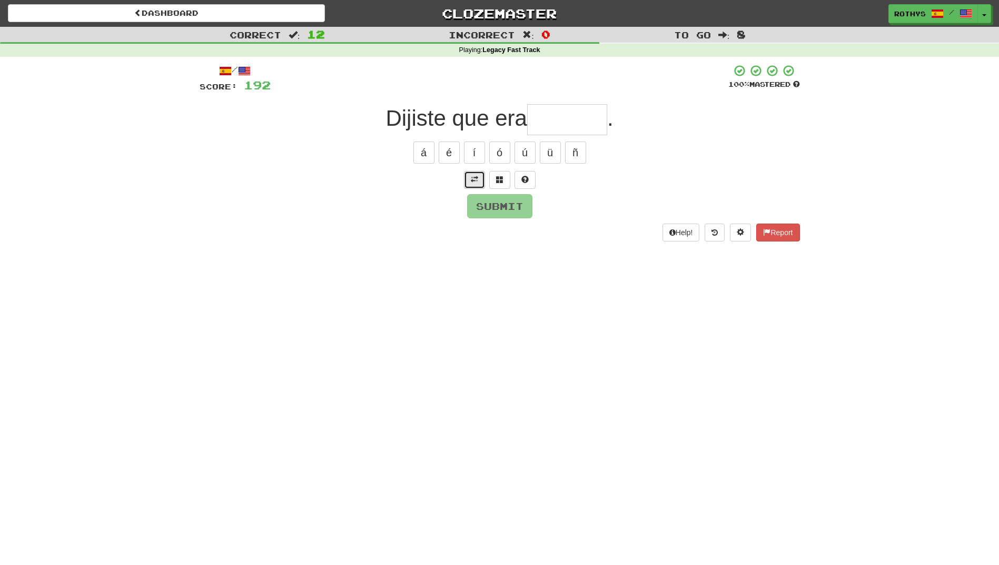
click at [480, 175] on button at bounding box center [474, 180] width 21 height 18
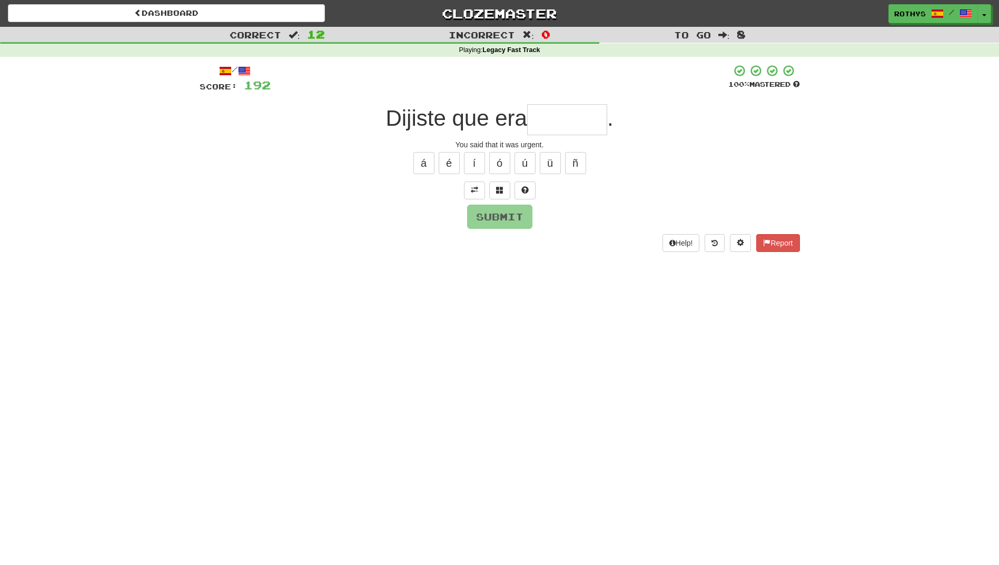
click at [554, 116] on input "text" at bounding box center [567, 119] width 80 height 31
click at [491, 187] on button at bounding box center [499, 191] width 21 height 18
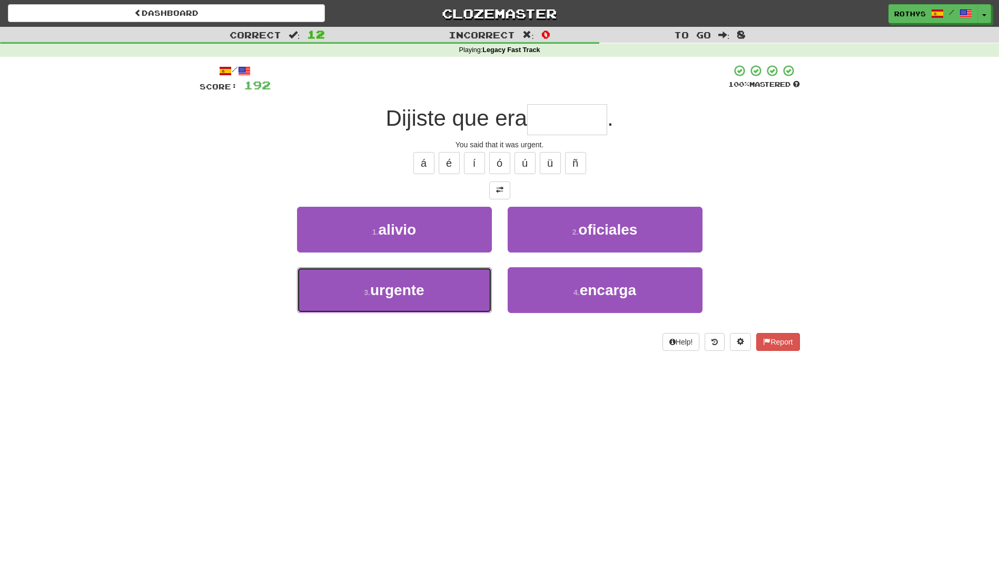
drag, startPoint x: 452, startPoint y: 283, endPoint x: 475, endPoint y: 279, distance: 24.1
click at [449, 288] on button "3 . urgente" at bounding box center [394, 290] width 195 height 46
type input "*******"
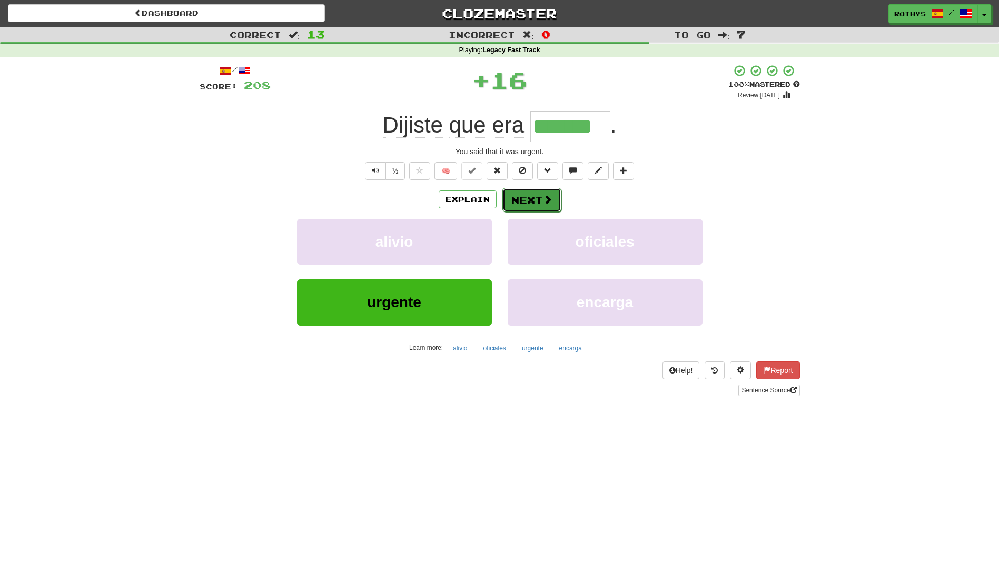
click at [522, 201] on button "Next" at bounding box center [531, 200] width 59 height 24
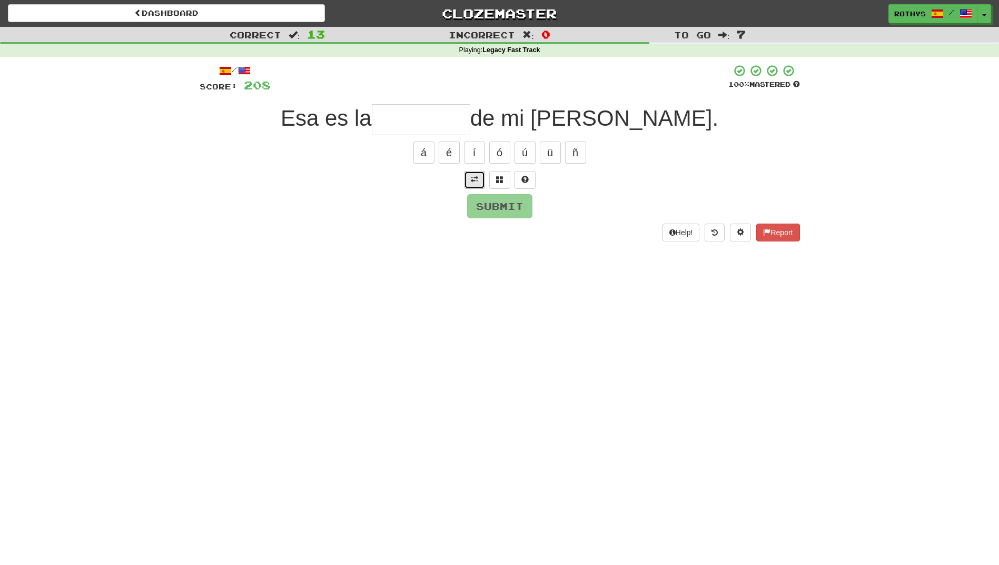
click at [475, 177] on span at bounding box center [474, 179] width 7 height 7
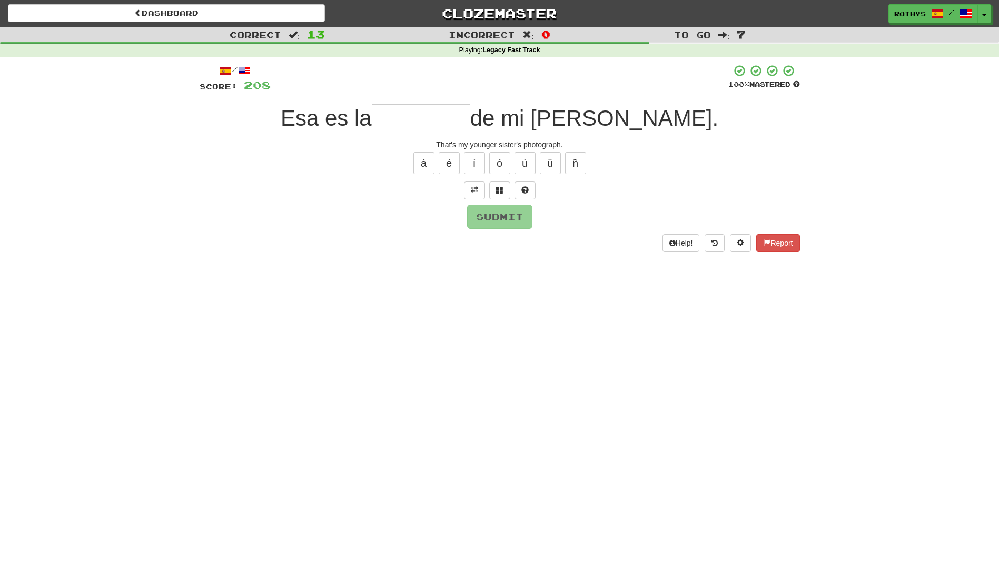
click at [426, 122] on input "text" at bounding box center [421, 119] width 98 height 31
click at [499, 188] on span at bounding box center [499, 189] width 7 height 7
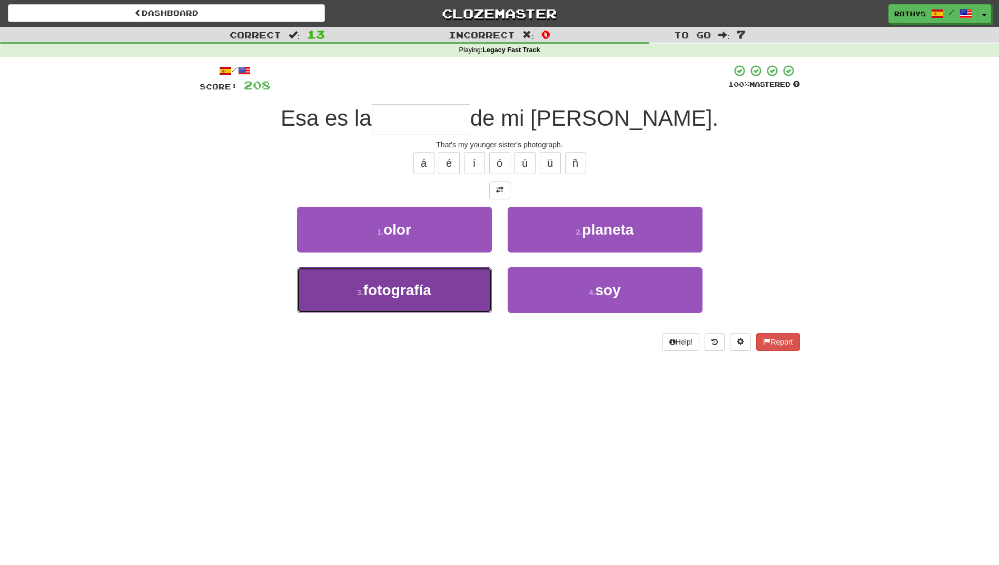
click at [429, 290] on span "fotografía" at bounding box center [397, 290] width 68 height 16
type input "**********"
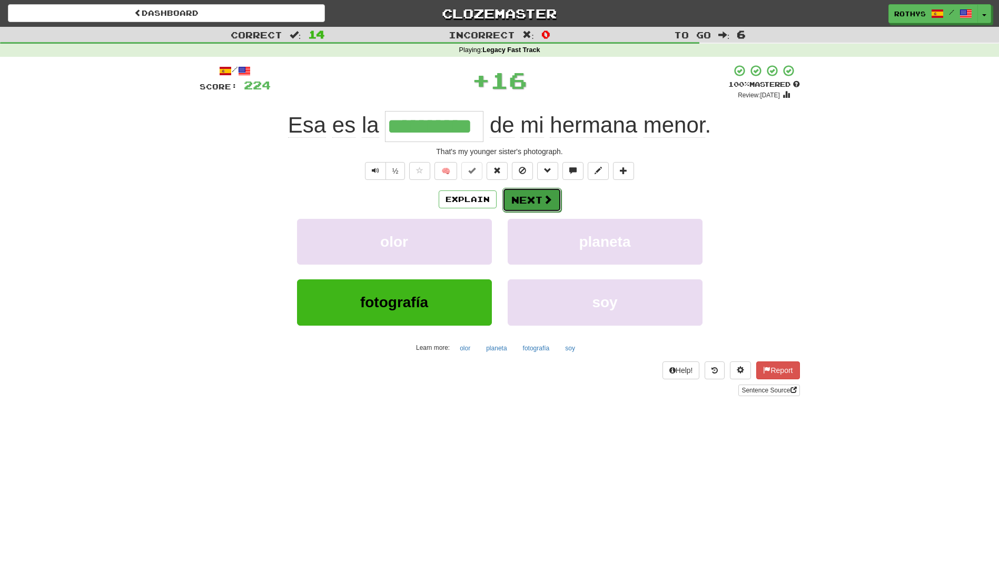
click at [545, 195] on span at bounding box center [547, 199] width 9 height 9
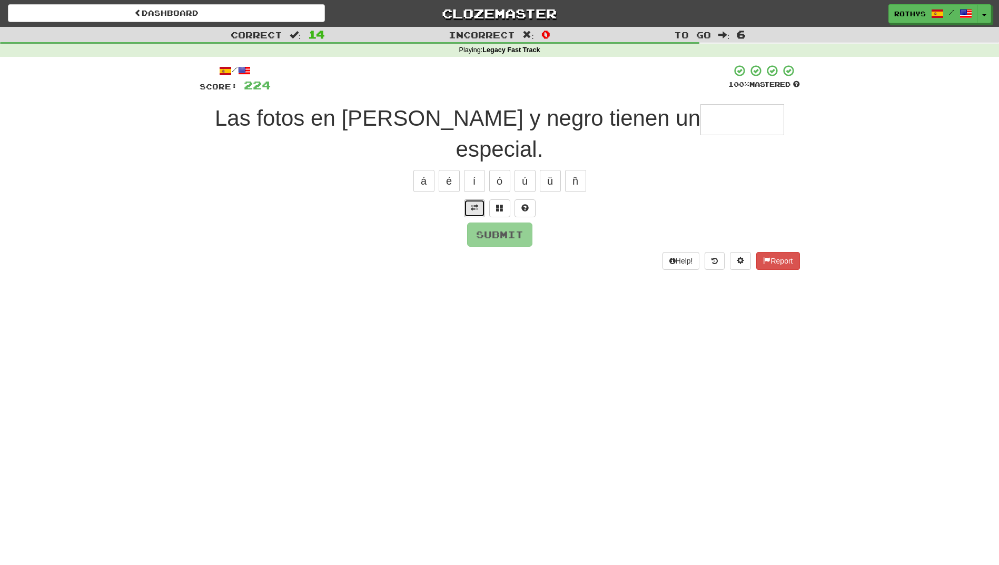
click at [479, 200] on button at bounding box center [474, 209] width 21 height 18
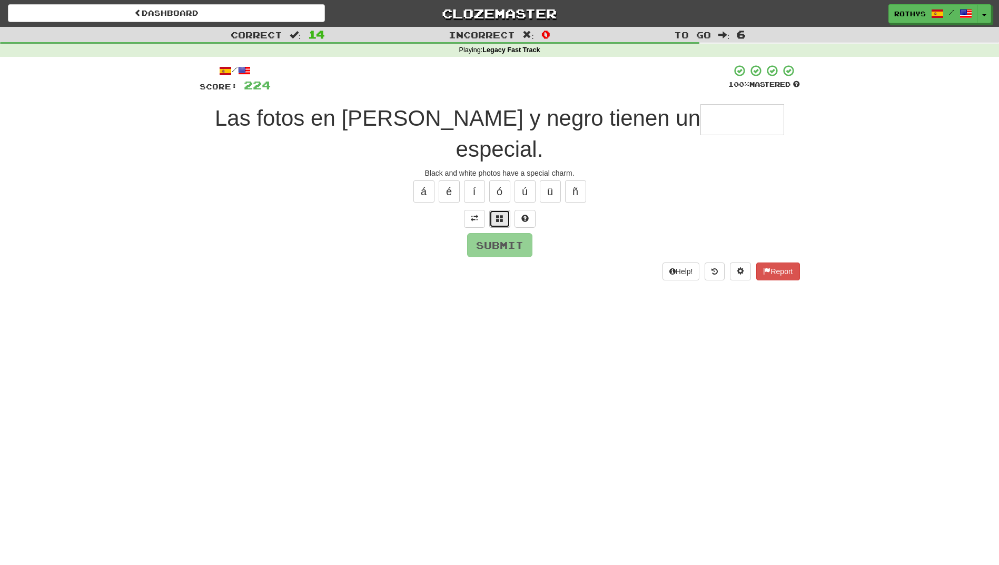
click at [499, 215] on span at bounding box center [499, 218] width 7 height 7
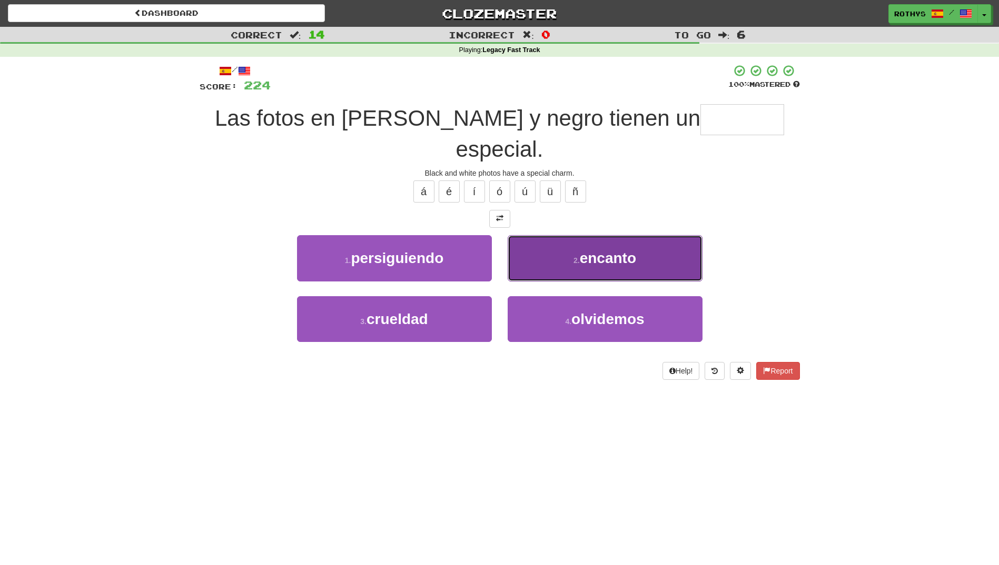
click at [561, 235] on button "2 . encanto" at bounding box center [605, 258] width 195 height 46
type input "*******"
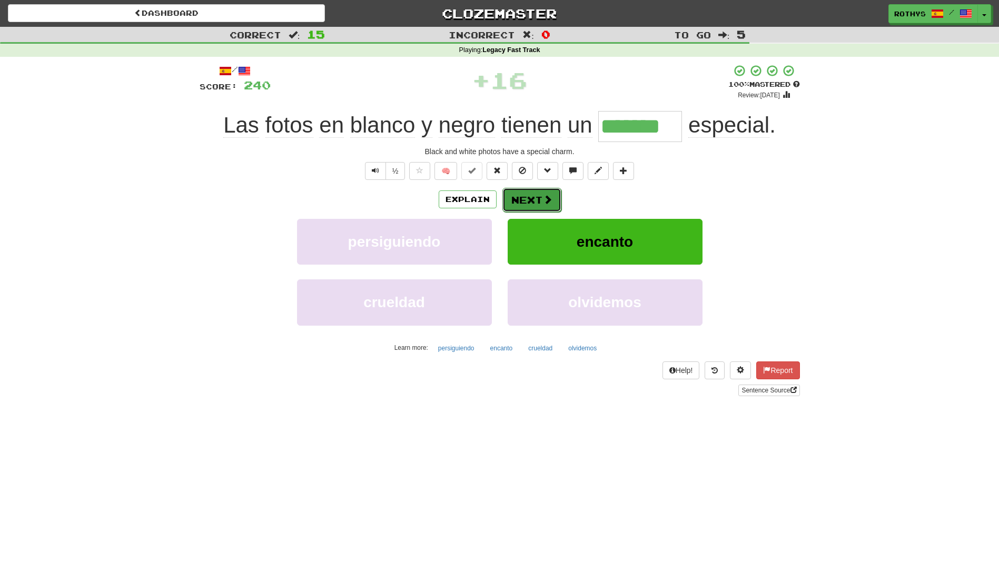
click at [535, 196] on button "Next" at bounding box center [531, 200] width 59 height 24
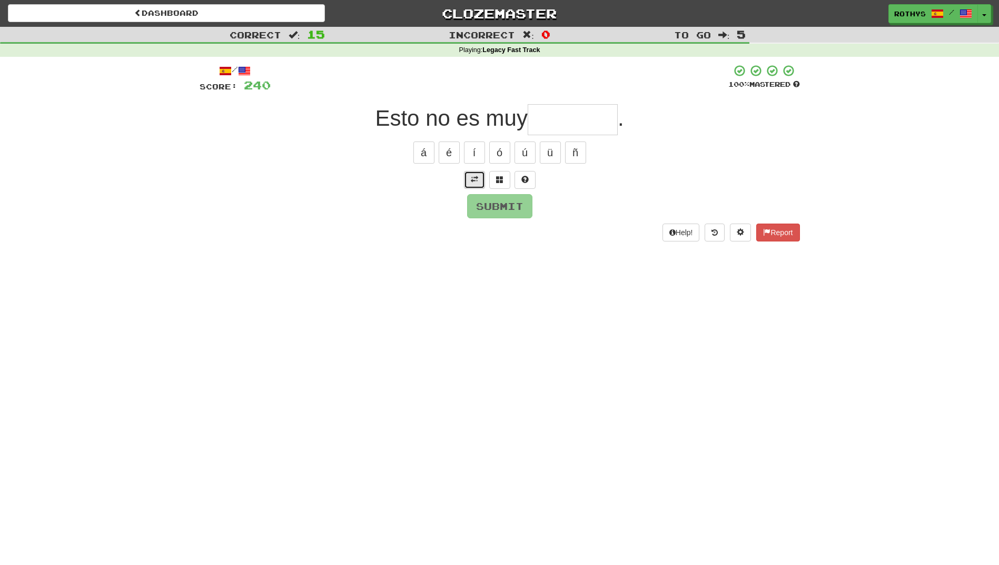
click at [473, 178] on span at bounding box center [474, 179] width 7 height 7
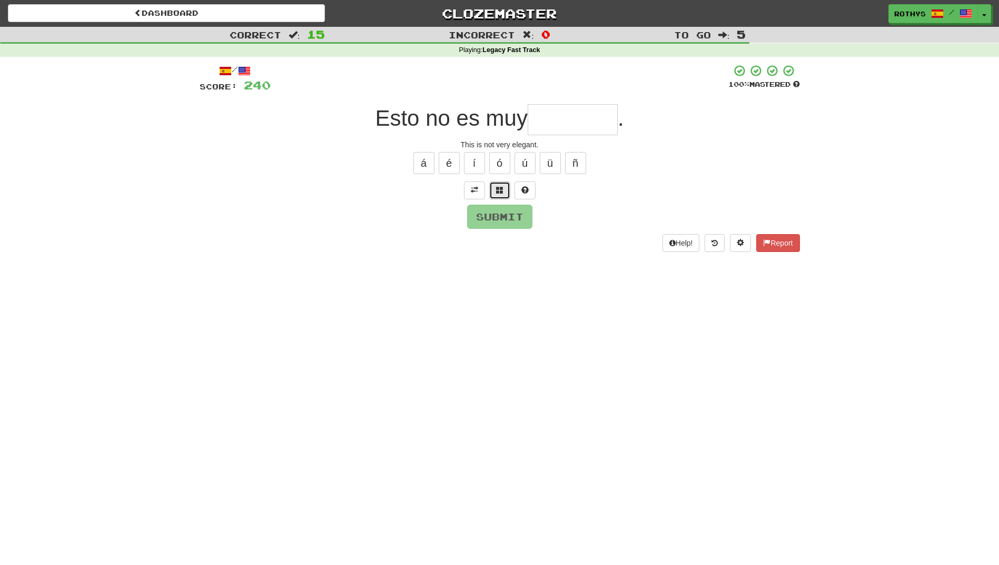
click at [499, 190] on span at bounding box center [499, 189] width 7 height 7
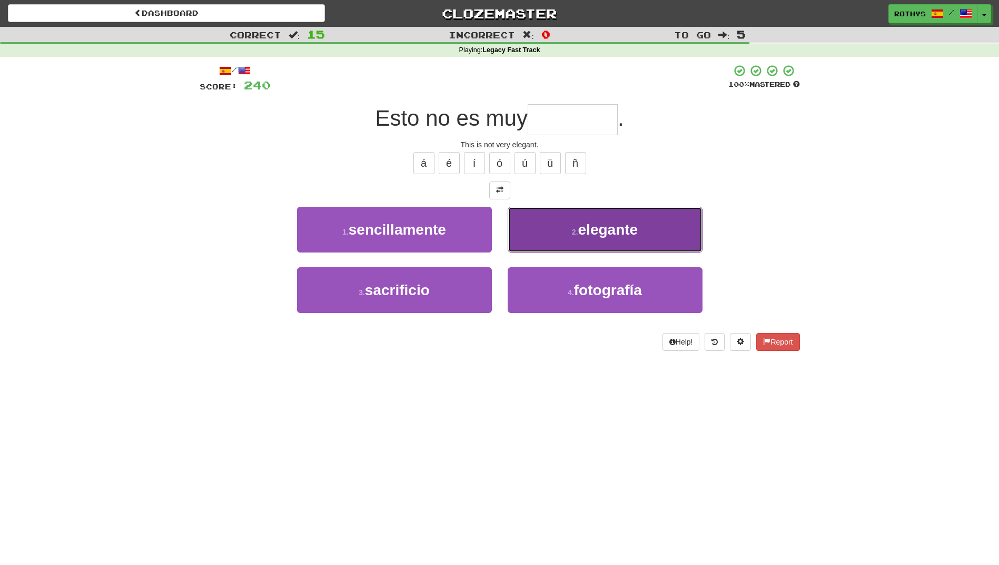
click at [601, 230] on span "elegante" at bounding box center [608, 230] width 60 height 16
type input "********"
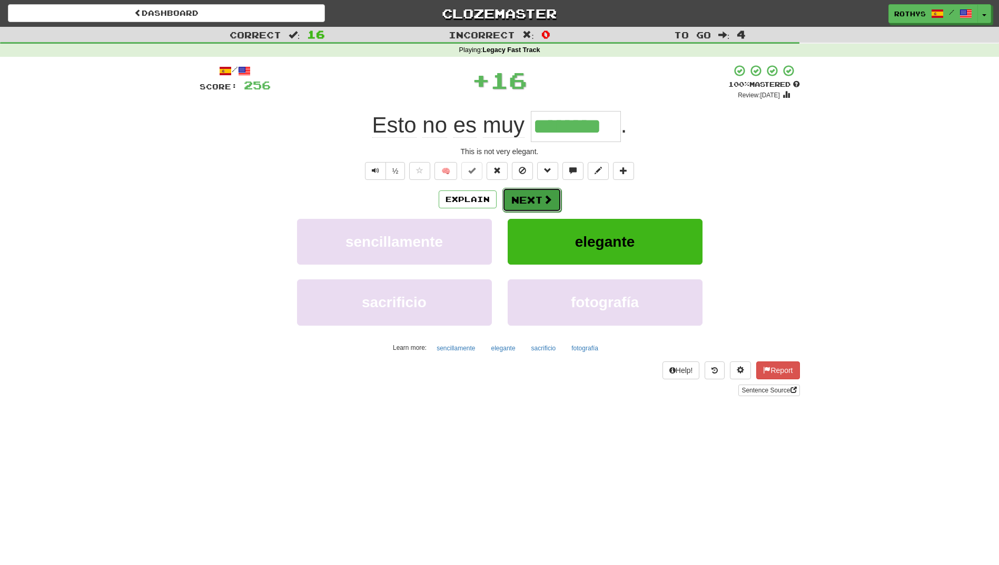
click at [522, 192] on button "Next" at bounding box center [531, 200] width 59 height 24
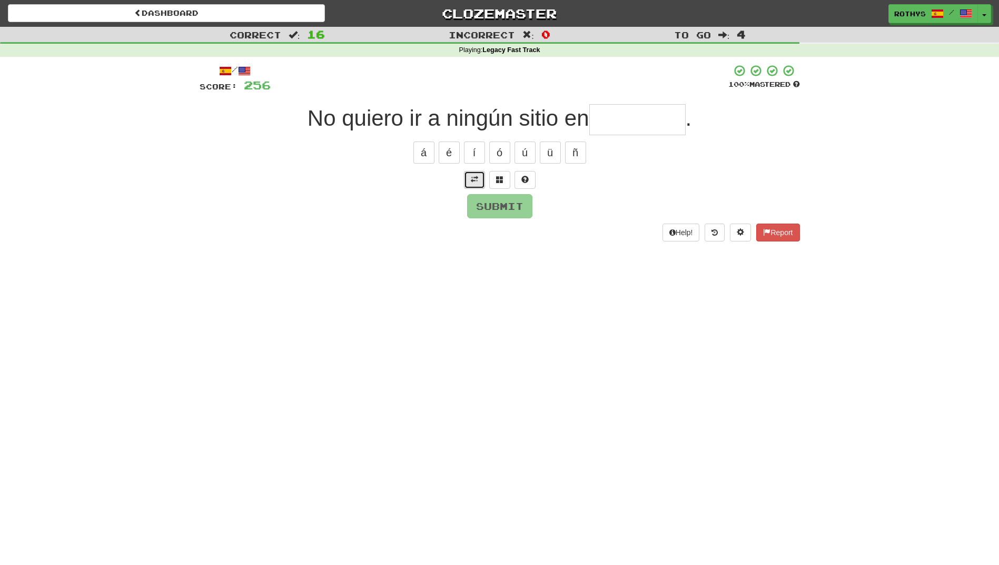
click at [481, 175] on button at bounding box center [474, 180] width 21 height 18
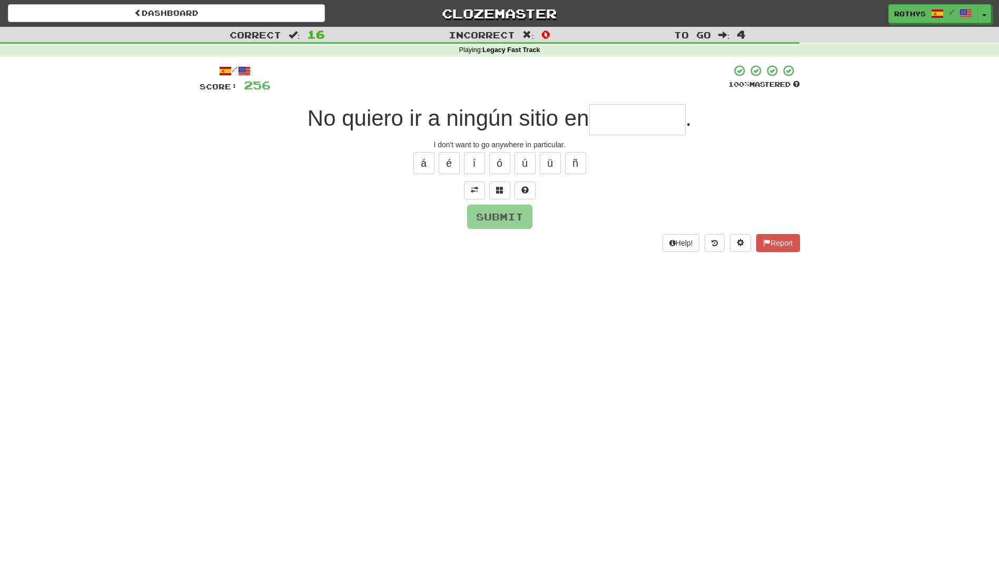
click at [616, 125] on input "text" at bounding box center [637, 119] width 96 height 31
click at [498, 185] on button at bounding box center [499, 191] width 21 height 18
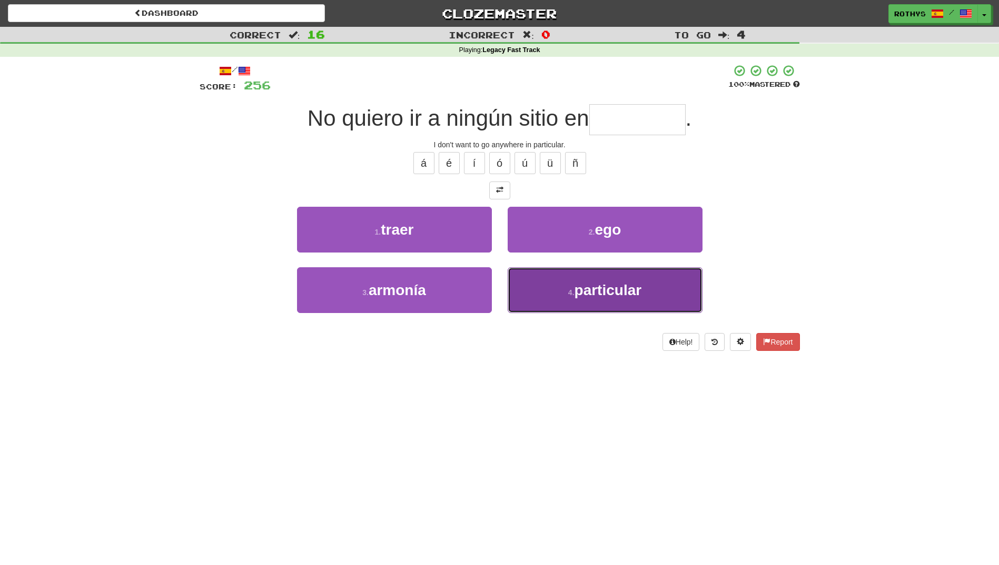
click at [605, 293] on span "particular" at bounding box center [607, 290] width 67 height 16
type input "**********"
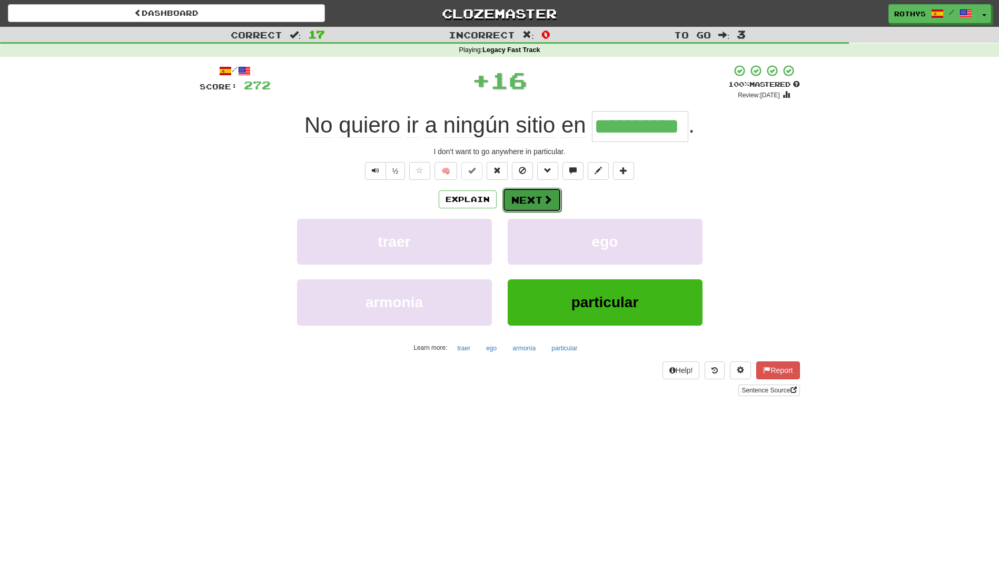
click at [535, 201] on button "Next" at bounding box center [531, 200] width 59 height 24
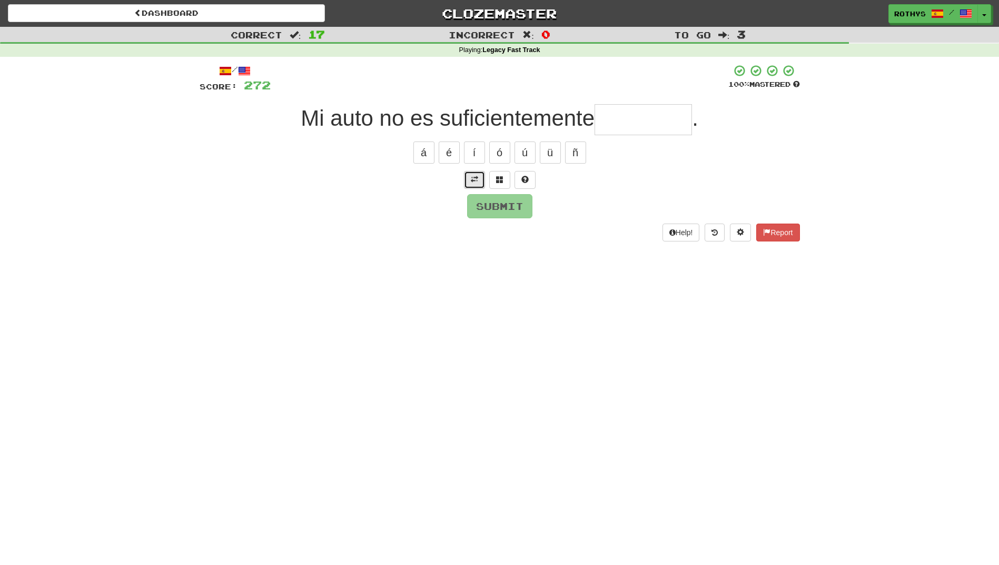
click at [473, 178] on span at bounding box center [474, 179] width 7 height 7
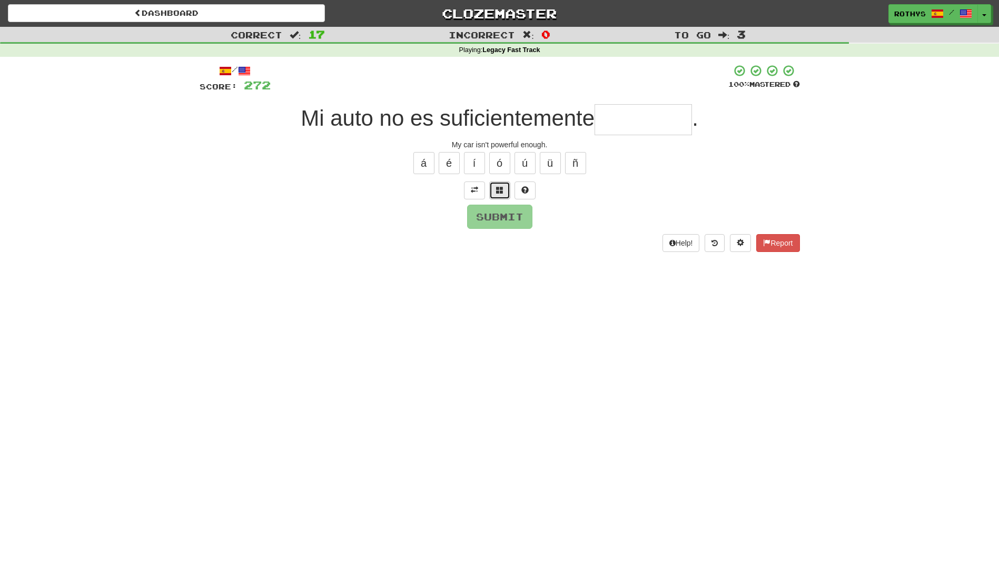
click at [497, 194] on span at bounding box center [499, 189] width 7 height 7
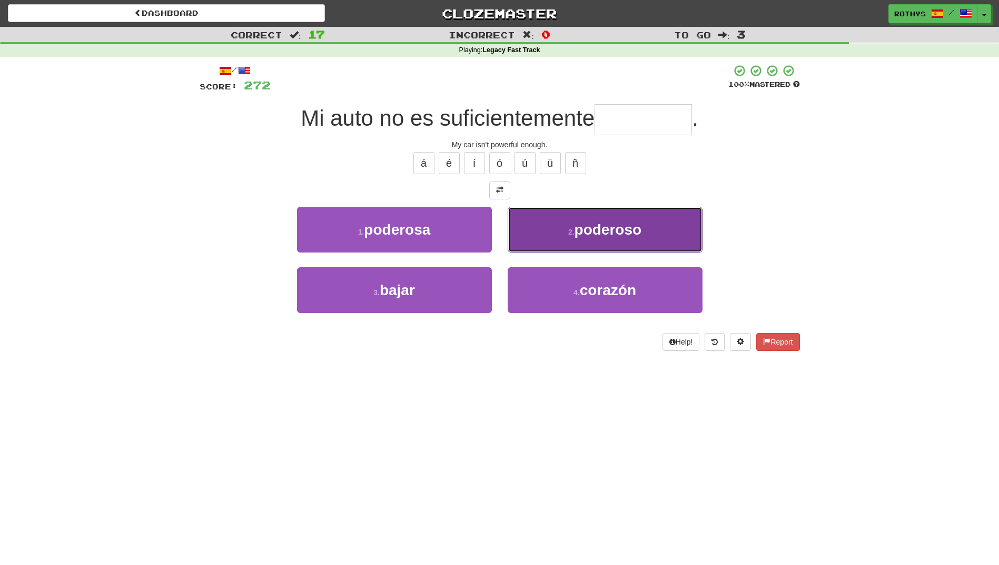
click at [624, 234] on span "poderoso" at bounding box center [607, 230] width 67 height 16
type input "********"
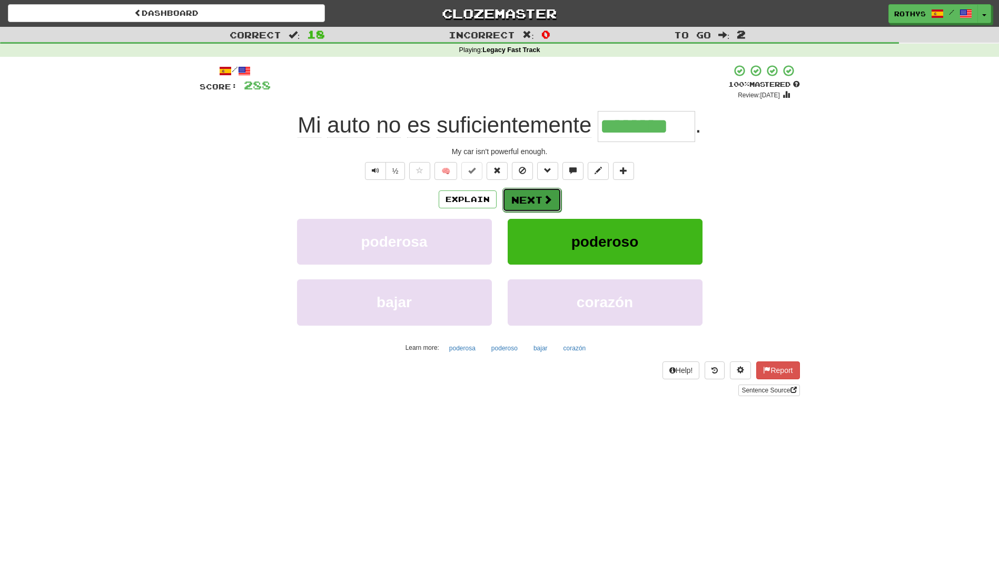
click at [530, 198] on button "Next" at bounding box center [531, 200] width 59 height 24
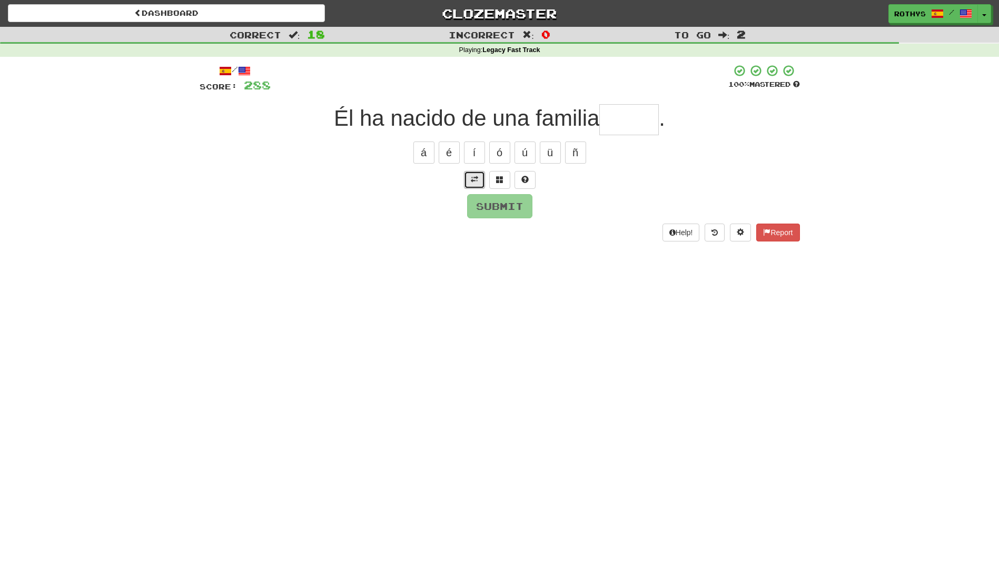
click at [470, 178] on button at bounding box center [474, 180] width 21 height 18
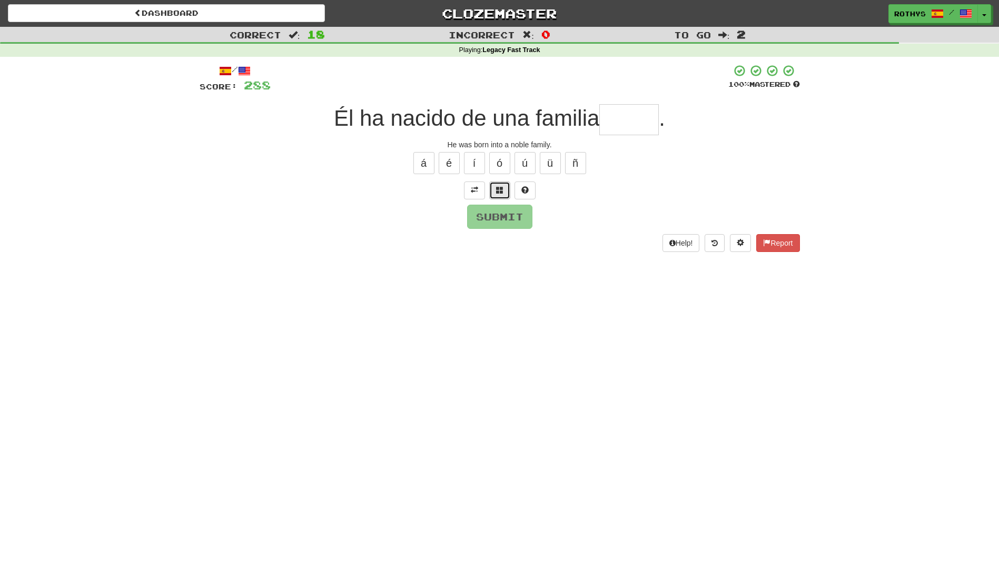
click at [497, 189] on span at bounding box center [499, 189] width 7 height 7
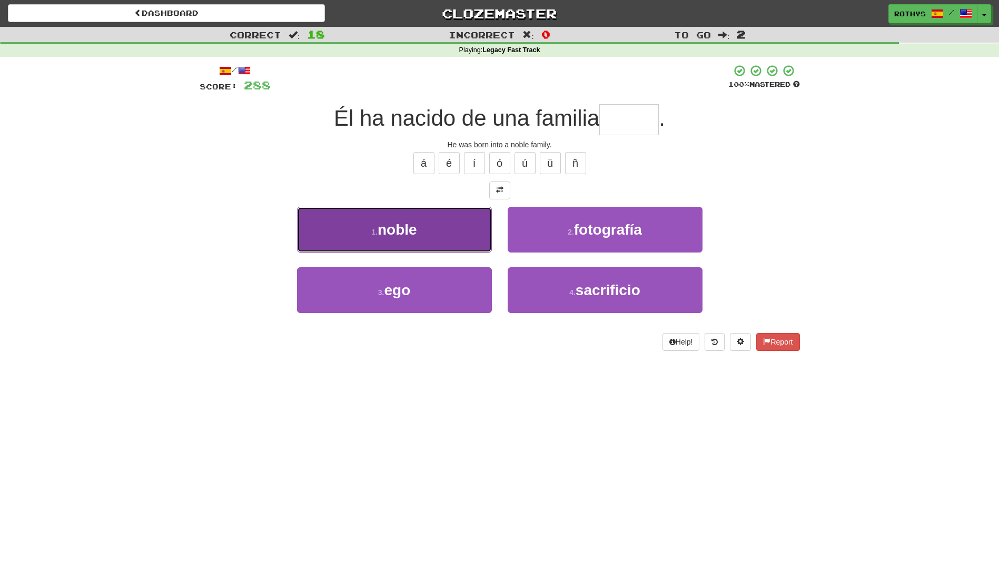
drag, startPoint x: 426, startPoint y: 233, endPoint x: 431, endPoint y: 234, distance: 5.3
click at [429, 234] on button "1 . noble" at bounding box center [394, 230] width 195 height 46
type input "*****"
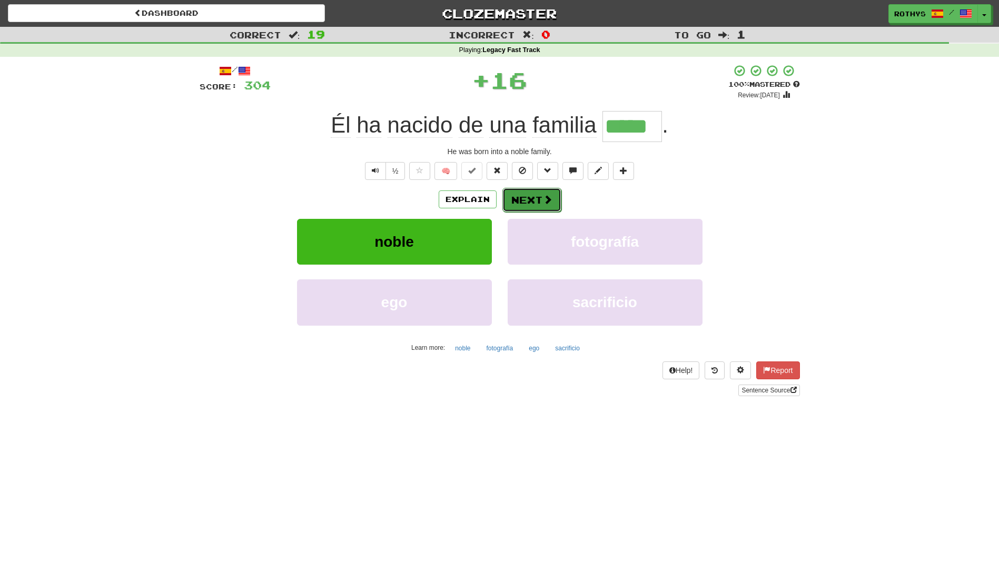
click at [520, 202] on button "Next" at bounding box center [531, 200] width 59 height 24
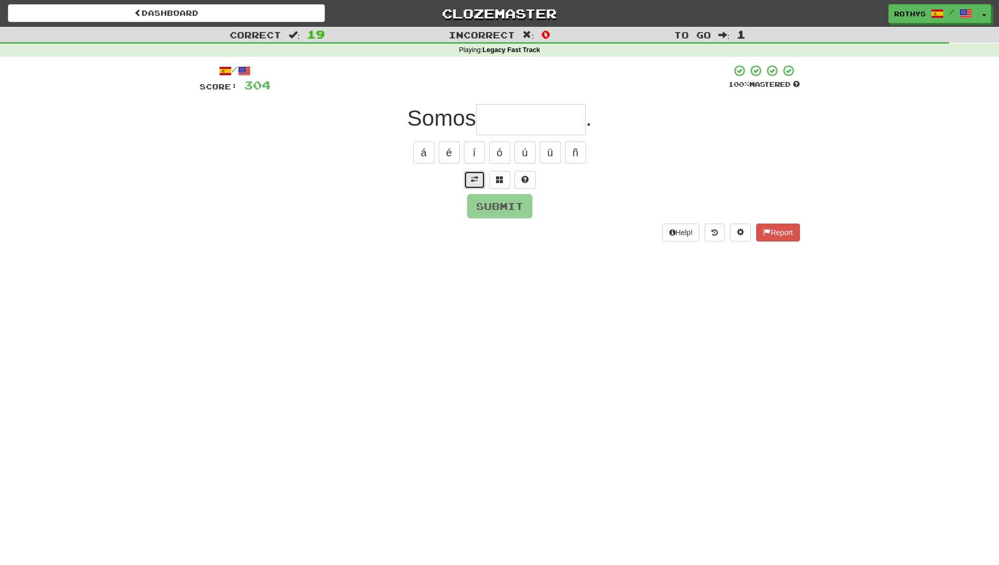
click at [476, 173] on button at bounding box center [474, 180] width 21 height 18
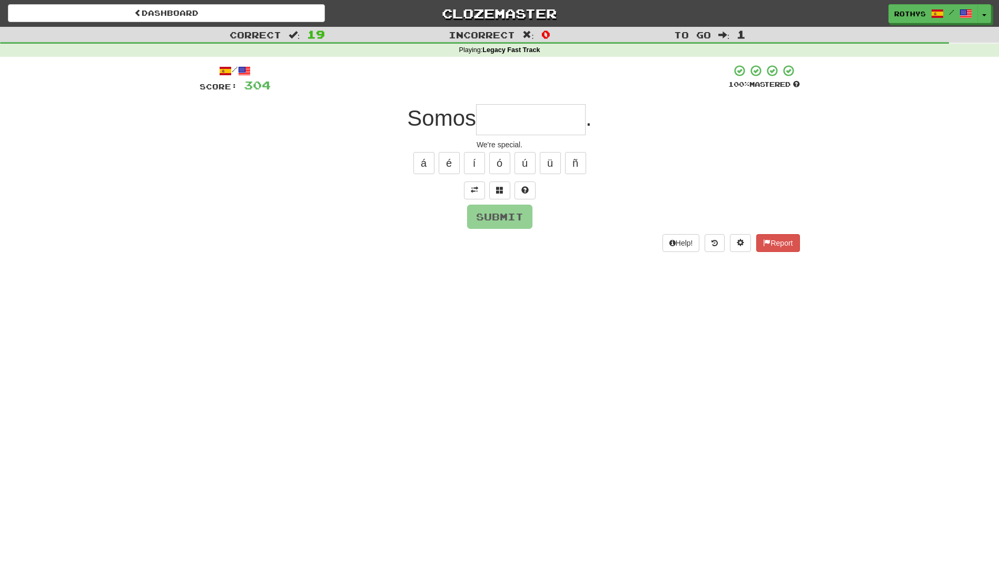
drag, startPoint x: 539, startPoint y: 116, endPoint x: 575, endPoint y: 150, distance: 50.3
click at [539, 116] on input "text" at bounding box center [531, 119] width 110 height 31
click at [499, 185] on button at bounding box center [499, 191] width 21 height 18
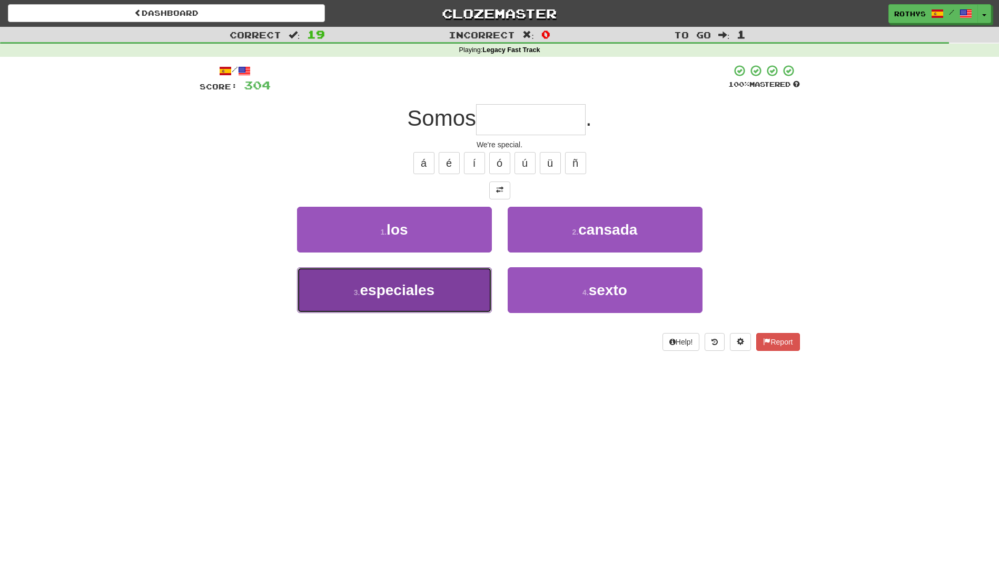
drag, startPoint x: 463, startPoint y: 278, endPoint x: 486, endPoint y: 280, distance: 23.2
click at [464, 278] on button "3 . especiales" at bounding box center [394, 290] width 195 height 46
type input "**********"
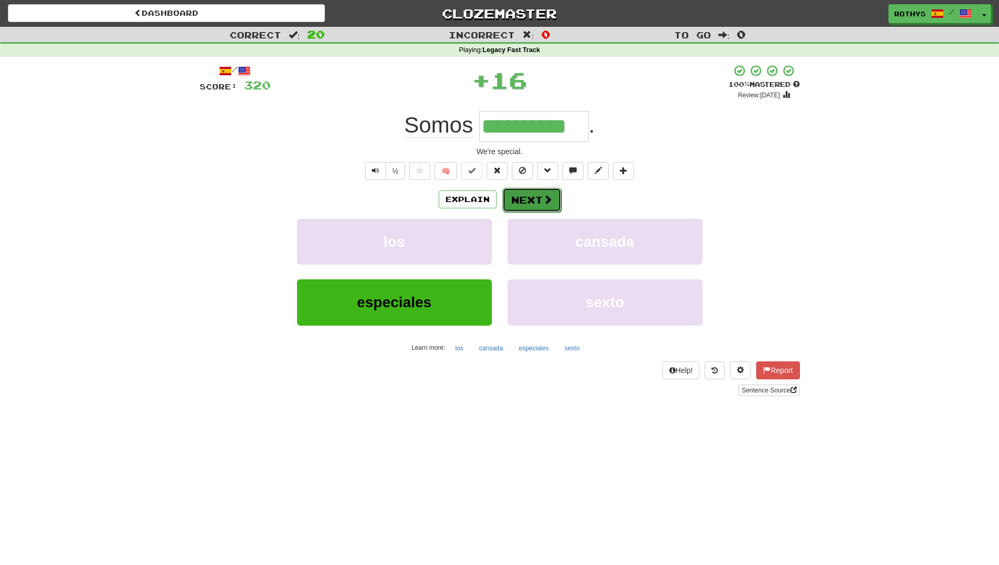
click at [525, 197] on button "Next" at bounding box center [531, 200] width 59 height 24
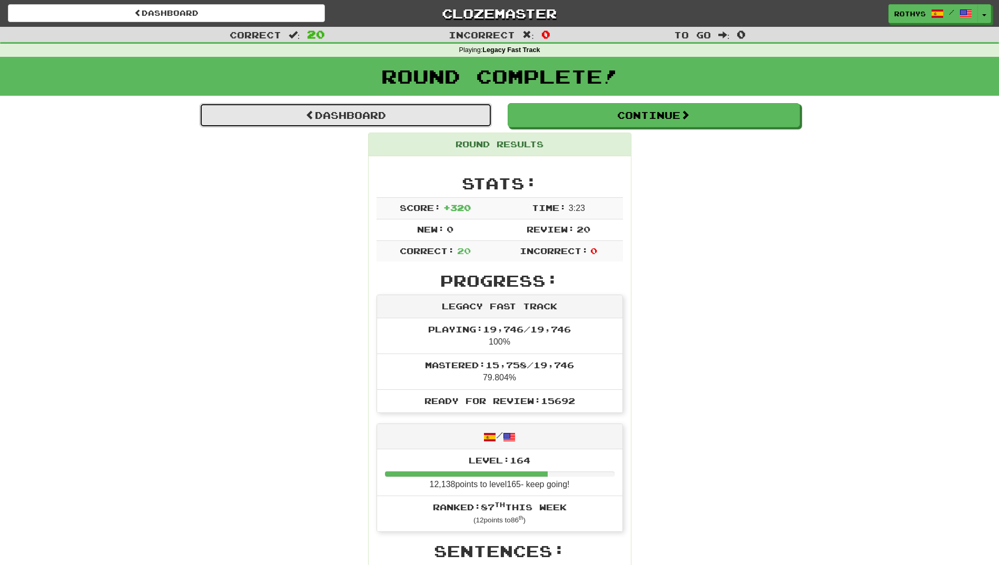
click at [379, 114] on link "Dashboard" at bounding box center [346, 115] width 292 height 24
